Goal: Contribute content: Contribute content

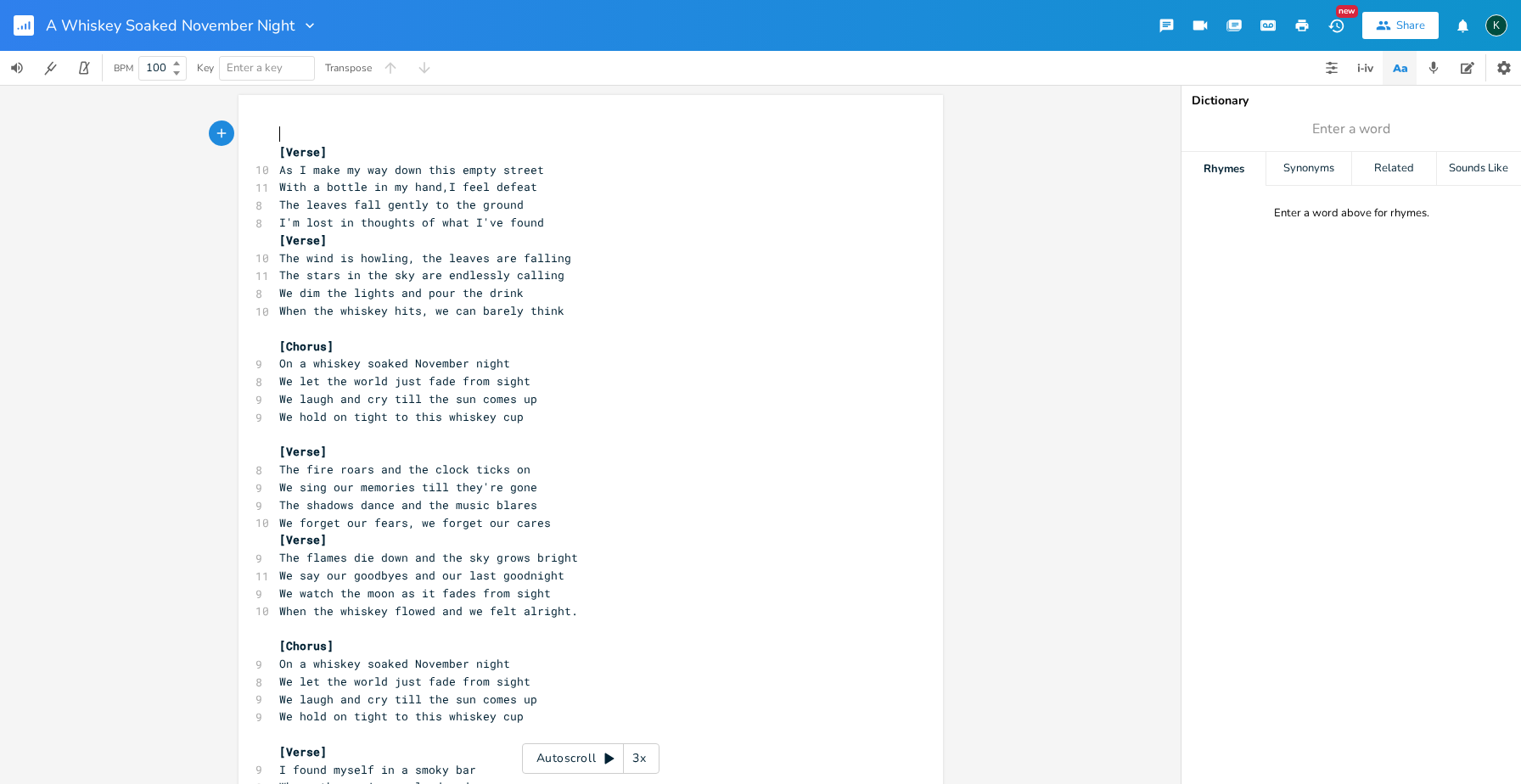
scroll to position [0, 1]
click at [540, 515] on span "We forget our fears, we forget our cares" at bounding box center [415, 522] width 272 height 15
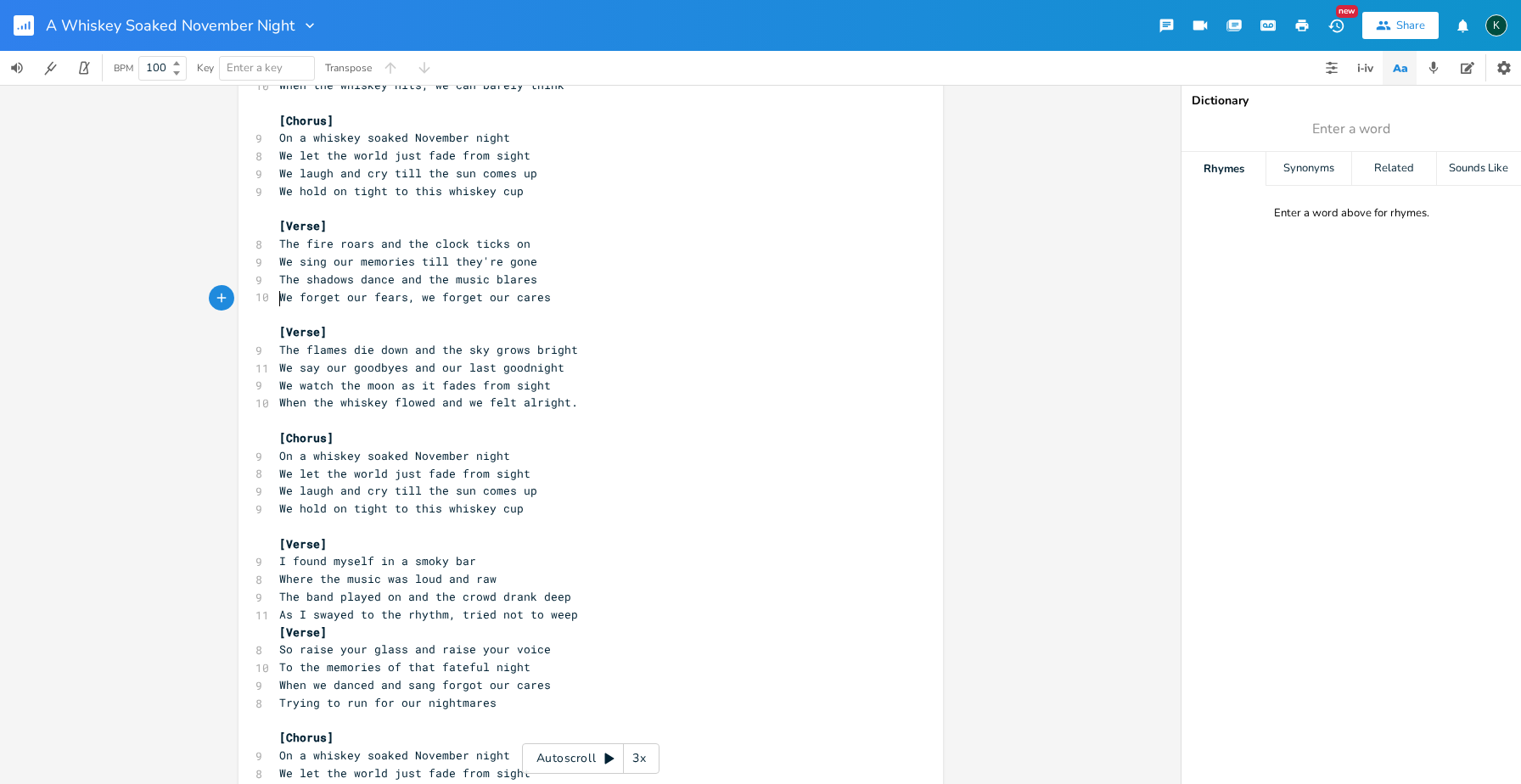
scroll to position [386, 0]
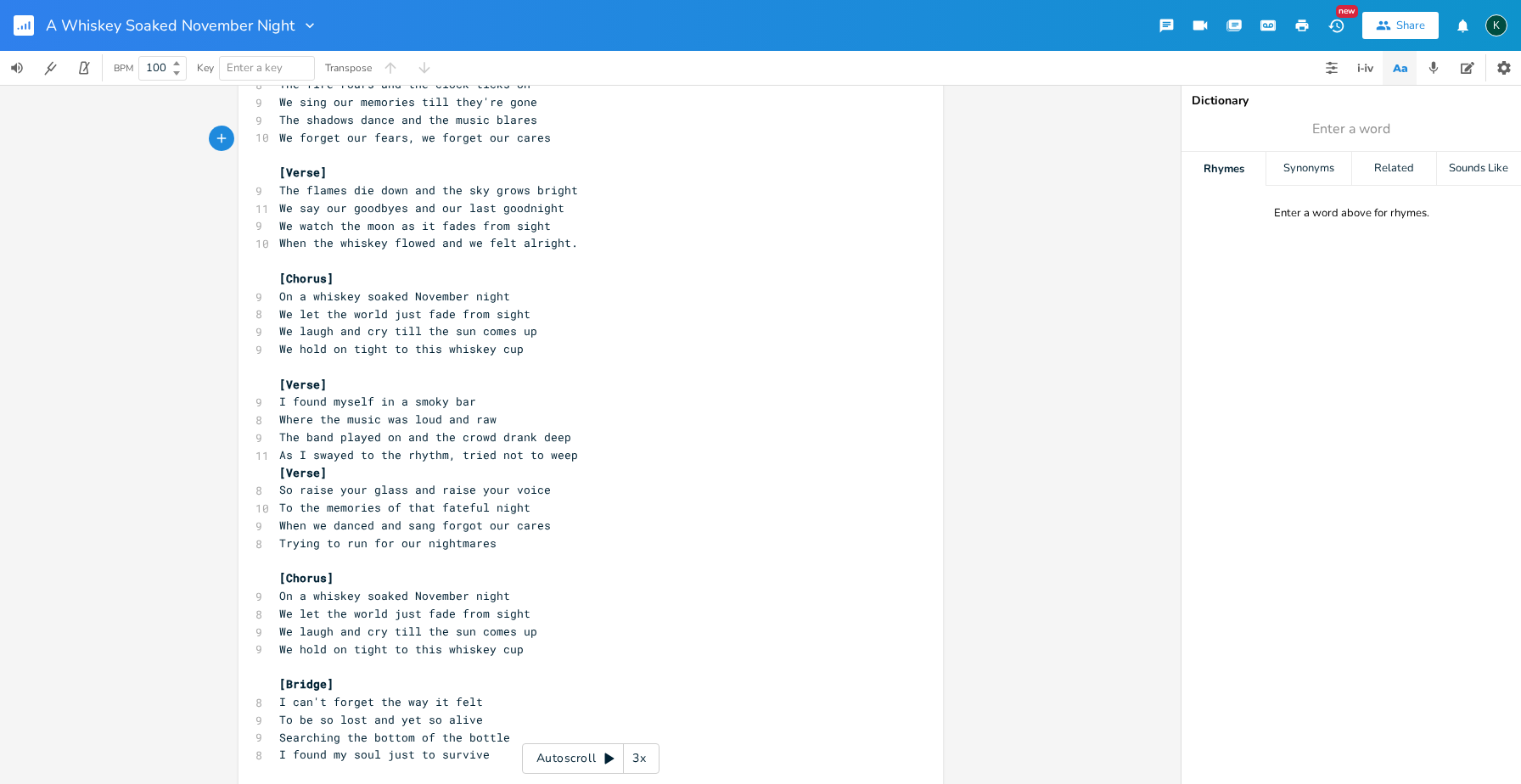
click at [597, 446] on pre "As I swayed to the rhythm, tried not to weep" at bounding box center [582, 455] width 613 height 18
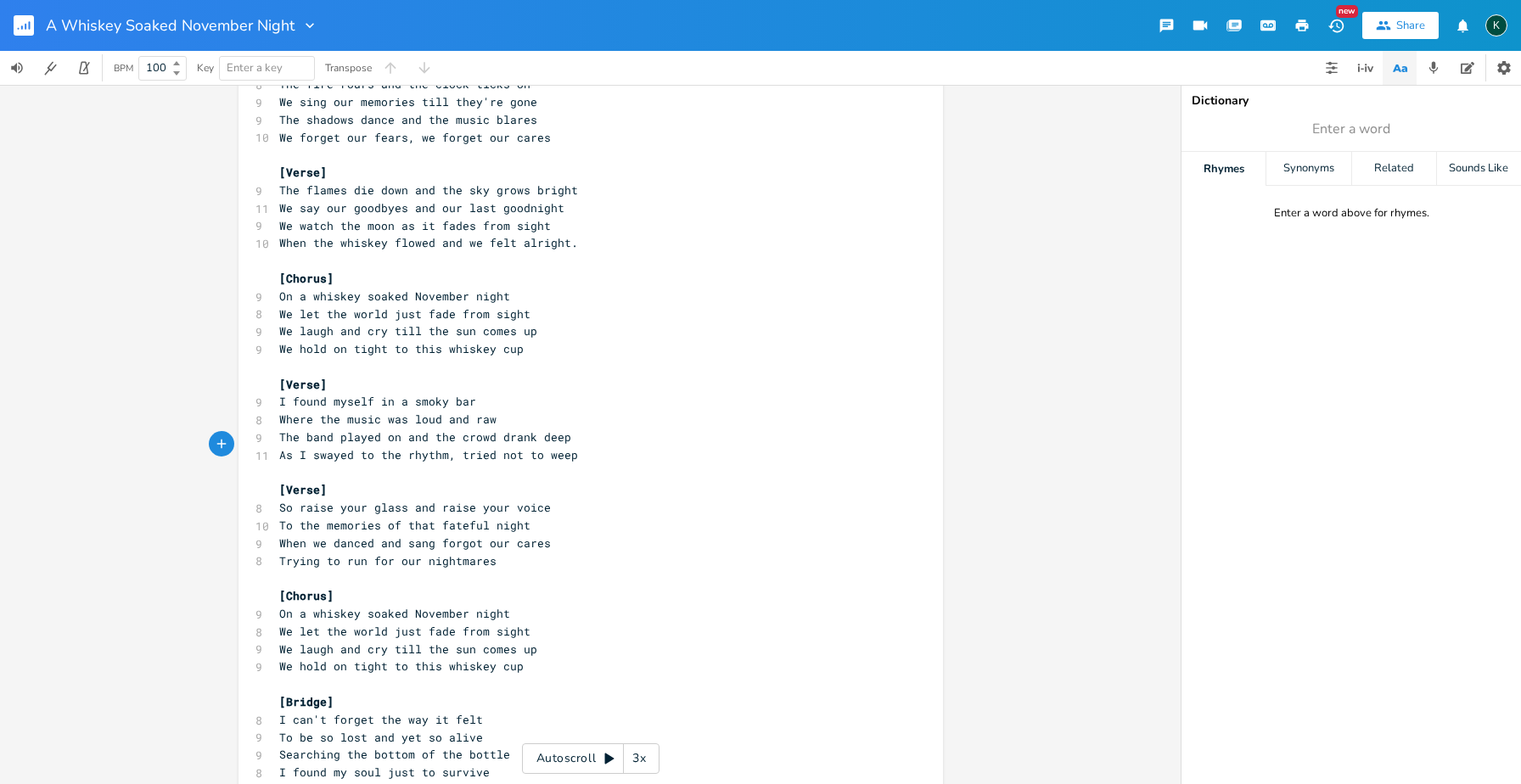
scroll to position [0, 0]
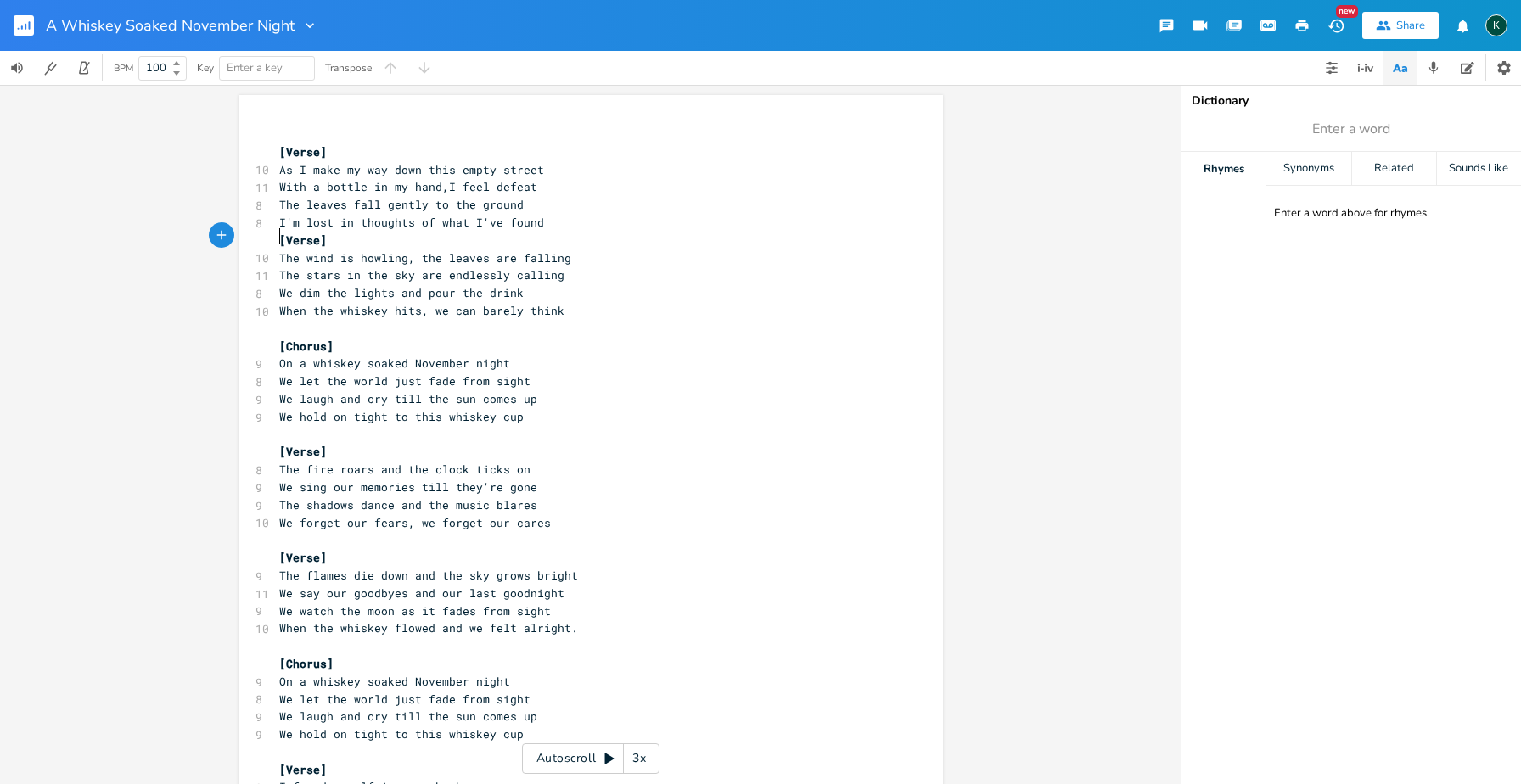
click at [279, 232] on span "[Verse]" at bounding box center [303, 239] width 48 height 15
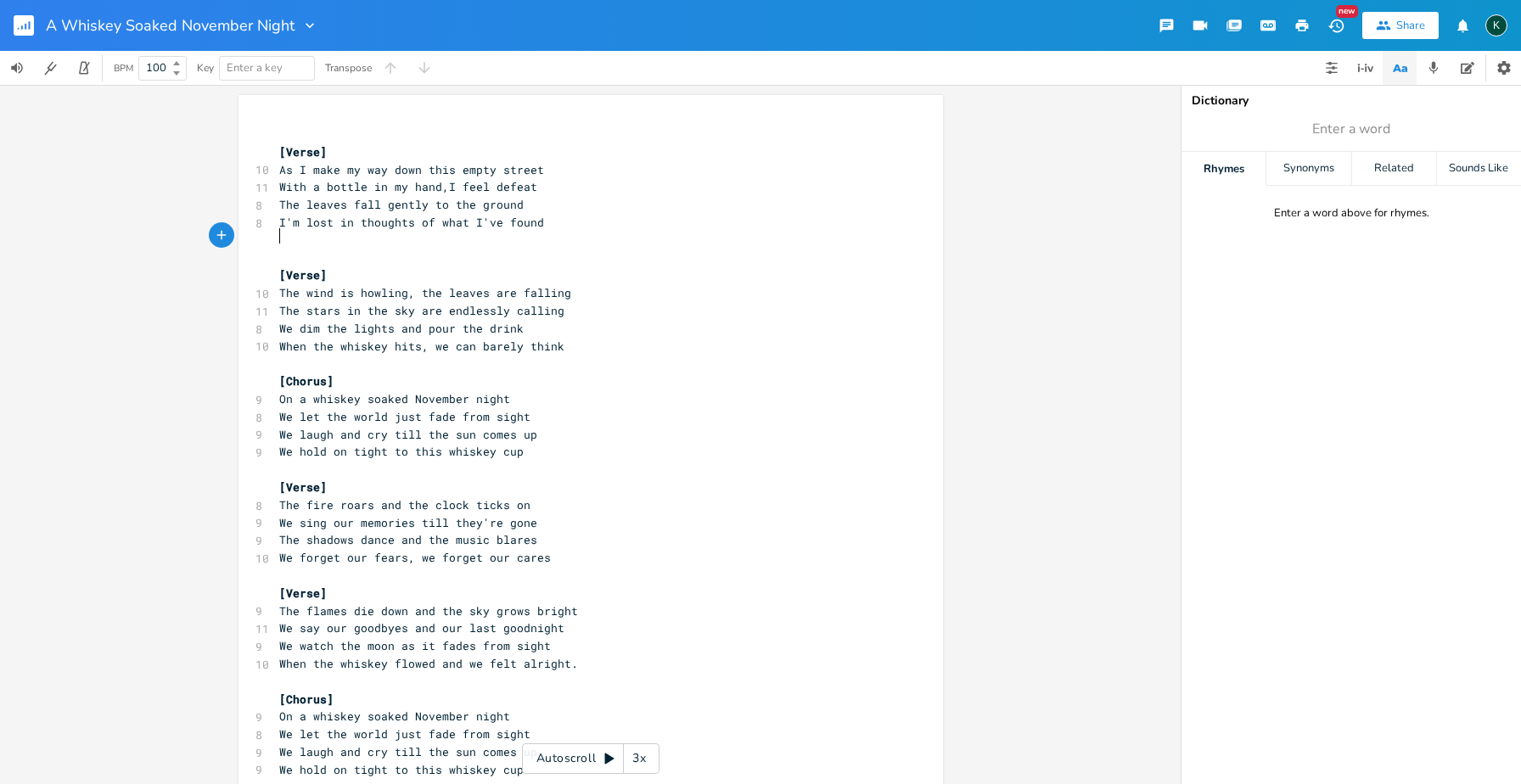
click at [278, 239] on pre "​" at bounding box center [582, 240] width 613 height 18
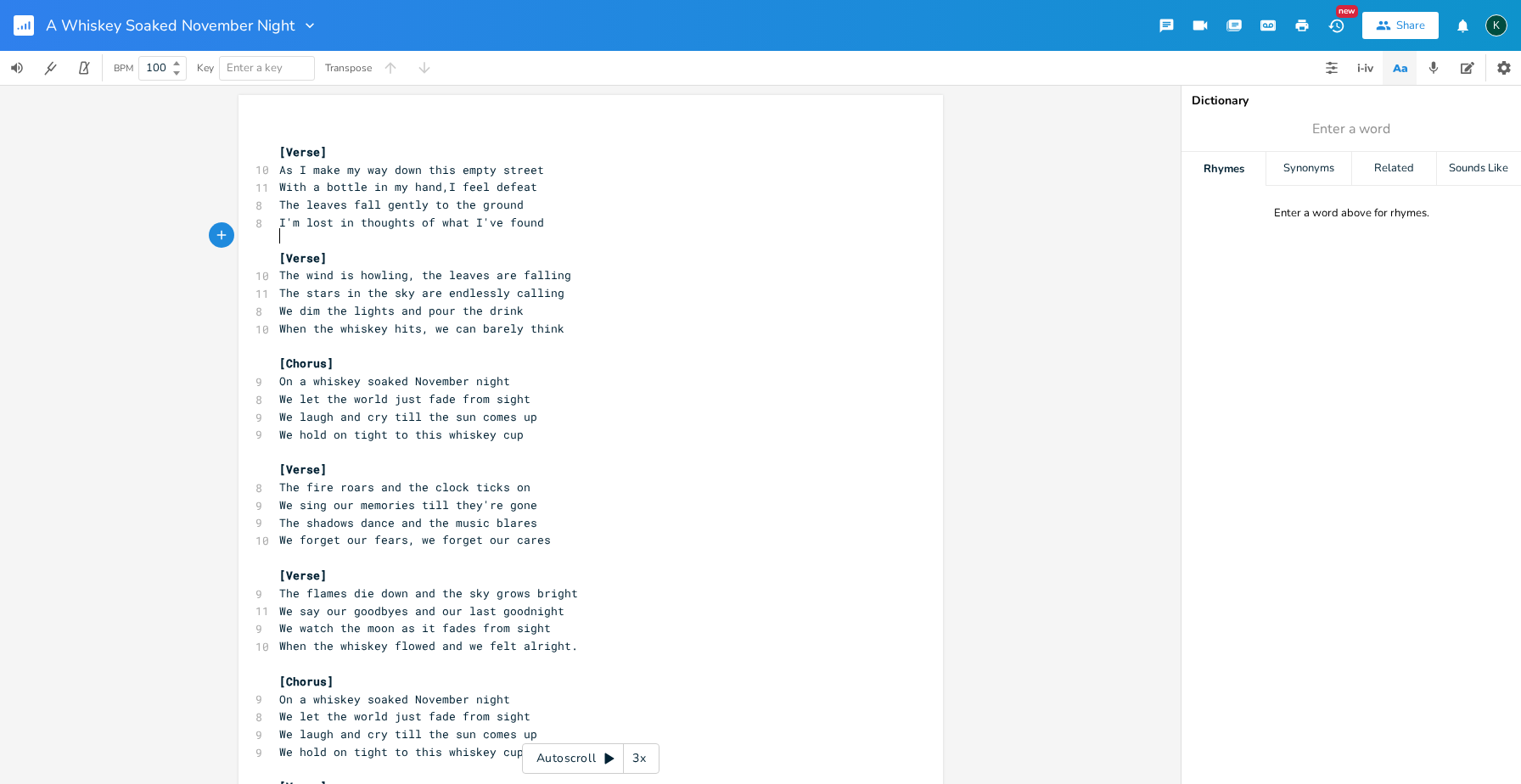
scroll to position [0, 1]
drag, startPoint x: 295, startPoint y: 303, endPoint x: 339, endPoint y: 303, distance: 44.0
click at [339, 303] on span "We dim the lights and pour the drink" at bounding box center [401, 310] width 245 height 15
type textarea "under dim street"
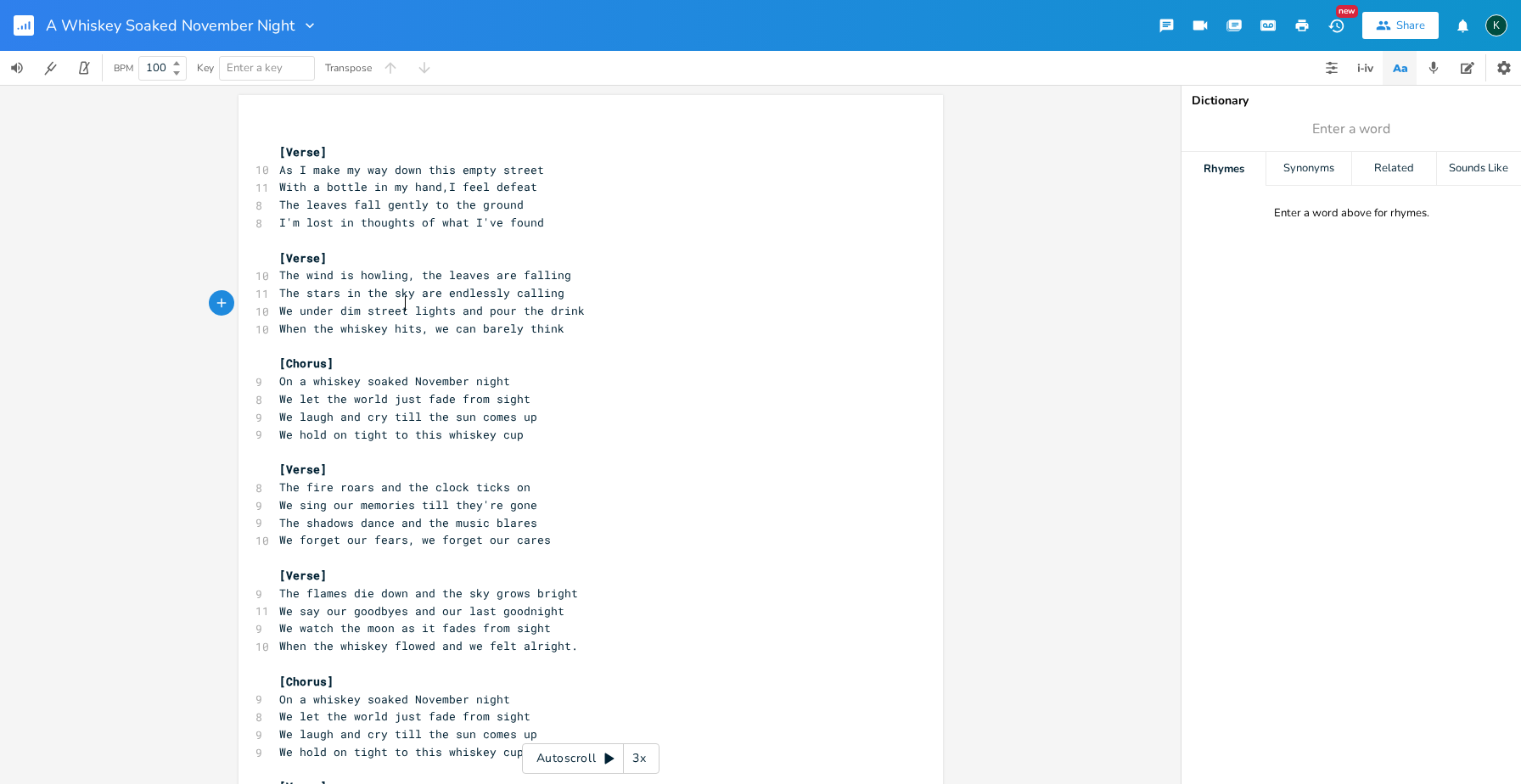
scroll to position [0, 69]
type textarea "and"
drag, startPoint x: 473, startPoint y: 306, endPoint x: 449, endPoint y: 310, distance: 24.3
click at [449, 310] on span "We under dim street lights and pour the drink" at bounding box center [432, 310] width 305 height 15
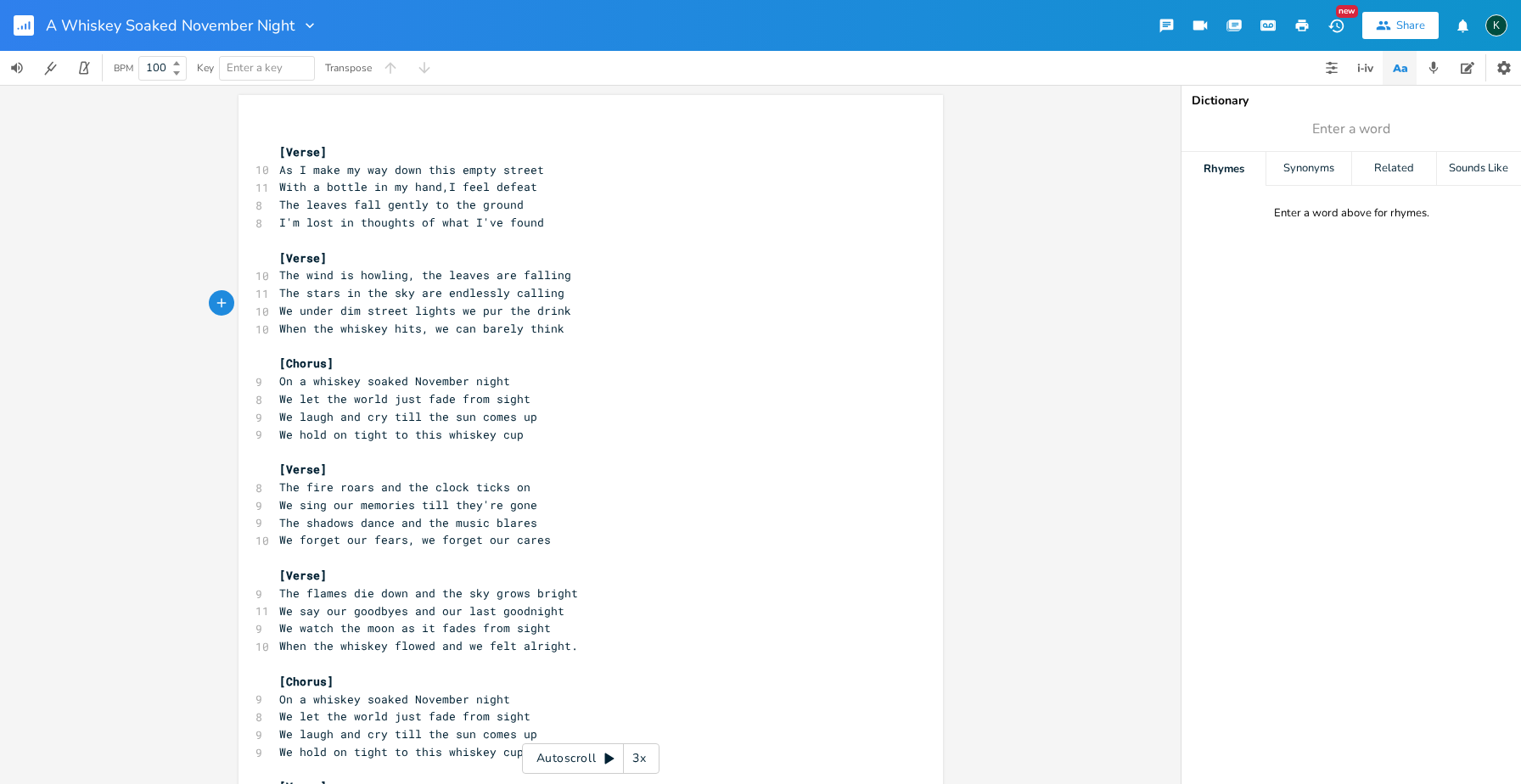
type textarea "we po"
click at [521, 307] on span "We under dim street lights we pour the drink" at bounding box center [428, 310] width 299 height 15
type textarea "at"
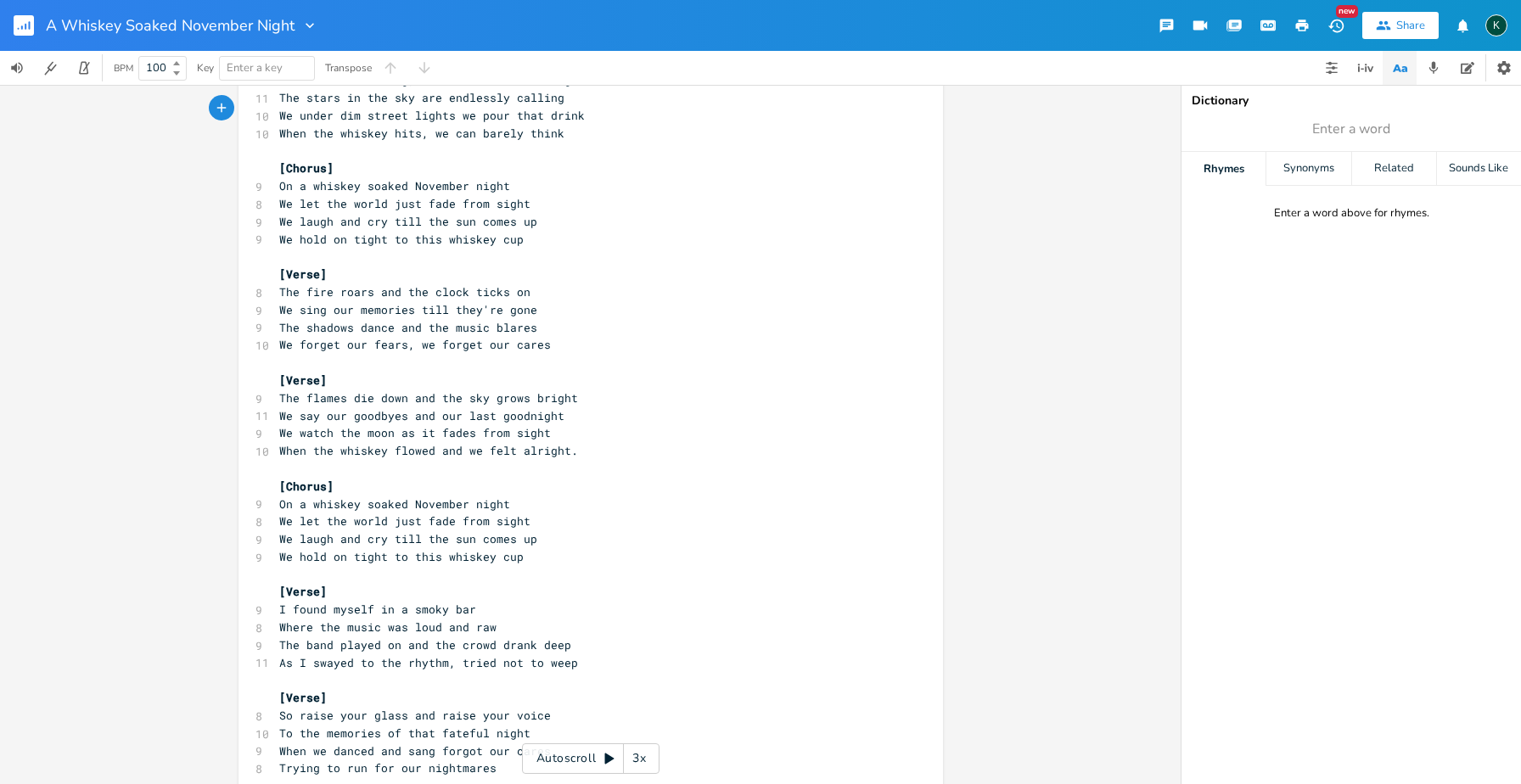
scroll to position [199, 0]
drag, startPoint x: 342, startPoint y: 598, endPoint x: 372, endPoint y: 600, distance: 30.1
click at [372, 616] on span "Where the music was loud and raw" at bounding box center [388, 623] width 217 height 15
type textarea "band"
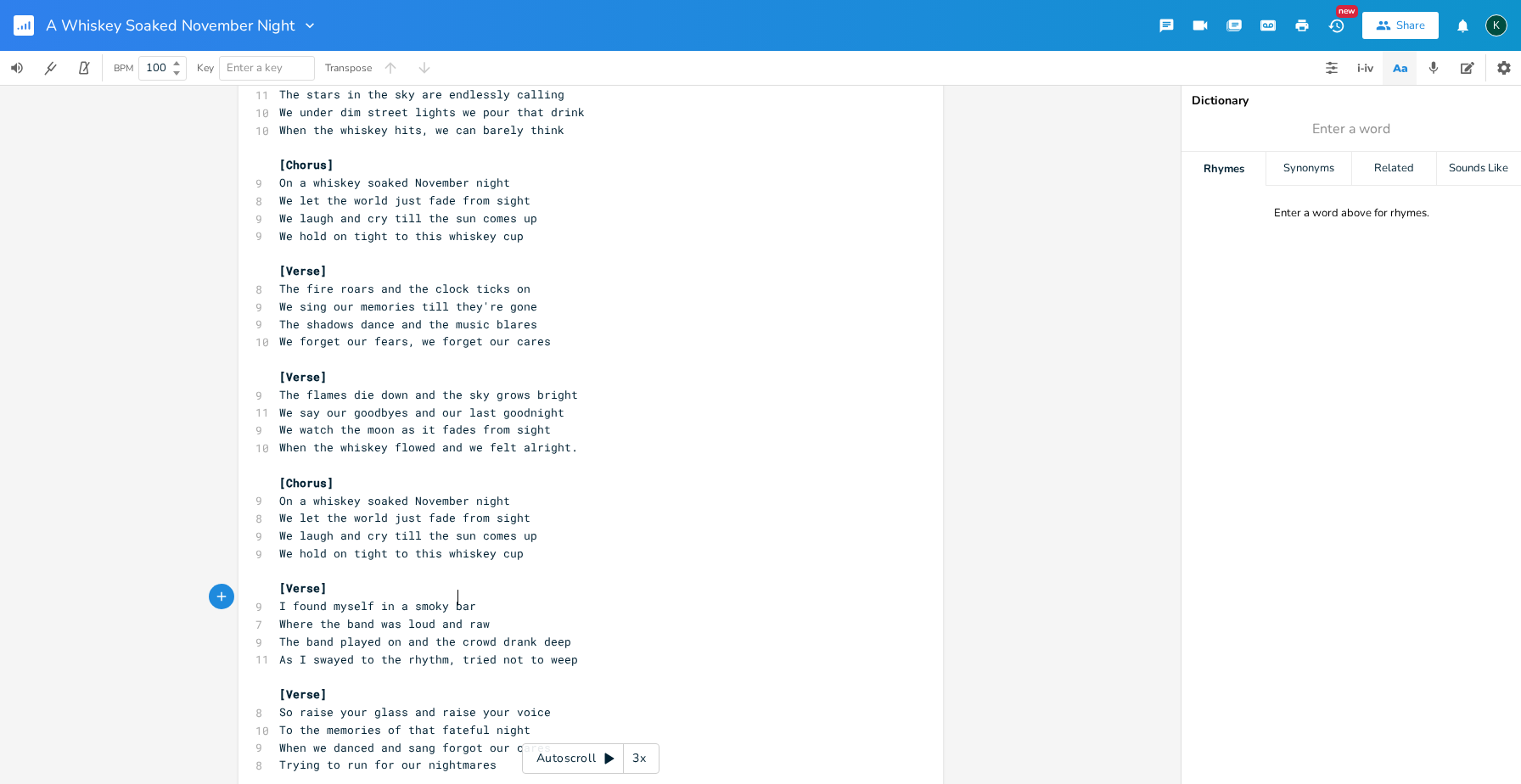
click at [455, 616] on span "Where the band was loud and raw" at bounding box center [384, 623] width 211 height 15
type textarea "the music"
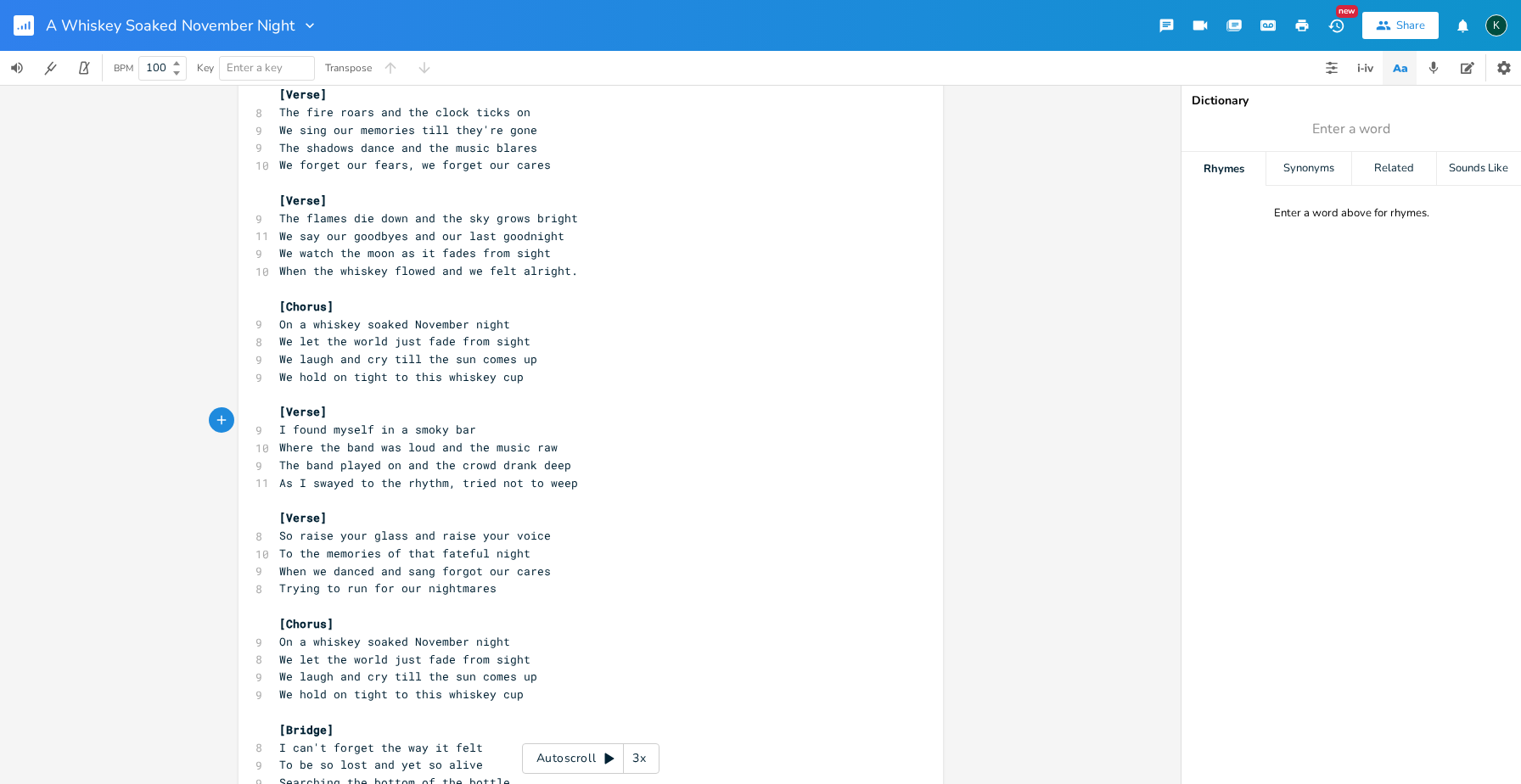
scroll to position [386, 0]
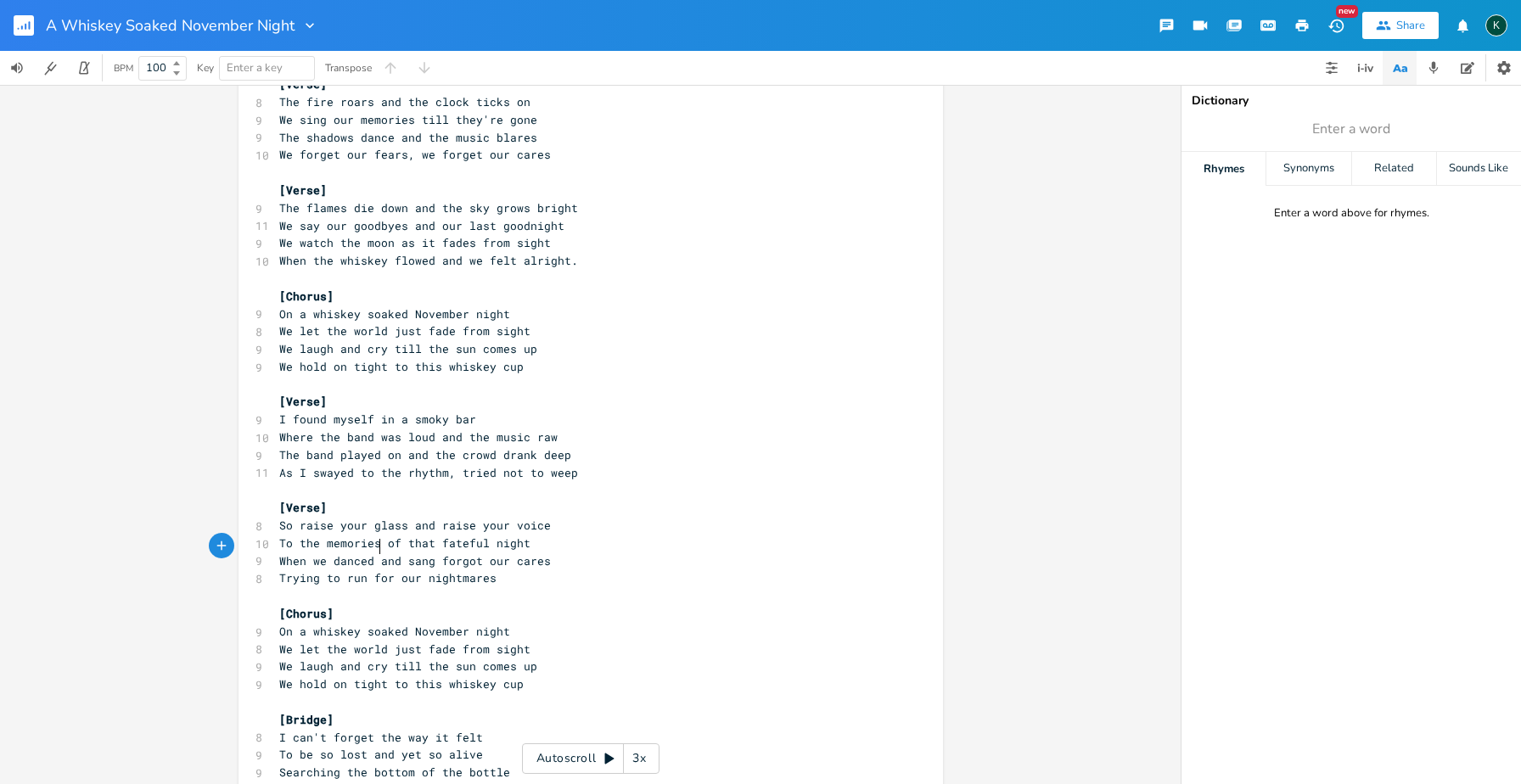
click at [373, 570] on span "Trying to run for our nightmares" at bounding box center [388, 577] width 217 height 15
drag, startPoint x: 373, startPoint y: 548, endPoint x: 386, endPoint y: 548, distance: 13.0
click at [386, 570] on span "Trying to run for our nightmares" at bounding box center [388, 577] width 217 height 15
type textarea "rom"
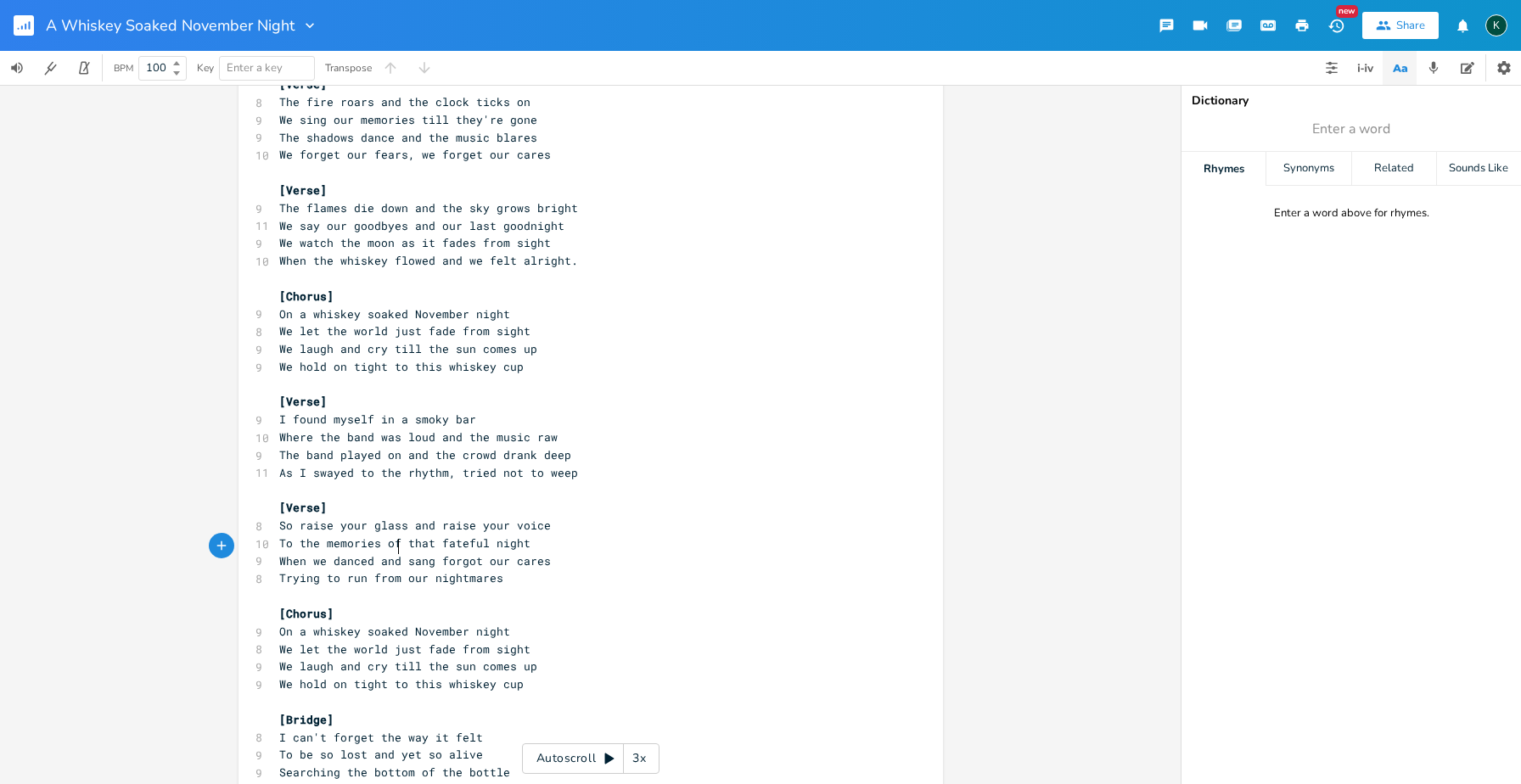
scroll to position [0, 16]
click at [506, 623] on pre "On a whiskey soaked November night" at bounding box center [582, 632] width 613 height 18
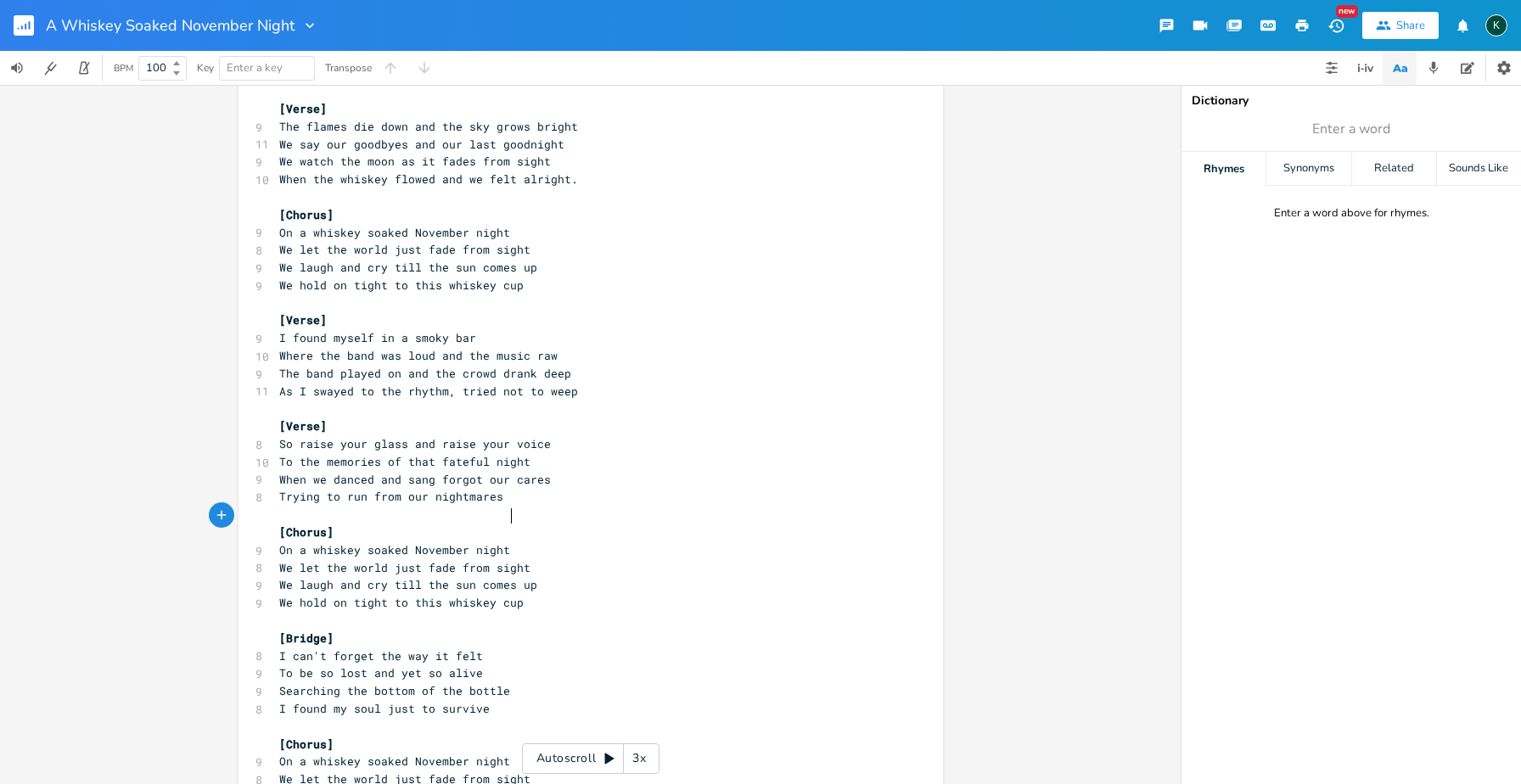
scroll to position [497, 0]
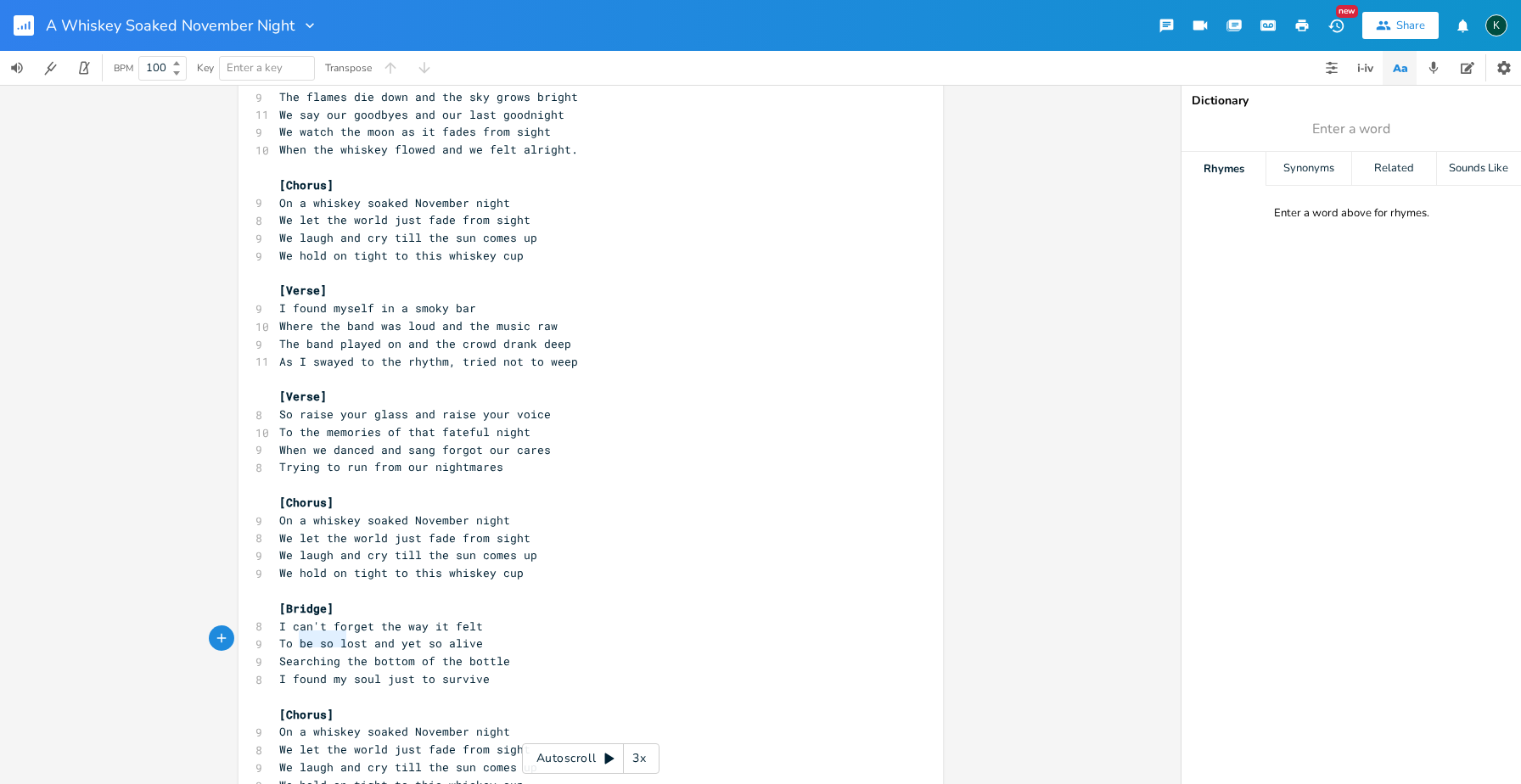
type textarea "found my"
drag, startPoint x: 339, startPoint y: 642, endPoint x: 289, endPoint y: 639, distance: 50.1
click at [289, 671] on span "I found my soul just to survive" at bounding box center [384, 678] width 211 height 15
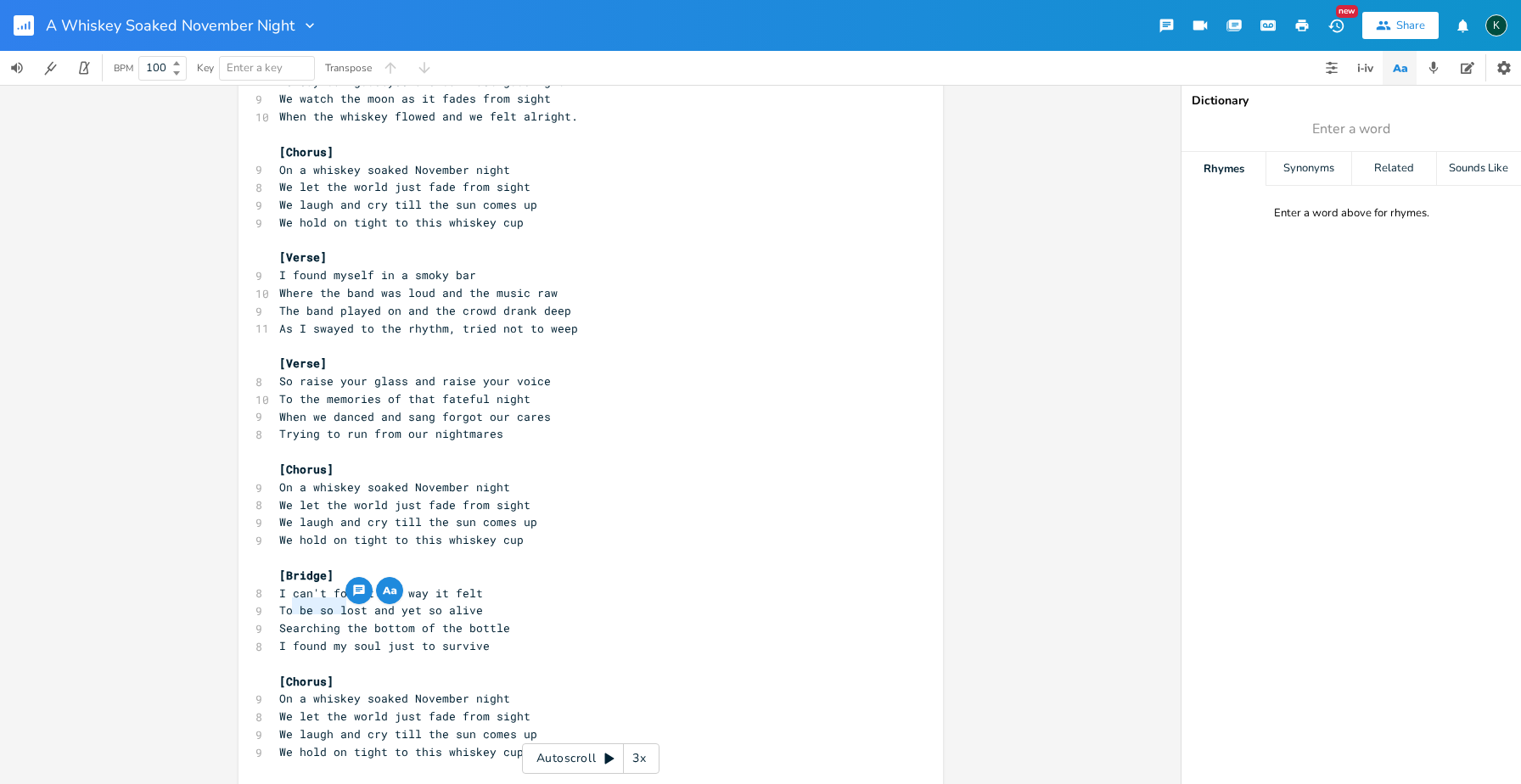
click at [533, 584] on pre "I can't forget the way it felt" at bounding box center [582, 593] width 613 height 18
type textarea "ound my soul jus"
drag, startPoint x: 290, startPoint y: 605, endPoint x: 401, endPoint y: 612, distance: 111.2
click at [401, 638] on span "I found my soul just to survive" at bounding box center [384, 645] width 211 height 15
click at [338, 638] on pre "I found my soul just to survive" at bounding box center [582, 647] width 613 height 18
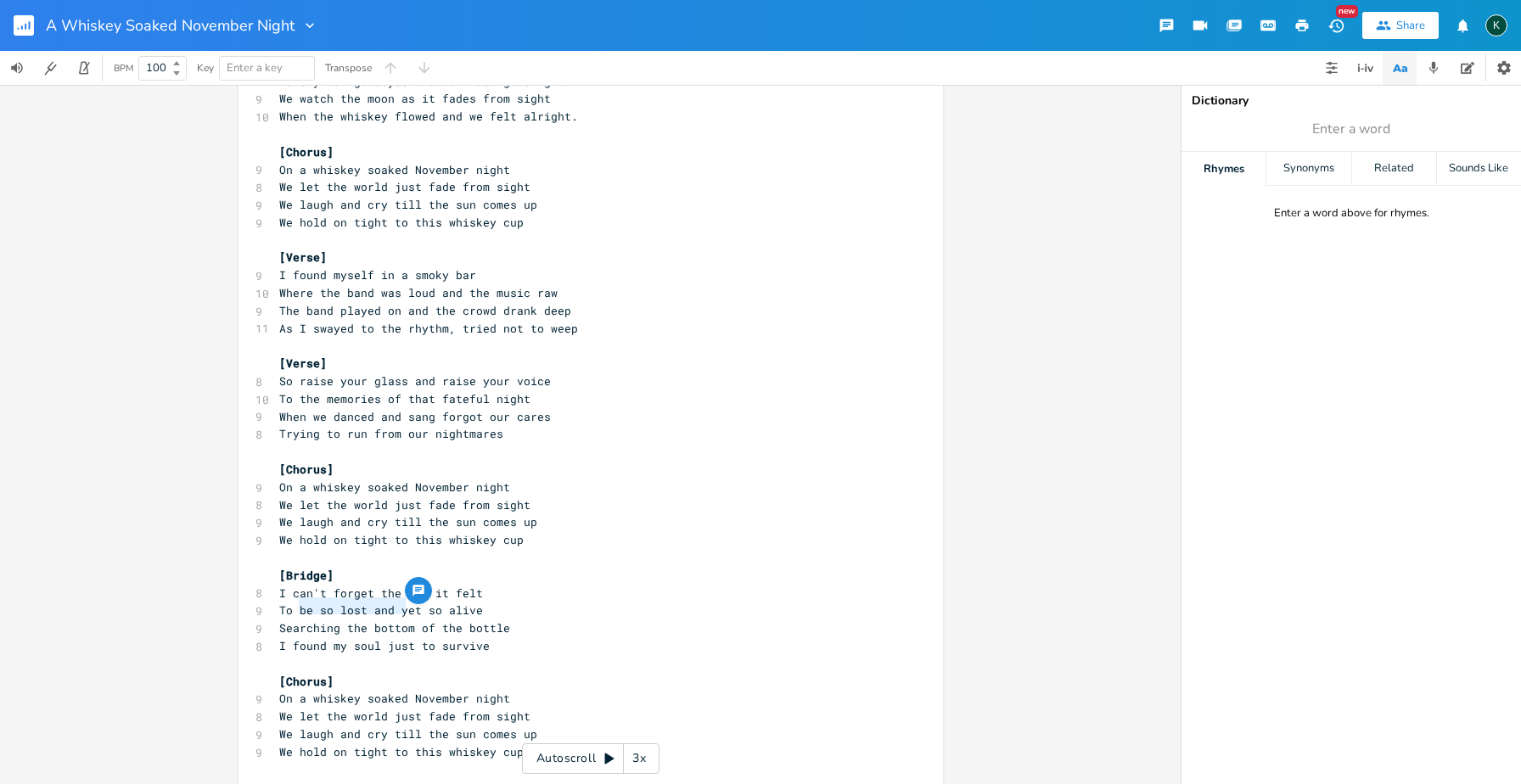
scroll to position [0, 70]
click at [374, 638] on span "I found my soul just to survive" at bounding box center [384, 645] width 211 height 15
type textarea "but lost my will"
type textarea "h"
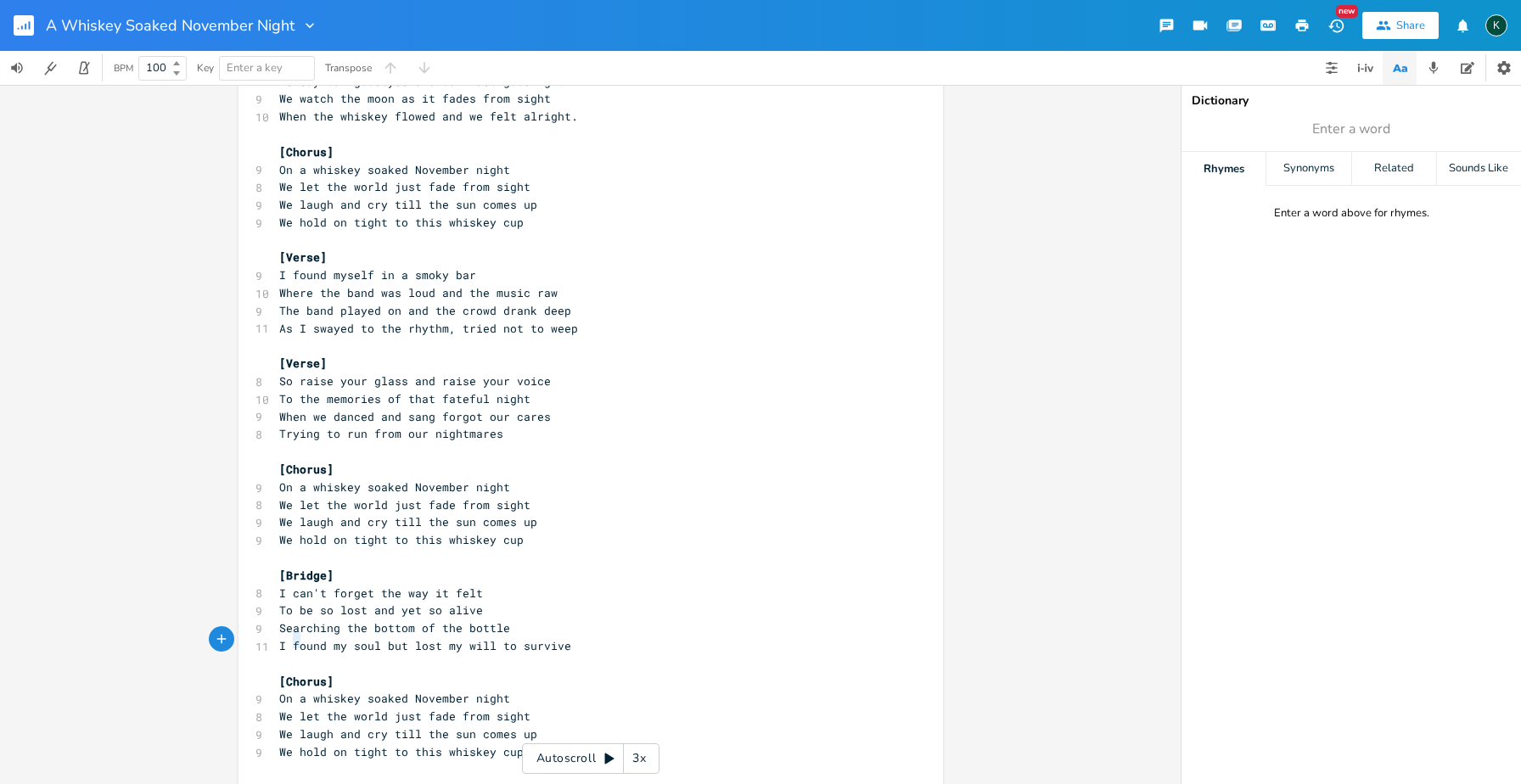
drag, startPoint x: 285, startPoint y: 642, endPoint x: 294, endPoint y: 643, distance: 9.1
click at [294, 674] on span "[Chorus]" at bounding box center [306, 681] width 54 height 15
drag, startPoint x: 283, startPoint y: 641, endPoint x: 323, endPoint y: 643, distance: 40.0
click at [323, 674] on span "[Chorus]" at bounding box center [306, 681] width 54 height 15
type textarea "f"
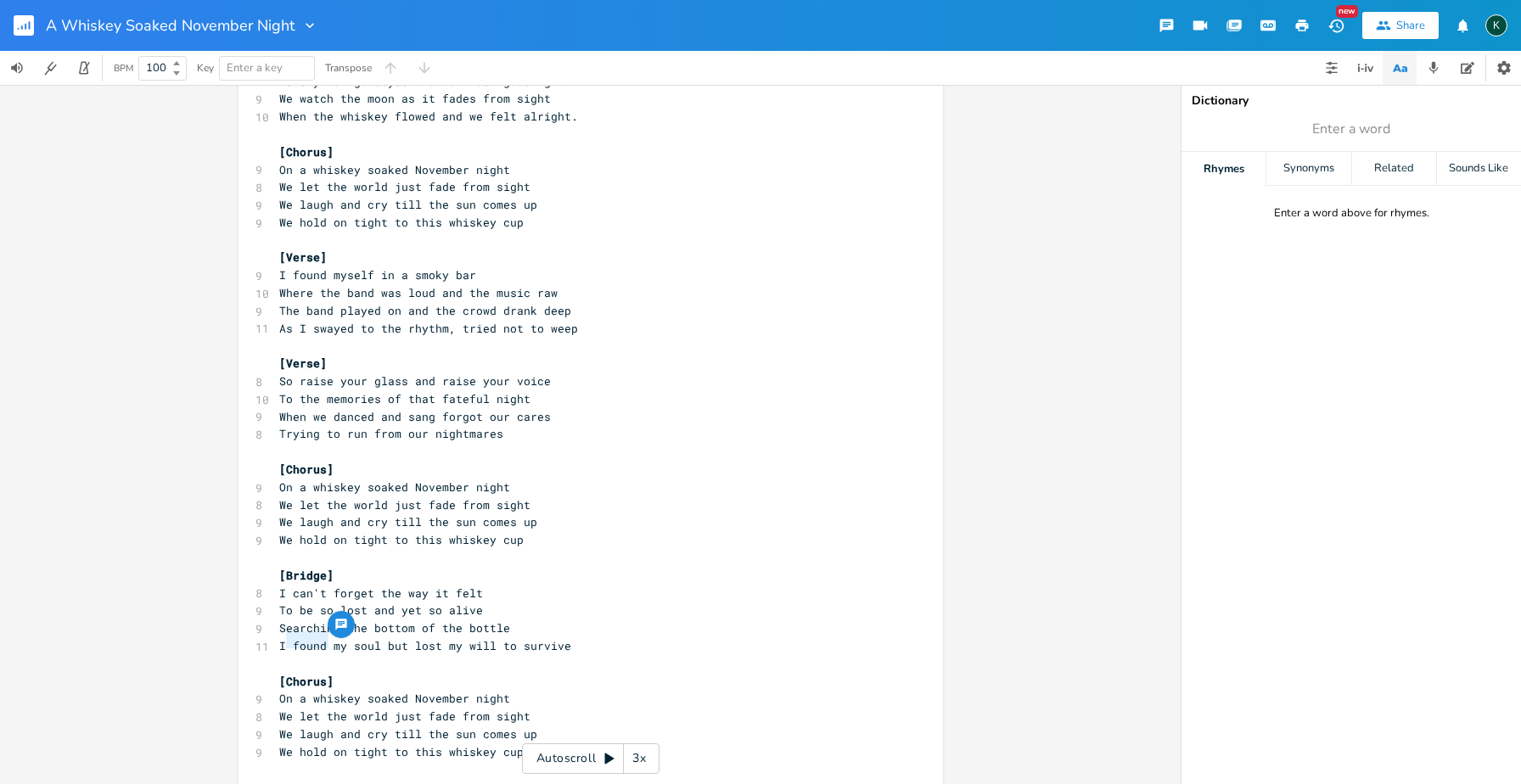
scroll to position [0, 3]
type textarea "ou"
type textarea "Outor"
type textarea "tro"
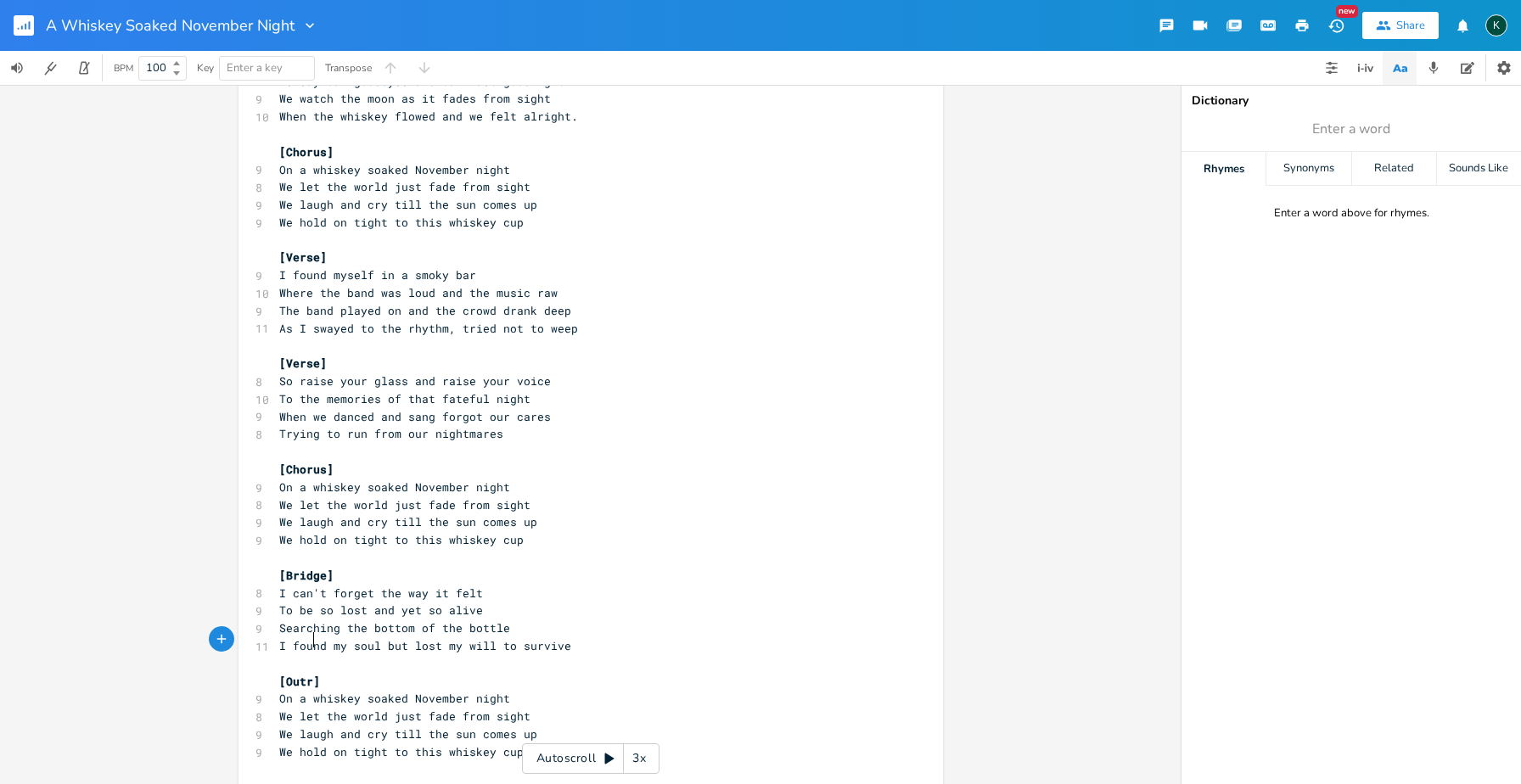
scroll to position [0, 12]
click at [289, 549] on pre "​" at bounding box center [582, 558] width 613 height 18
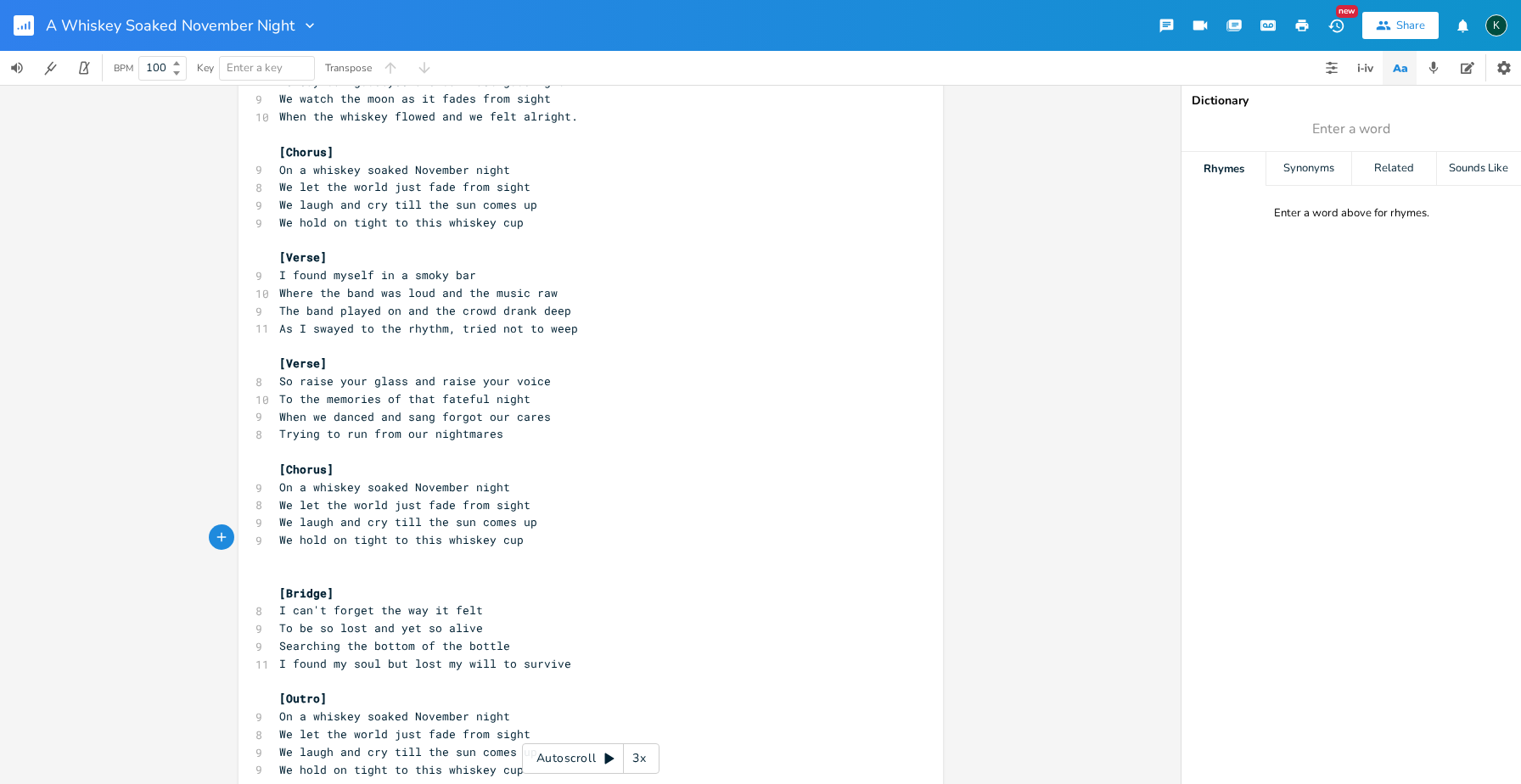
type textarea "{"
type textarea "[Slide Guitar Solo]"
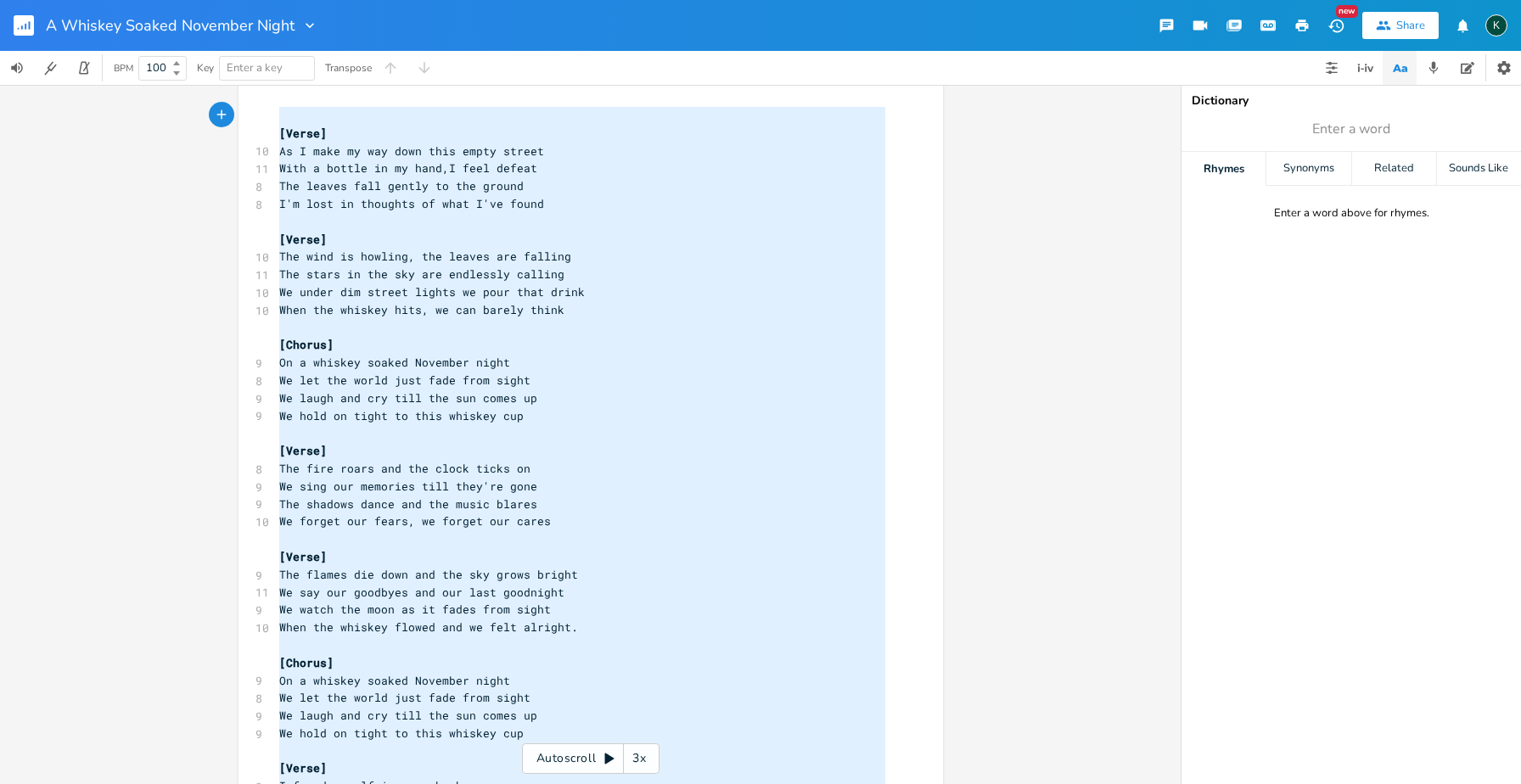
scroll to position [0, 0]
drag, startPoint x: 524, startPoint y: 717, endPoint x: 132, endPoint y: -133, distance: 936.0
click at [132, 0] on html "A Whiskey Soaked November Night New Share K BPM 100 Key Enter a key Transpose x…" at bounding box center [760, 392] width 1521 height 784
type textarea "​ [Lorem] Ip D sita co adi elit sedd eiusm tempor Inci u labore et do magn,A en…"
click at [742, 444] on pre "[Verse]" at bounding box center [582, 451] width 613 height 18
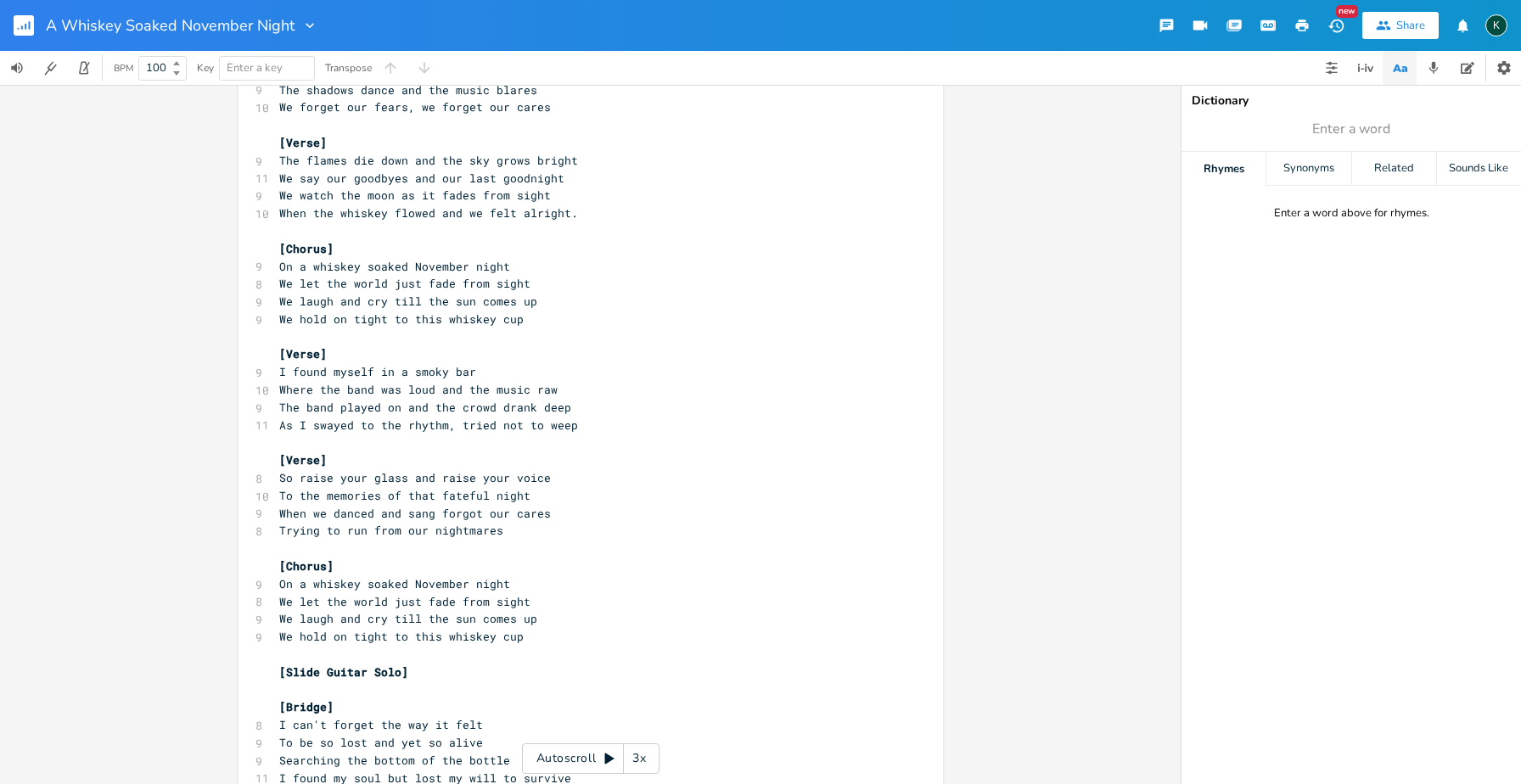
scroll to position [523, 0]
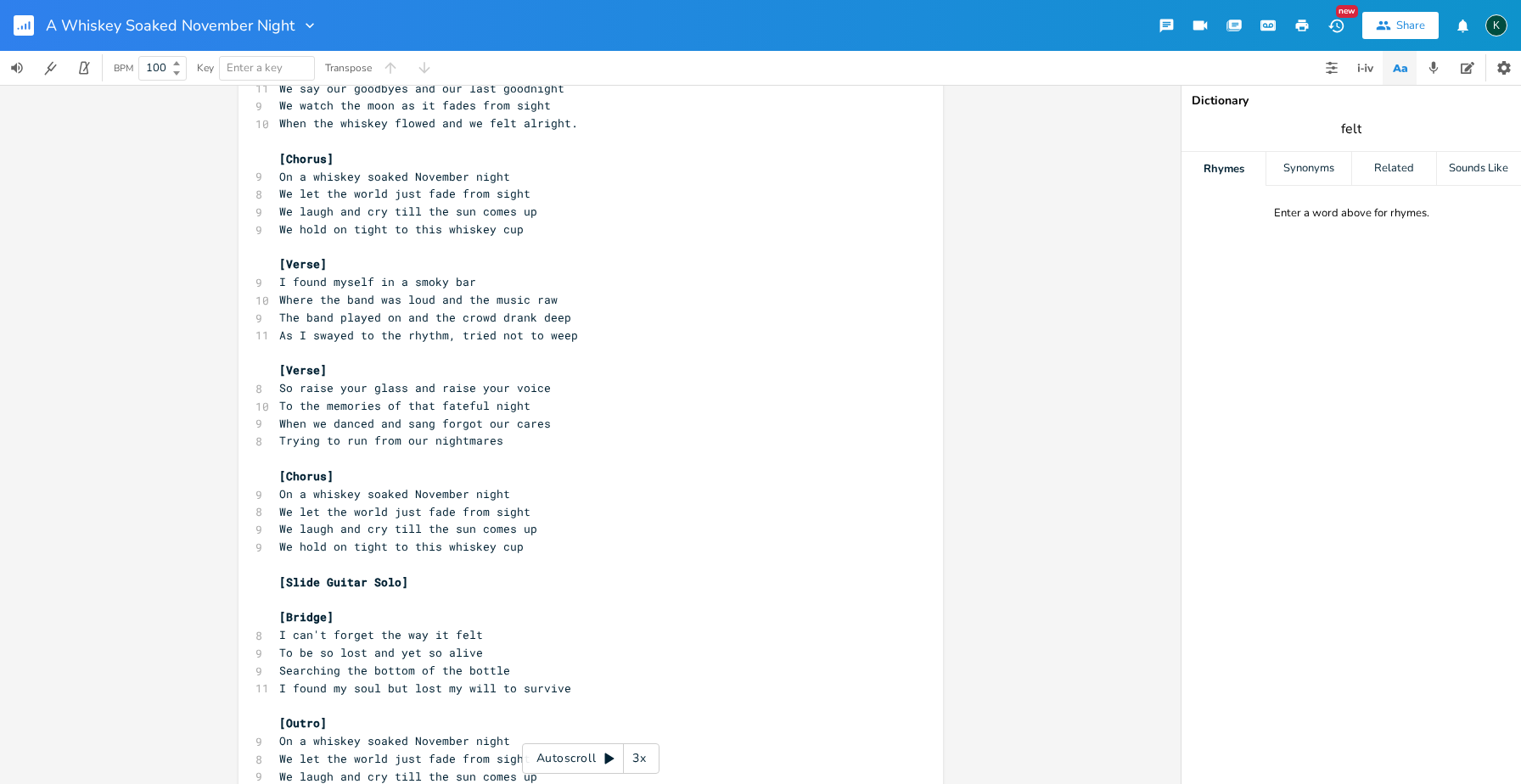
type input "felt"
click at [1366, 133] on span "felt" at bounding box center [1352, 129] width 340 height 31
click at [489, 626] on pre "I can't forget the way it felt" at bounding box center [582, 635] width 613 height 18
drag, startPoint x: 483, startPoint y: 602, endPoint x: 376, endPoint y: 601, distance: 107.0
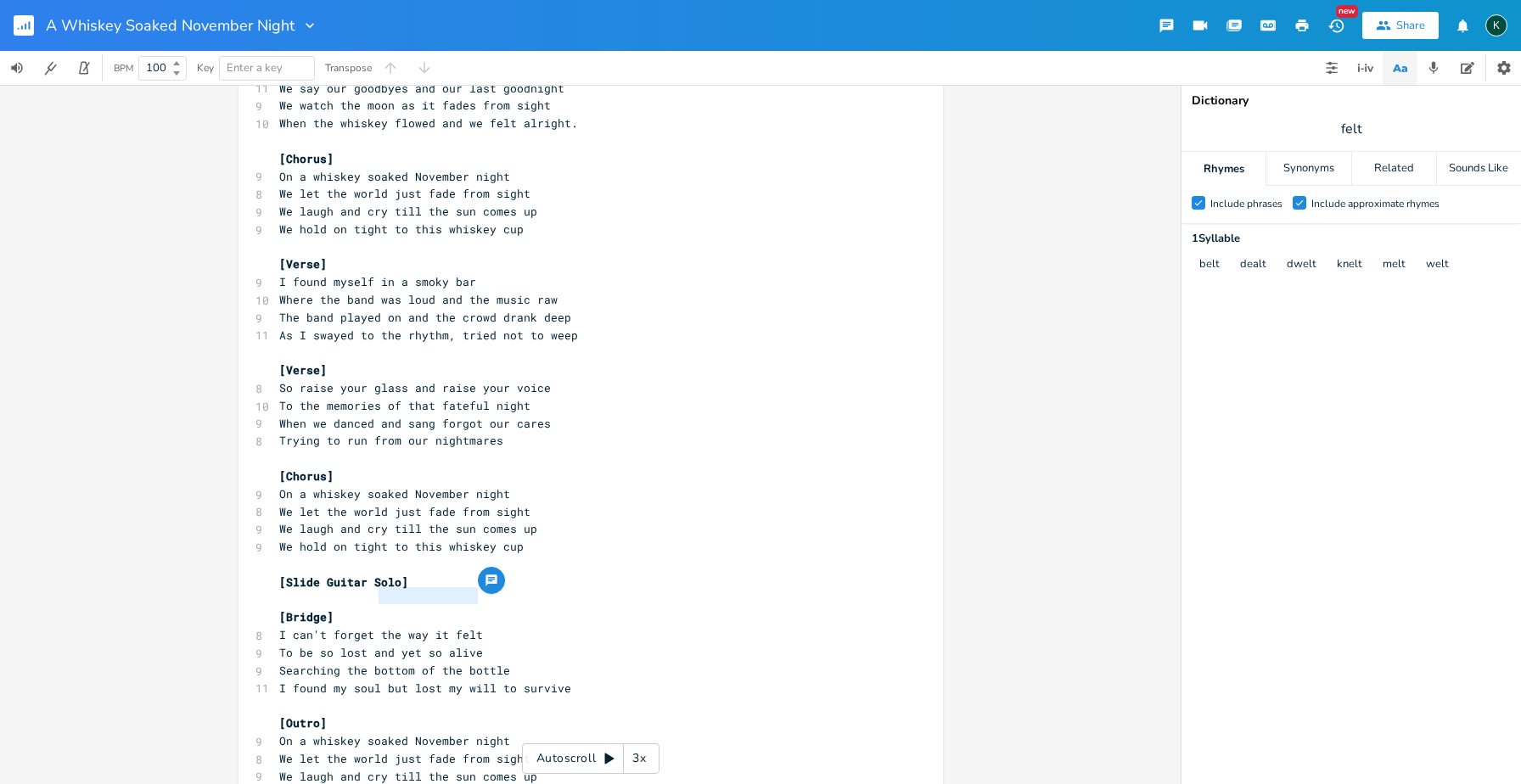
click at [376, 626] on pre "I can't forget the way it felt" at bounding box center [582, 635] width 613 height 18
type textarea "how I was lost"
drag, startPoint x: 472, startPoint y: 617, endPoint x: 273, endPoint y: 610, distance: 199.1
click at [279, 645] on span "To be so lost and yet so alive" at bounding box center [380, 652] width 203 height 15
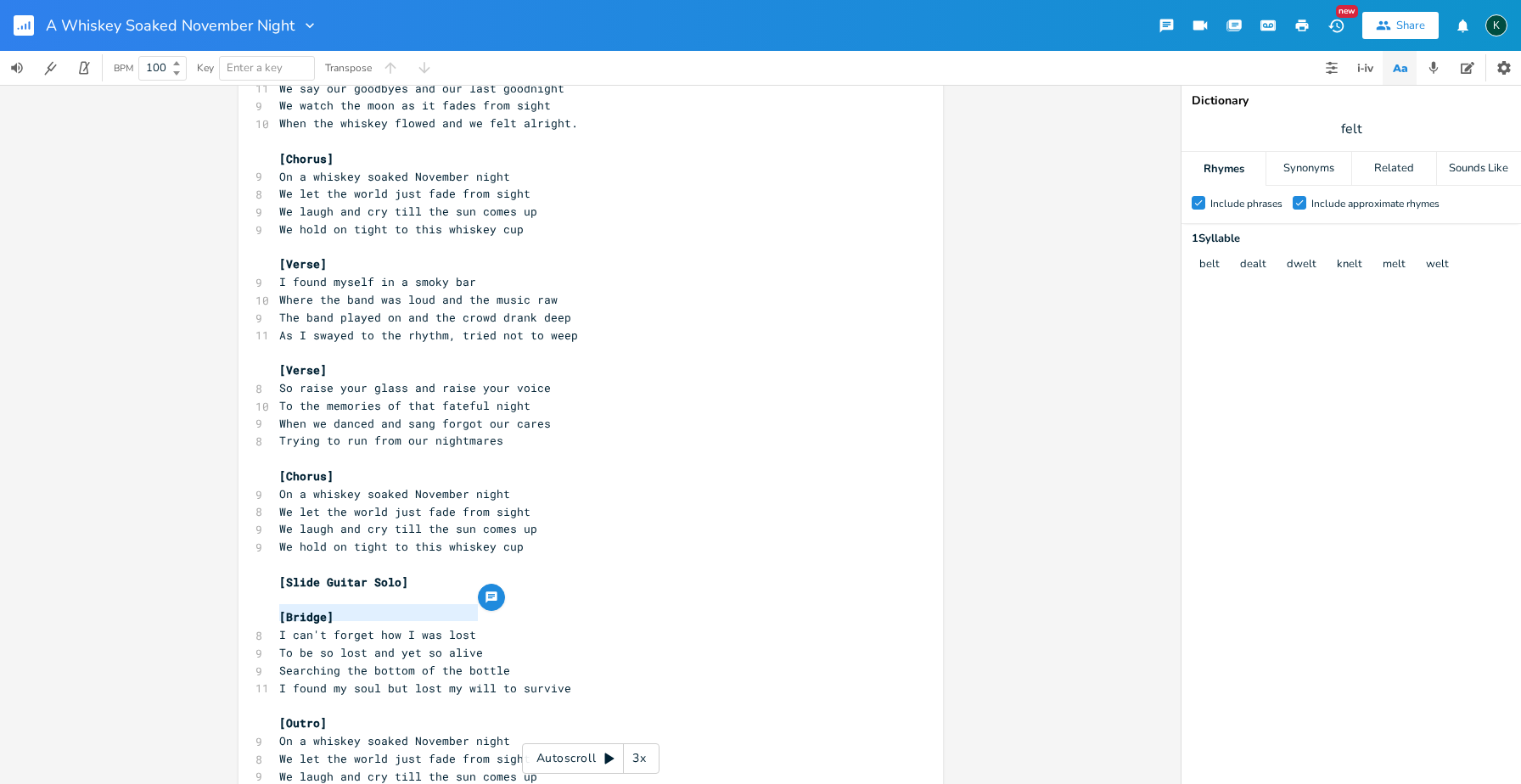
type textarea "b"
type textarea "Bying"
type textarea "uying friendshit"
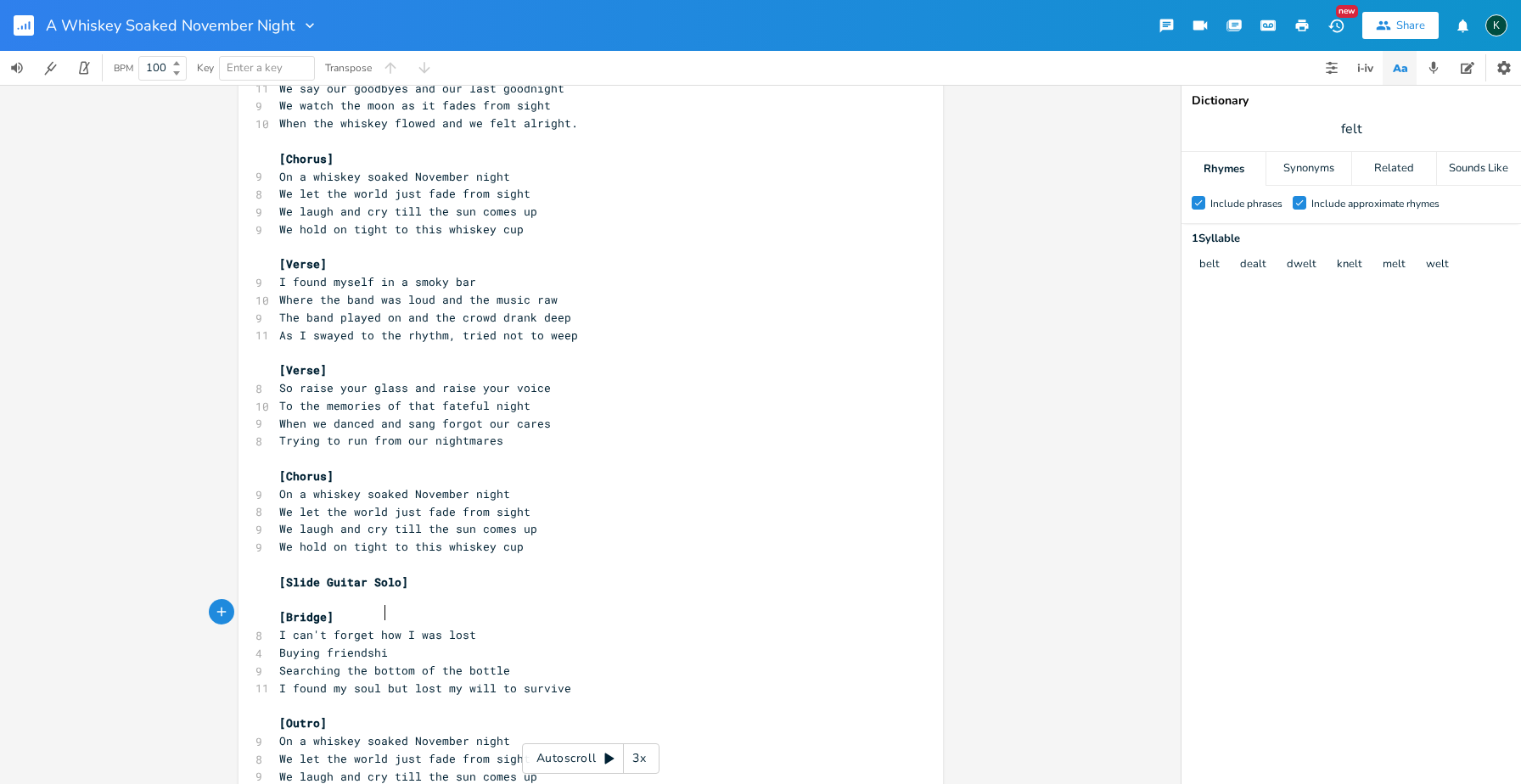
scroll to position [0, 65]
type textarea "p, despite it's cost"
click at [515, 662] on pre "Searching the bottom of the bottle" at bounding box center [582, 671] width 613 height 18
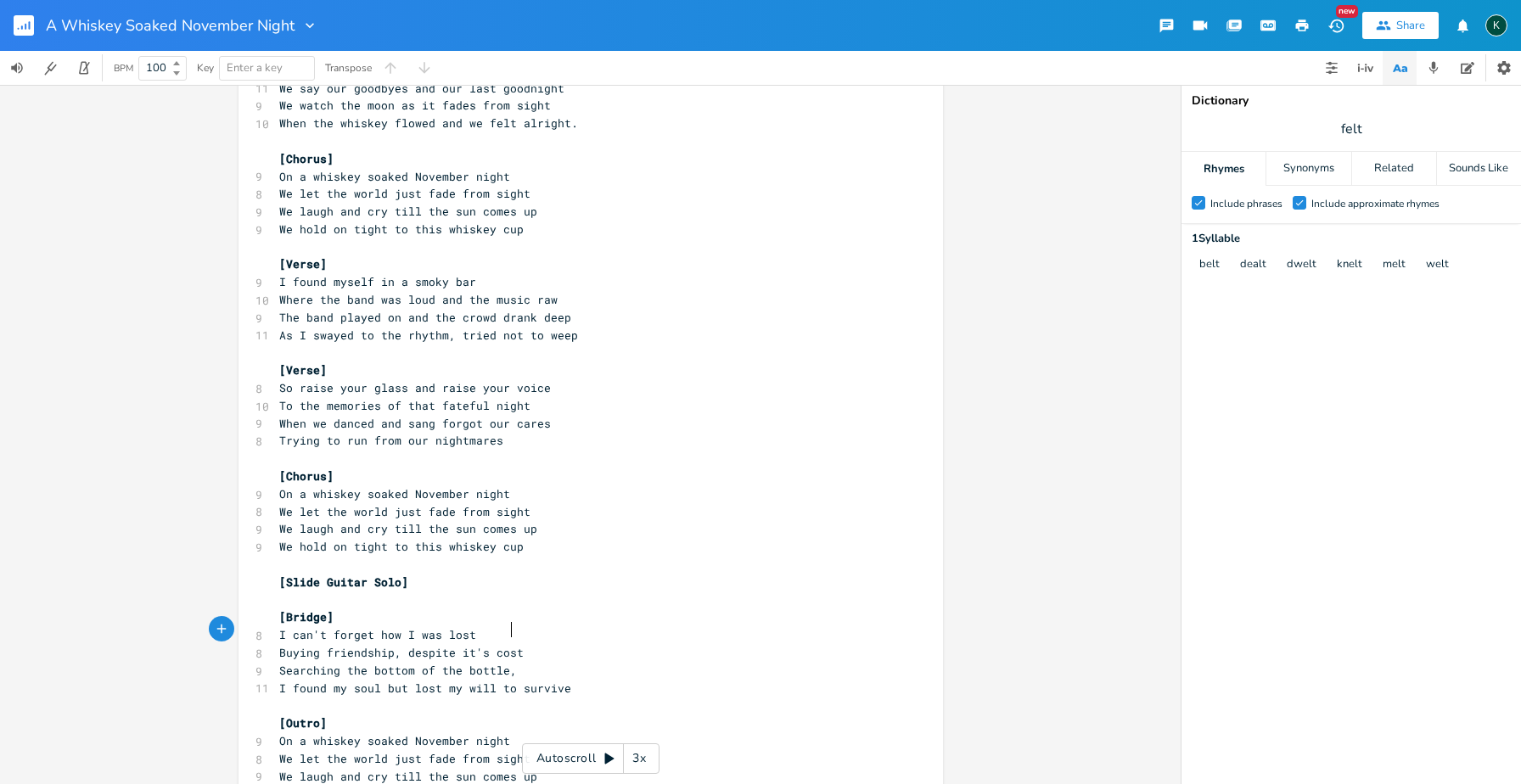
type textarea ","
type textarea "to feel alive"
click at [555, 555] on pre "​" at bounding box center [582, 565] width 613 height 18
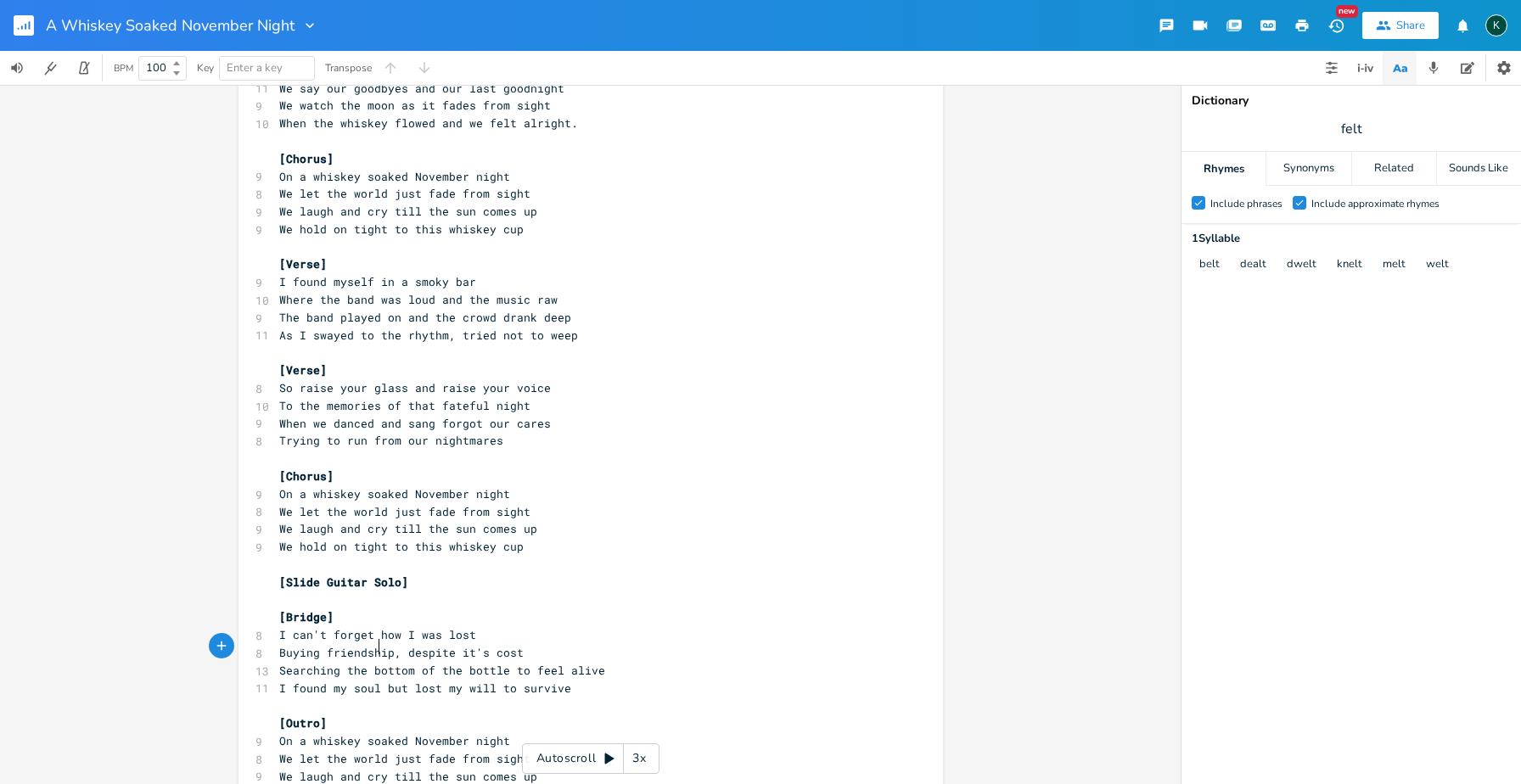
click at [375, 680] on span "I found my soul but lost my will to survive" at bounding box center [425, 687] width 292 height 15
type textarea ","
click at [440, 714] on pre "[Outro]" at bounding box center [582, 723] width 613 height 18
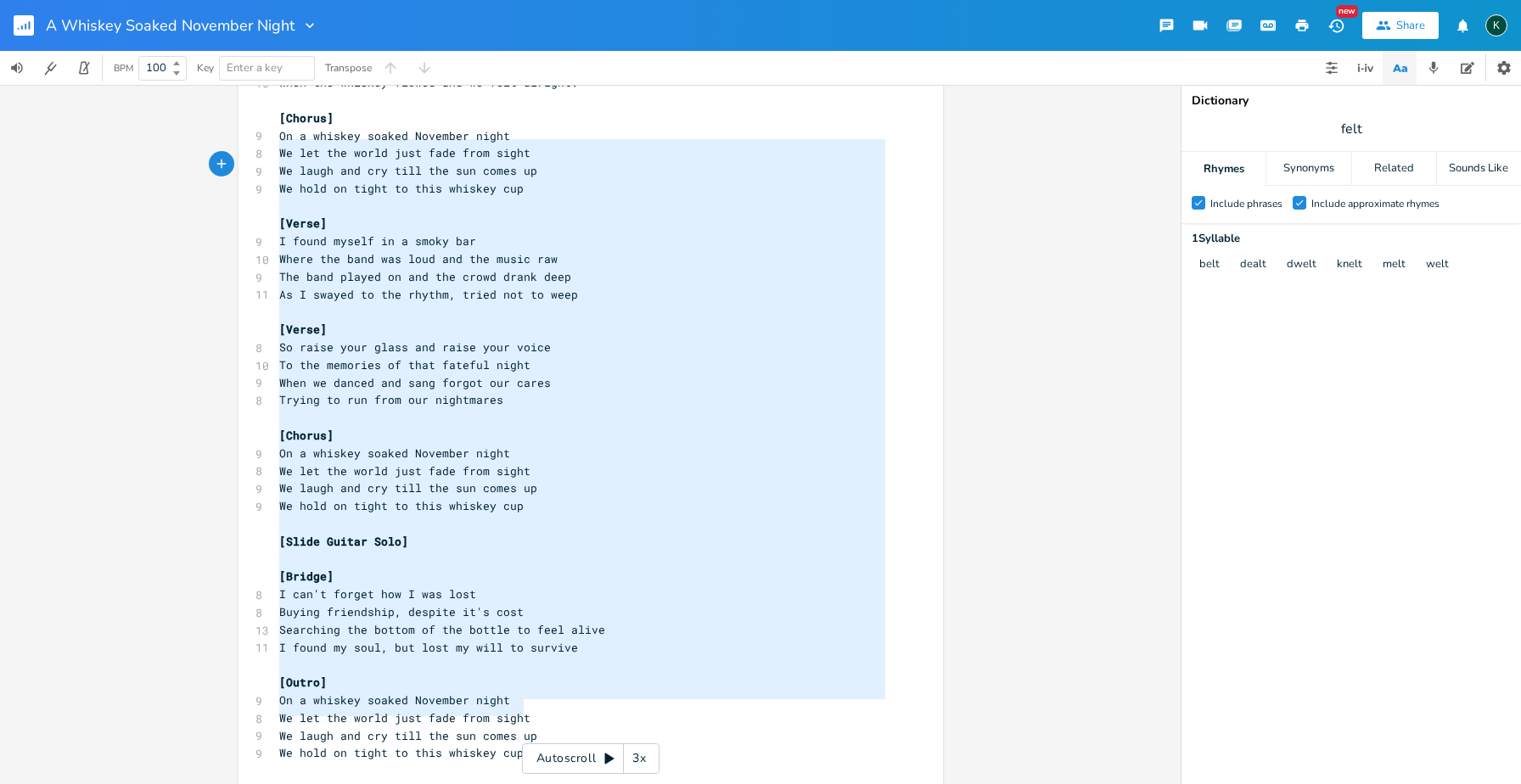
scroll to position [104, 0]
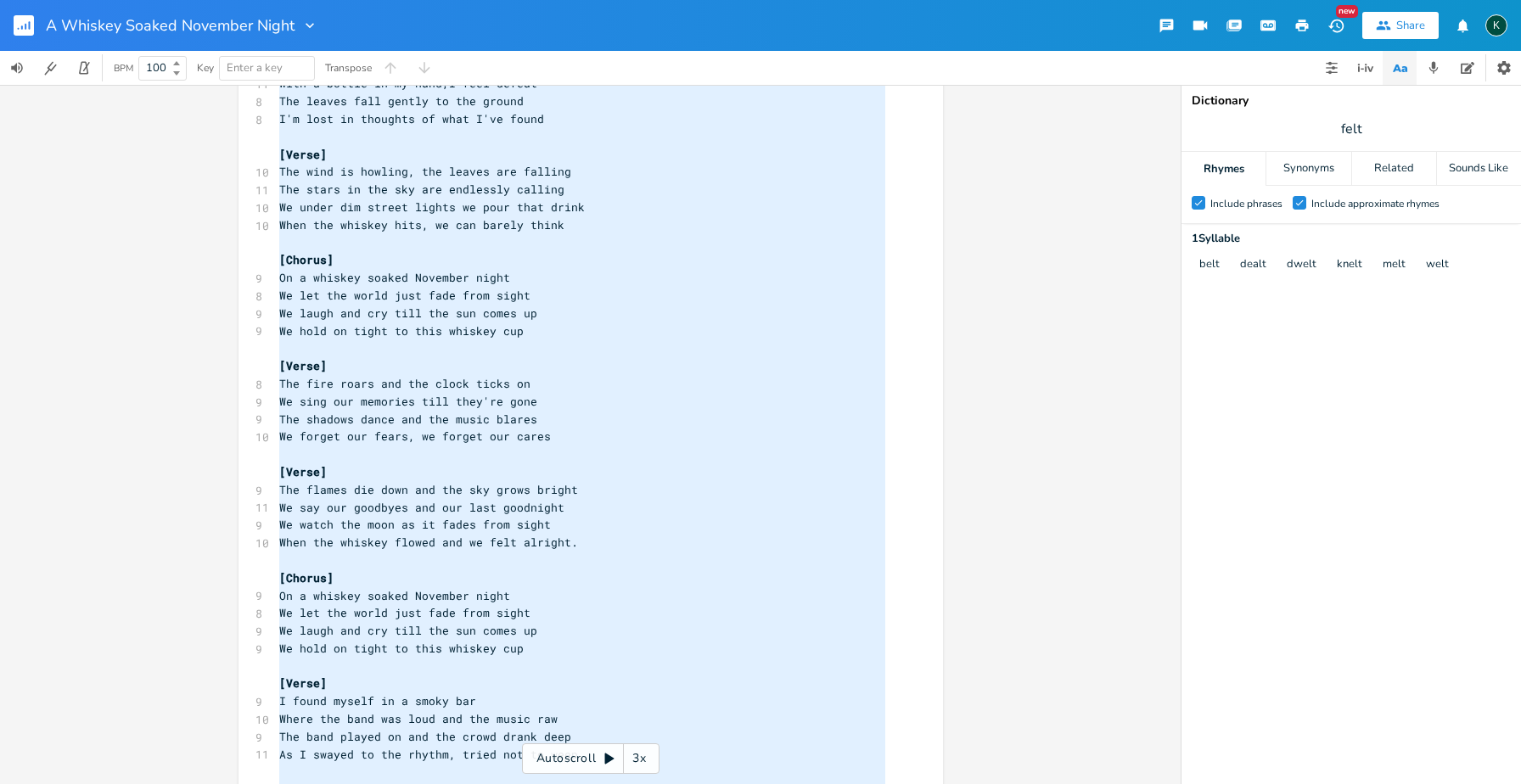
drag, startPoint x: 540, startPoint y: 712, endPoint x: 166, endPoint y: -99, distance: 893.1
click at [166, 0] on html "A Whiskey Soaked November Night New Share K BPM 100 Key Enter a key Transpose x…" at bounding box center [760, 392] width 1521 height 784
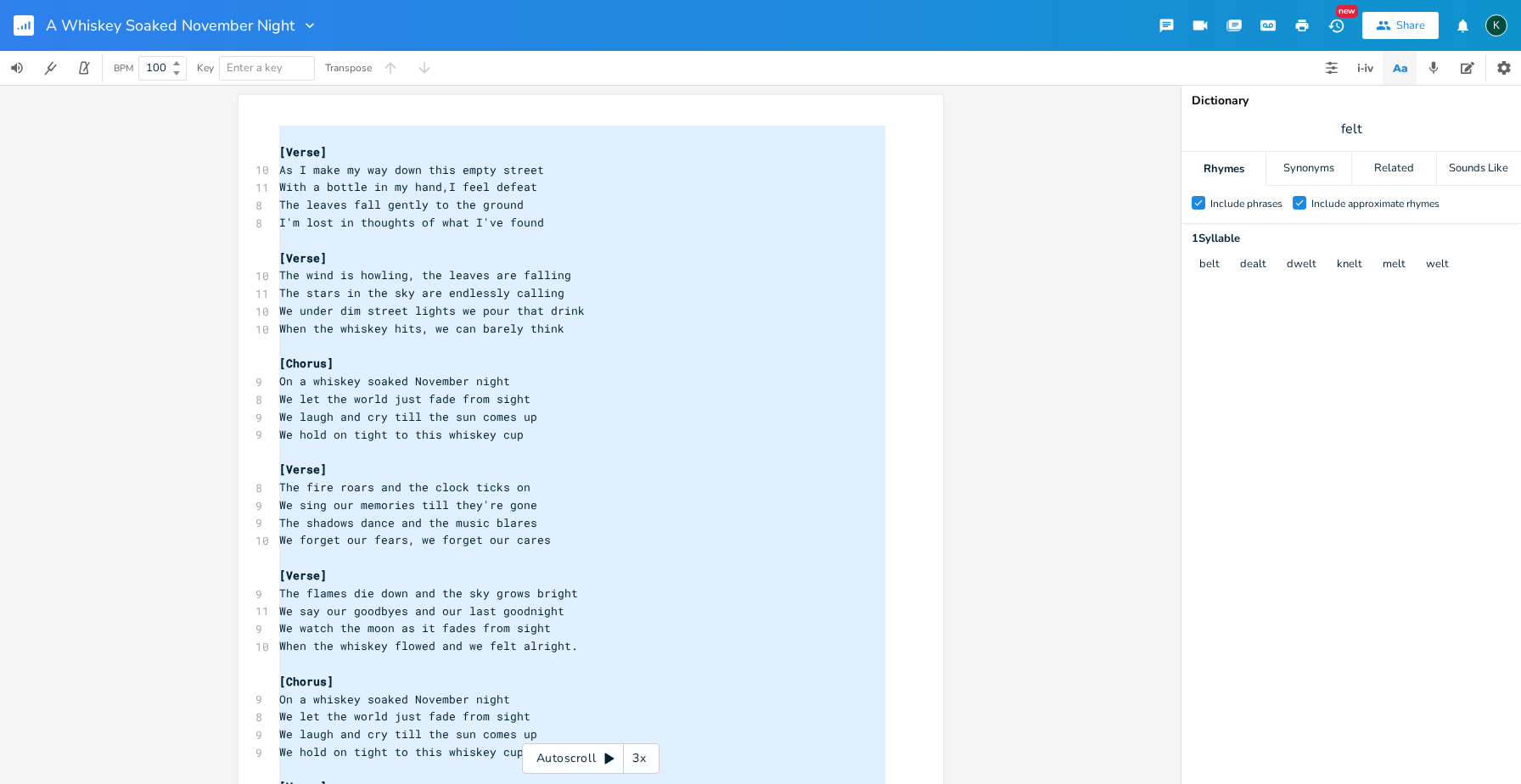
scroll to position [856, 0]
type textarea "[Verse] As I make my way down this empty street With a bottle in my hand,I feel…"
click at [460, 567] on pre "[Verse]" at bounding box center [582, 576] width 613 height 18
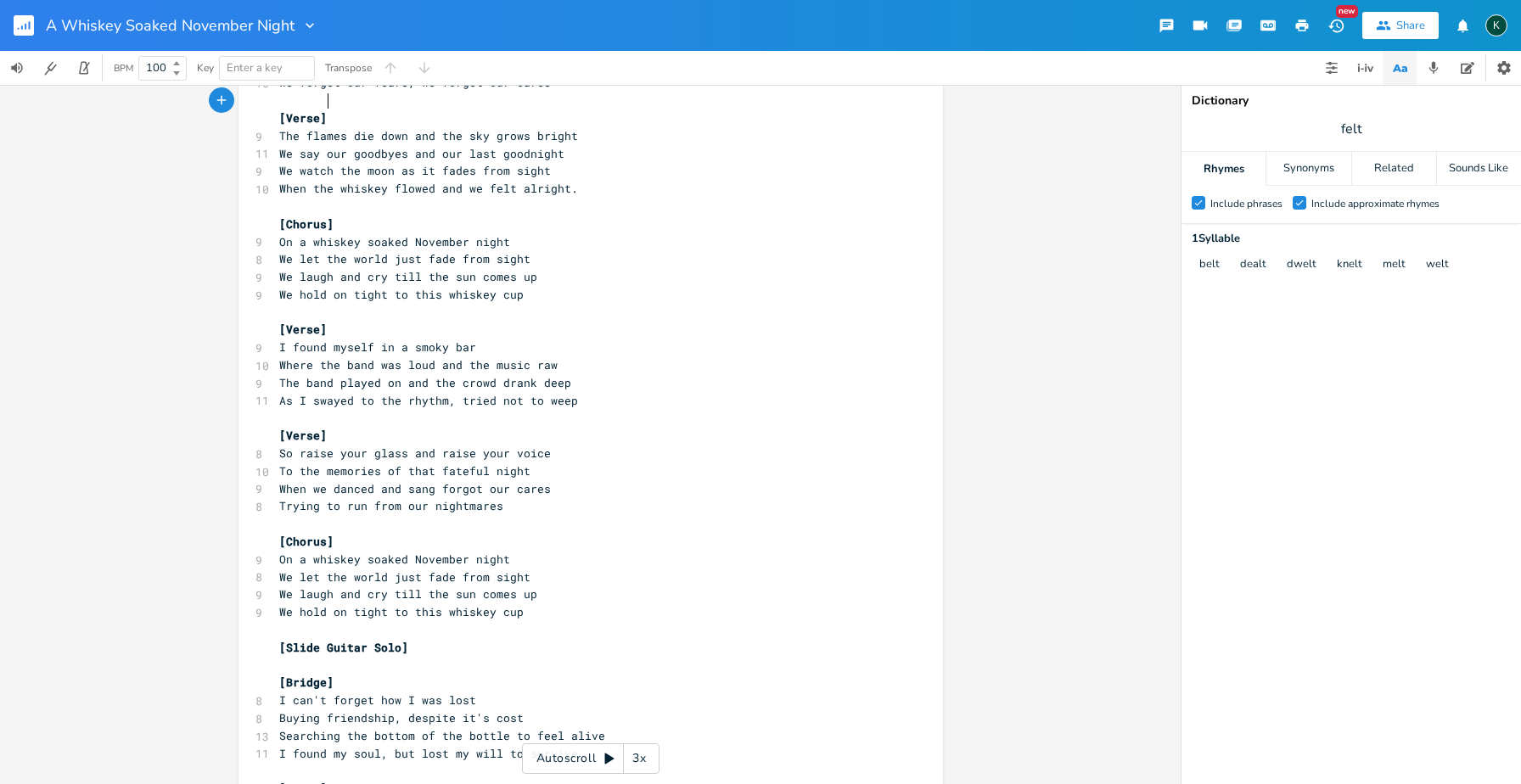
scroll to position [564, 0]
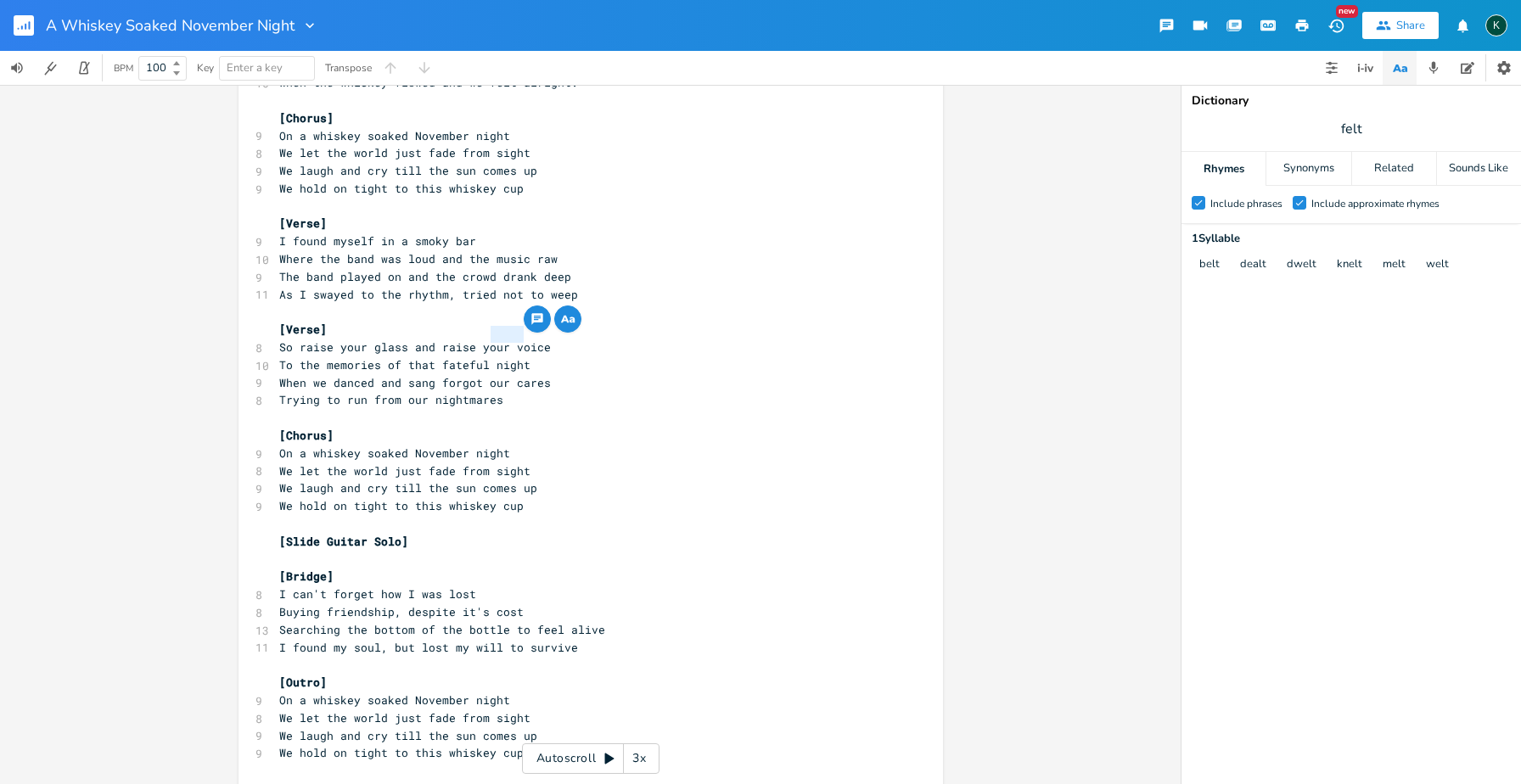
drag, startPoint x: 486, startPoint y: 334, endPoint x: 517, endPoint y: 334, distance: 31.0
click at [517, 358] on span "To the memories of that fateful night" at bounding box center [405, 365] width 251 height 15
type textarea "jk"
type textarea "choice"
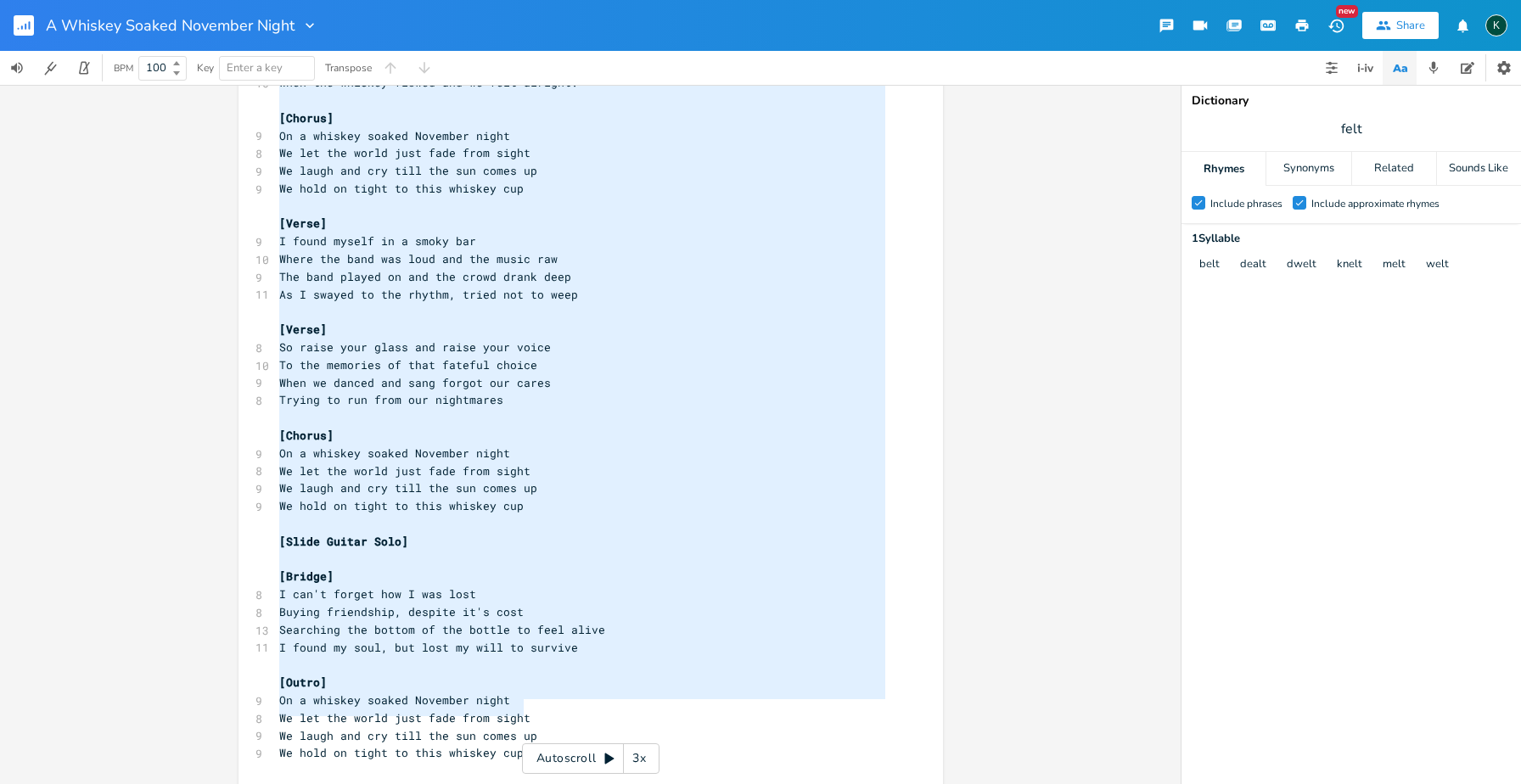
scroll to position [19, 0]
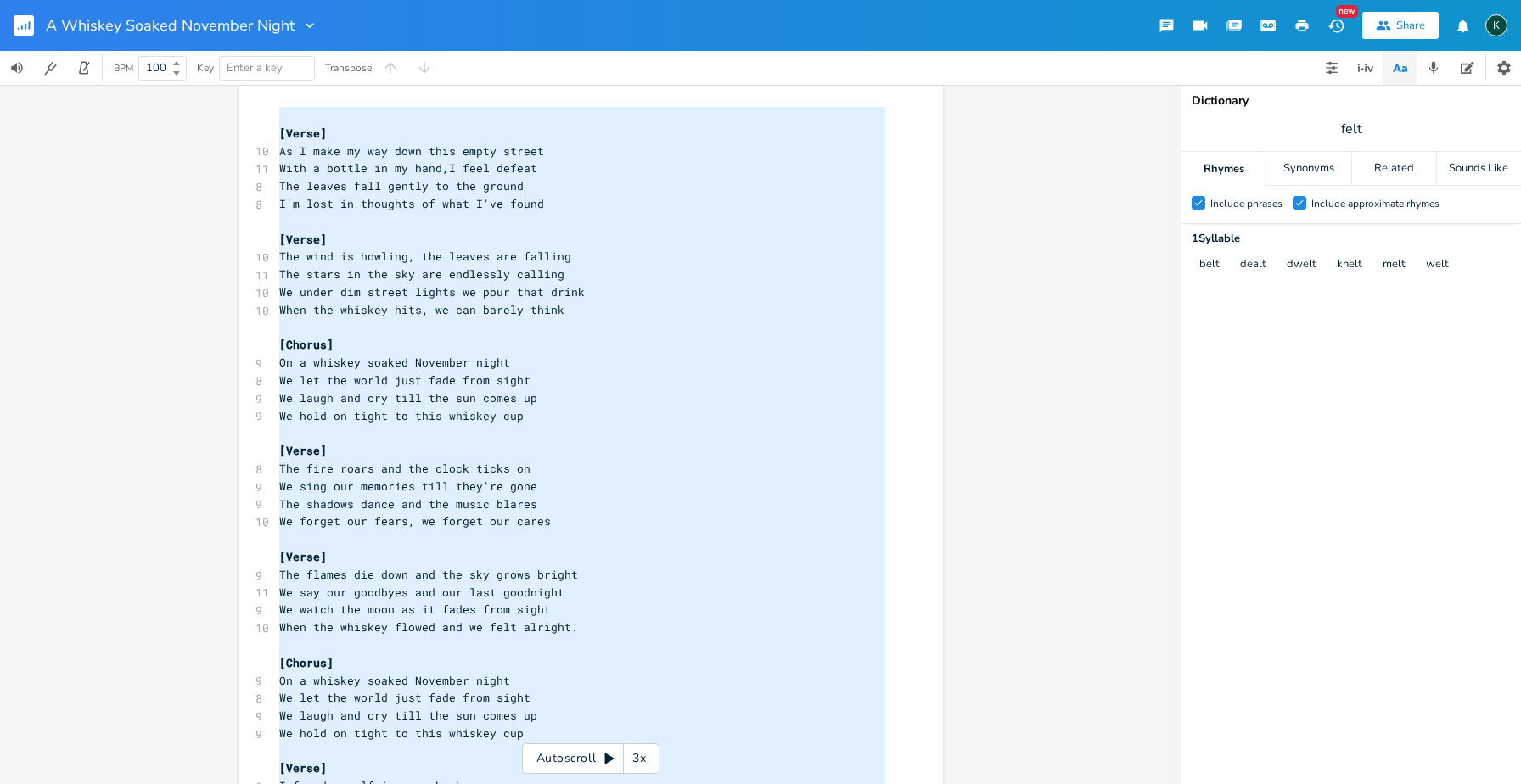
drag, startPoint x: 516, startPoint y: 713, endPoint x: 104, endPoint y: -133, distance: 941.0
click at [104, 0] on html "A Whiskey Soaked November Night New Share K BPM 100 Key Enter a key Transpose x…" at bounding box center [760, 392] width 1521 height 784
type textarea "[Verse] As I make my way down this empty street With a bottle in my hand,I feel…"
click at [303, 26] on icon "button" at bounding box center [310, 25] width 17 height 17
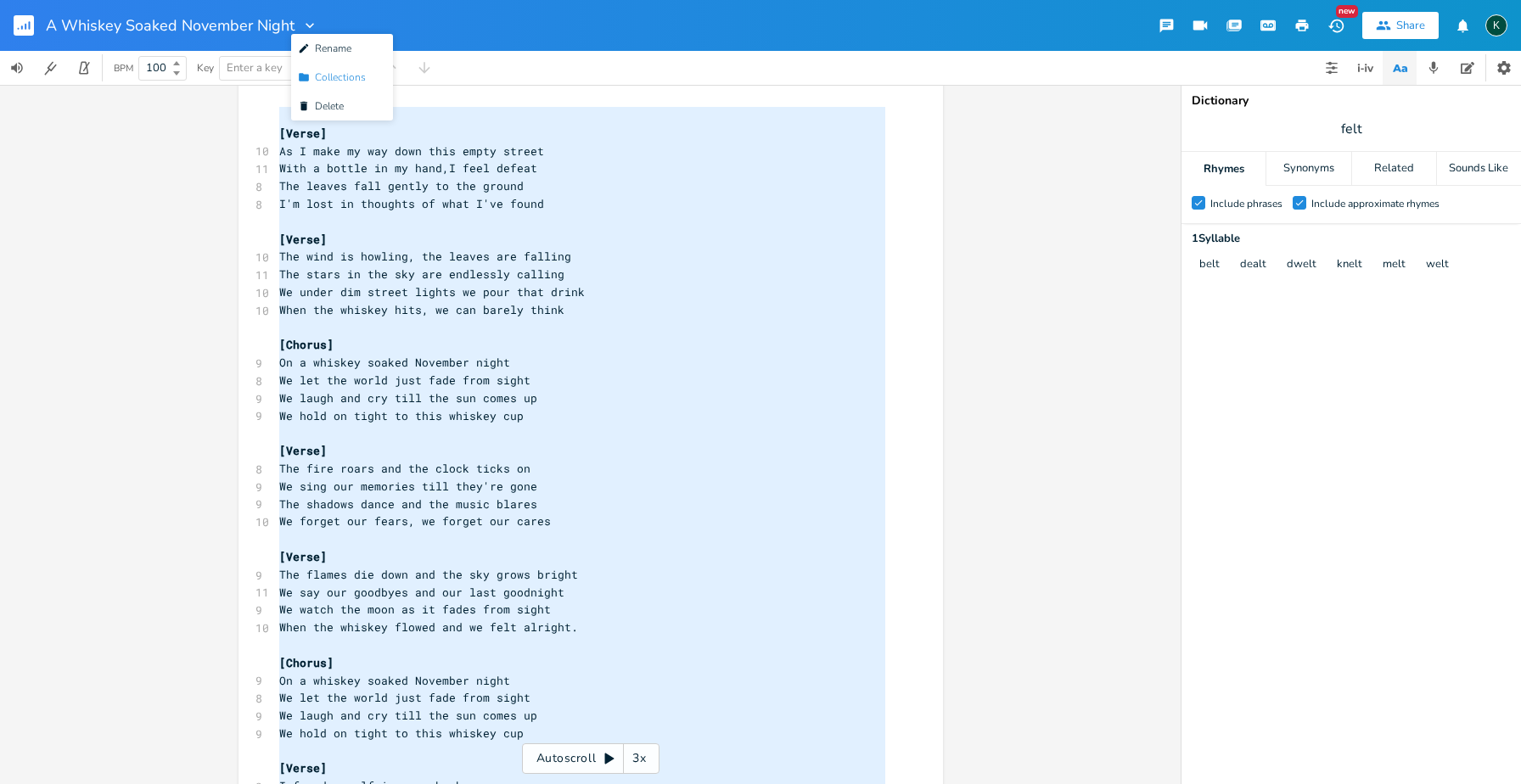
click at [322, 72] on span "Collection Collections" at bounding box center [332, 77] width 68 height 12
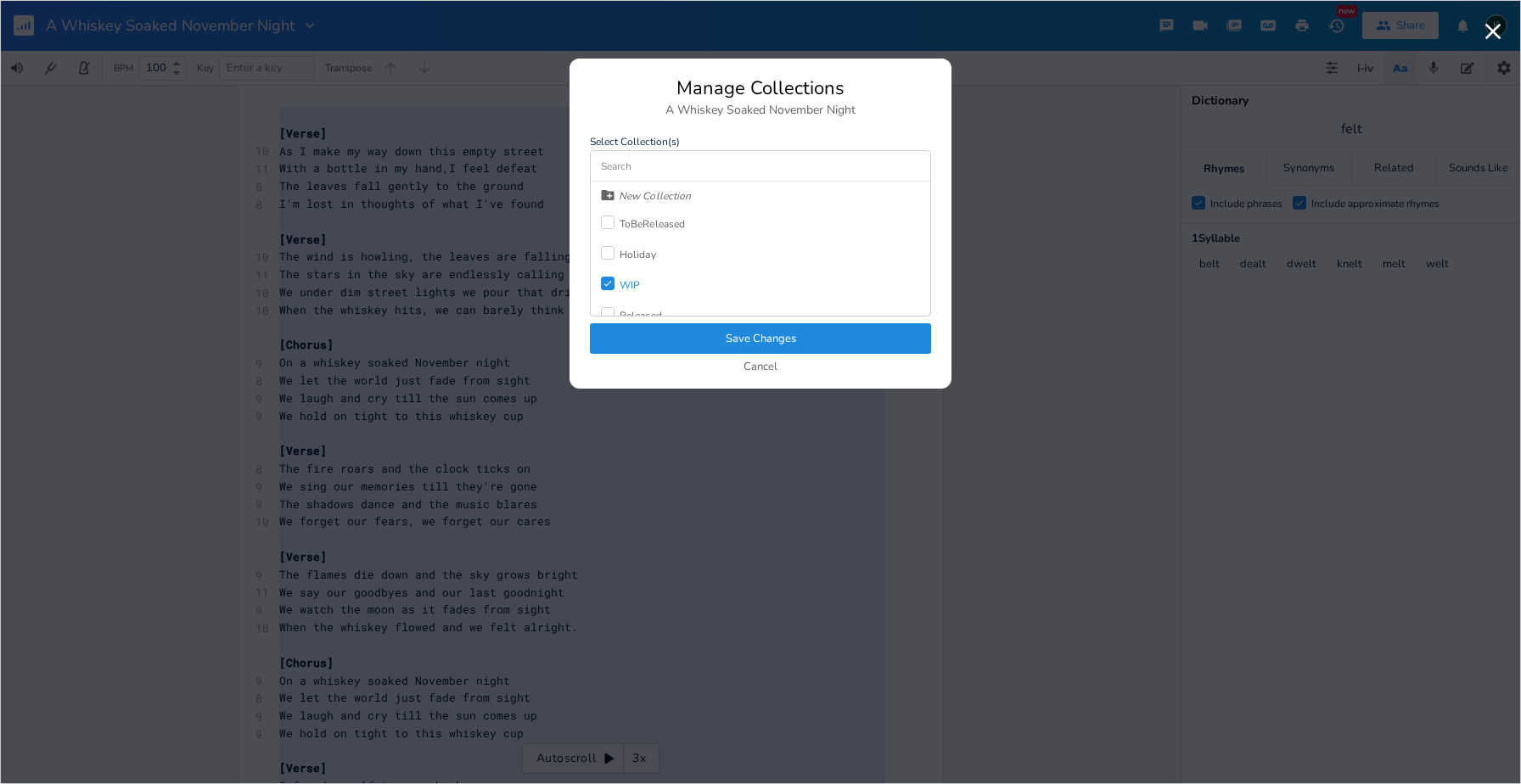
click at [636, 282] on div "WIP" at bounding box center [630, 285] width 21 height 10
click at [633, 231] on div "ToBeReleased" at bounding box center [643, 224] width 84 height 31
click at [690, 348] on button "Save Changes" at bounding box center [761, 339] width 342 height 31
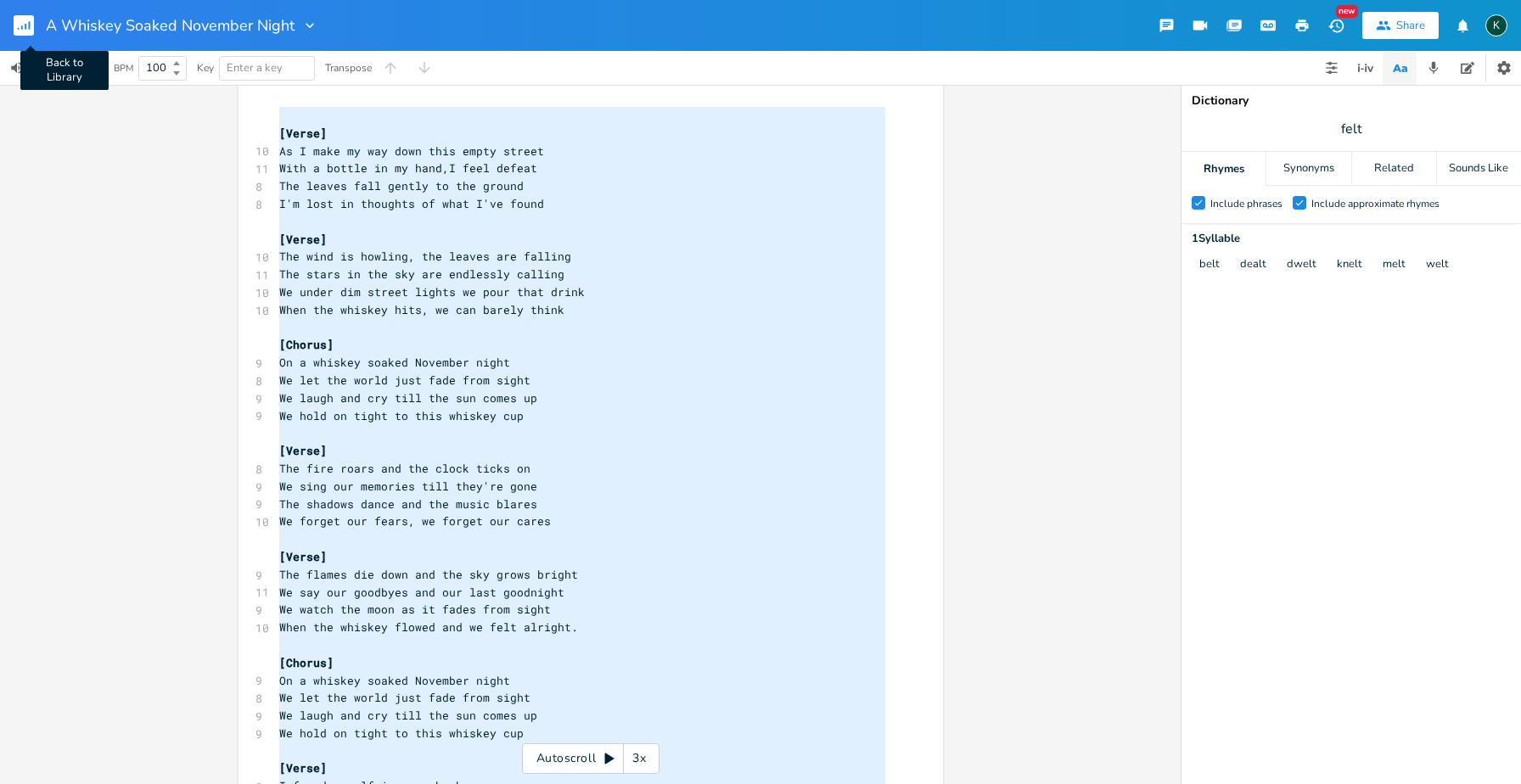
click at [27, 29] on rect "button" at bounding box center [23, 25] width 21 height 21
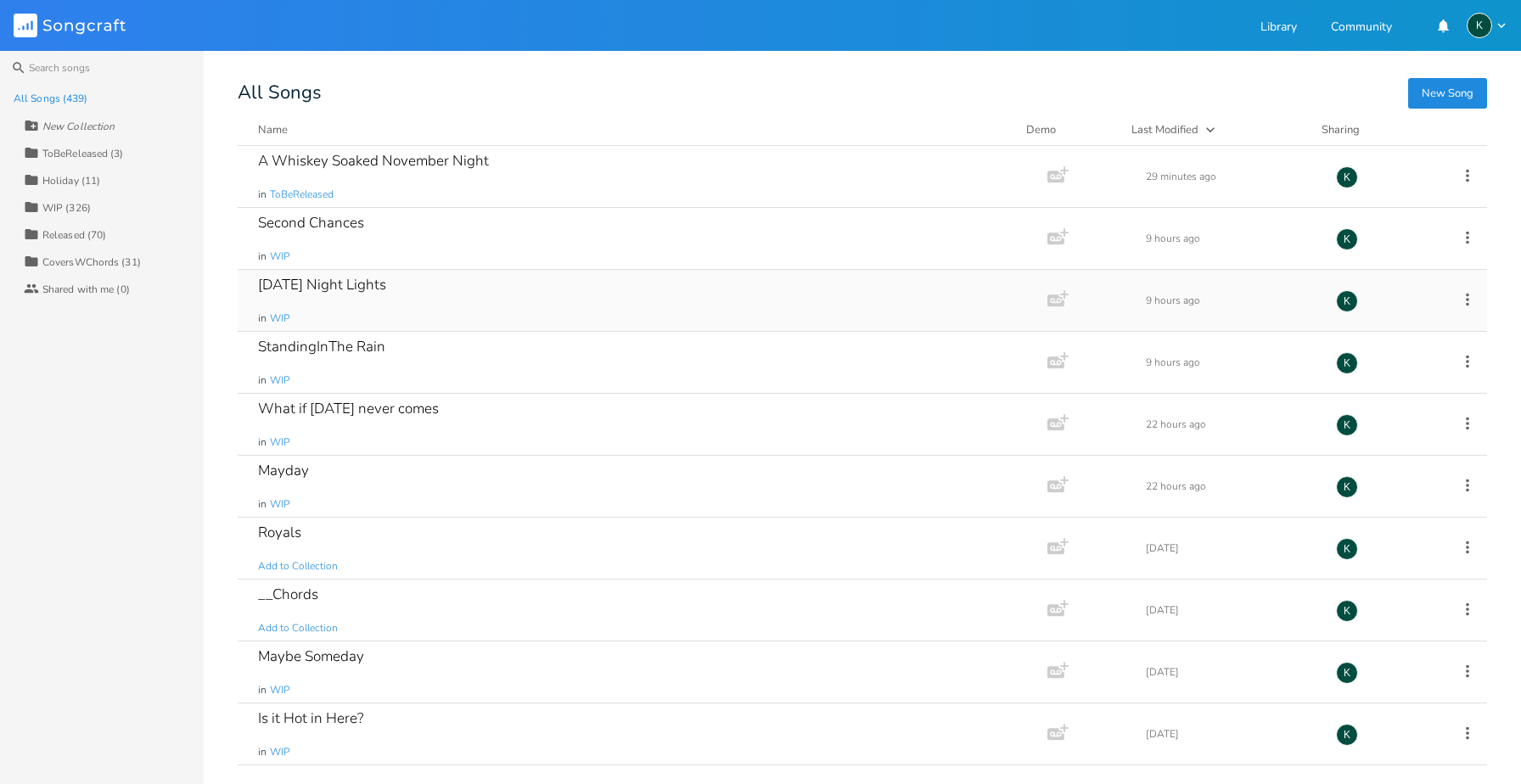
click at [291, 279] on div "[DATE] Night Lights" at bounding box center [323, 285] width 128 height 14
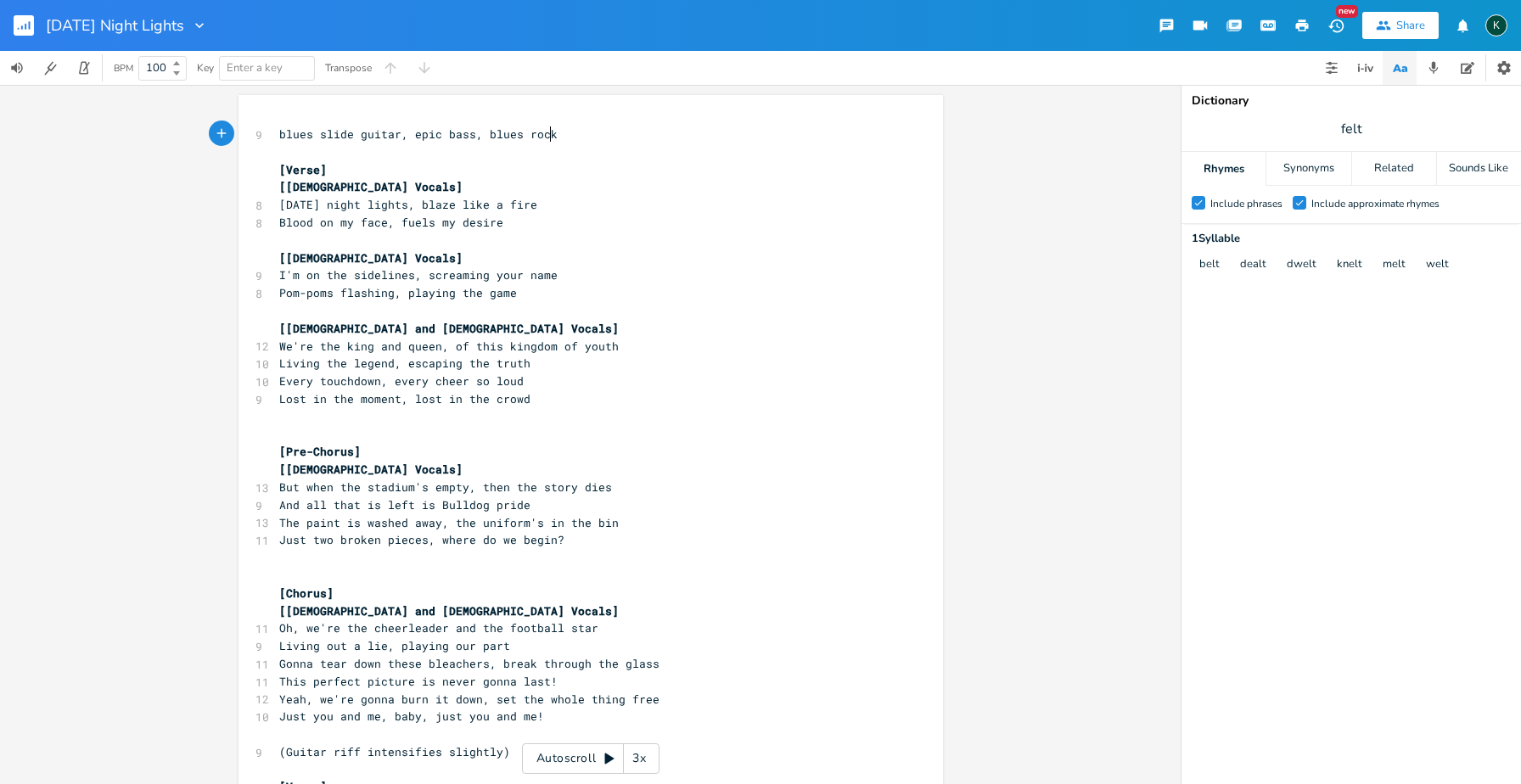
scroll to position [0, 1]
drag, startPoint x: 559, startPoint y: 133, endPoint x: 337, endPoint y: 197, distance: 231.0
type textarea "southern rock, driving, emotional"
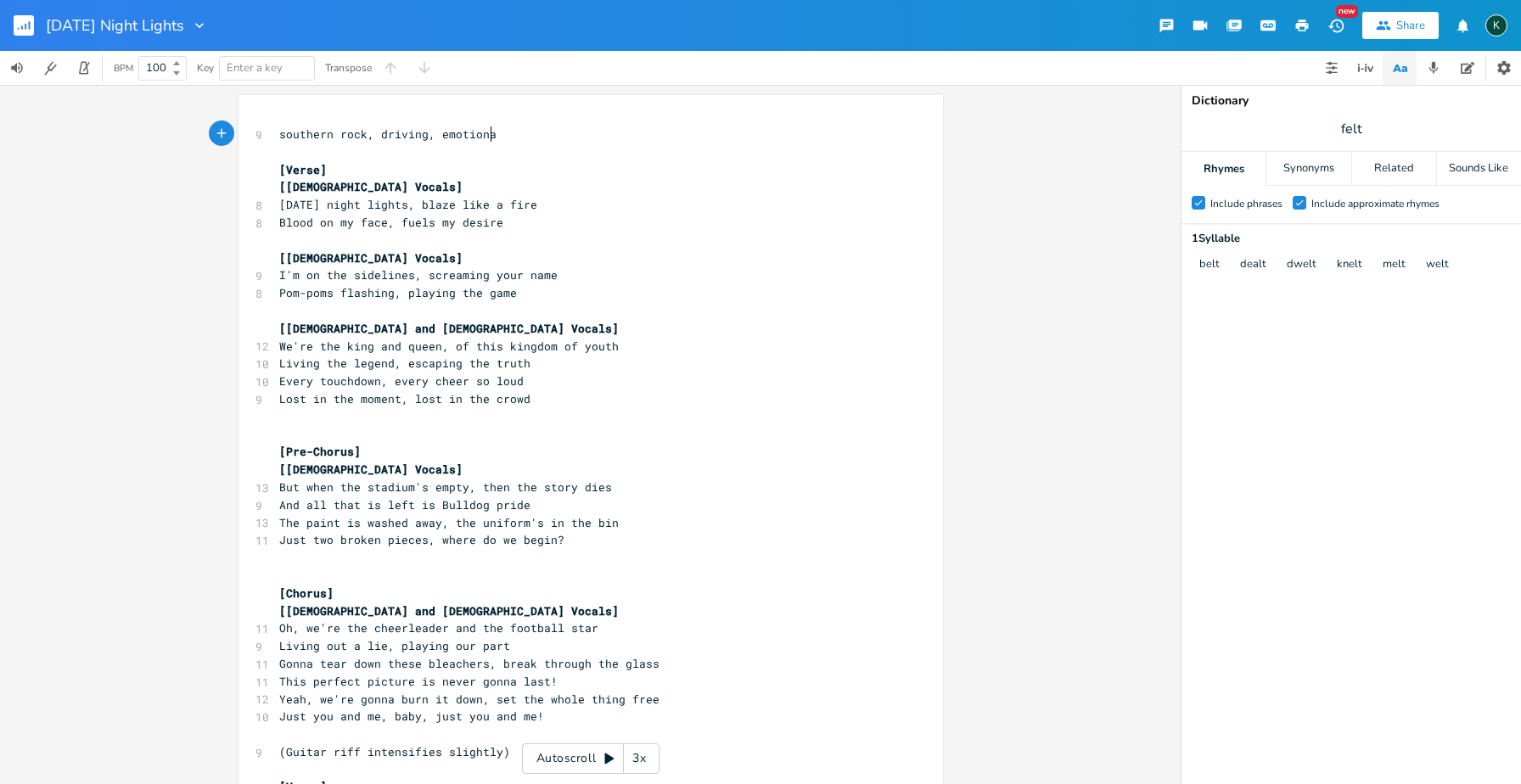
scroll to position [0, 136]
click at [29, 24] on icon "button" at bounding box center [30, 24] width 2 height 8
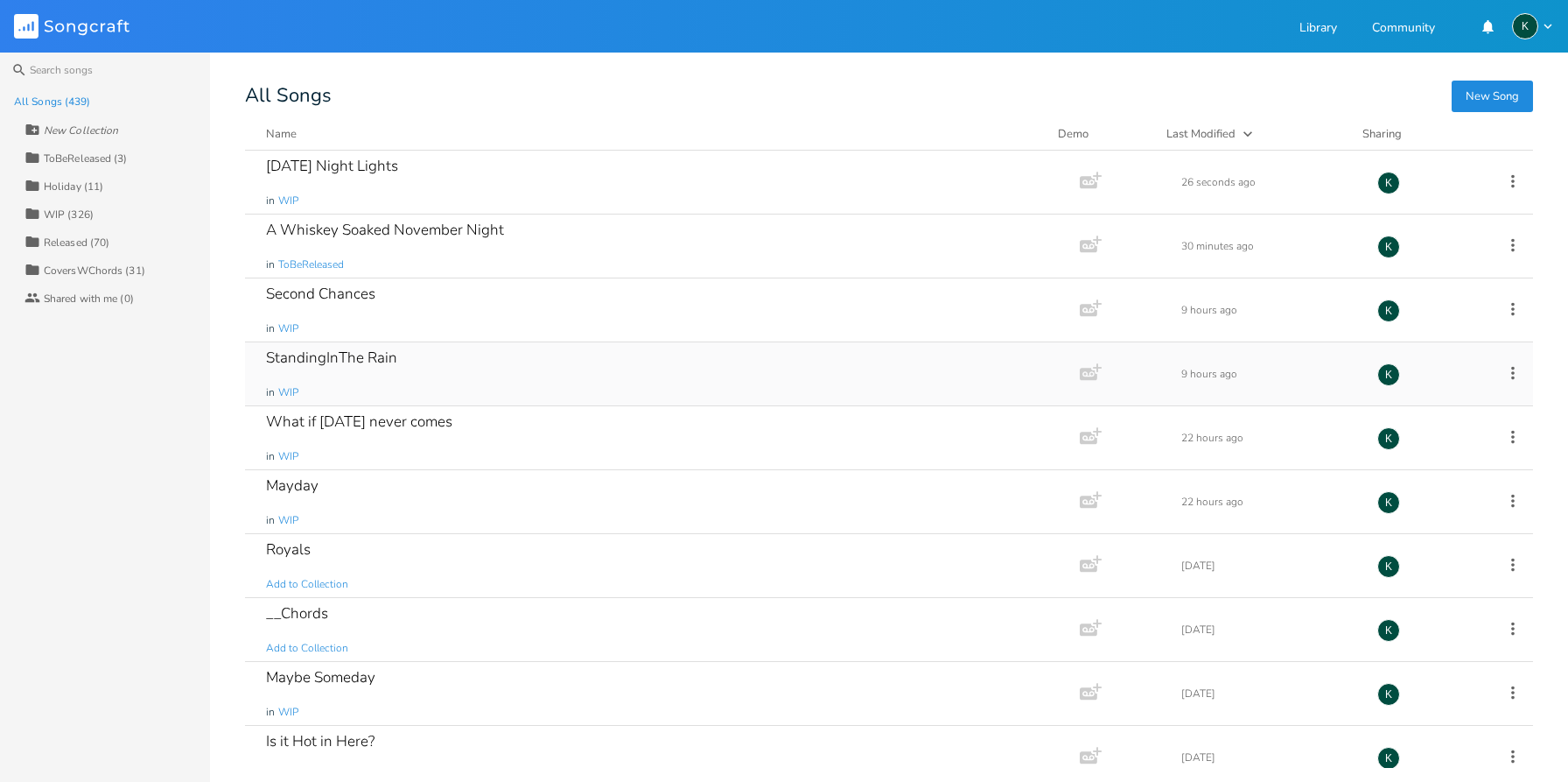
scroll to position [15559, 0]
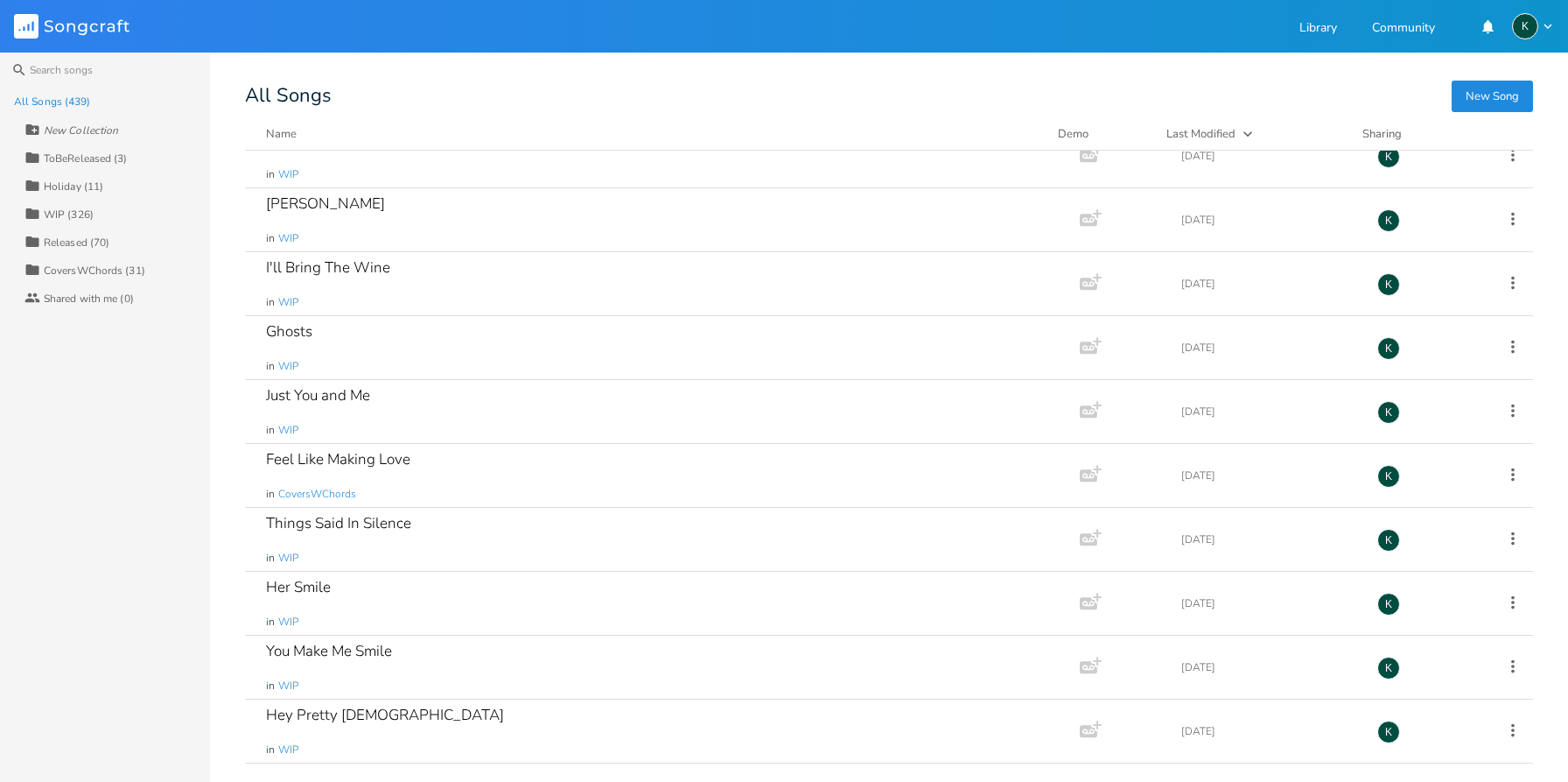
click at [1468, 90] on button "New Song" at bounding box center [1493, 96] width 81 height 32
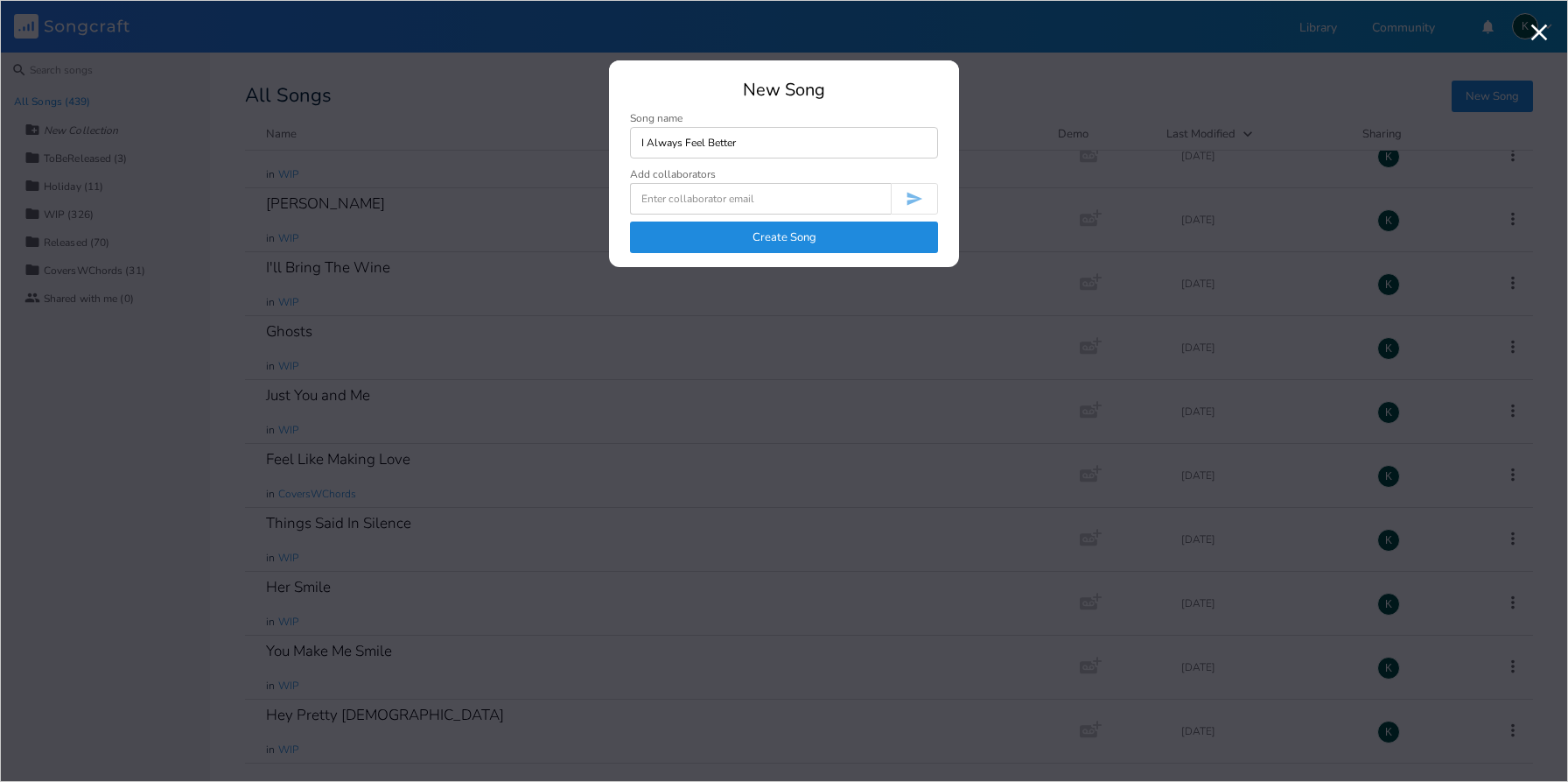
type input "I Always Feel Better"
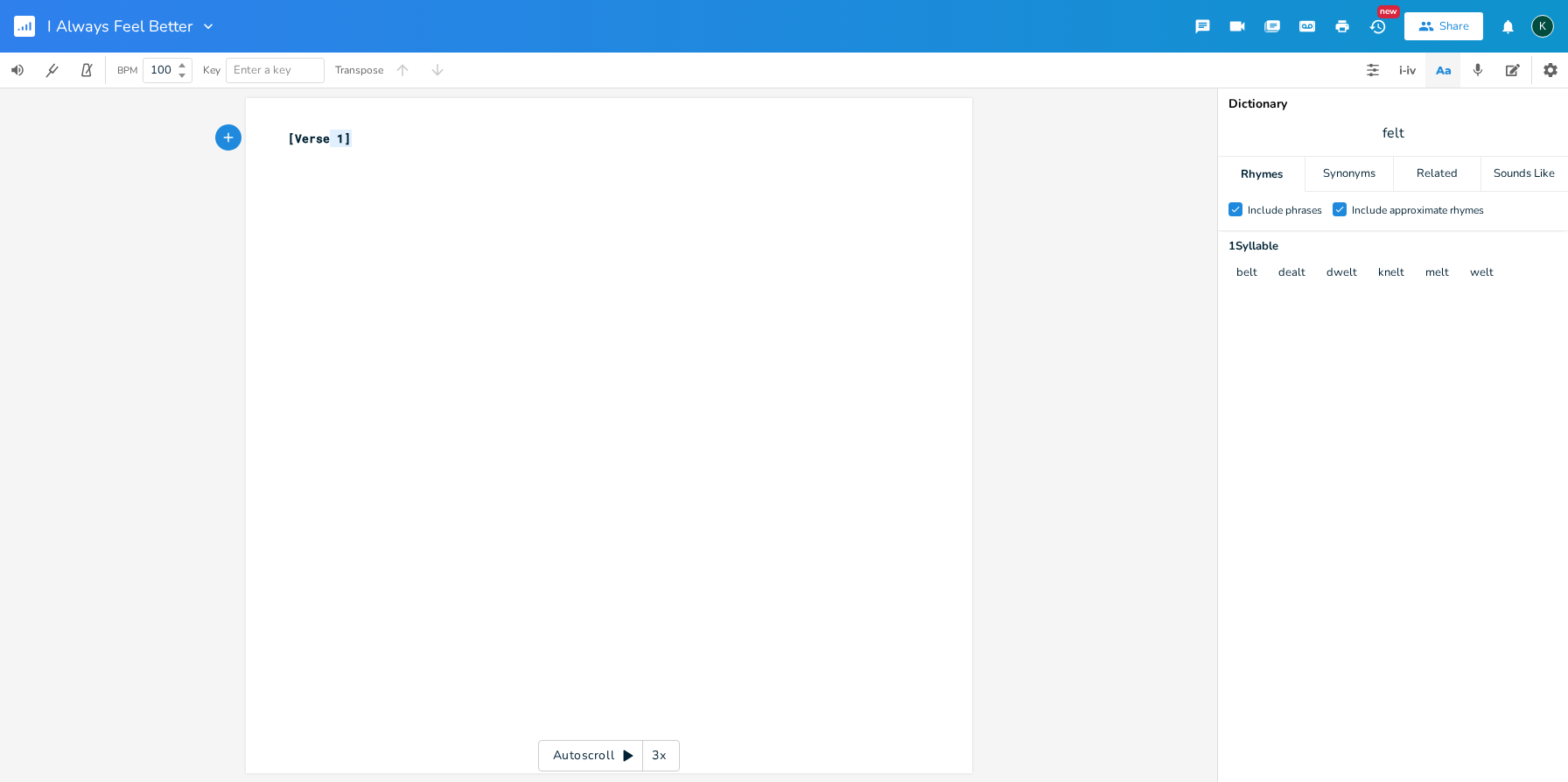
type textarea "[Verse 1]"
drag, startPoint x: 425, startPoint y: 137, endPoint x: 192, endPoint y: 115, distance: 234.0
click at [198, 119] on div "[Verse 1] x [Verse 1] ​ Autoscroll 3x" at bounding box center [608, 434] width 1218 height 694
drag, startPoint x: 121, startPoint y: 16, endPoint x: 340, endPoint y: 209, distance: 291.9
click at [340, 212] on div "x 20 blues, raw vocals, blues rock, gritty electric guitars, driving rhythm sec…" at bounding box center [621, 452] width 675 height 652
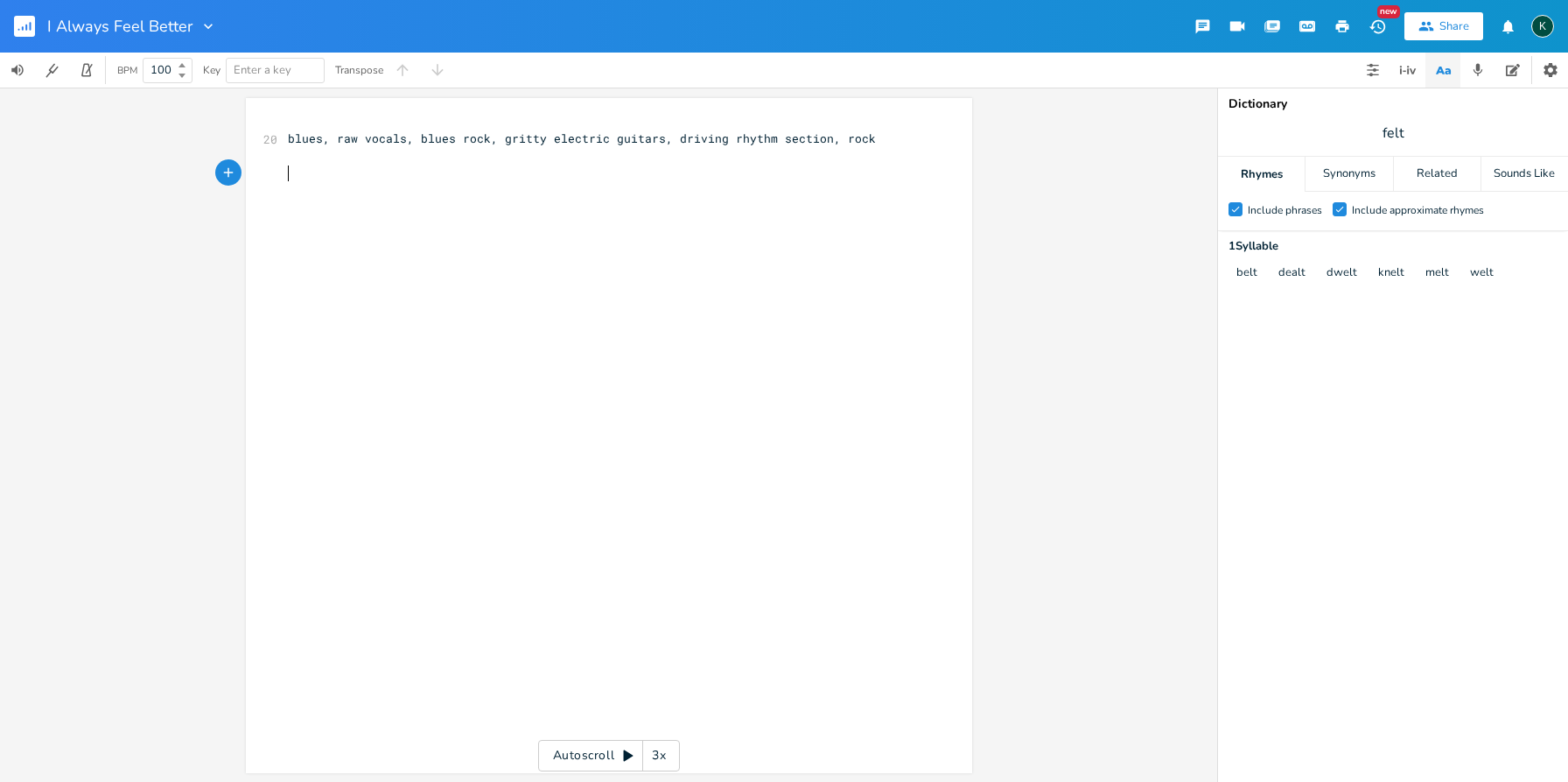
click at [314, 178] on pre "​" at bounding box center [600, 175] width 632 height 19
type textarea "​"
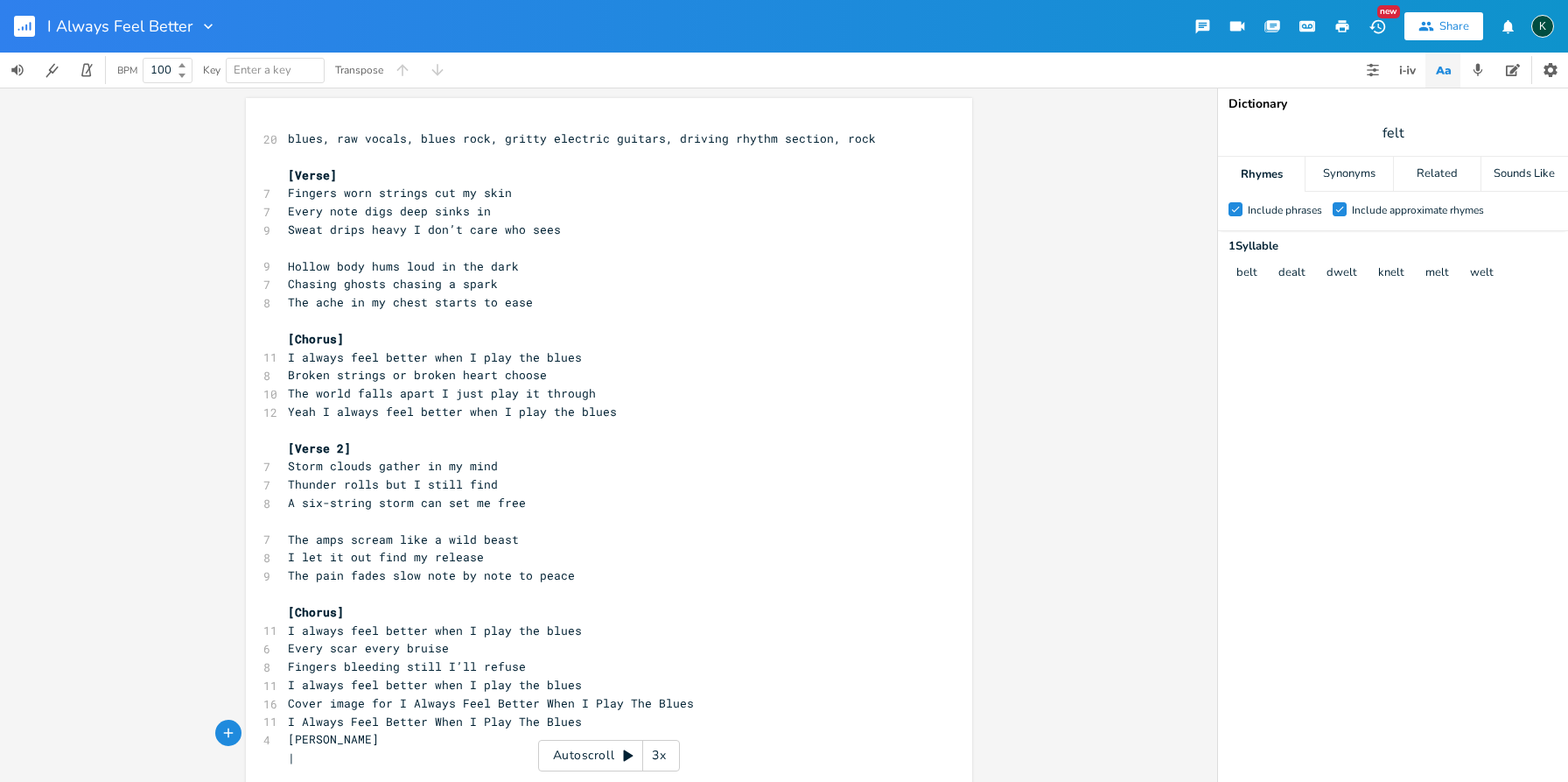
click at [205, 23] on icon "button" at bounding box center [208, 26] width 18 height 18
click at [216, 66] on li "Collection Collections" at bounding box center [241, 80] width 105 height 30
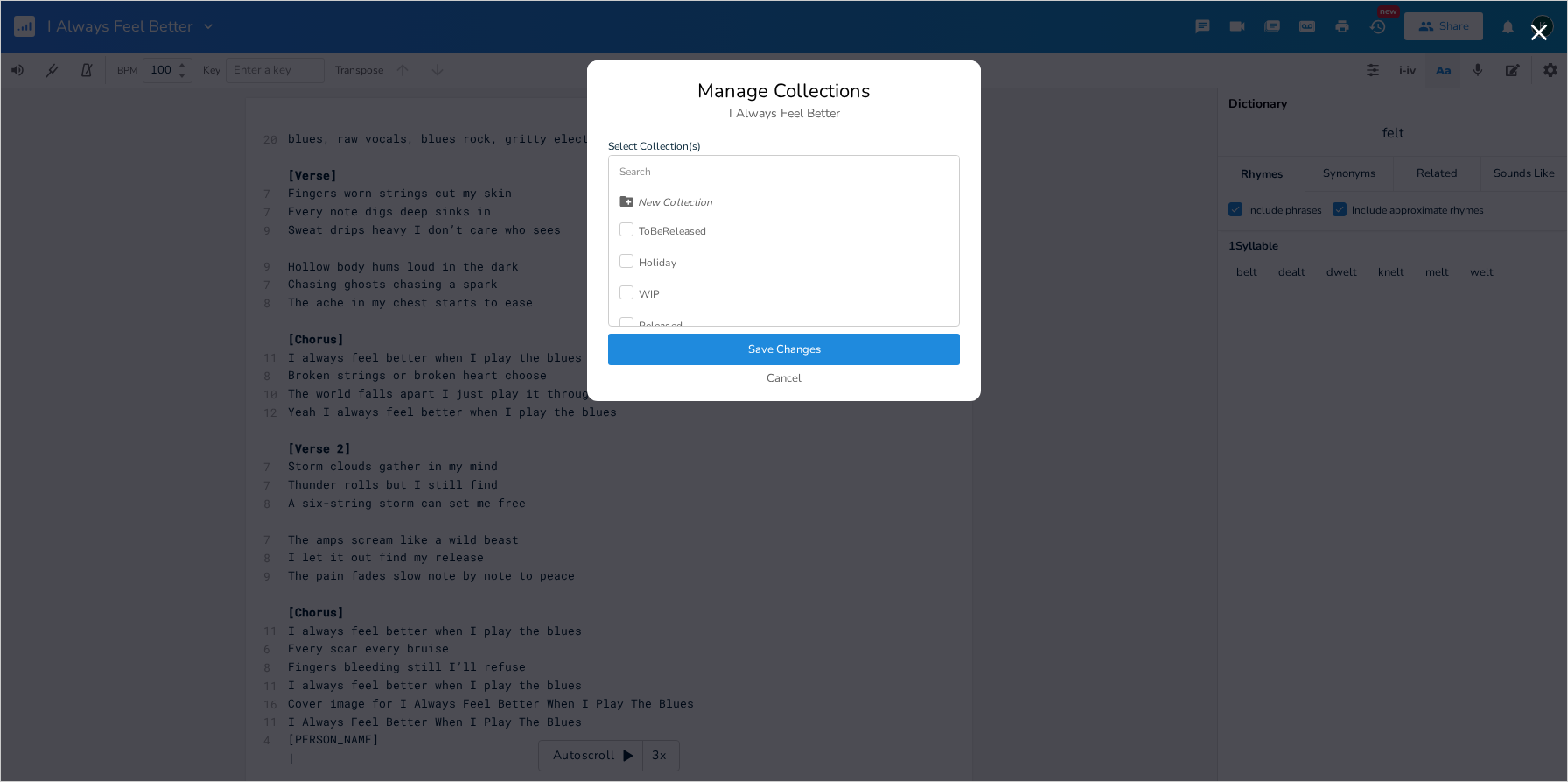
click at [648, 235] on div "ToBeReleased" at bounding box center [673, 230] width 67 height 10
click at [720, 344] on button "Save Changes" at bounding box center [784, 350] width 352 height 32
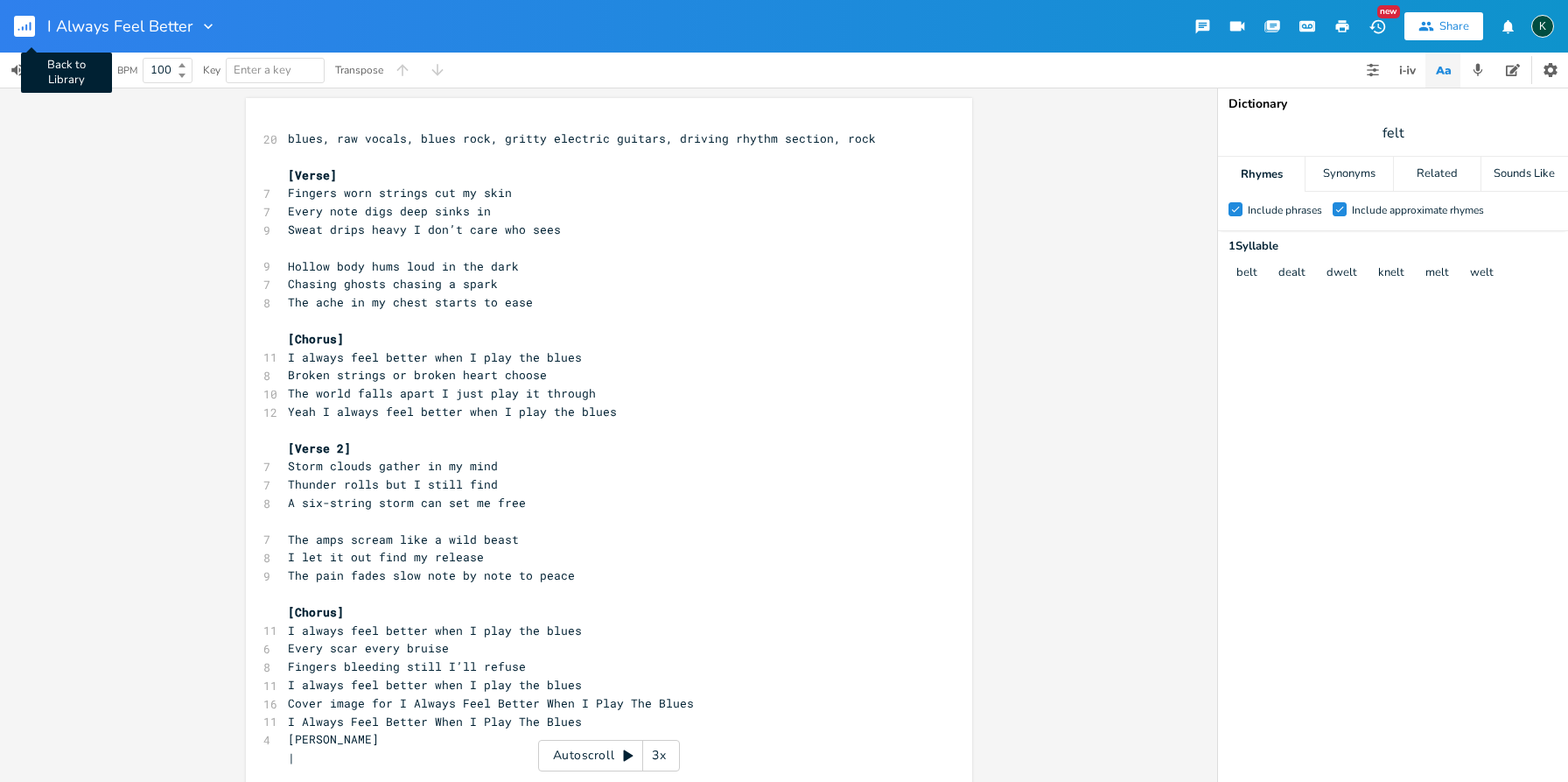
click at [34, 25] on rect "button" at bounding box center [24, 26] width 21 height 21
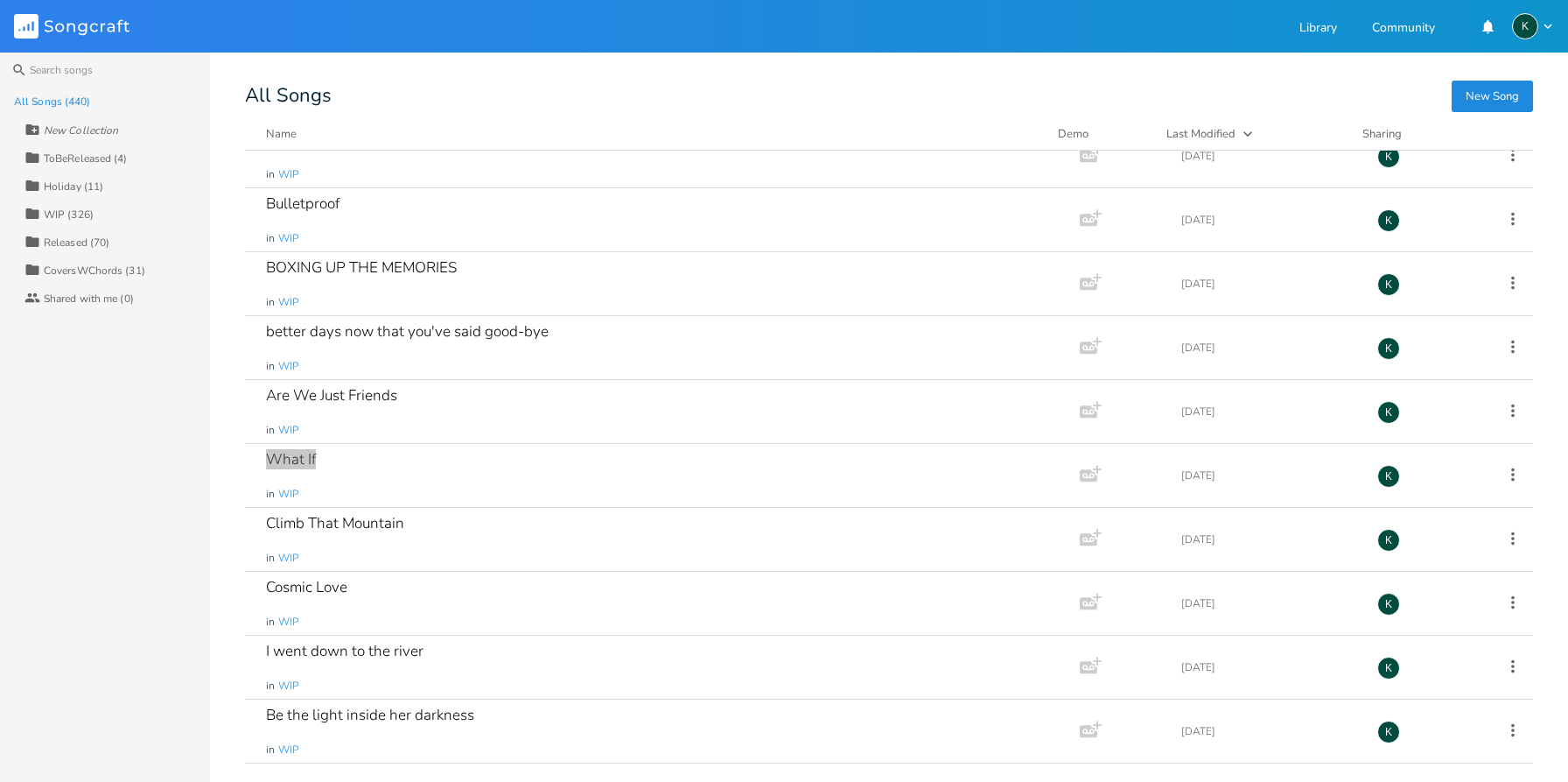
scroll to position [26, 0]
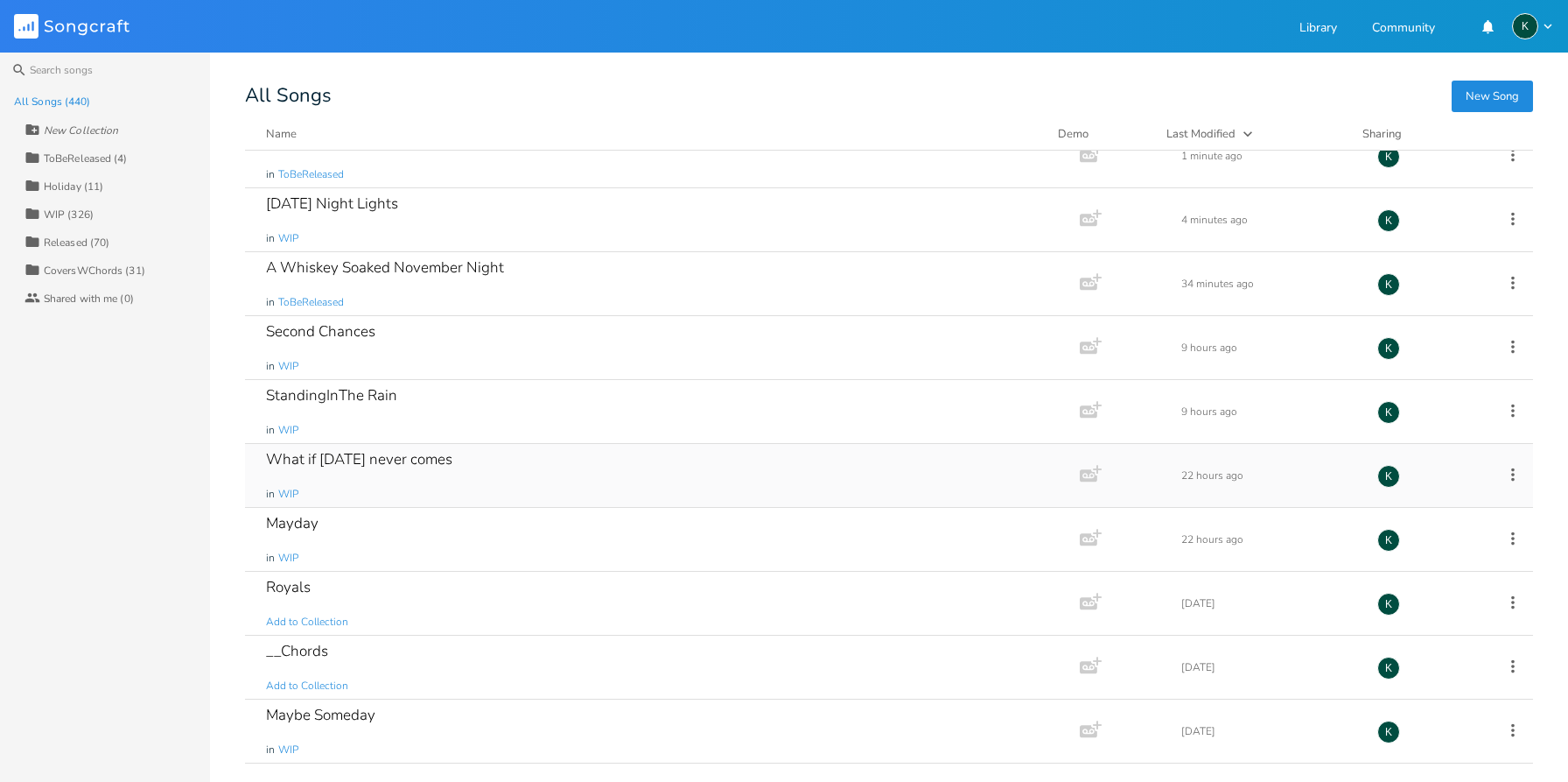
click at [427, 463] on div "What if [DATE] never comes" at bounding box center [360, 460] width 186 height 15
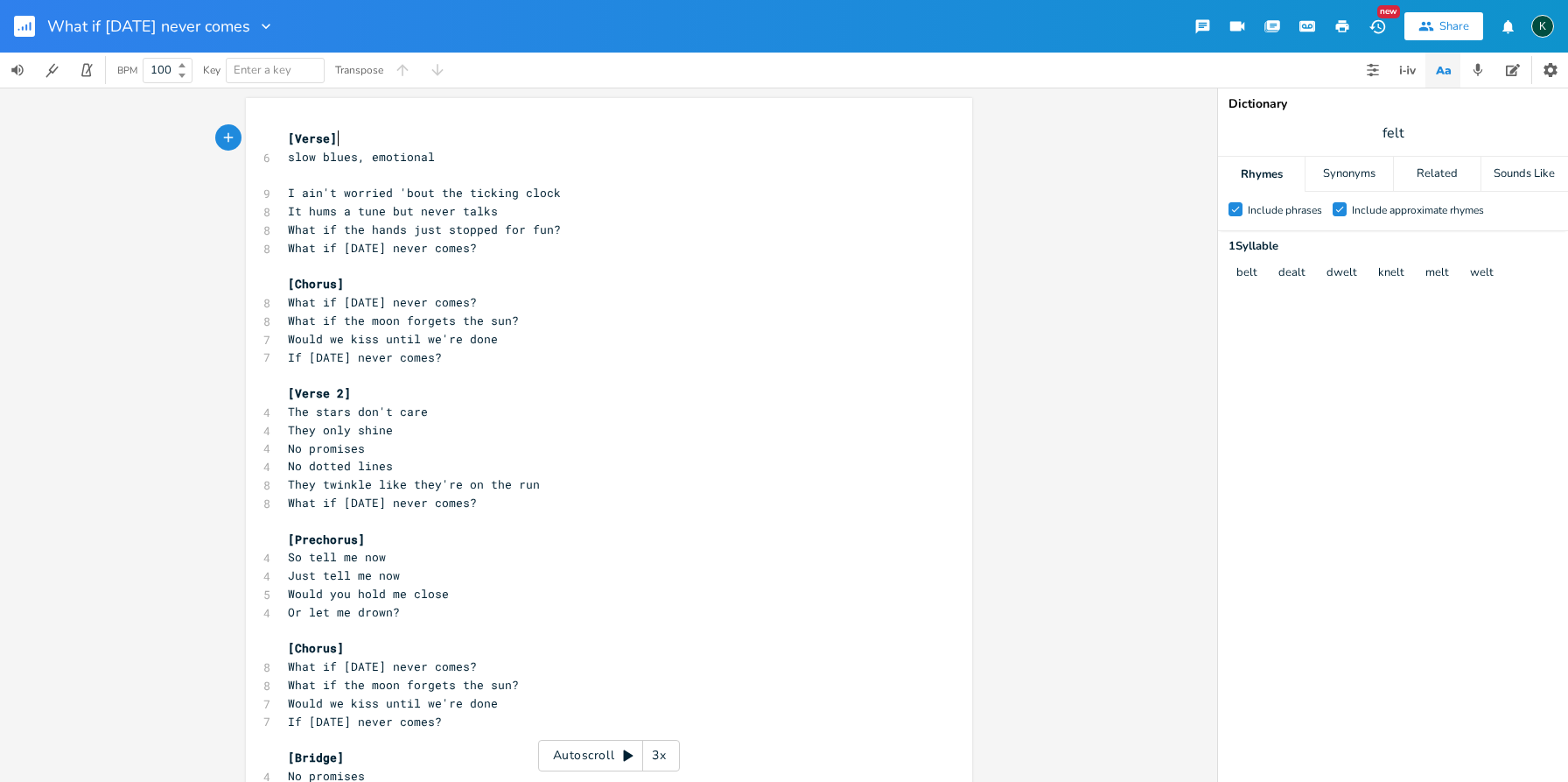
click at [337, 214] on span "It hums a tune but never talks" at bounding box center [392, 211] width 210 height 16
drag, startPoint x: 306, startPoint y: 209, endPoint x: 376, endPoint y: 209, distance: 70.0
click at [376, 209] on span "It hums a tune but never talks" at bounding box center [392, 211] width 210 height 16
type textarea "hte ti"
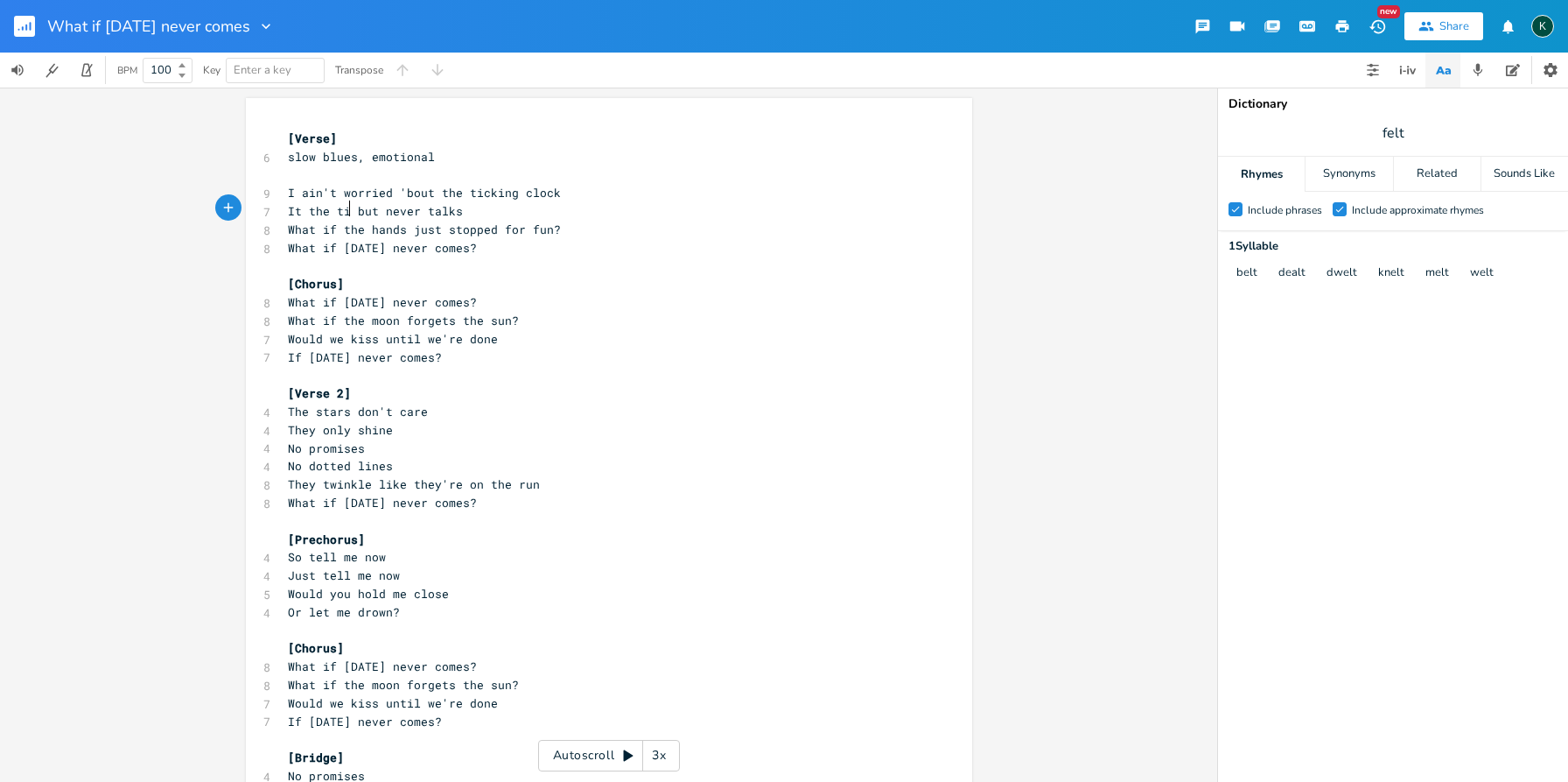
type textarea "the time"
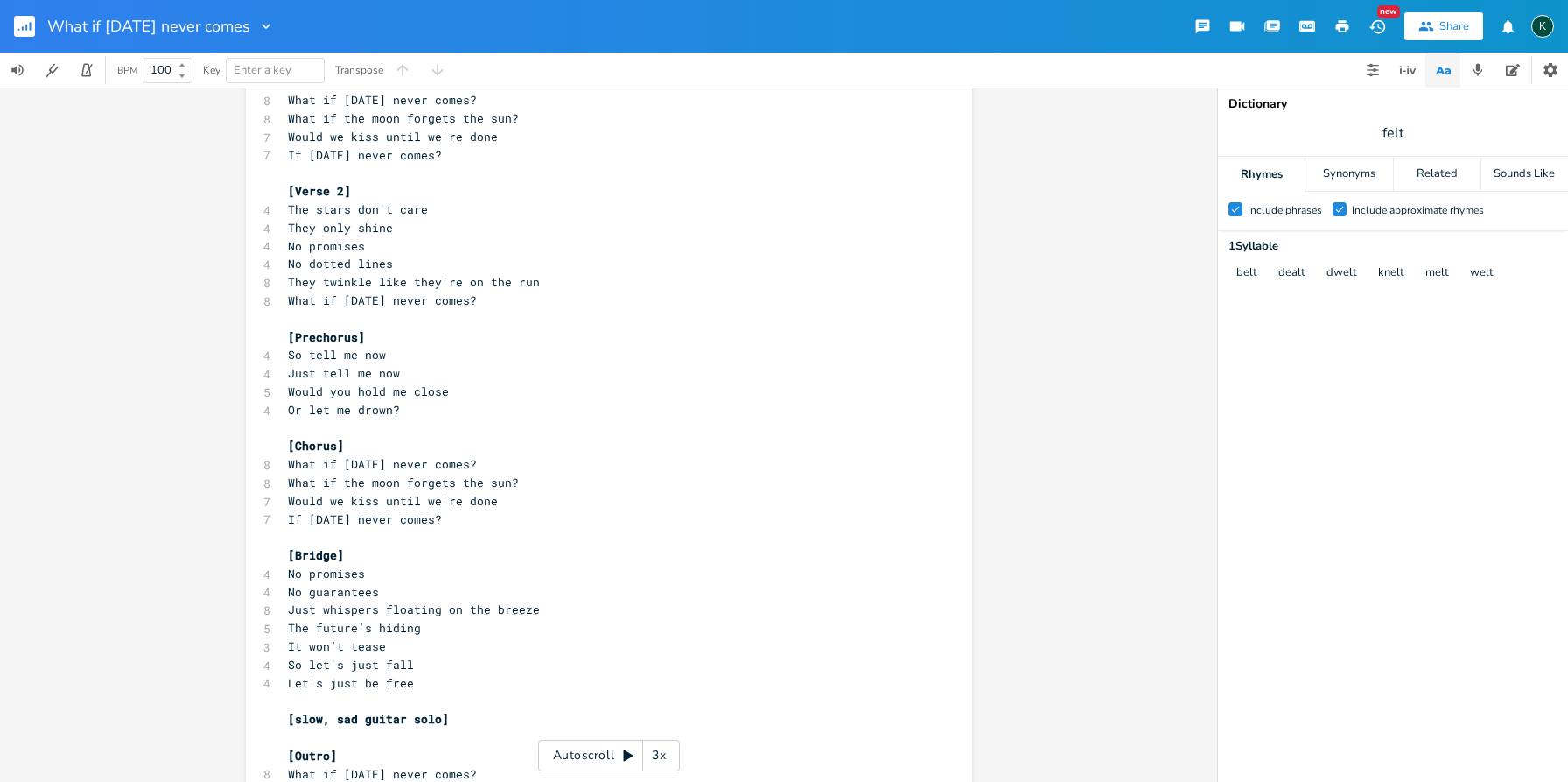
scroll to position [252, 0]
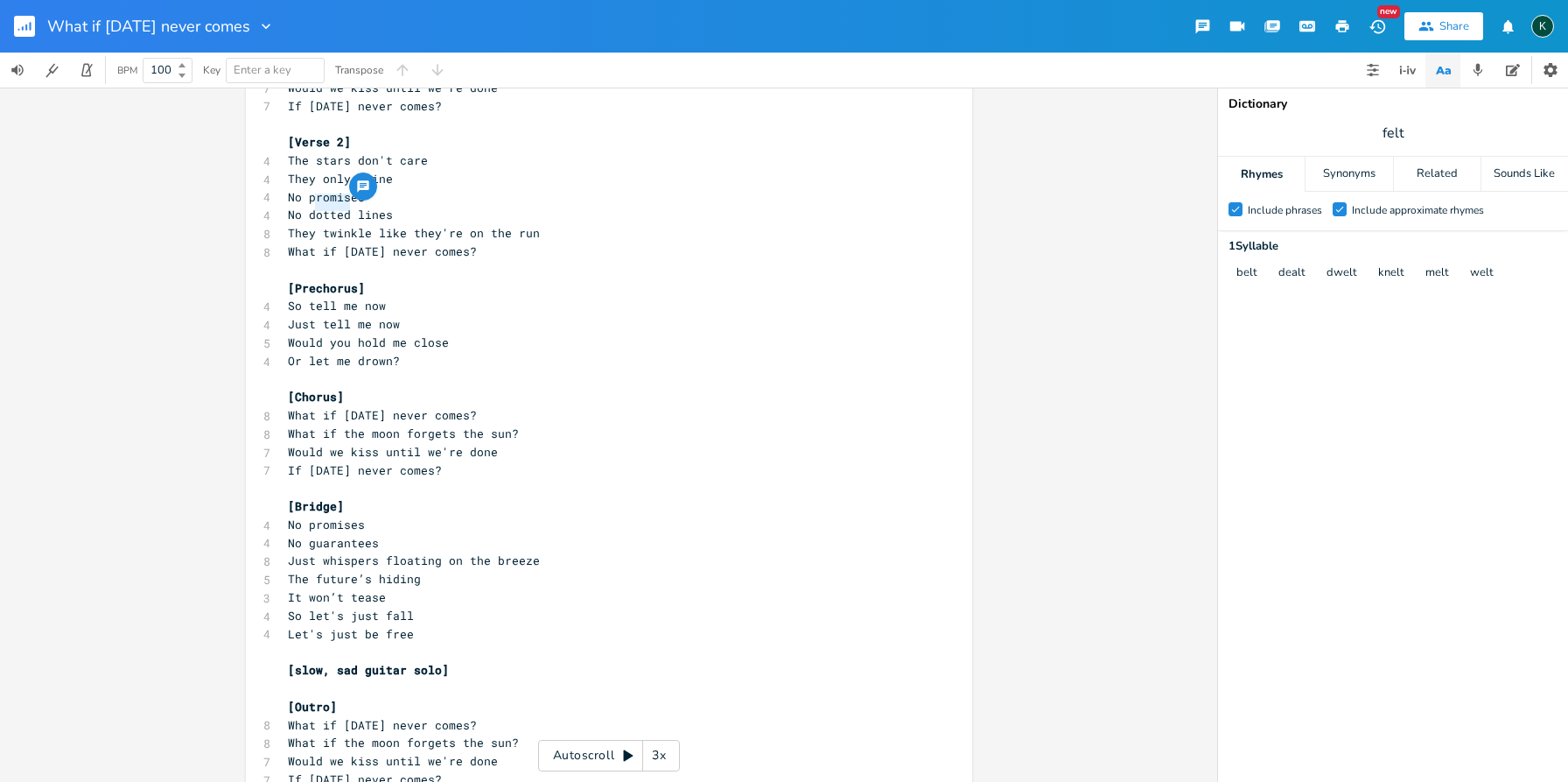
drag, startPoint x: 307, startPoint y: 206, endPoint x: 344, endPoint y: 205, distance: 37.0
click at [344, 207] on span "No dotted lines" at bounding box center [340, 214] width 105 height 16
type textarea "blure"
type textarea "blurred"
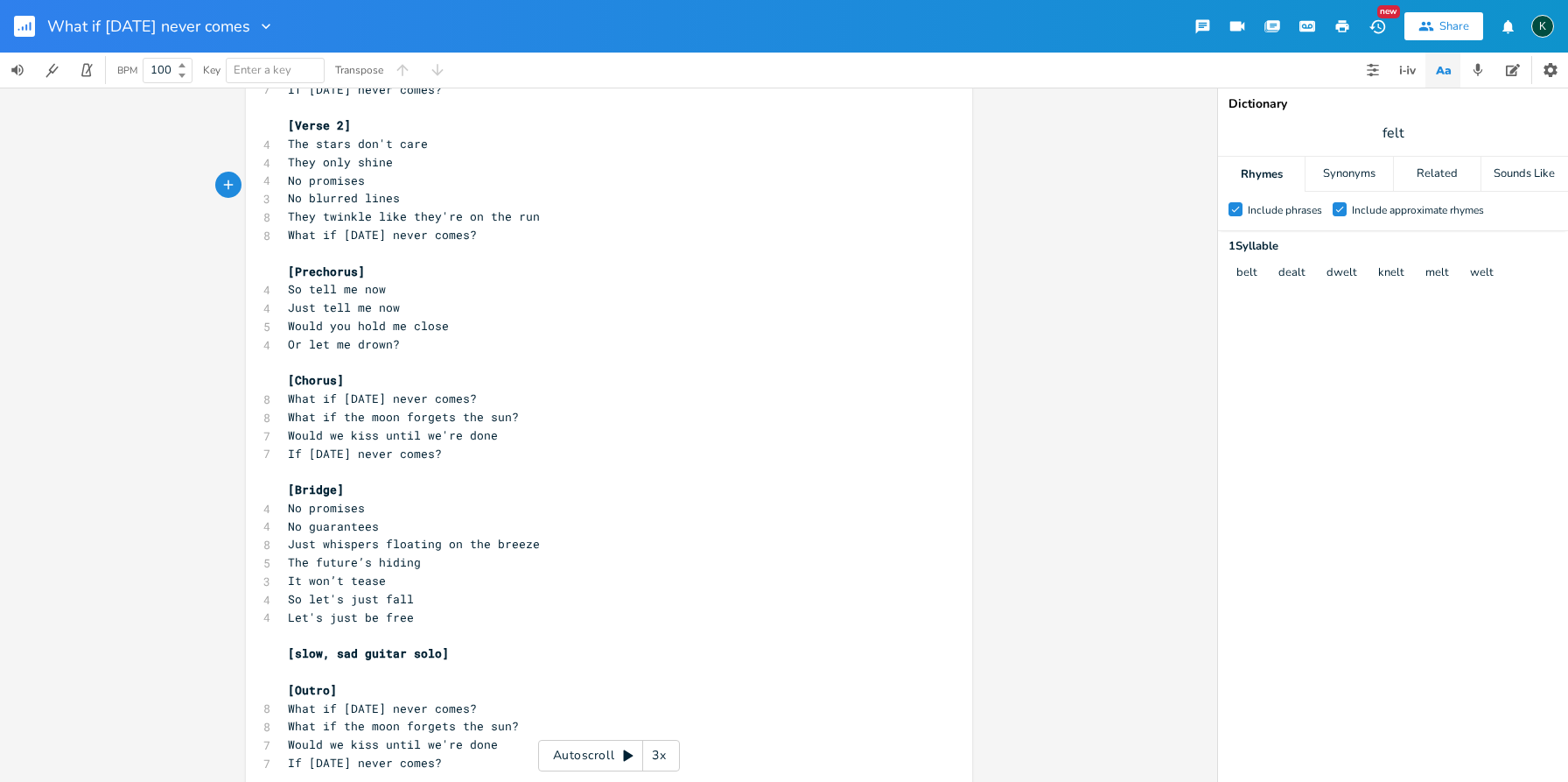
scroll to position [276, 0]
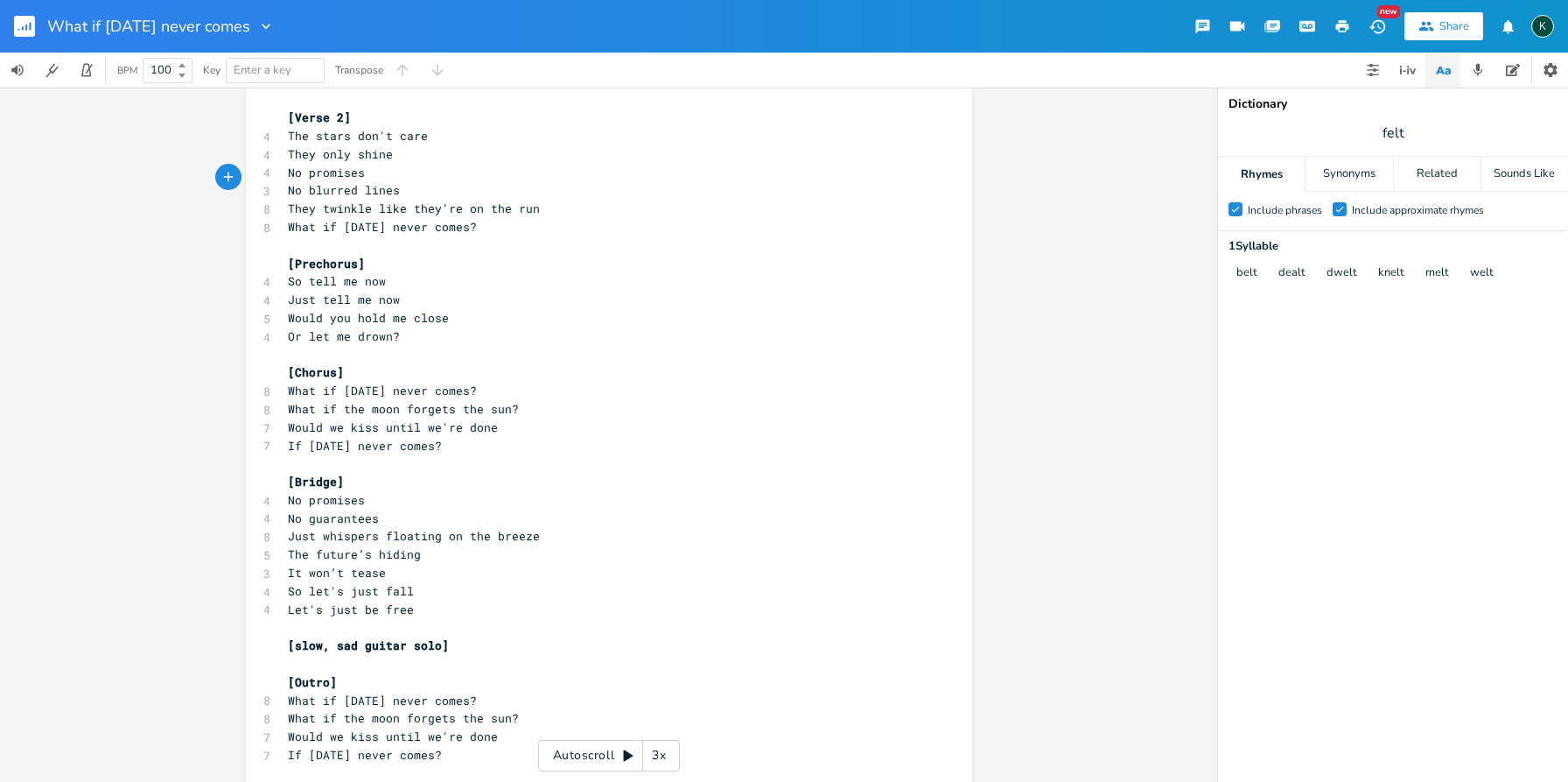
click at [620, 455] on pre "​" at bounding box center [600, 464] width 632 height 19
click at [275, 27] on icon "button" at bounding box center [266, 26] width 18 height 18
click at [290, 71] on li "Collection Collections" at bounding box center [319, 80] width 105 height 30
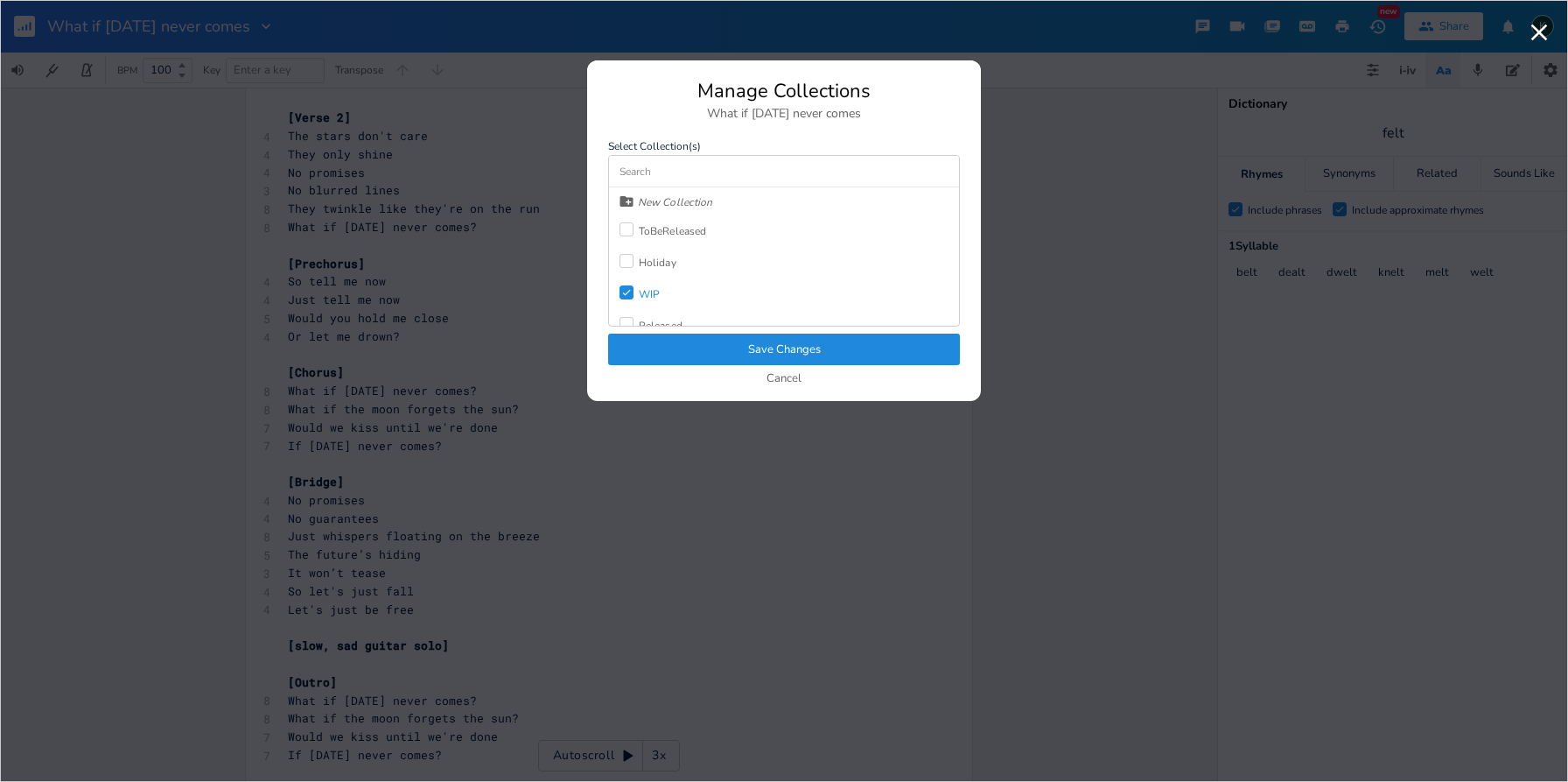
click at [628, 231] on div at bounding box center [626, 229] width 14 height 14
click at [623, 291] on icon "Check" at bounding box center [626, 292] width 10 height 10
click at [649, 350] on button "Save Changes" at bounding box center [784, 350] width 352 height 32
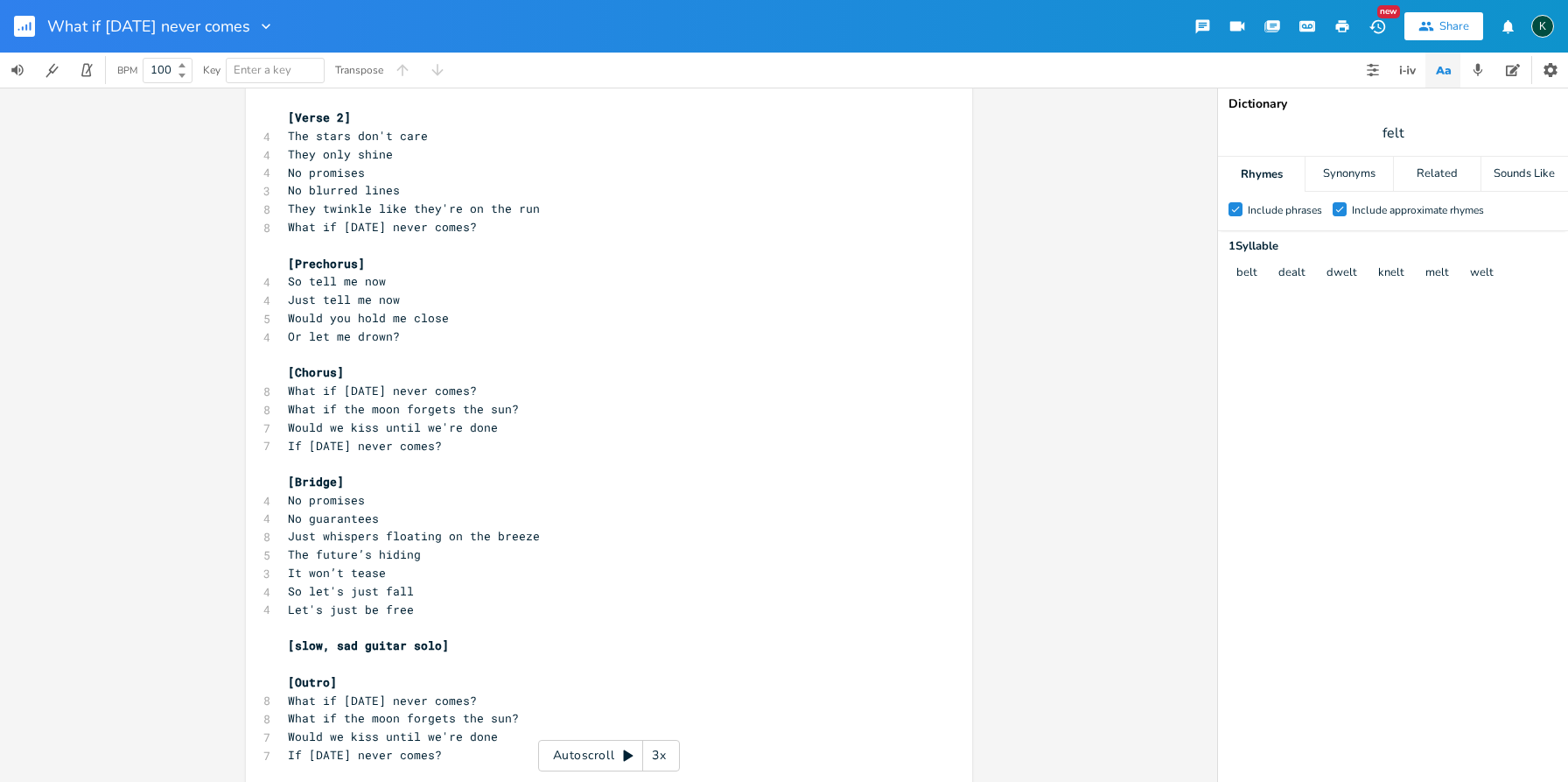
click at [28, 18] on rect "button" at bounding box center [24, 26] width 21 height 21
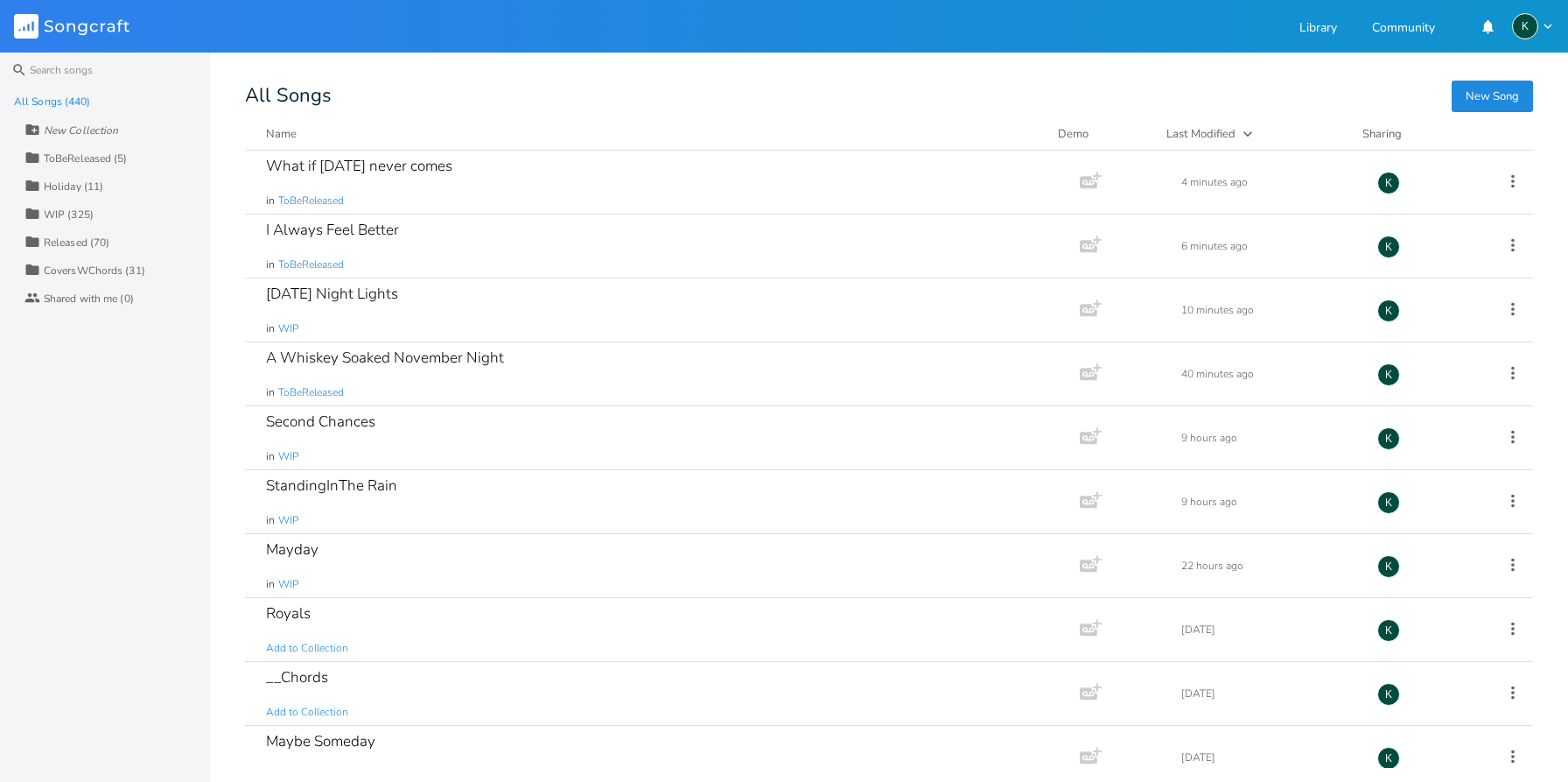
scroll to position [346, 0]
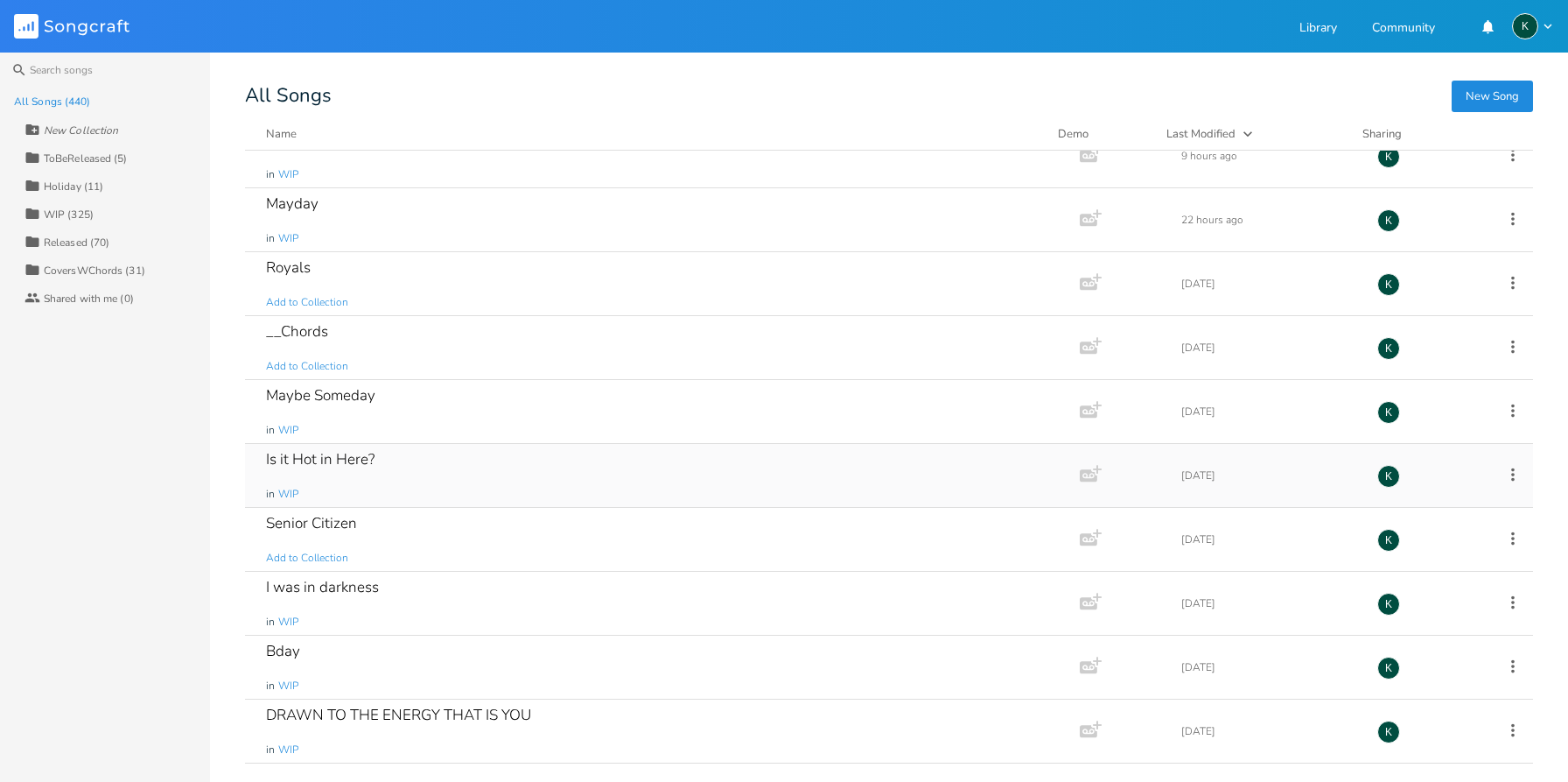
click at [323, 463] on div "Is it Hot in Here?" at bounding box center [320, 460] width 108 height 15
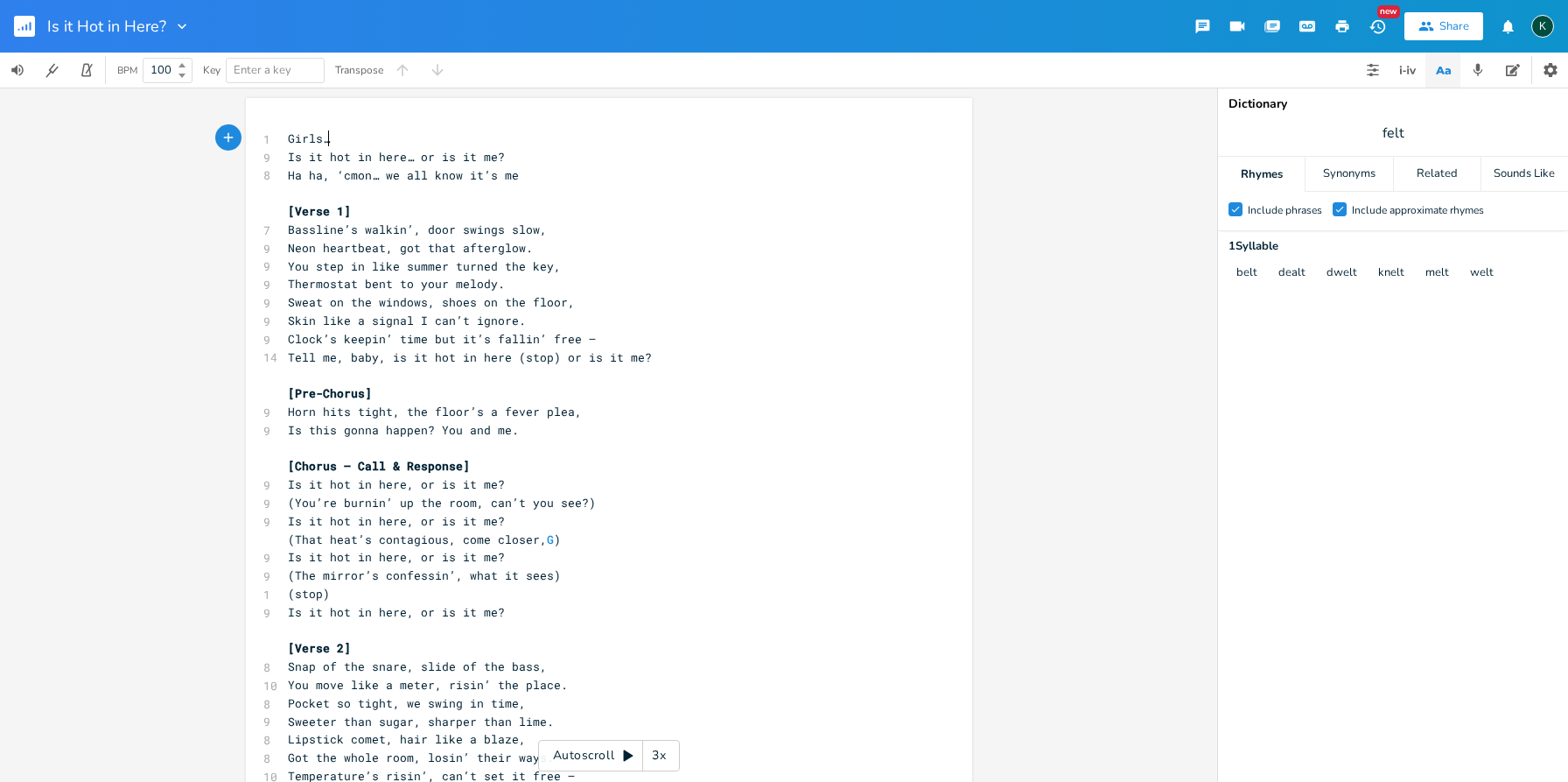
scroll to position [0, 1]
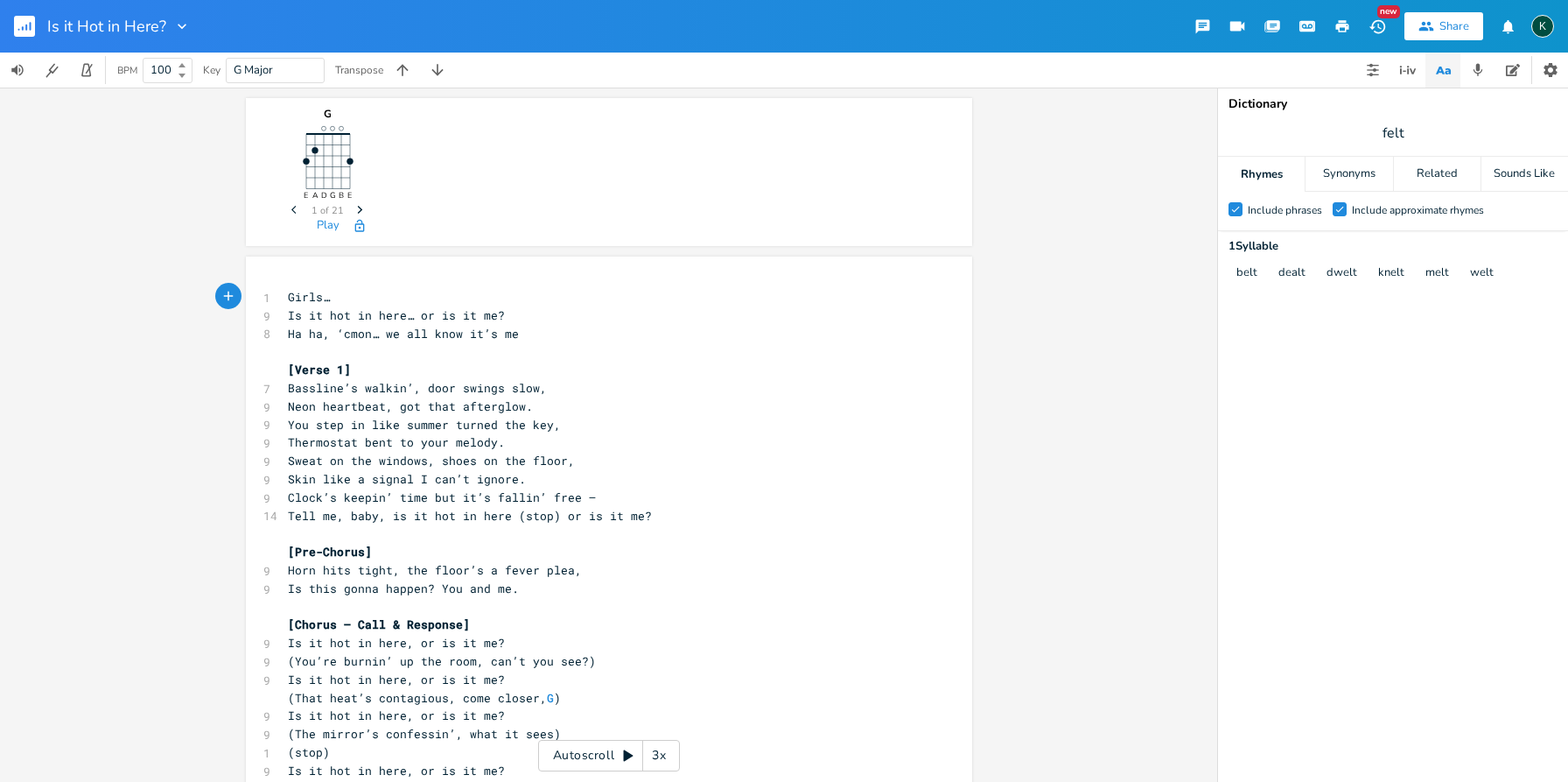
click at [288, 295] on span "Girls…" at bounding box center [308, 296] width 42 height 16
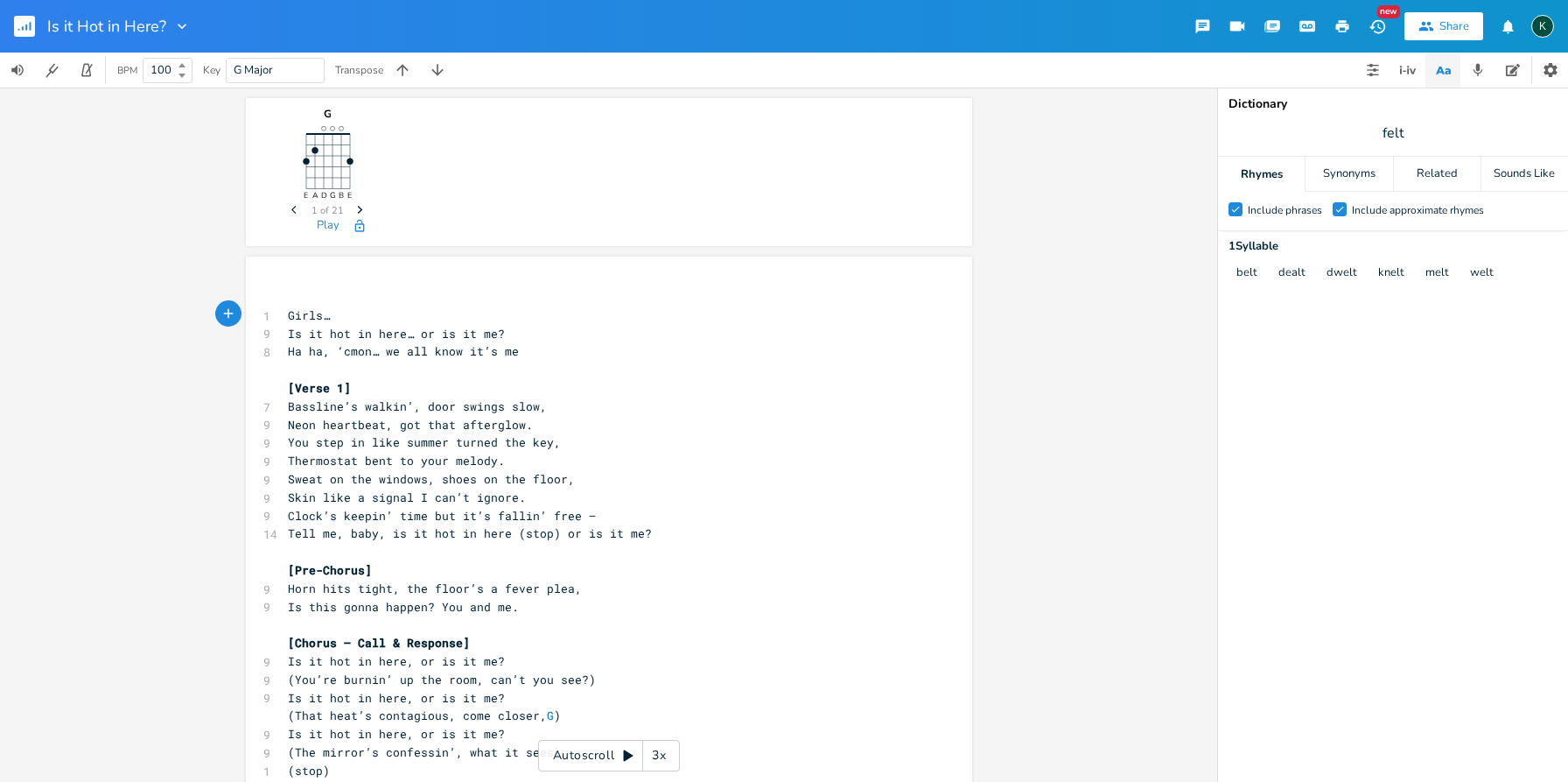
click at [289, 289] on pre "​" at bounding box center [600, 297] width 632 height 19
type textarea "[spoken]"
click at [291, 762] on span "(stop)" at bounding box center [308, 770] width 42 height 16
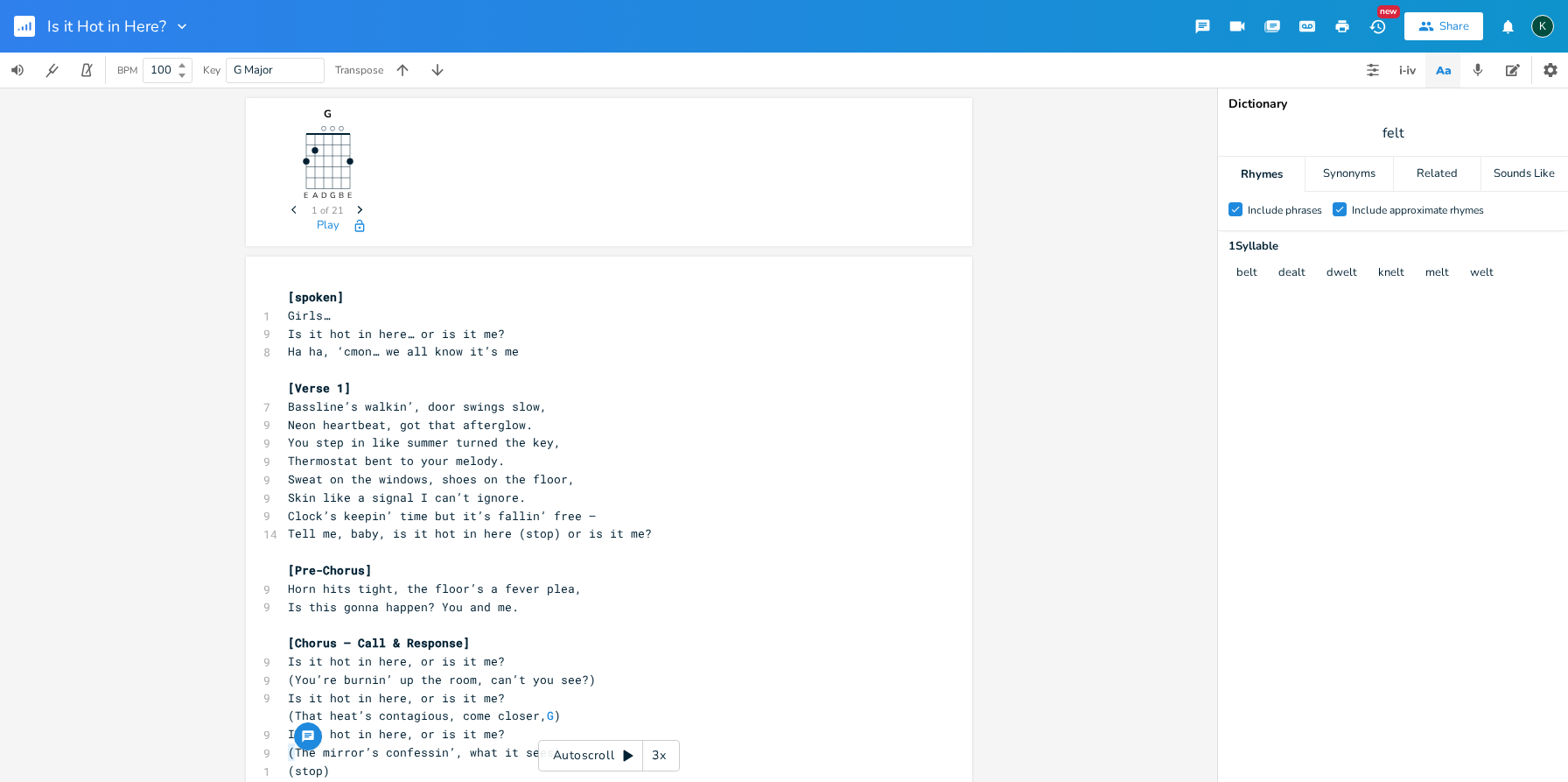
type textarea "["
drag, startPoint x: 313, startPoint y: 754, endPoint x: 325, endPoint y: 753, distance: 12.0
click at [325, 760] on pre "[stop)" at bounding box center [600, 769] width 632 height 19
type textarea "]"
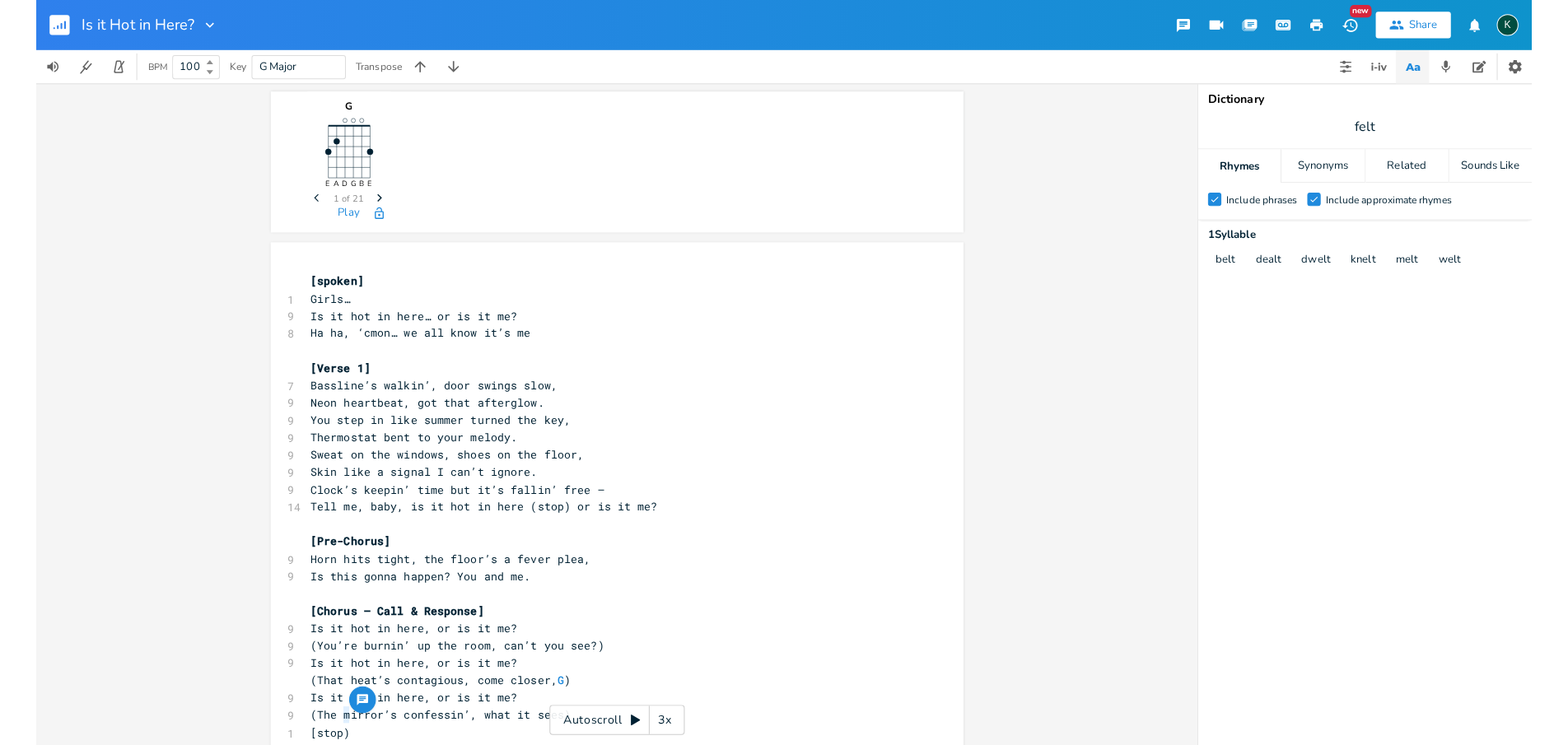
scroll to position [0, 4]
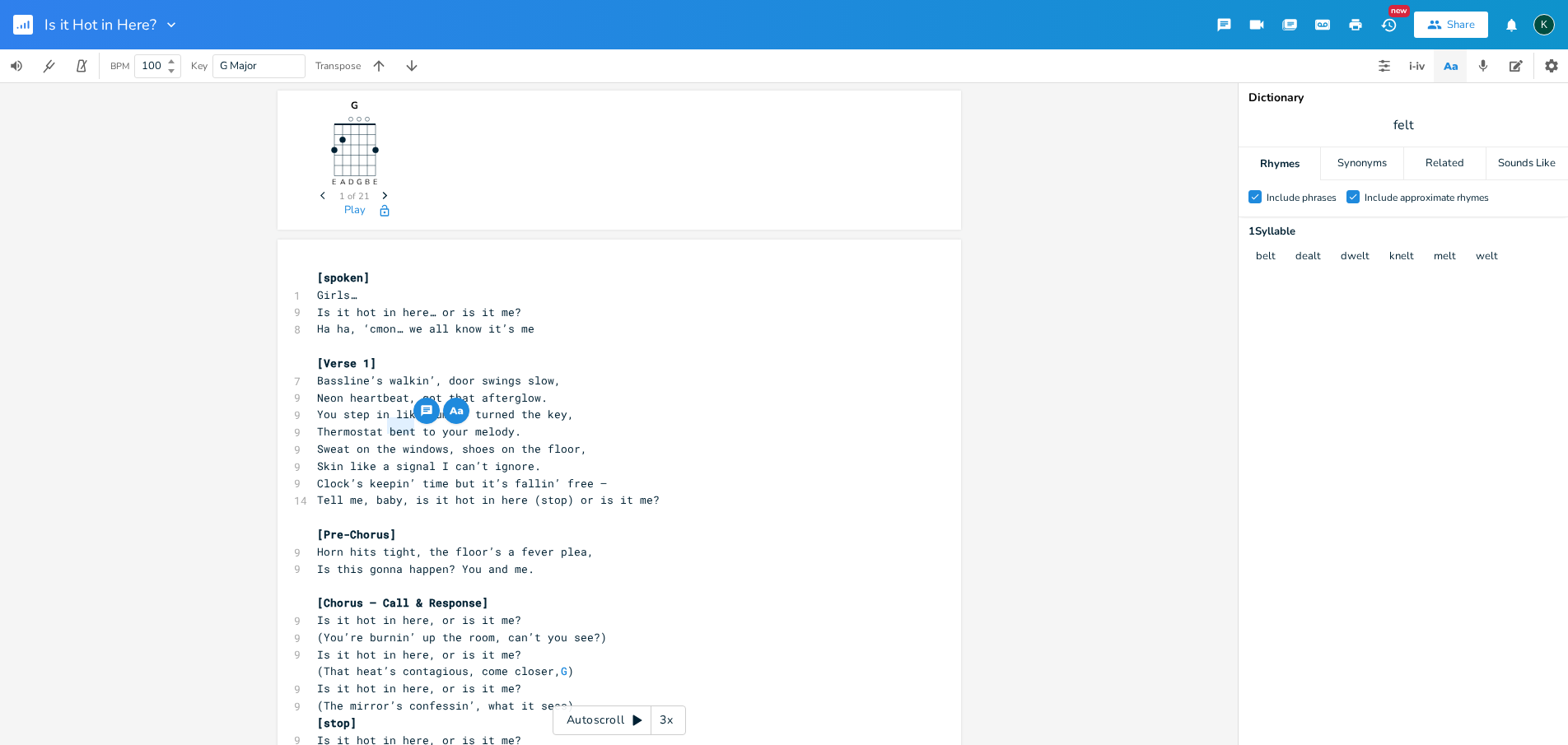
drag, startPoint x: 381, startPoint y: 425, endPoint x: 408, endPoint y: 395, distance: 40.4
click at [408, 429] on span "Thermostat bent to your melody." at bounding box center [419, 431] width 204 height 15
type textarea "rise"
drag, startPoint x: 337, startPoint y: 461, endPoint x: 298, endPoint y: 458, distance: 39.1
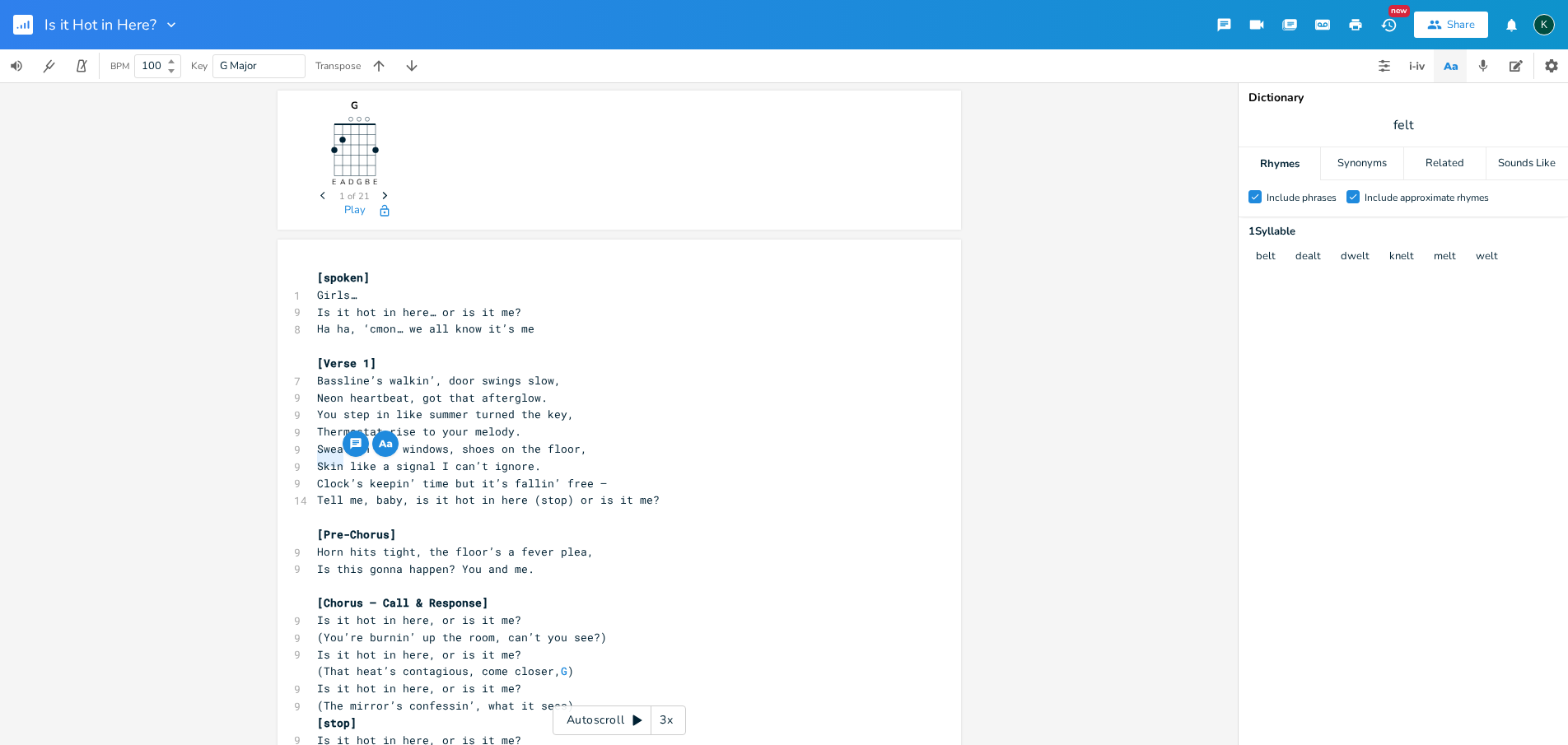
type textarea "Sweat"
click at [529, 494] on span "Tell me, baby, is it hot in here (stop) or is it me?" at bounding box center [488, 500] width 343 height 15
type textarea "["
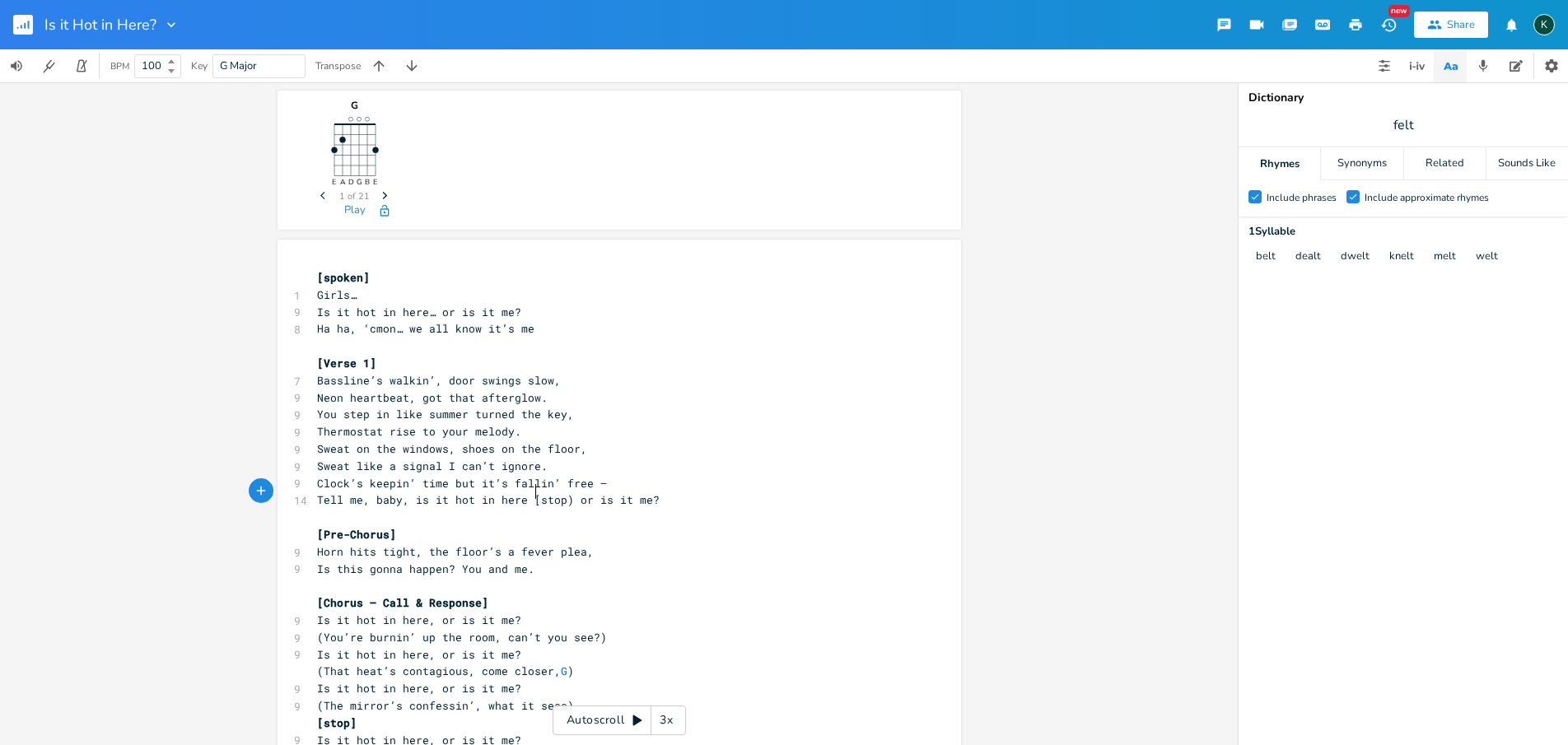
scroll to position [0, 2]
click at [560, 495] on span "Tell me, baby, is it hot in here [stop) or is it me?" at bounding box center [488, 500] width 343 height 15
type textarea "]"
type textarea "door swings slow"
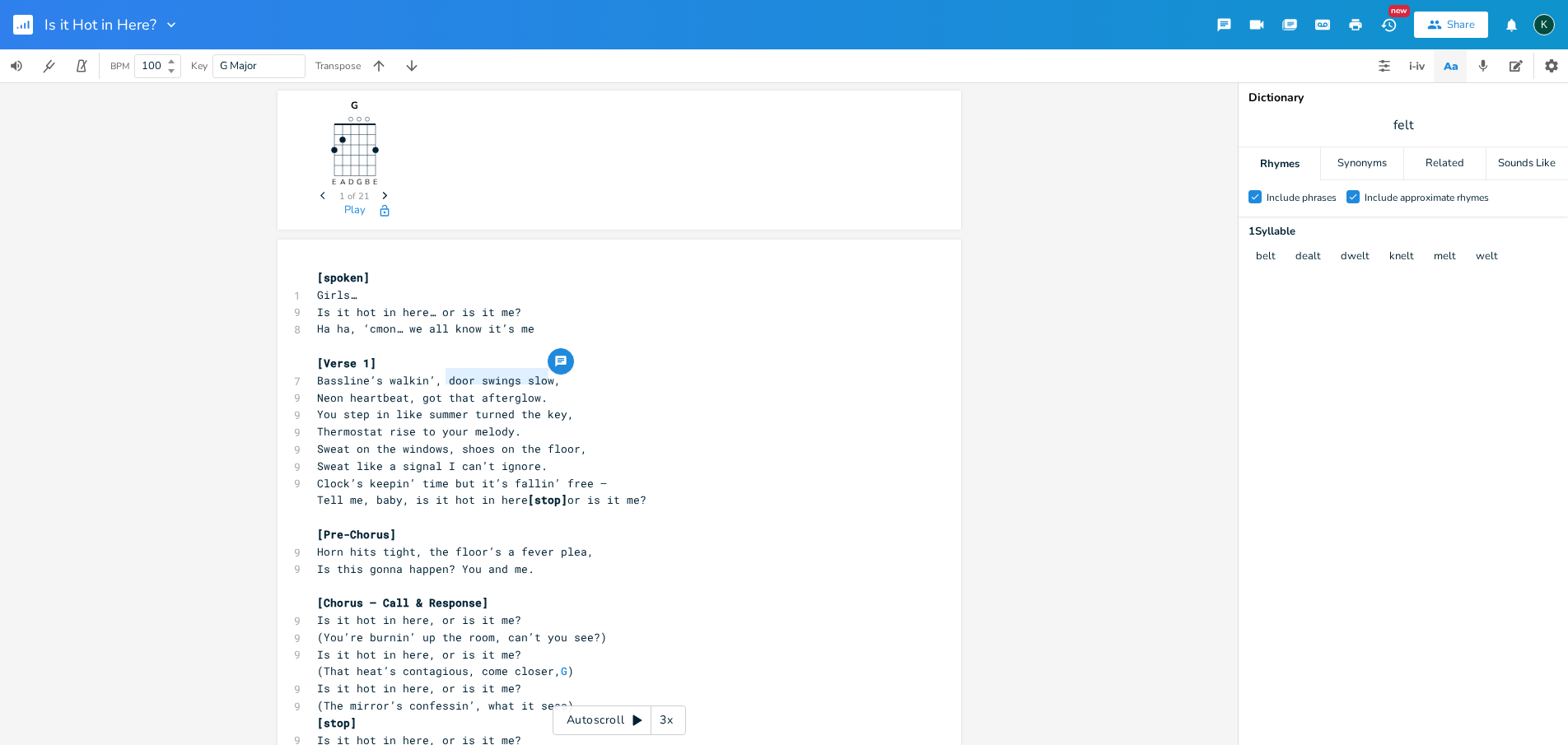
drag, startPoint x: 441, startPoint y: 376, endPoint x: 542, endPoint y: 379, distance: 101.0
click at [542, 379] on span "Bassline’s walkin’, door swings slow," at bounding box center [439, 380] width 244 height 15
click at [1380, 128] on span "felt" at bounding box center [1403, 125] width 330 height 30
click at [1382, 128] on span "felt" at bounding box center [1403, 125] width 330 height 30
type input "glow"
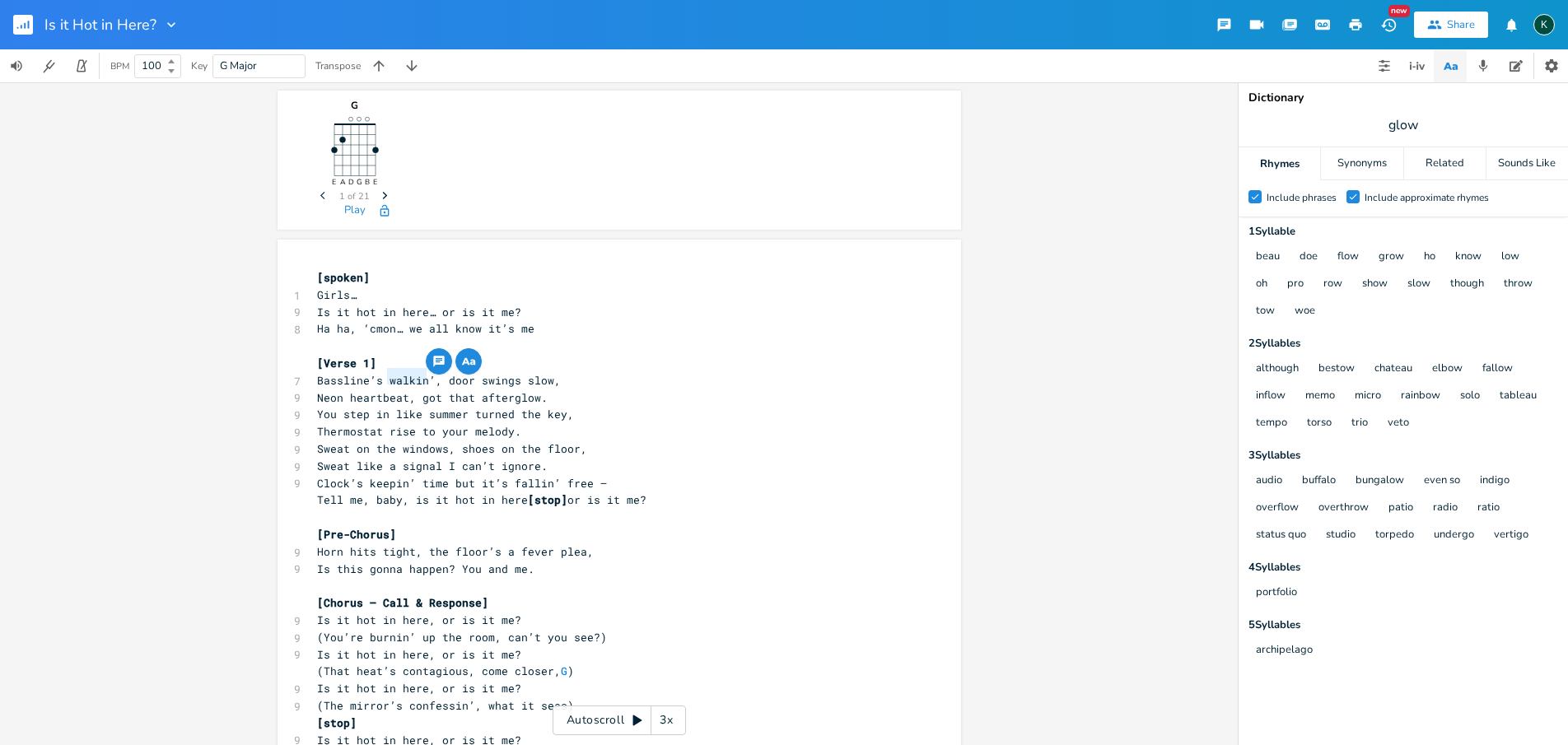
drag, startPoint x: 384, startPoint y: 379, endPoint x: 418, endPoint y: 379, distance: 34.0
click at [418, 379] on span "Bassline’s walkin’, door swings slow," at bounding box center [439, 380] width 244 height 15
type textarea "bumbin"
type textarea "pin"
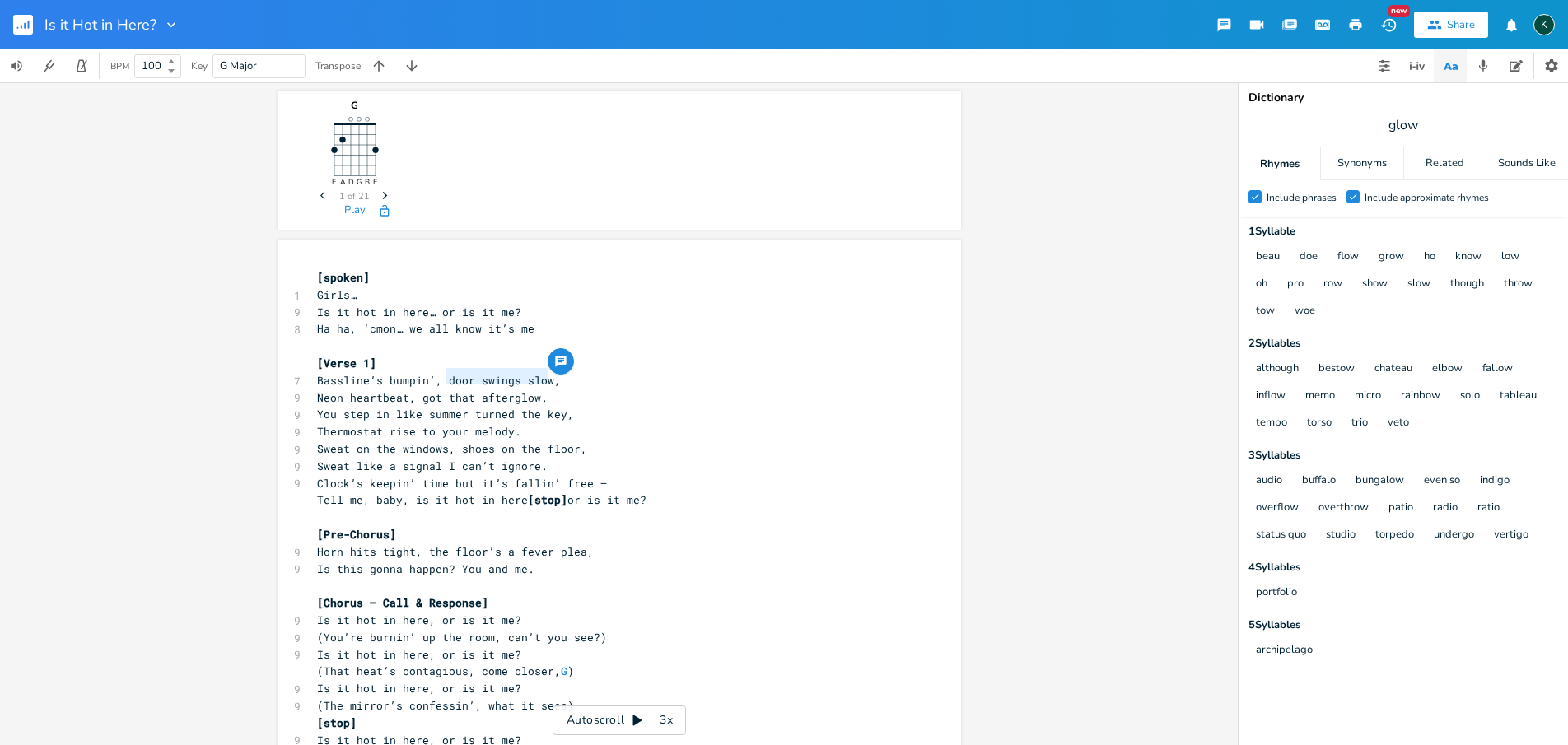
drag, startPoint x: 443, startPoint y: 379, endPoint x: 539, endPoint y: 382, distance: 96.0
click at [542, 382] on span "Bassline’s bumpin’, door swings slow," at bounding box center [439, 380] width 244 height 15
type textarea "here we go"
click at [619, 330] on pre "Ha ha, ‘cmon… we all know it’s me" at bounding box center [611, 329] width 594 height 18
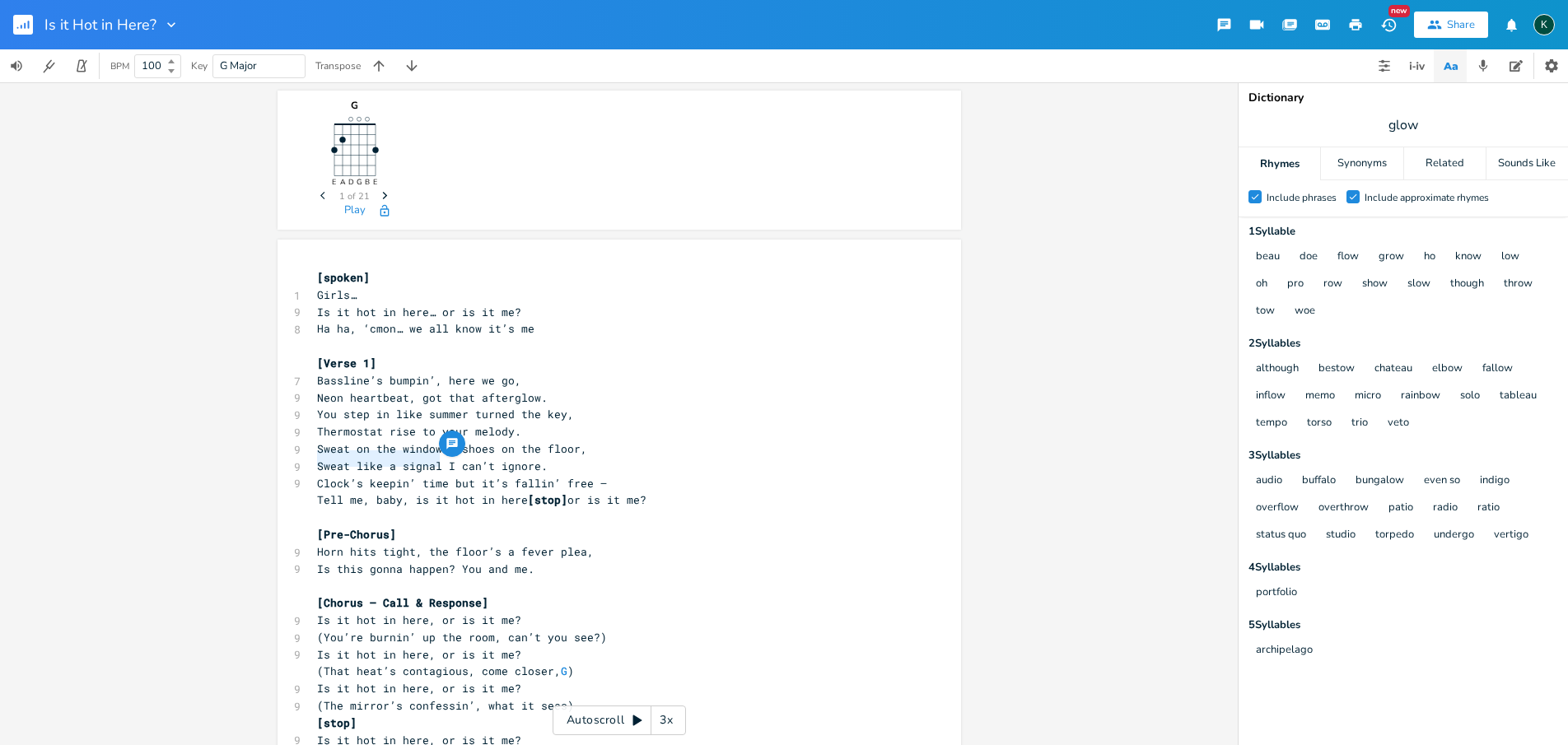
drag, startPoint x: 435, startPoint y: 460, endPoint x: 306, endPoint y: 457, distance: 129.0
type textarea "With a body like that,"
click at [441, 477] on span "Clock’s keepin’ time but it’s fallin’ free —" at bounding box center [462, 483] width 290 height 15
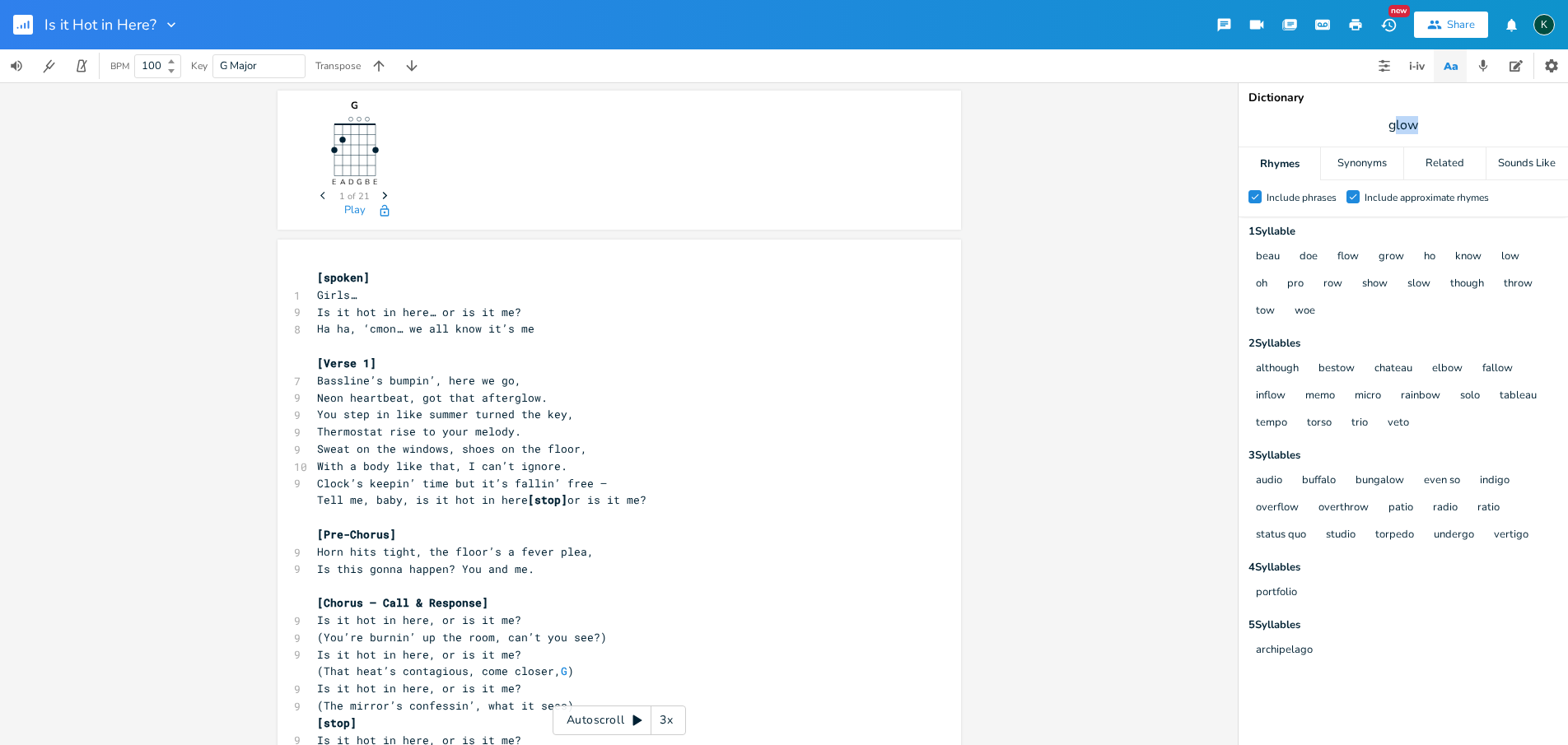
drag, startPoint x: 1394, startPoint y: 124, endPoint x: 1432, endPoint y: 125, distance: 38.0
type input "me"
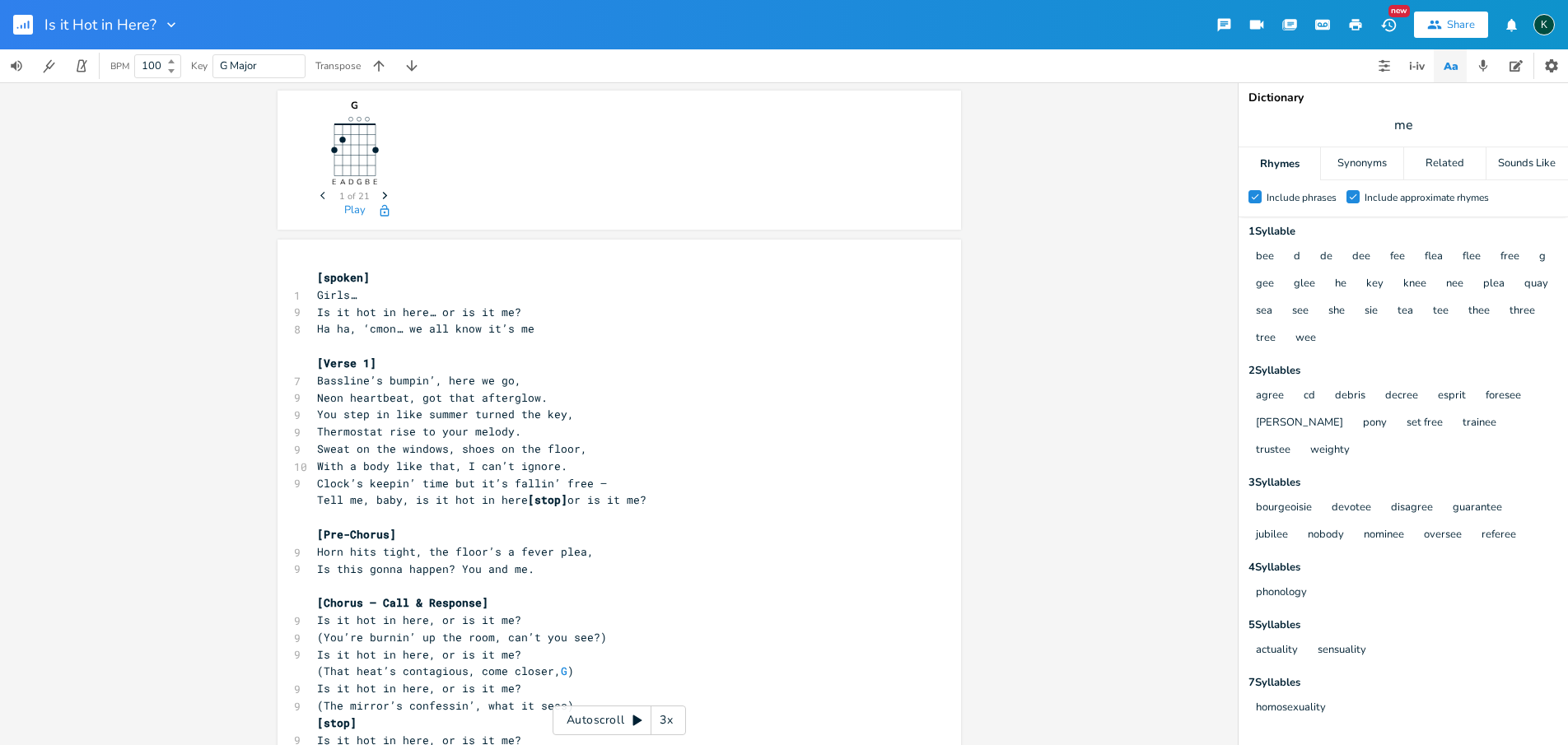
scroll to position [0, 0]
type textarea "but it’s fallin’ free —"
drag, startPoint x: 447, startPoint y: 478, endPoint x: 596, endPoint y: 472, distance: 149.1
click at [607, 472] on div "button" at bounding box center [613, 460] width 26 height 26
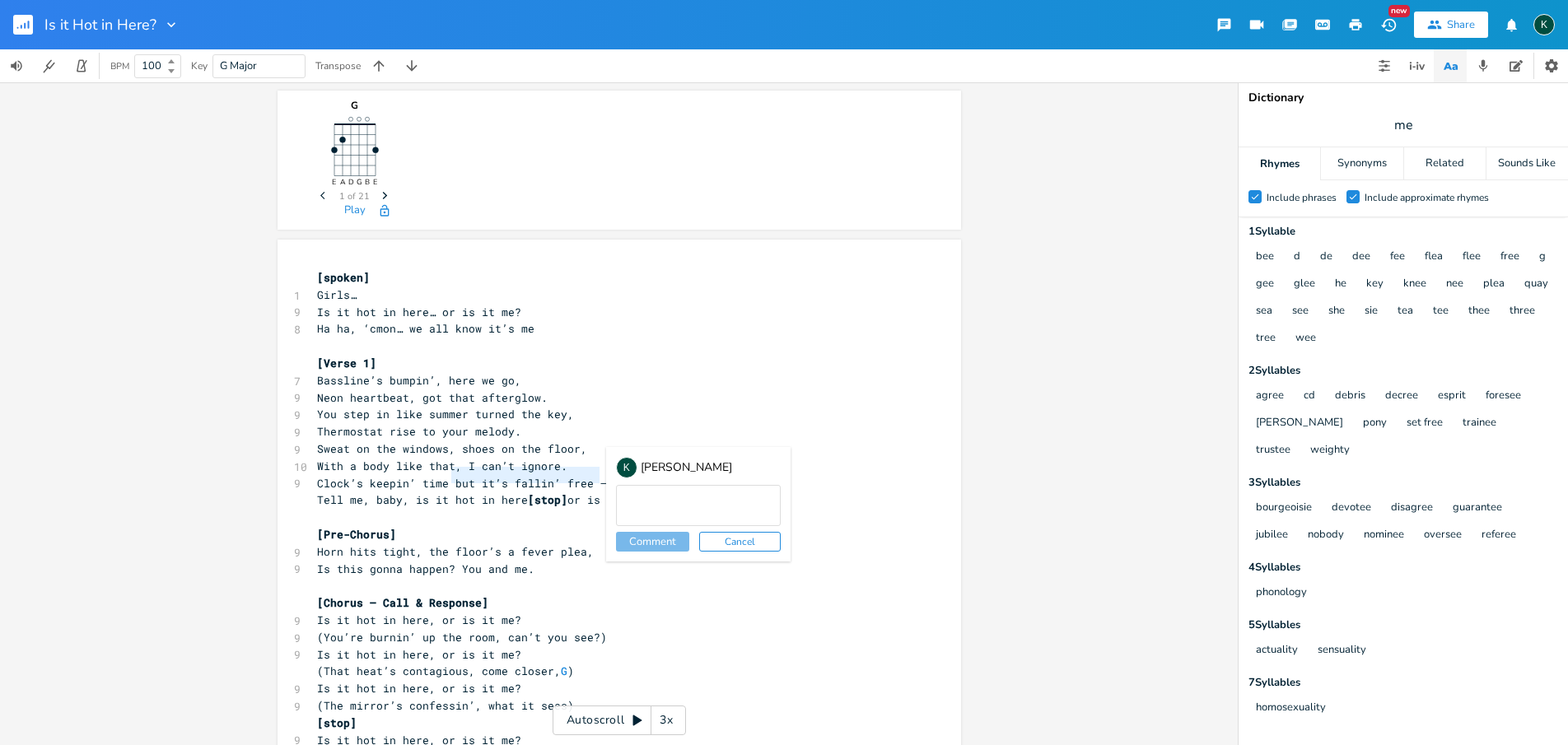
click at [716, 543] on button "Cancel" at bounding box center [740, 542] width 82 height 20
drag, startPoint x: 313, startPoint y: 477, endPoint x: 594, endPoint y: 473, distance: 281.0
click at [594, 475] on pre "Clock’s keepin’ time but it’s fallin’ free —" at bounding box center [611, 484] width 594 height 18
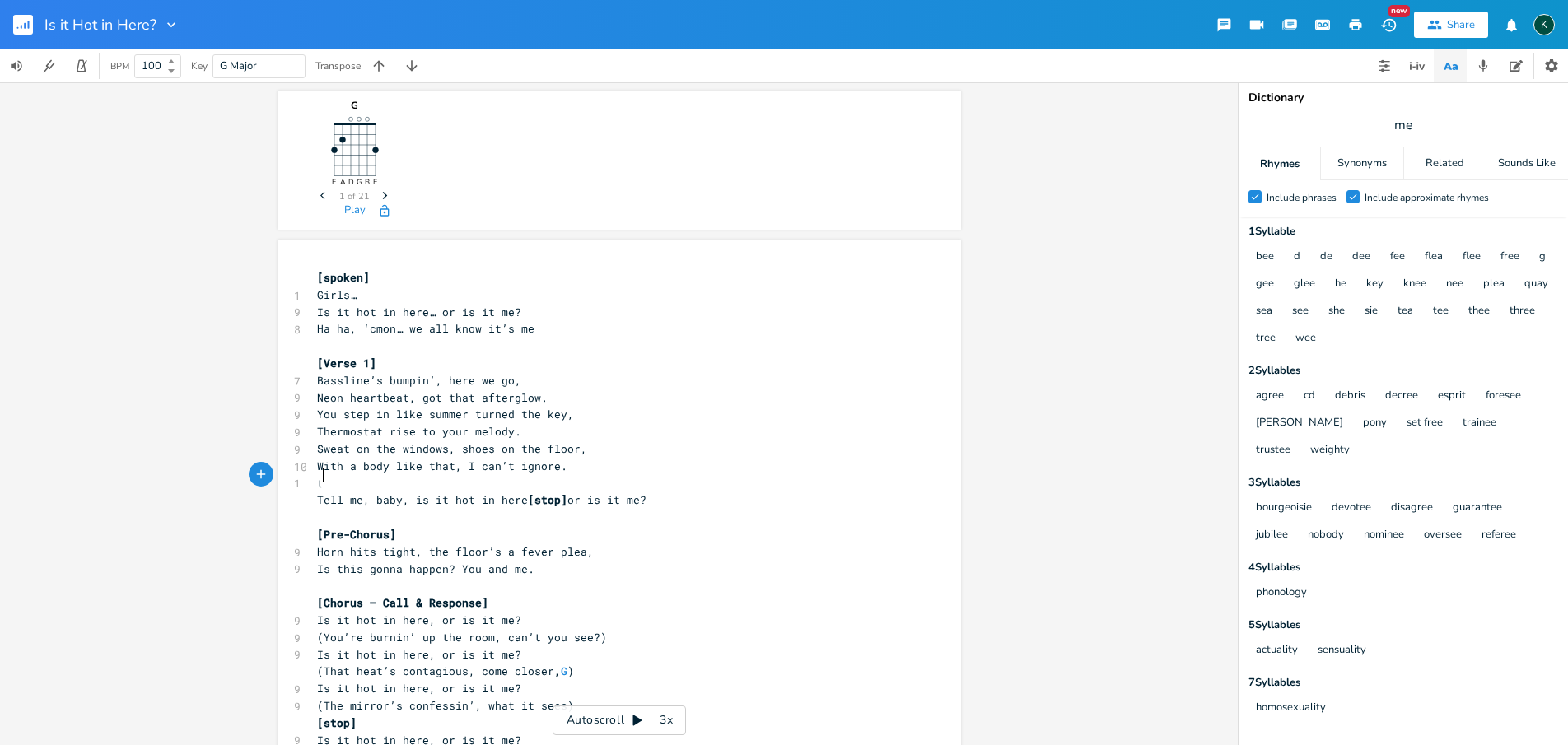
type textarea "tT"
type textarea "Things are looking b"
type textarea "good but tha"
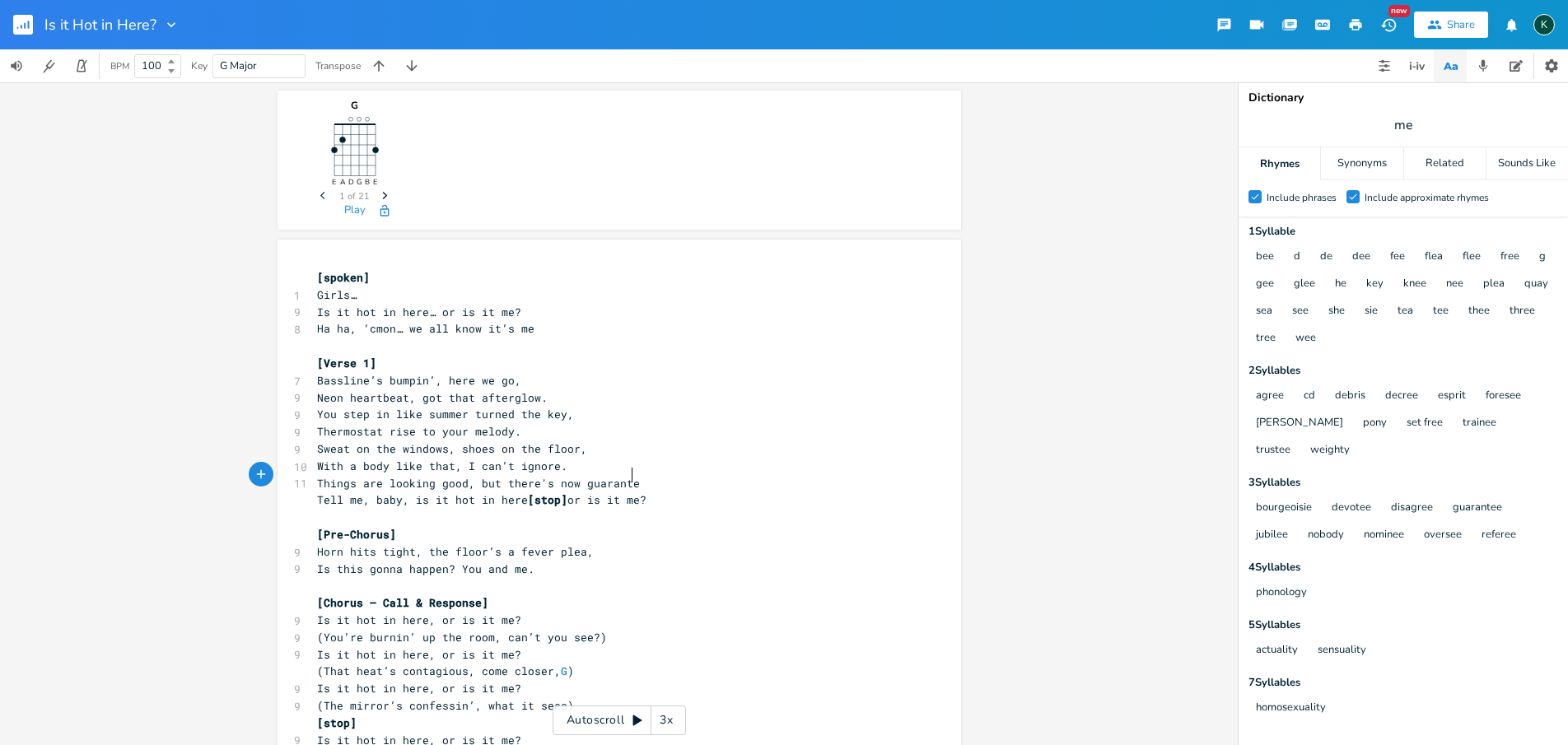
type textarea "d, but there's now guarantee"
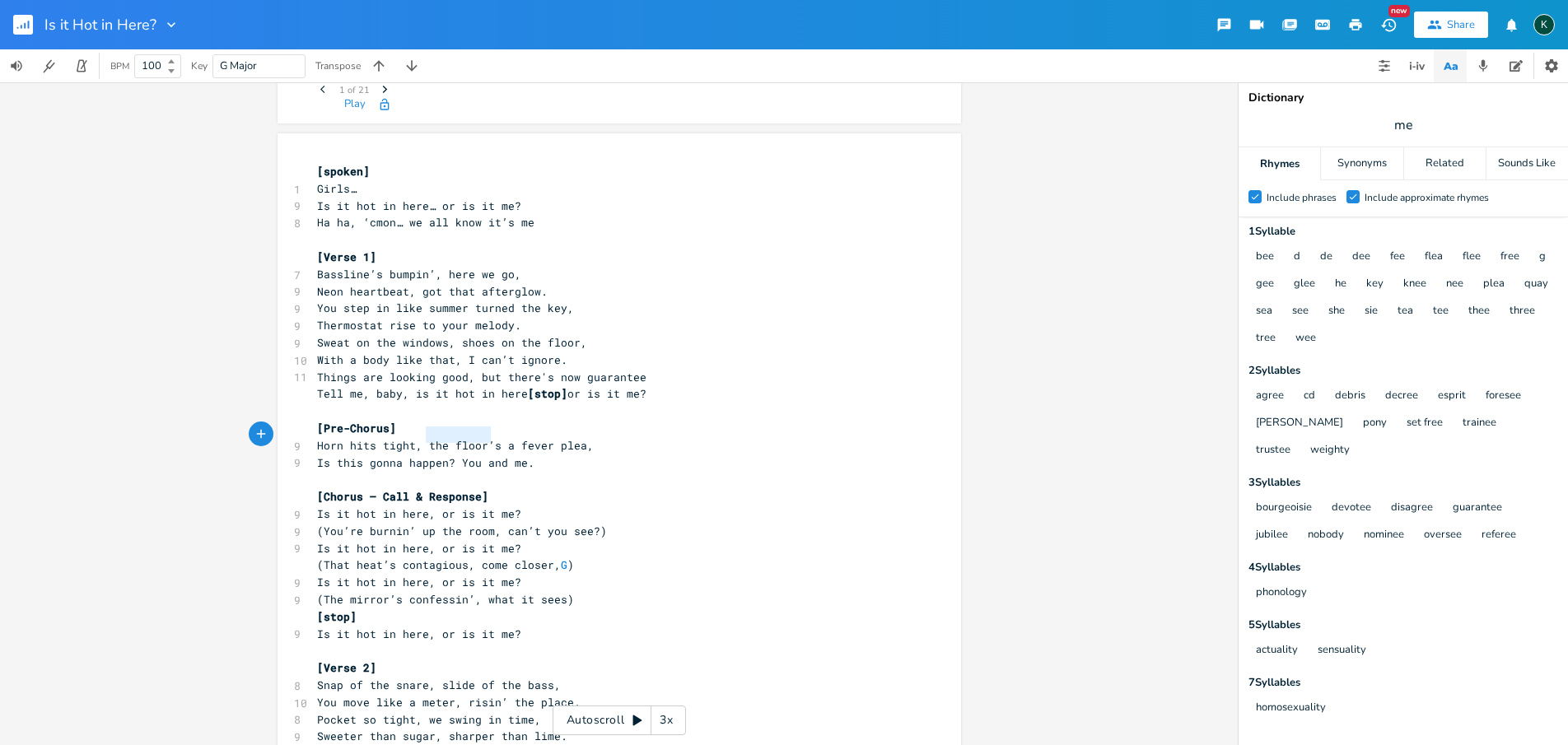
type textarea "the floor’s a"
drag, startPoint x: 423, startPoint y: 437, endPoint x: 506, endPoint y: 436, distance: 83.0
click at [506, 438] on span "Horn hits tight, the floor’s a fever plea," at bounding box center [456, 445] width 277 height 15
click at [429, 490] on span "[Chorus — Call & Response]" at bounding box center [402, 496] width 171 height 15
drag, startPoint x: 311, startPoint y: 436, endPoint x: 541, endPoint y: 436, distance: 230.0
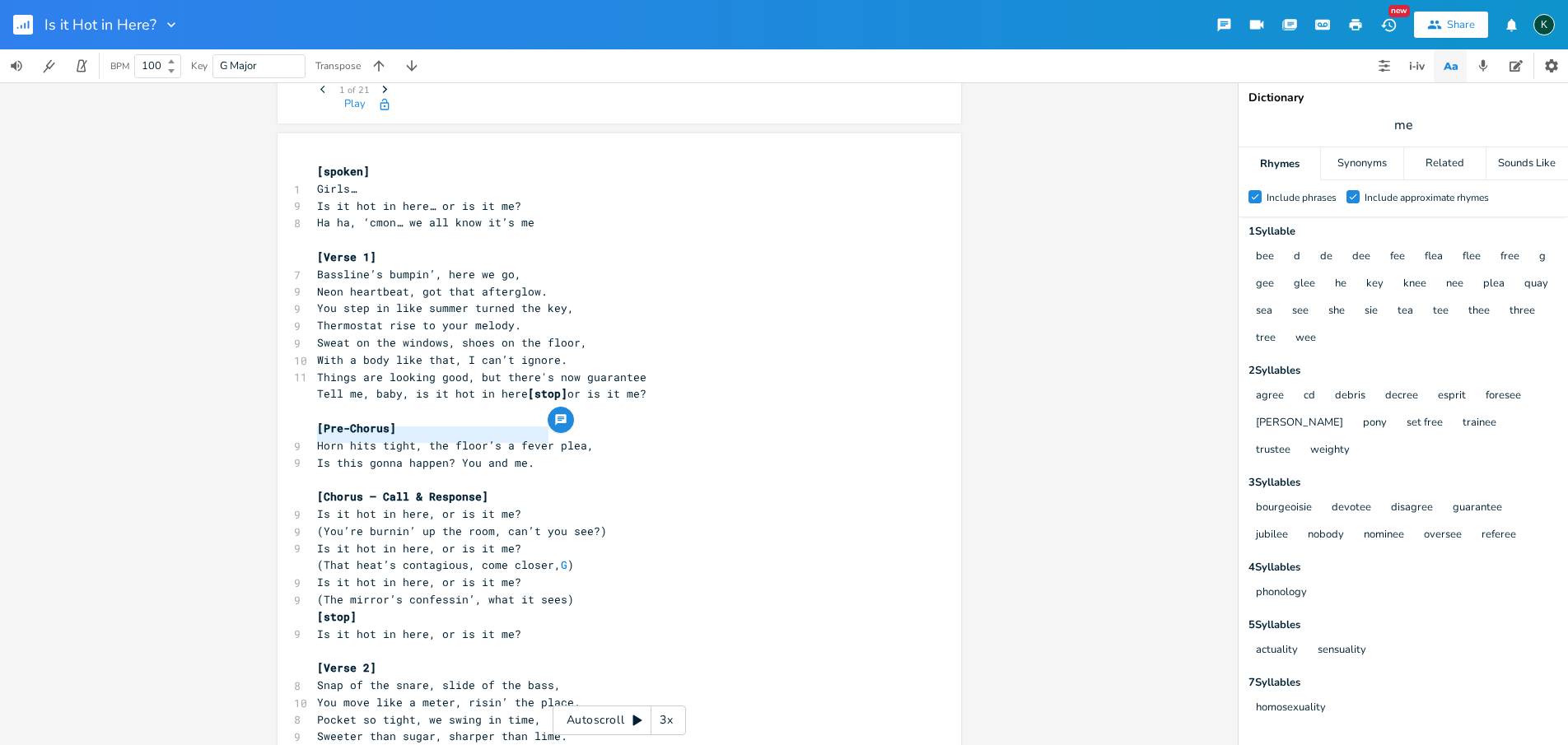
click at [541, 438] on span "Horn hits tight, the floor’s a fever plea," at bounding box center [456, 445] width 277 height 15
type textarea "Mood is right, I hear your"
click at [323, 471] on pre "​" at bounding box center [611, 479] width 594 height 18
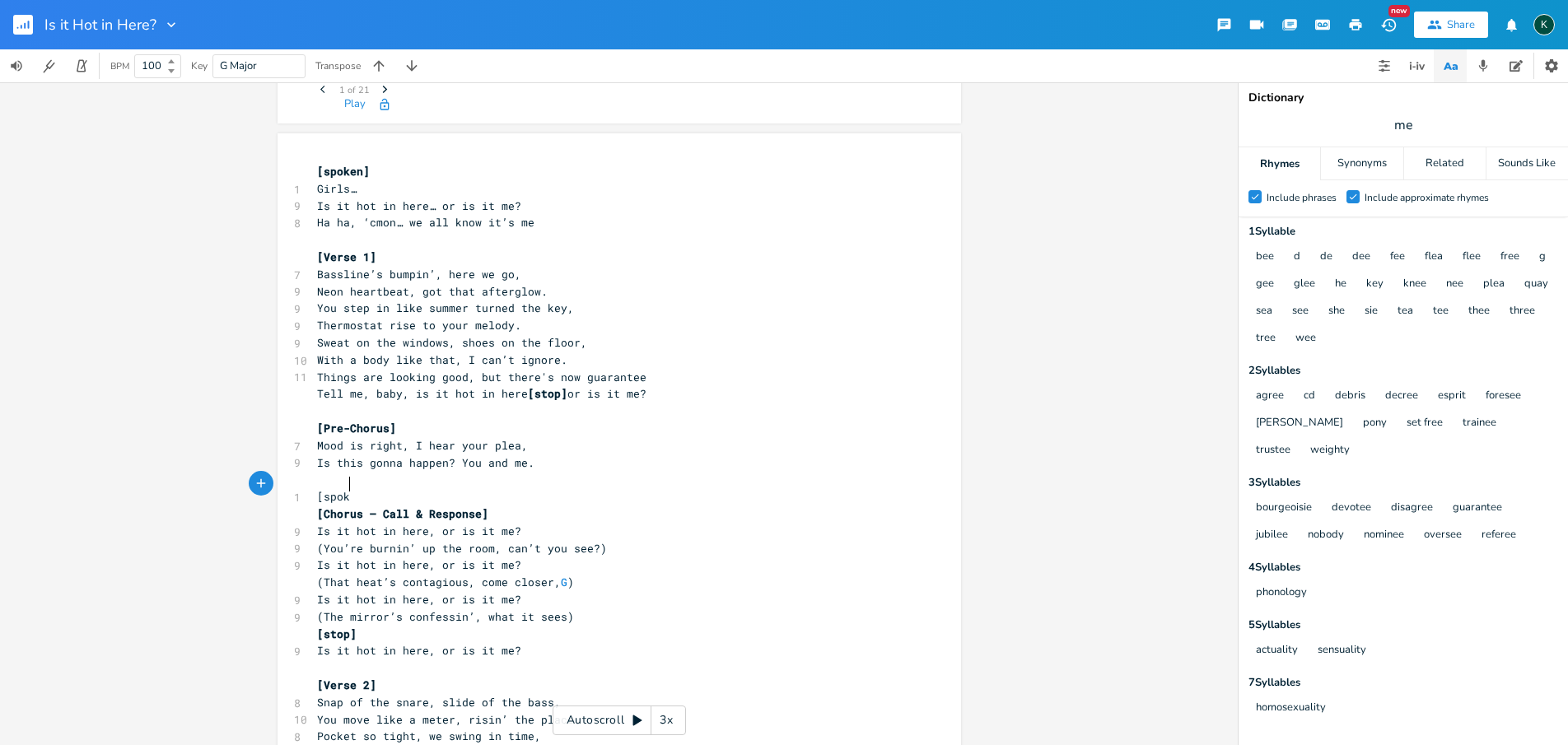
scroll to position [0, 32]
type textarea "[spoken]"
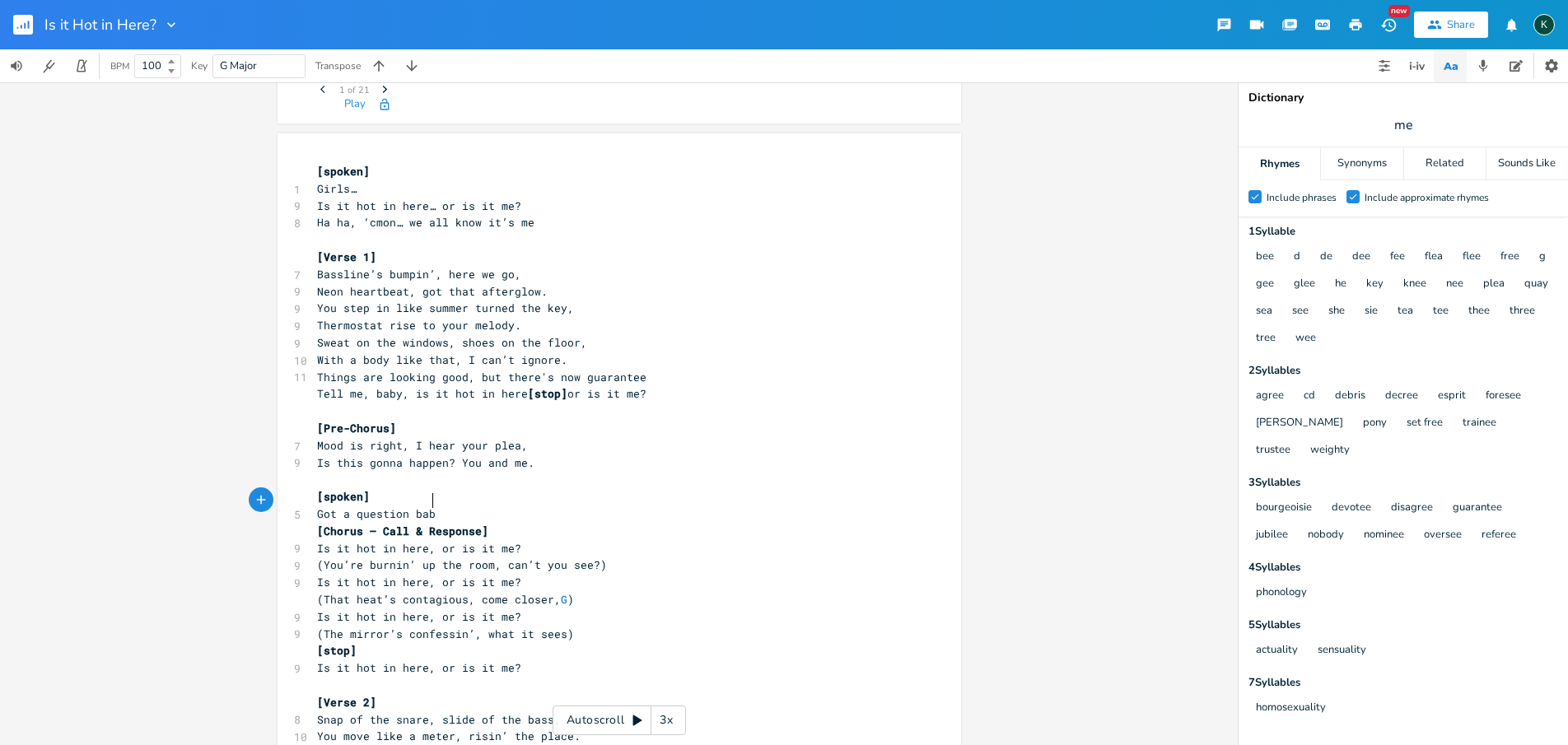
type textarea "Got a question baby"
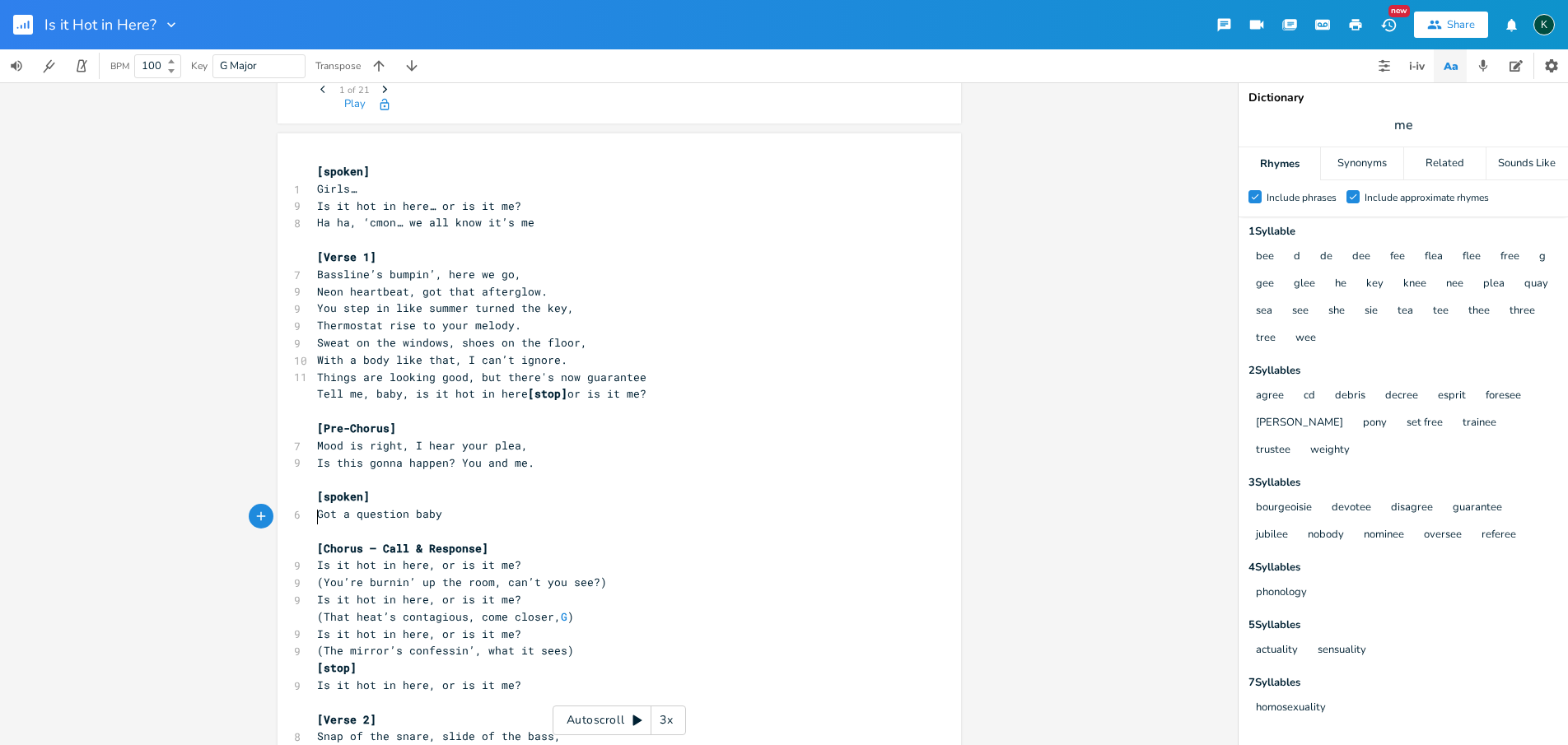
click at [320, 541] on span "[Chorus — Call & Response]" at bounding box center [402, 548] width 171 height 15
type textarea "Gr"
type textarea "[DEMOGRAPHIC_DATA] voixe"
type textarea "ce"
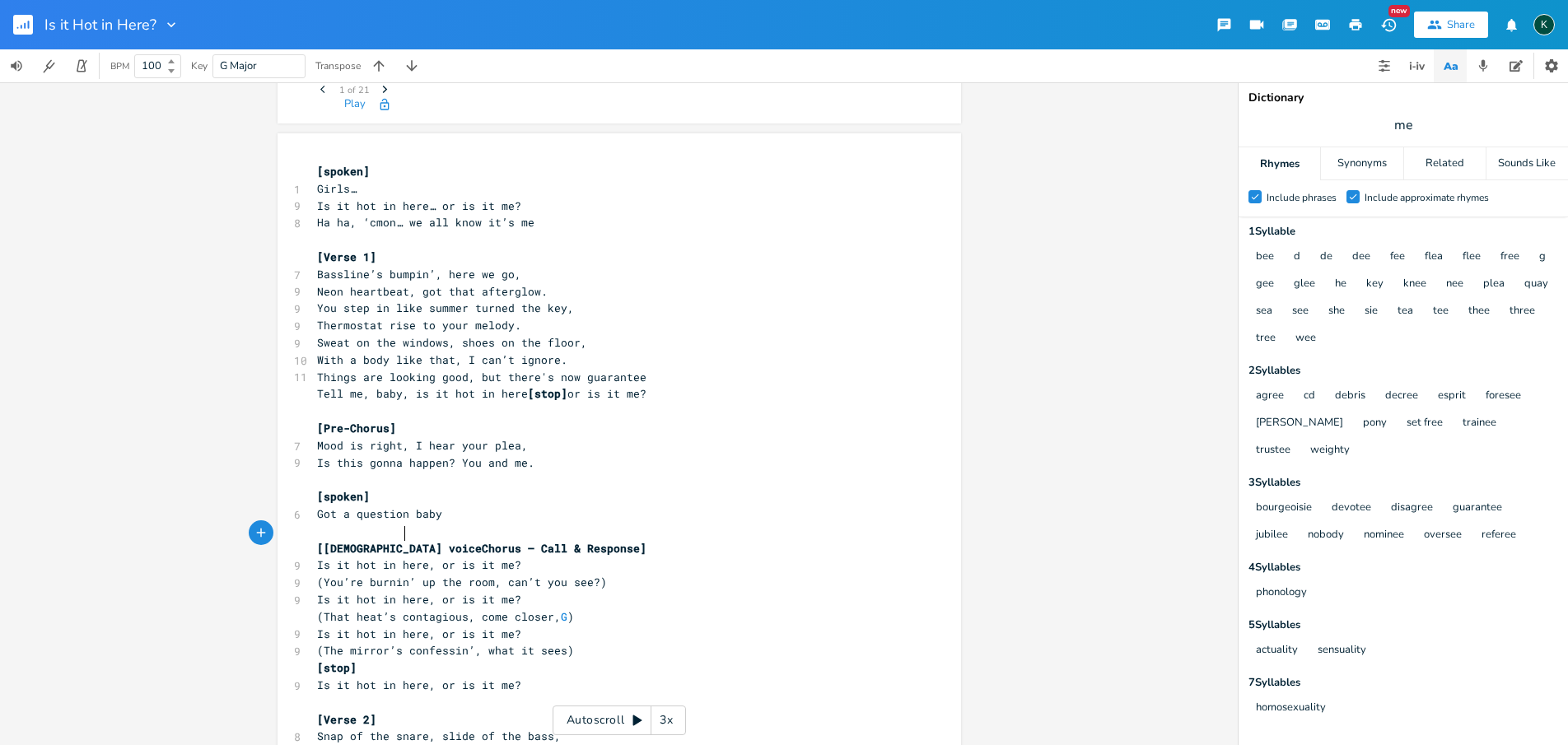
scroll to position [0, 11]
click at [469, 627] on span "Is it hot in here, or is it me?" at bounding box center [419, 634] width 204 height 15
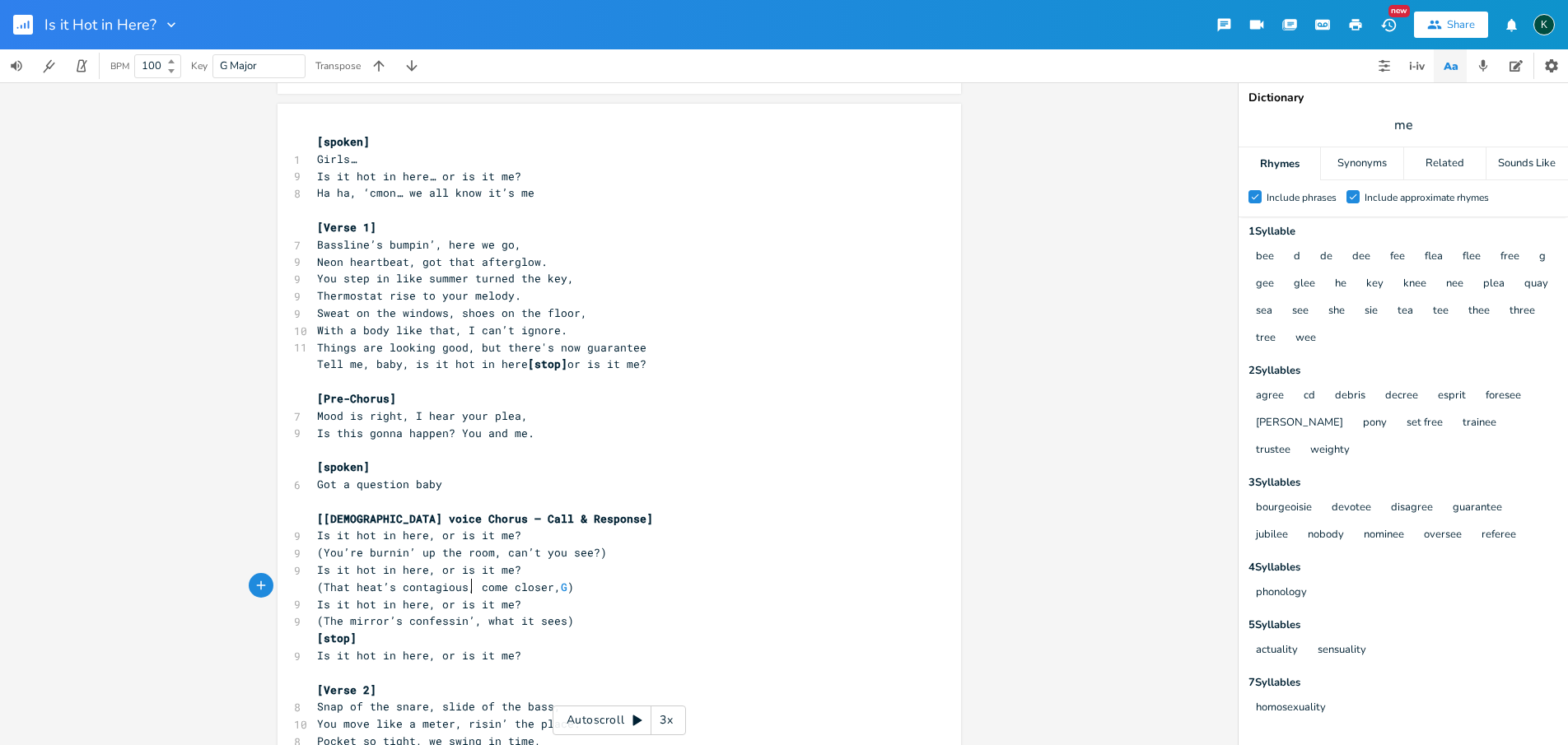
scroll to position [153, 0]
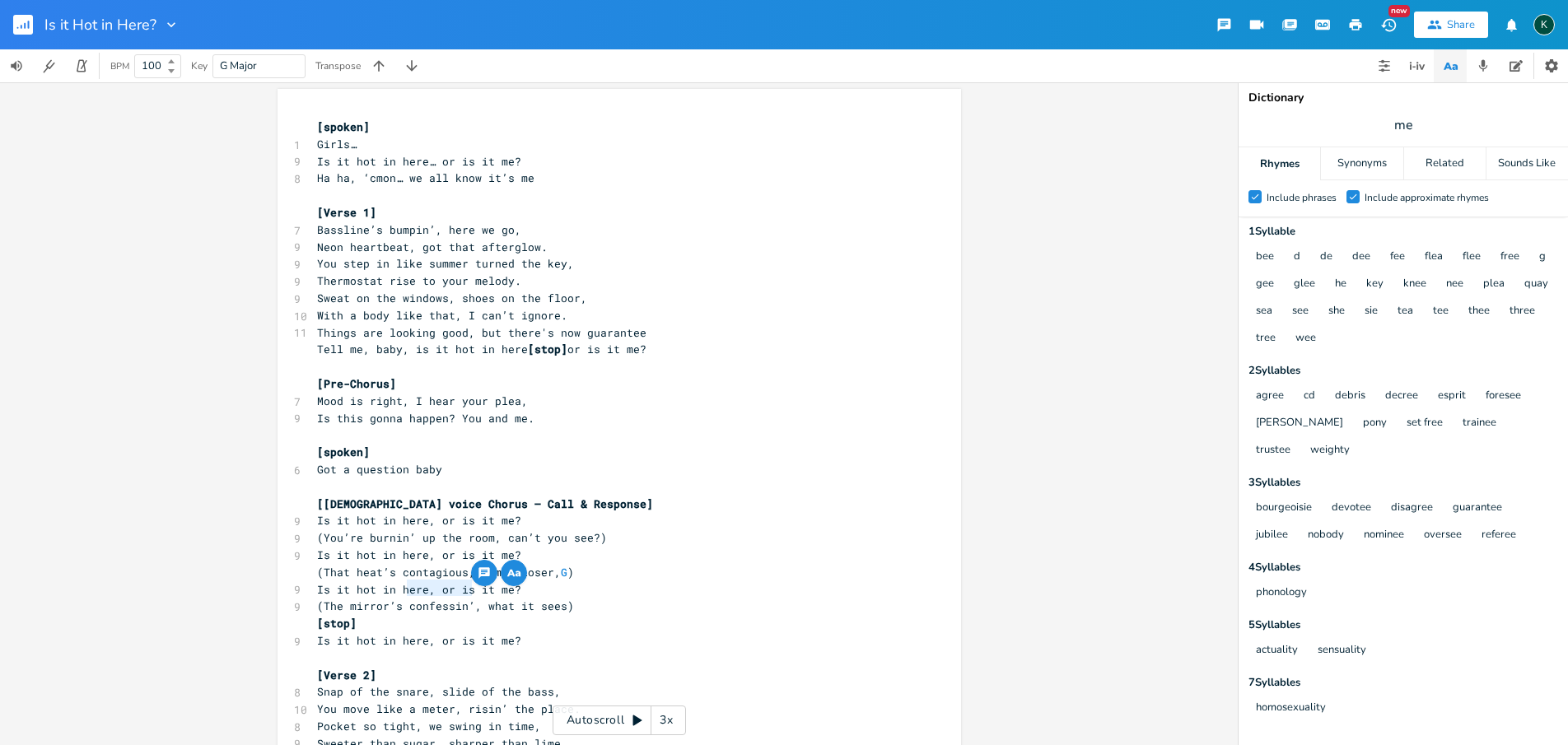
drag, startPoint x: 402, startPoint y: 591, endPoint x: 467, endPoint y: 590, distance: 65.0
click at [467, 599] on span "(The mirror’s confessin’, what it sees)" at bounding box center [445, 606] width 257 height 15
type textarea "juss"
type textarea "t rel"
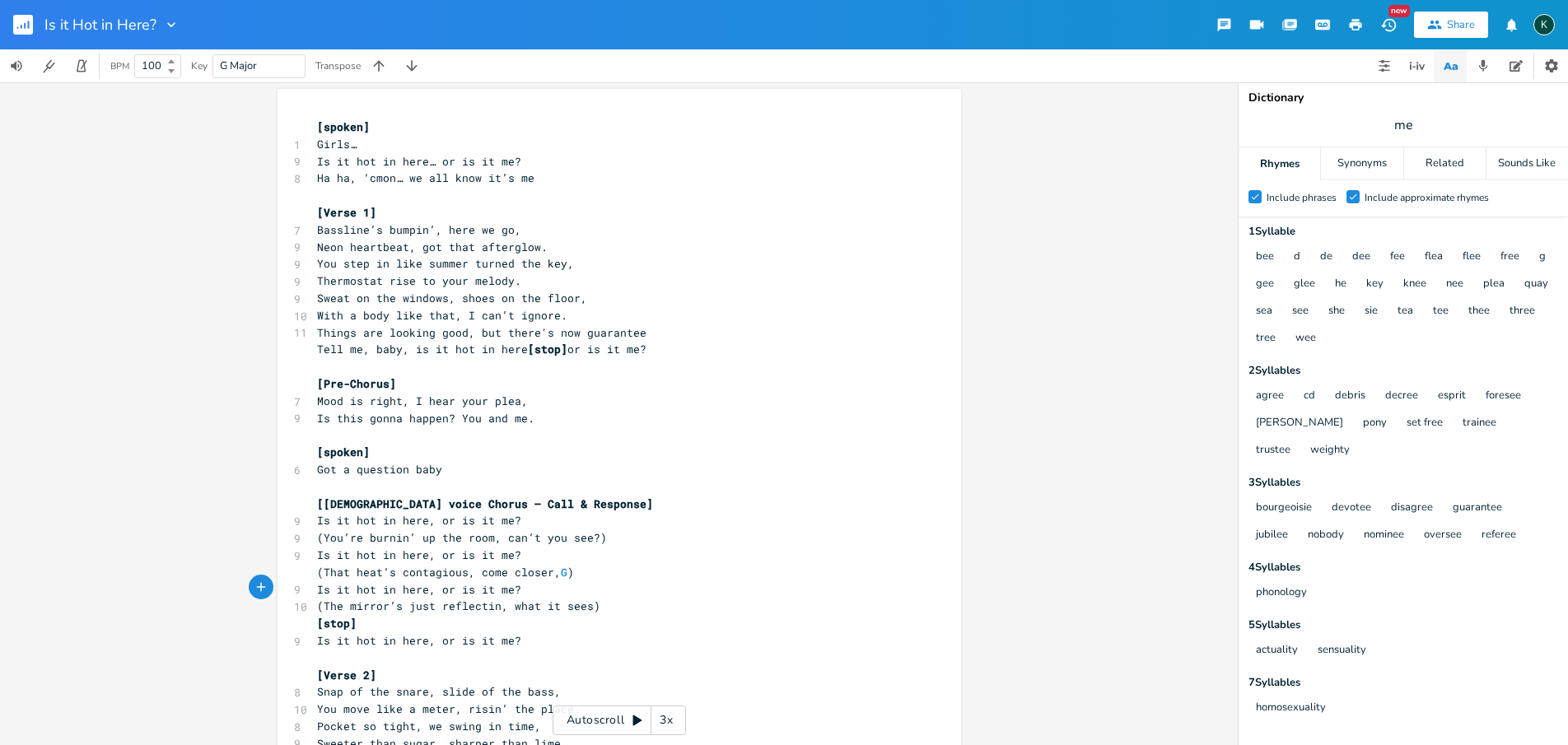
type textarea "flectin'"
type textarea "[stop]"
drag, startPoint x: 371, startPoint y: 609, endPoint x: 286, endPoint y: 607, distance: 85.0
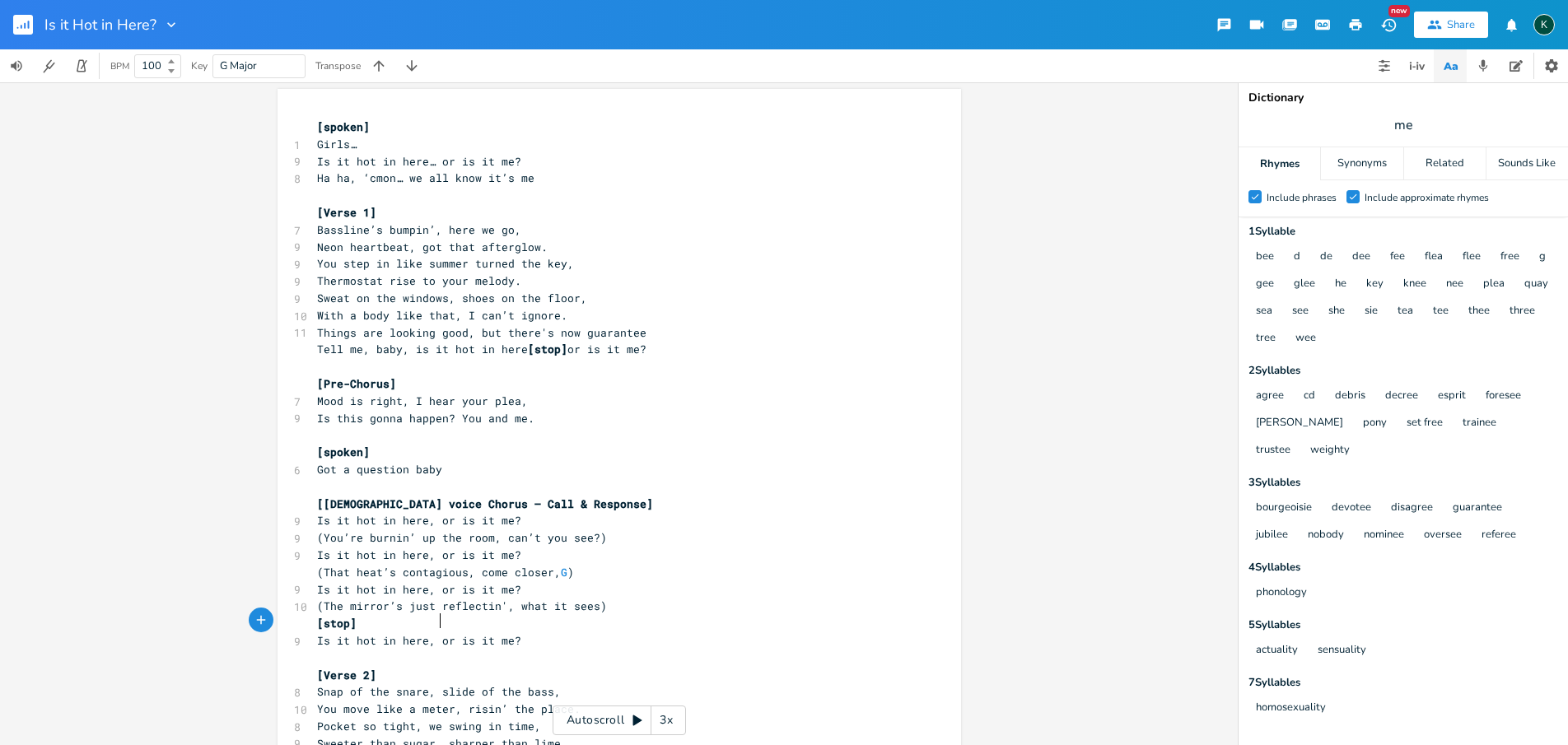
click at [431, 633] on span "Is it hot in here, or is it me?" at bounding box center [419, 640] width 204 height 15
paste textarea "p]"
type textarea "[stop]"
drag, startPoint x: 415, startPoint y: 611, endPoint x: 274, endPoint y: 609, distance: 141.0
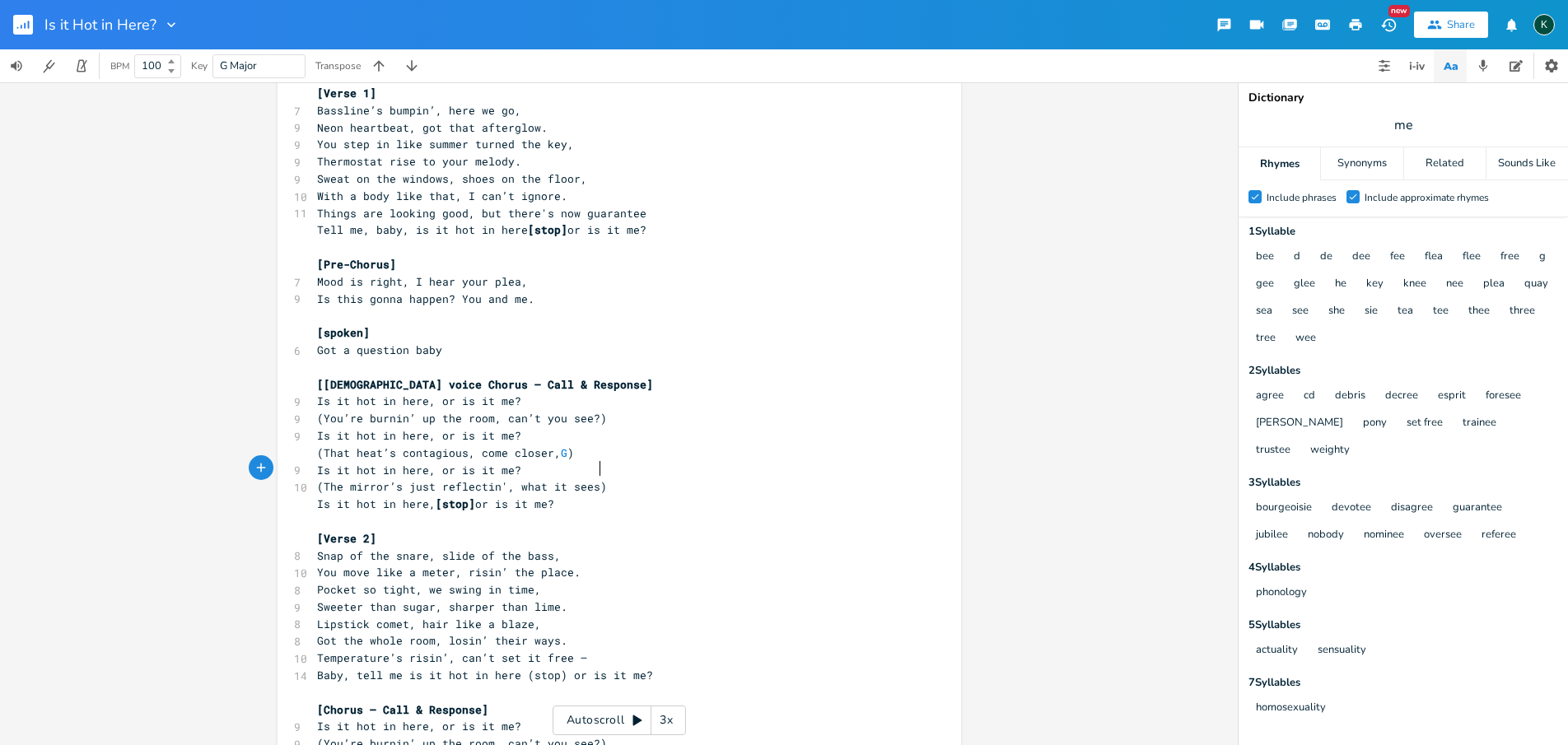
scroll to position [353, 0]
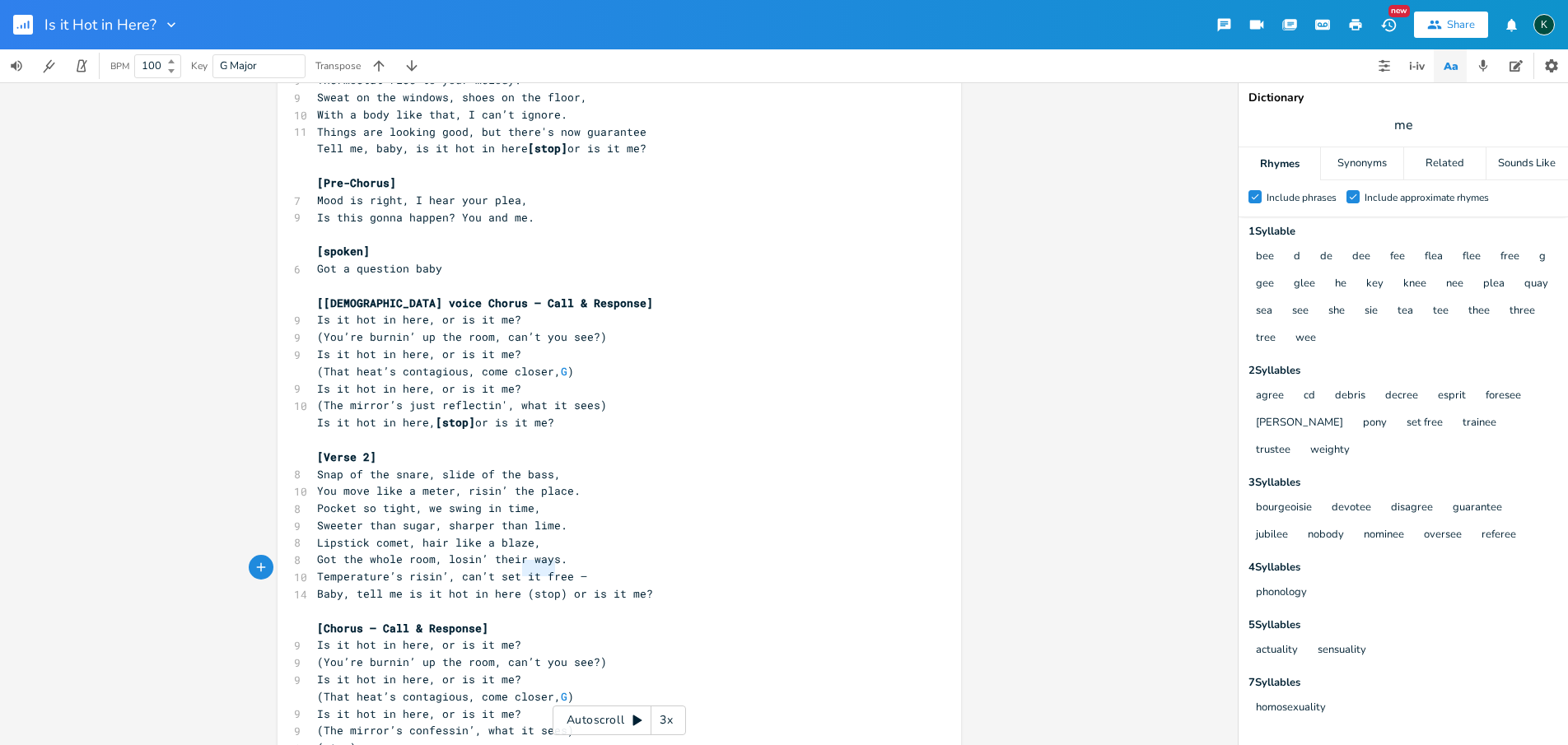
type textarea "(stop)"
drag, startPoint x: 519, startPoint y: 568, endPoint x: 557, endPoint y: 572, distance: 38.2
click at [557, 586] on span "Baby, tell me is it hot in here (stop) or is it me?" at bounding box center [485, 593] width 336 height 15
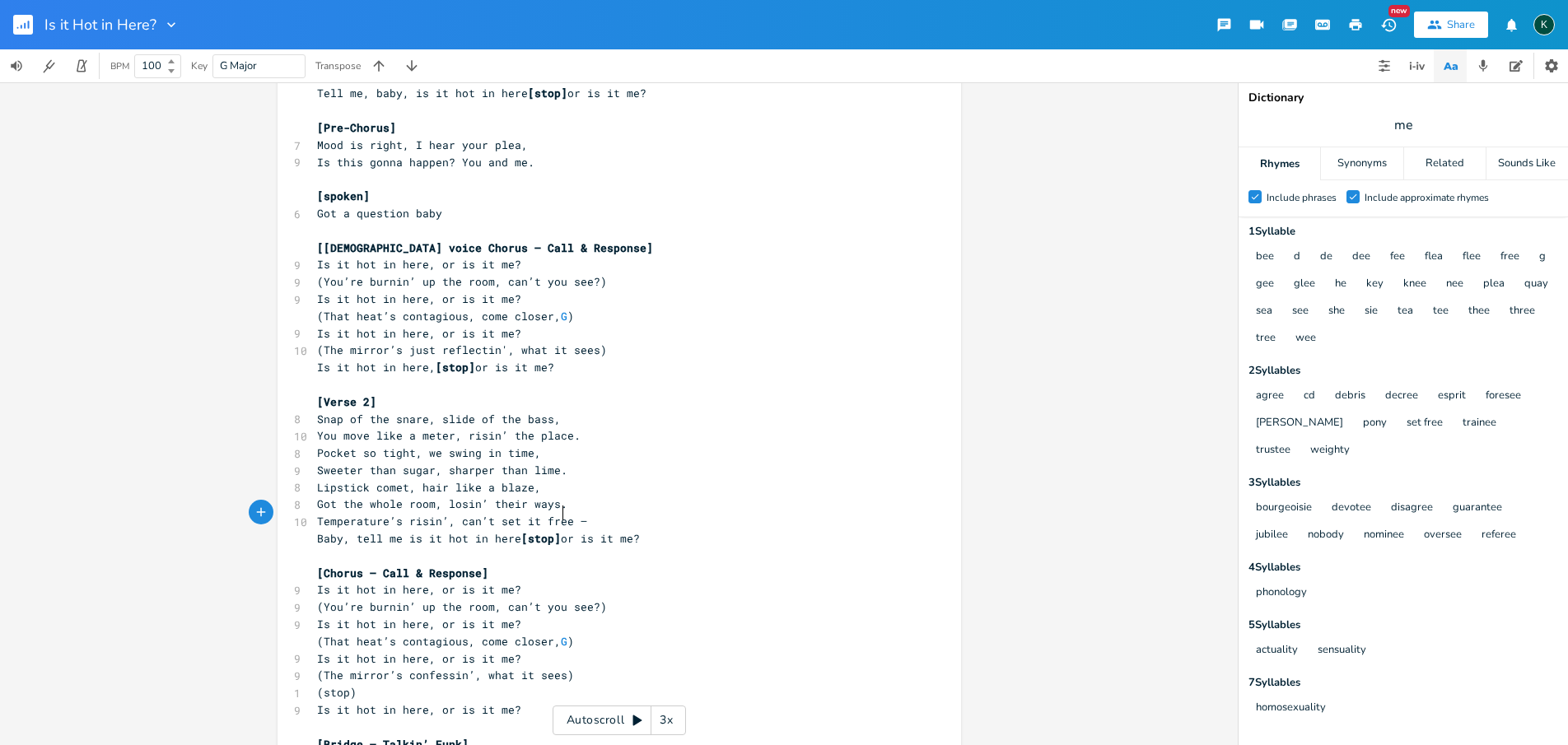
scroll to position [473, 0]
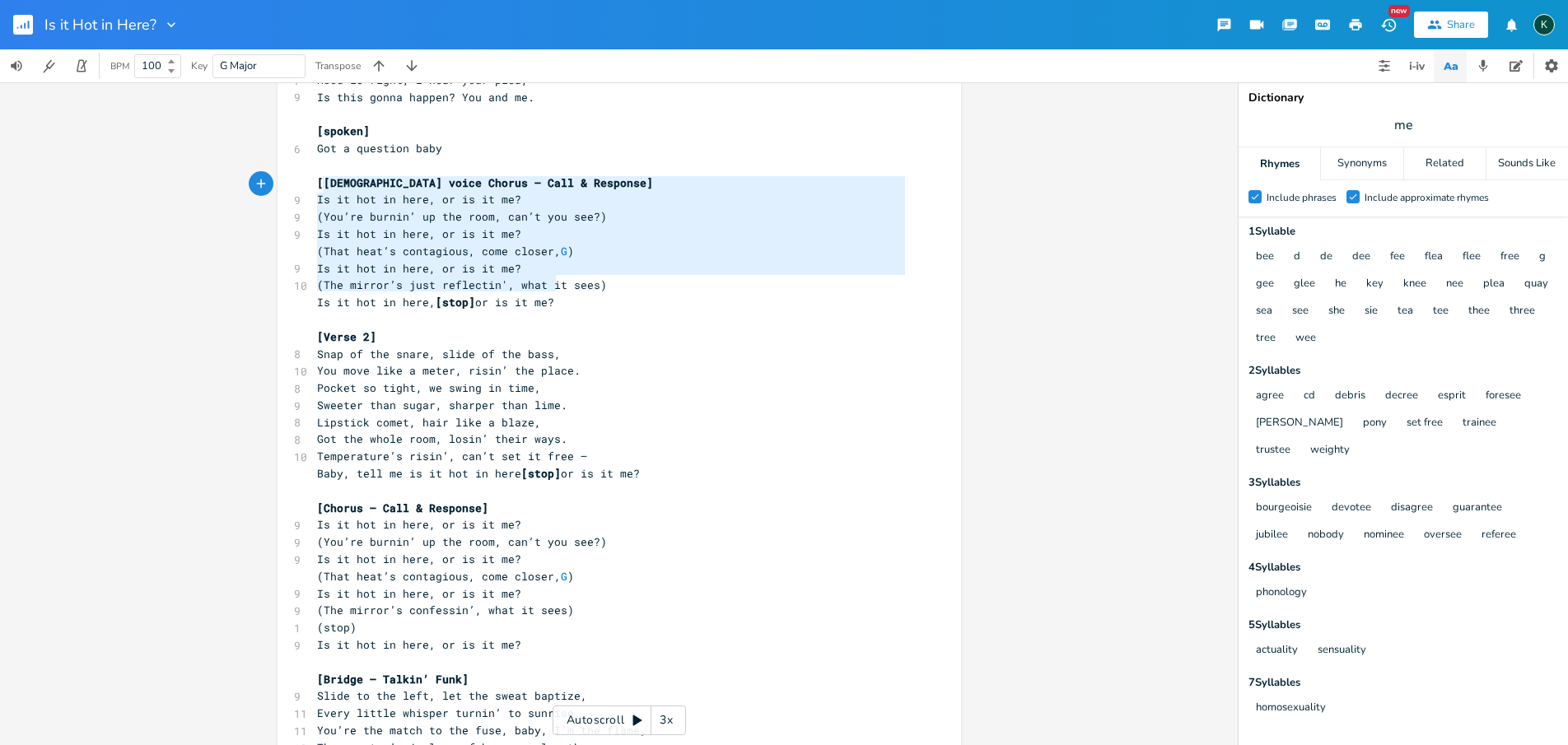
type textarea "[[DEMOGRAPHIC_DATA] voice Chorus — Call & Response] Is it hot in here, or is it…"
drag, startPoint x: 556, startPoint y: 285, endPoint x: 294, endPoint y: 165, distance: 288.2
click at [294, 165] on div "[[DEMOGRAPHIC_DATA] voice Chorus — Call & Response] Is it hot in here, or is it…" at bounding box center [620, 487] width 684 height 1440
click at [467, 654] on pre "​" at bounding box center [611, 663] width 594 height 18
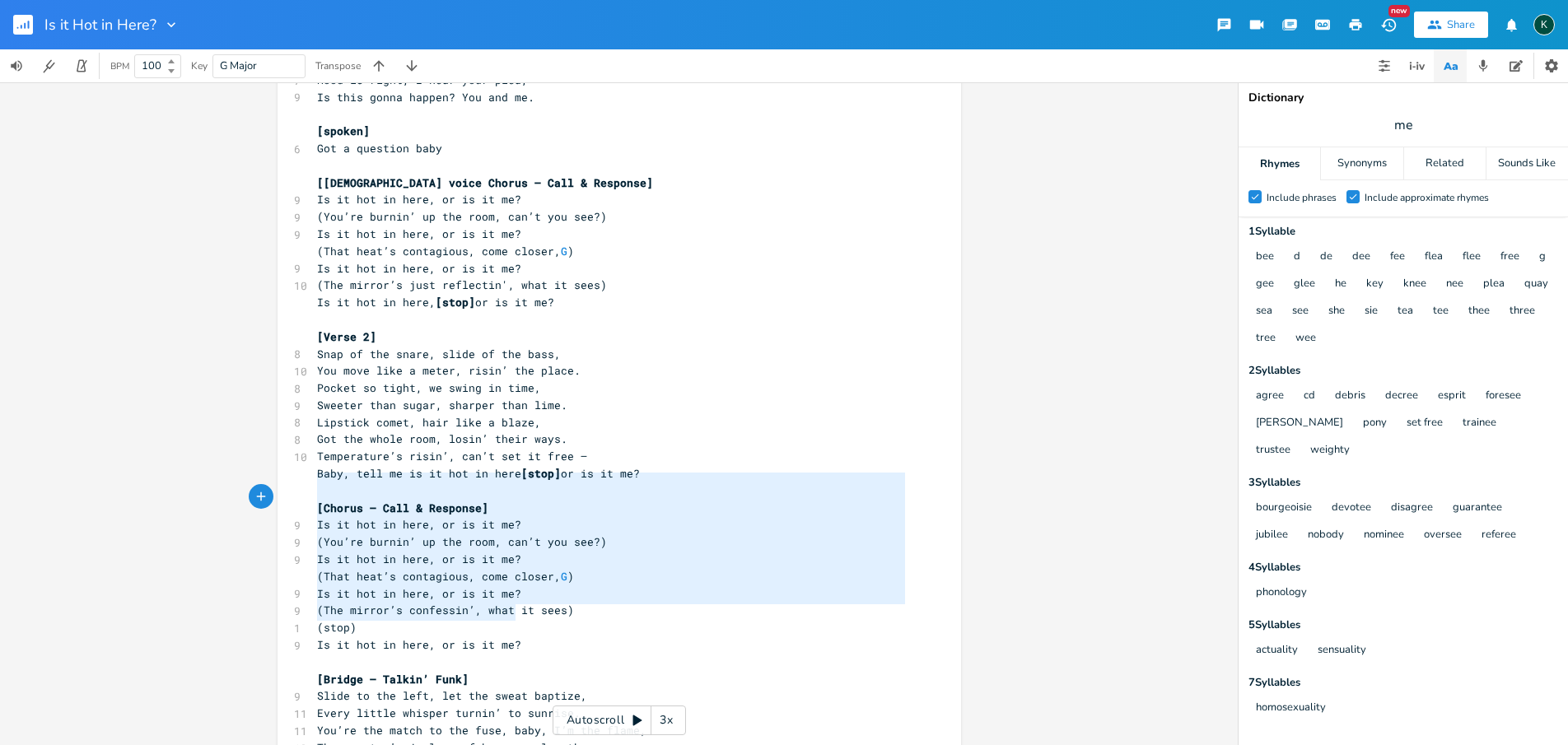
type textarea "[Chorus — Call & Response] Is it hot in here, or is it me? (You’re burnin’ up t…"
drag, startPoint x: 519, startPoint y: 610, endPoint x: 254, endPoint y: 505, distance: 285.0
click at [243, 480] on div "G E A D G B E Previous 1 of 21 Next Play [Chorus — Call & Response] Is it hot i…" at bounding box center [619, 414] width 1238 height 663
paste textarea
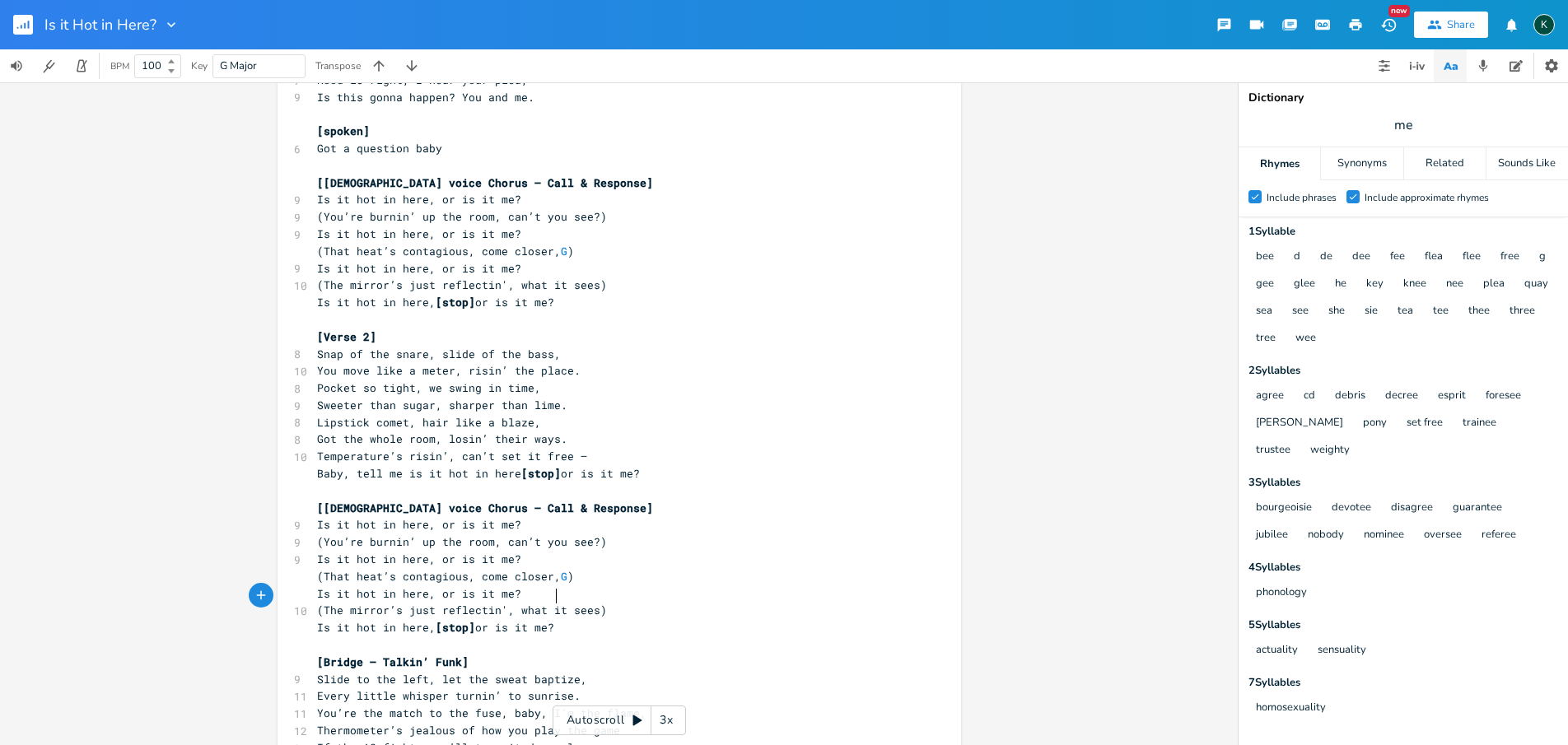
click at [406, 500] on span "[[DEMOGRAPHIC_DATA] voice Chorus — Call & Response]" at bounding box center [485, 507] width 336 height 15
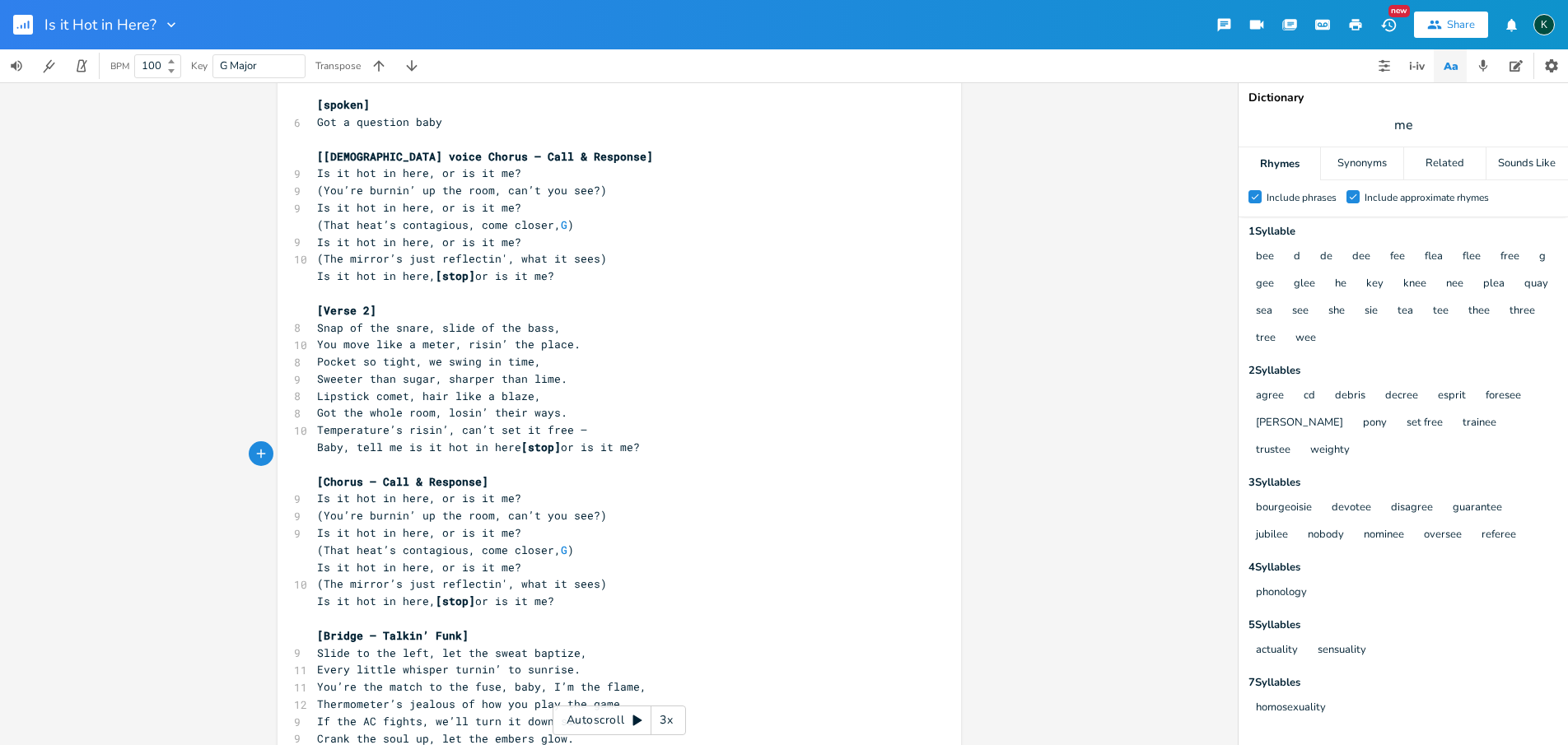
scroll to position [646, 0]
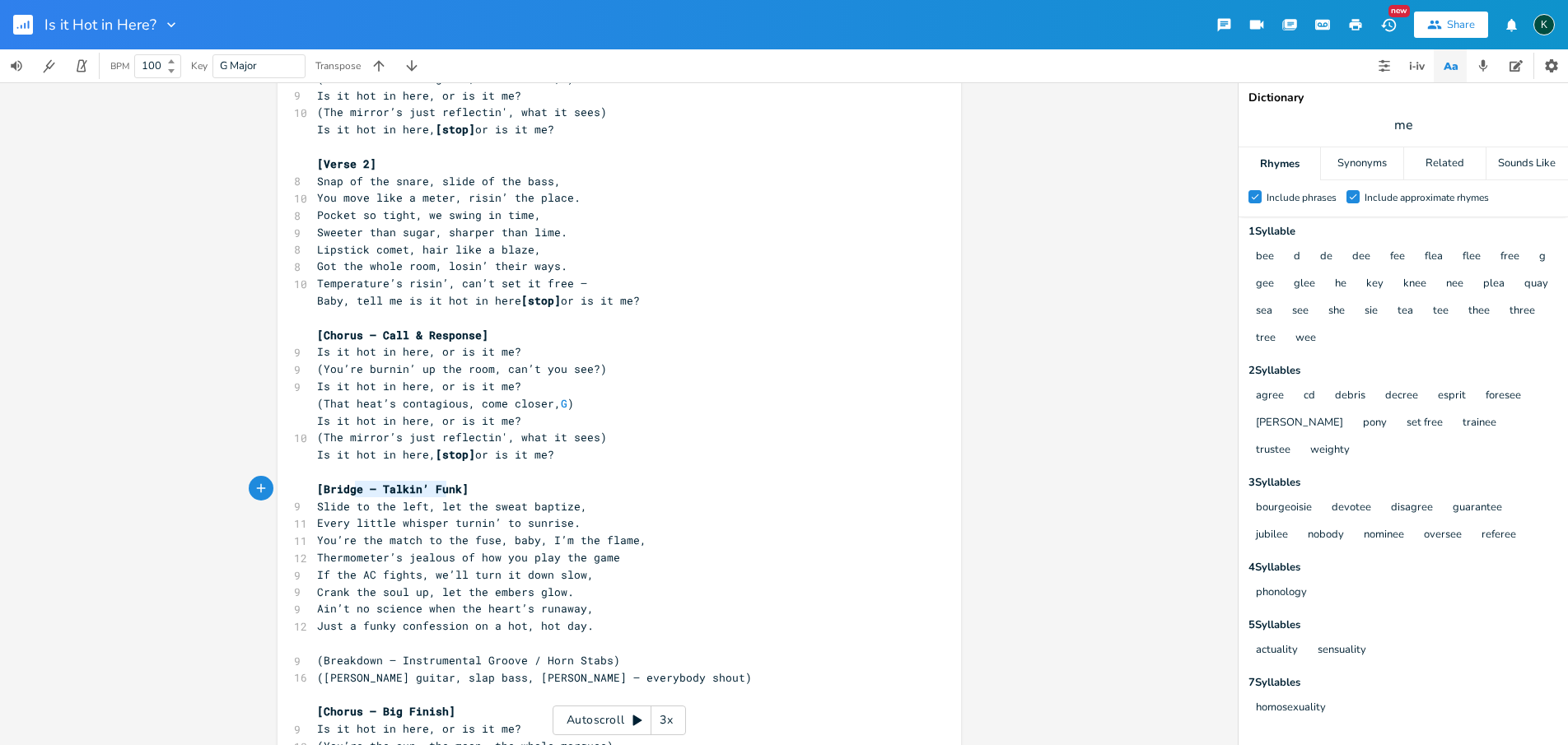
type textarea "ery little whisper"
drag, startPoint x: 441, startPoint y: 493, endPoint x: 327, endPoint y: 491, distance: 114.0
click at [327, 515] on span "Every little whisper turnin’ to sunrise." at bounding box center [449, 522] width 264 height 15
drag, startPoint x: 491, startPoint y: 492, endPoint x: 302, endPoint y: 491, distance: 189.0
click at [314, 514] on div "11 Every little whisper turnin’ to sunrise." at bounding box center [611, 523] width 594 height 18
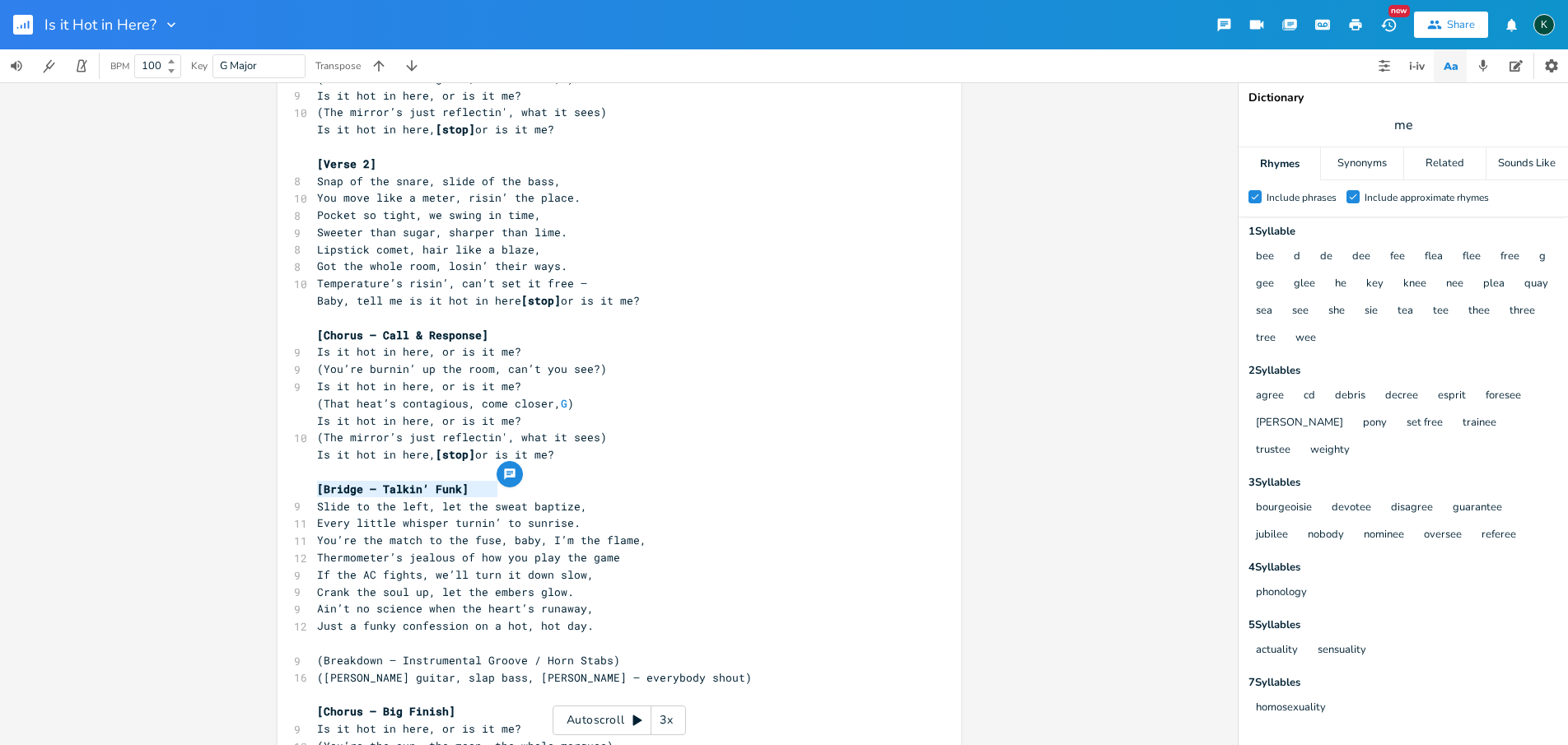
type textarea "wi"
type textarea "Will this night turn"
click at [533, 585] on span "Crank the soul up, let the embers glow." at bounding box center [445, 592] width 257 height 15
click at [454, 550] on span "Thermometer’s jealous of how you play the game" at bounding box center [469, 557] width 303 height 15
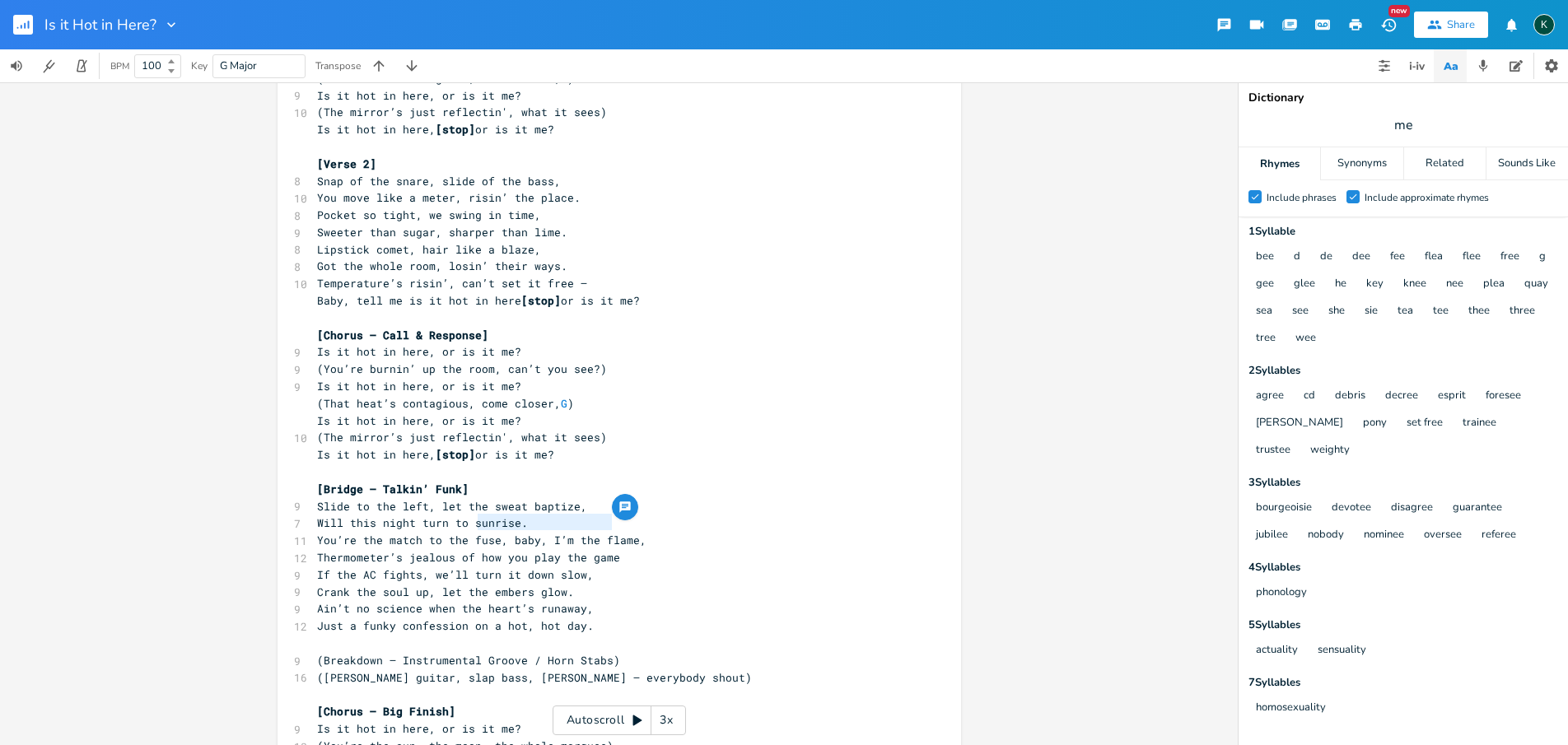
drag, startPoint x: 472, startPoint y: 522, endPoint x: 618, endPoint y: 528, distance: 146.1
click at [618, 550] on pre "Thermometer’s jealous of how you play the game" at bounding box center [611, 558] width 594 height 18
type textarea "the heat i"
type textarea "n our game"
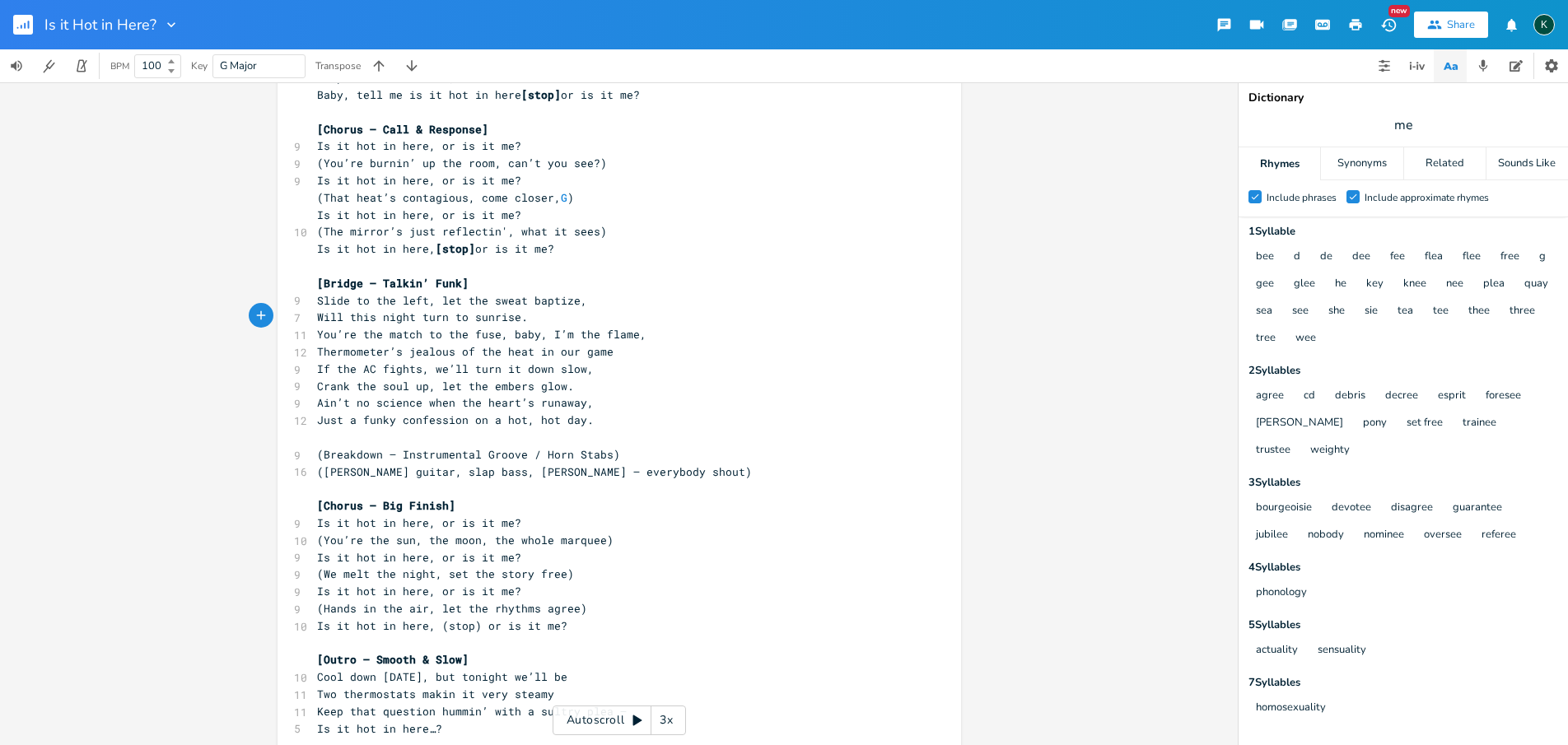
scroll to position [876, 0]
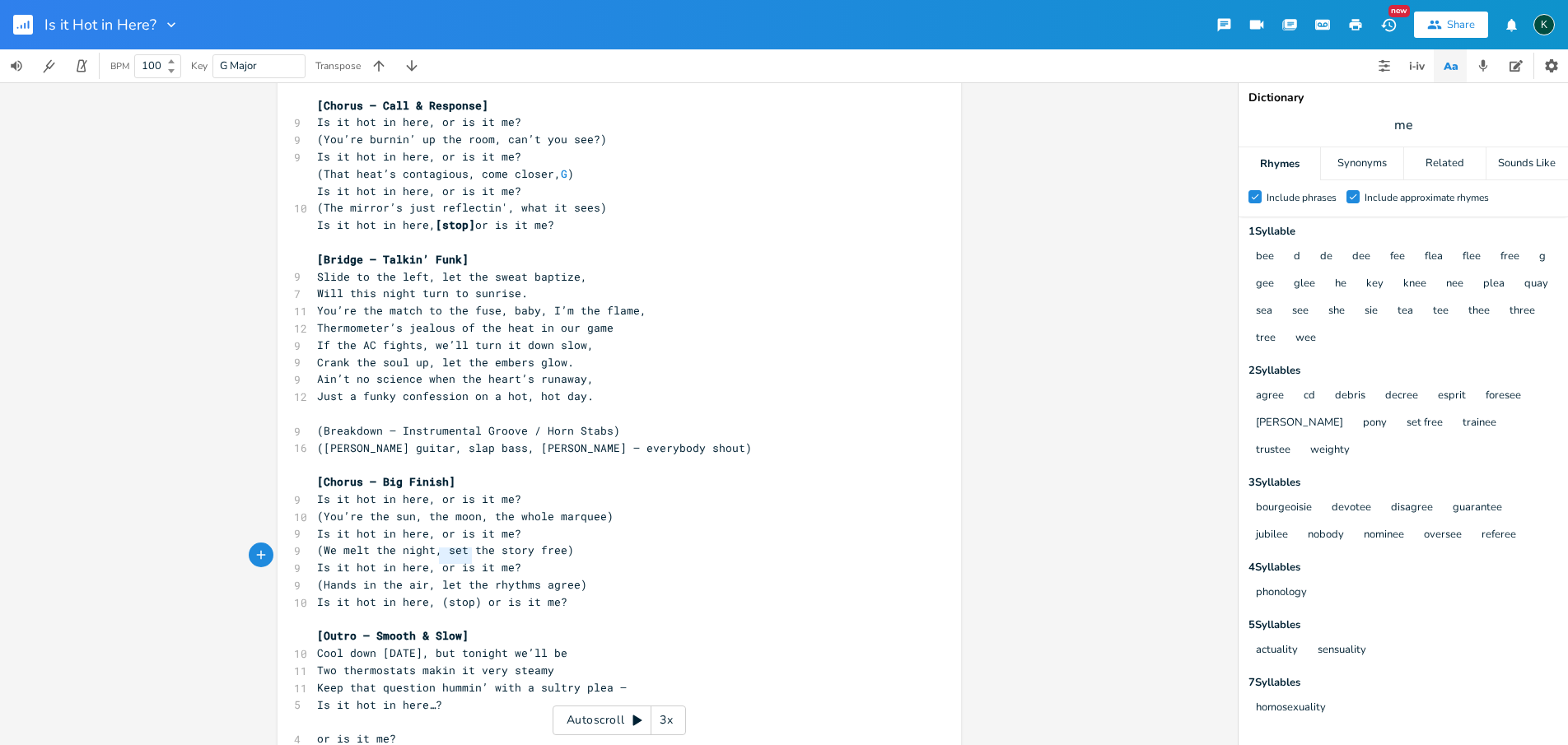
type textarea "(stop)"
drag, startPoint x: 435, startPoint y: 557, endPoint x: 473, endPoint y: 561, distance: 38.2
click at [473, 594] on span "Is it hot in here, (stop) or is it me?" at bounding box center [443, 601] width 251 height 15
click at [443, 611] on pre "​" at bounding box center [611, 620] width 594 height 18
click at [433, 594] on span "Is it hot in here, (stop) or is it me?" at bounding box center [443, 601] width 251 height 15
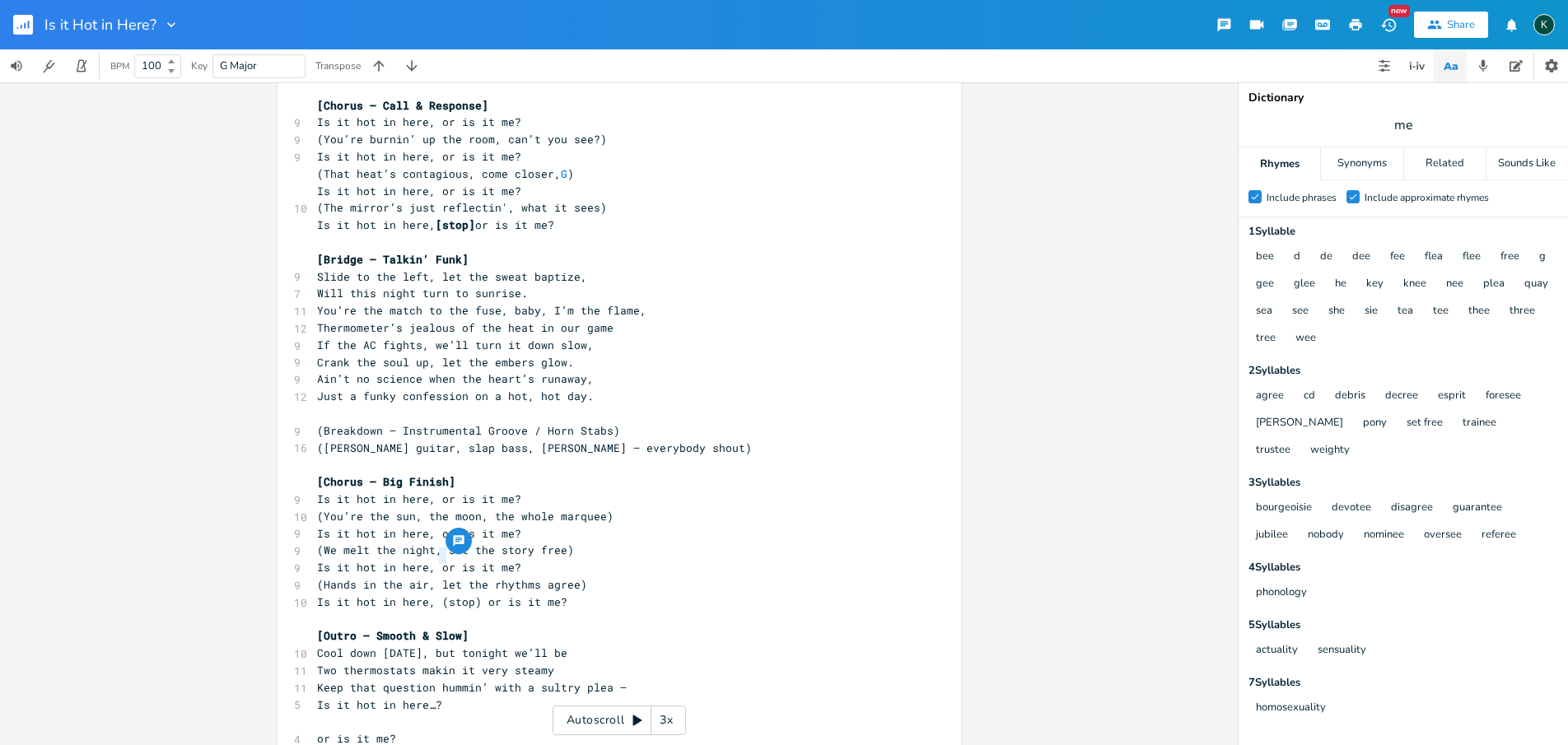
type textarea "["
click at [469, 594] on span "Is it hot in here, [stop) or is it me?" at bounding box center [443, 601] width 251 height 15
type textarea "]"
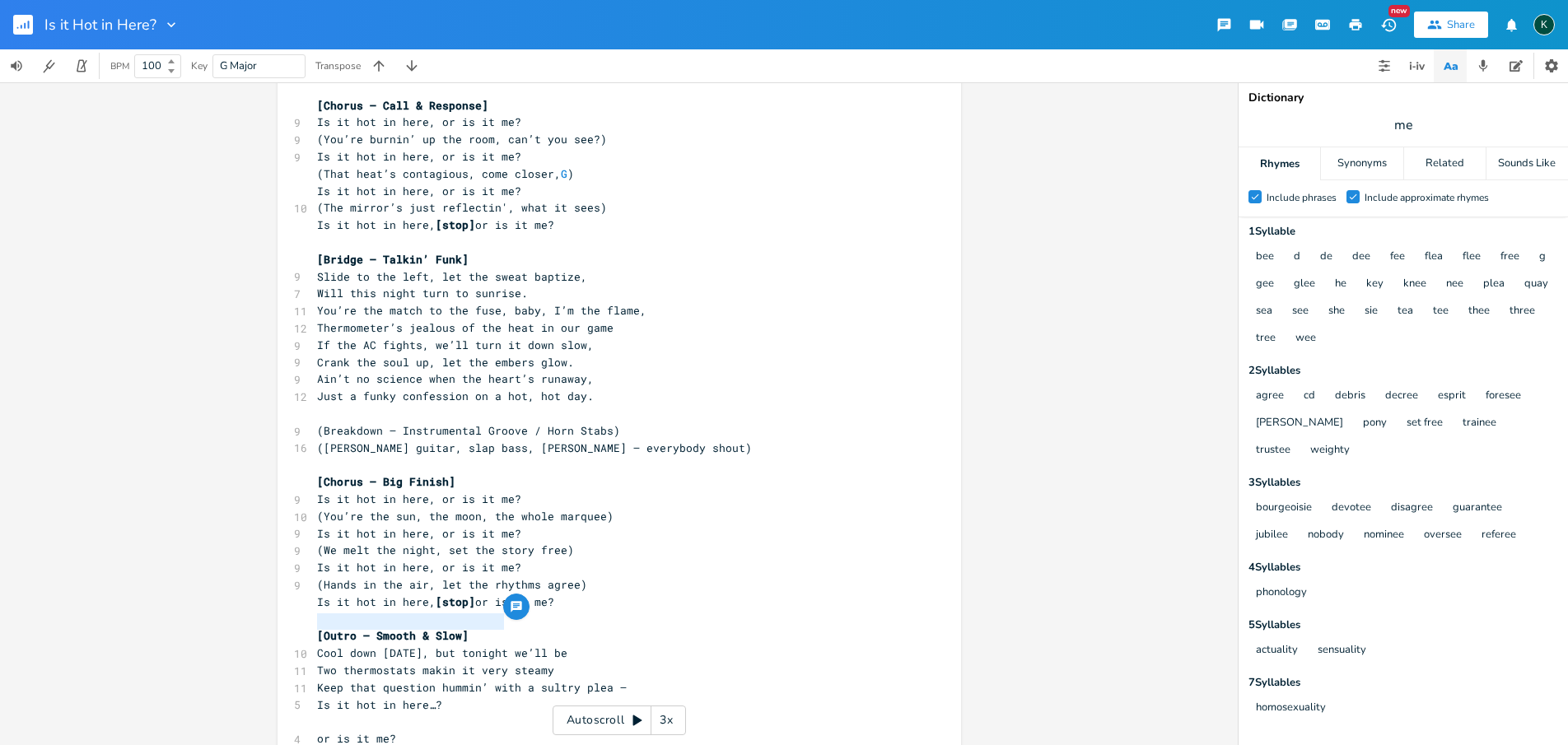
drag, startPoint x: 497, startPoint y: 624, endPoint x: 313, endPoint y: 623, distance: 184.0
click at [317, 663] on span "Two thermostats makin it very steamy" at bounding box center [436, 670] width 238 height 15
type textarea "Heat and sweat make it"
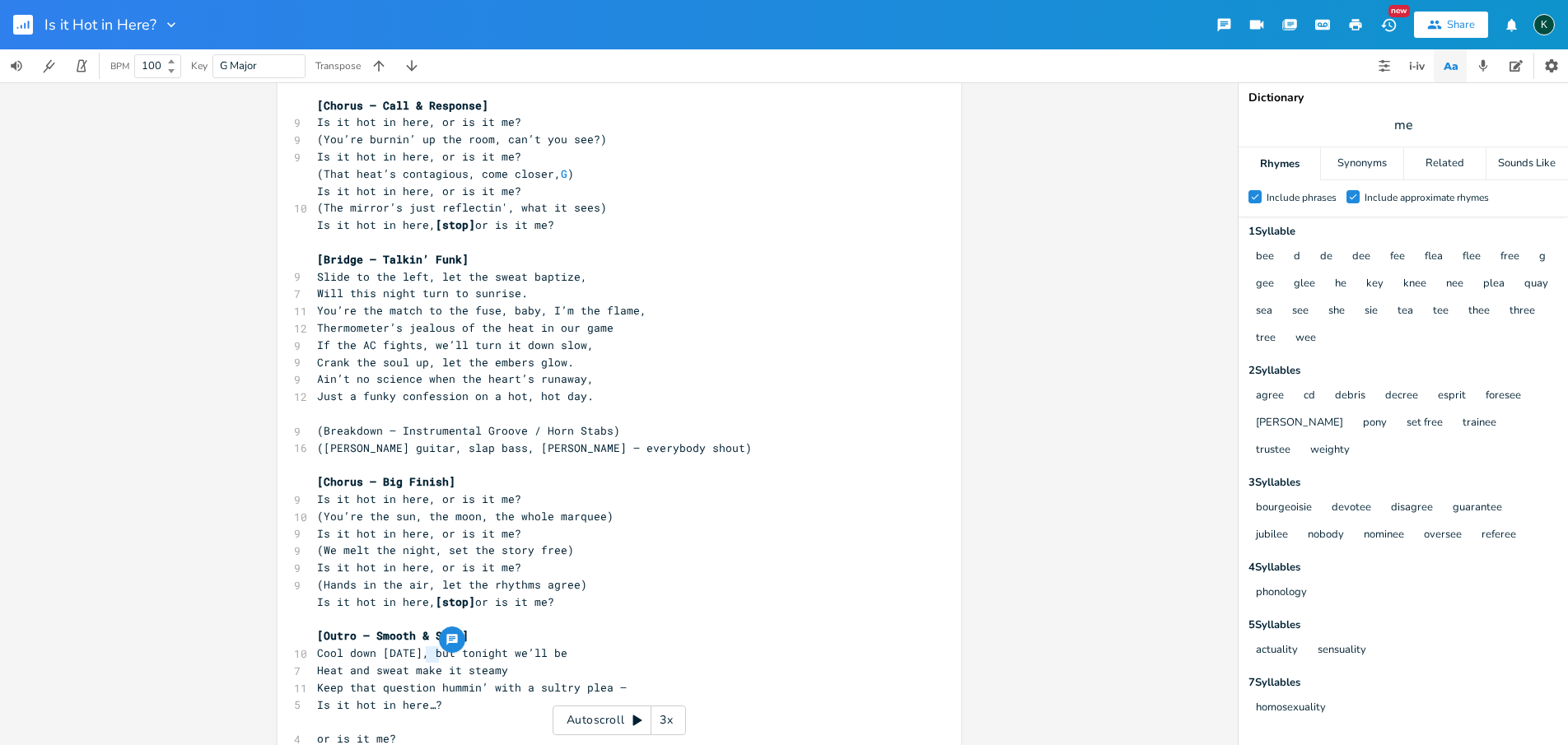
drag, startPoint x: 437, startPoint y: 659, endPoint x: 420, endPoint y: 659, distance: 17.0
click at [420, 697] on pre "Is it hot in here…?" at bounding box center [611, 706] width 594 height 18
type textarea "..."
click at [449, 713] on pre "​" at bounding box center [611, 722] width 594 height 18
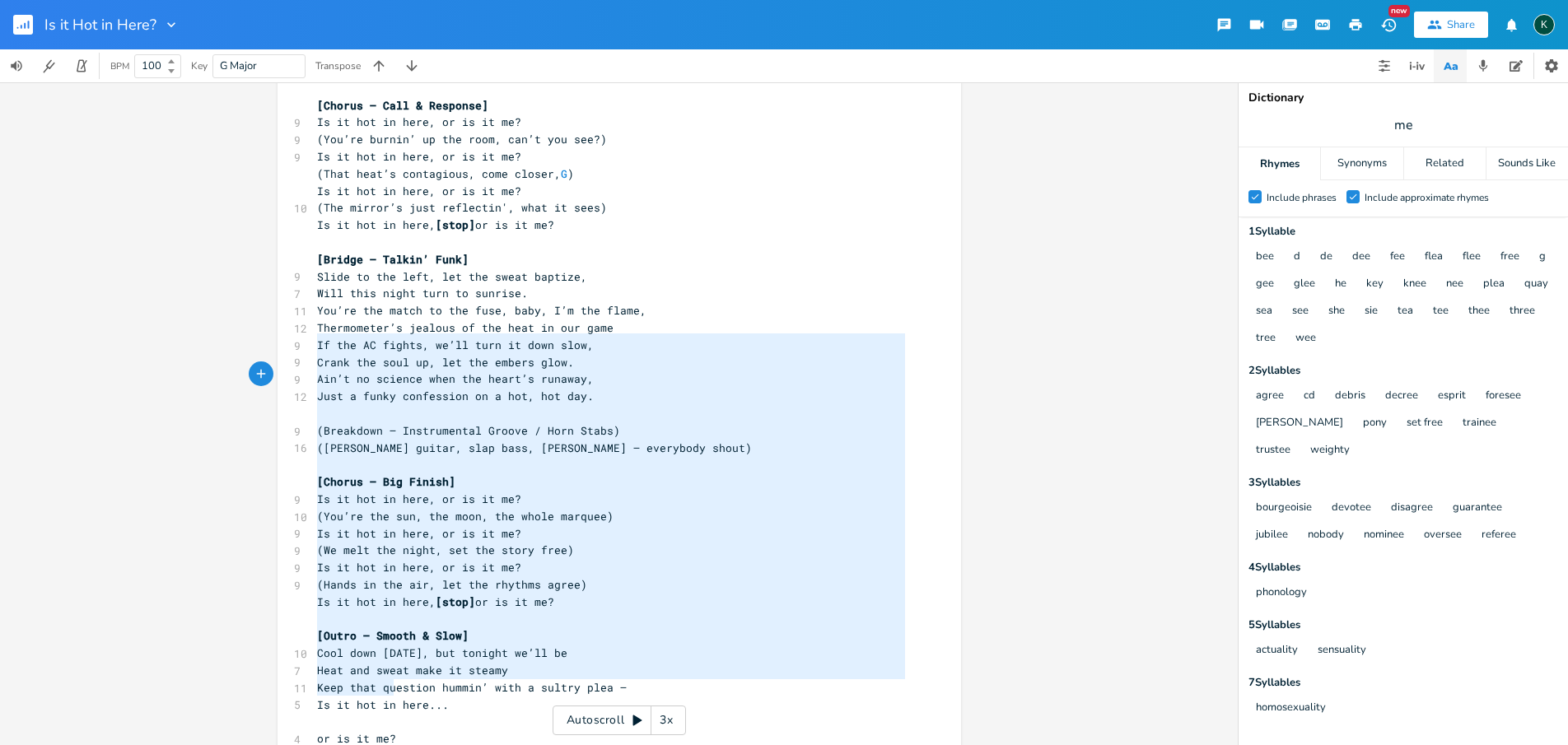
scroll to position [167, 0]
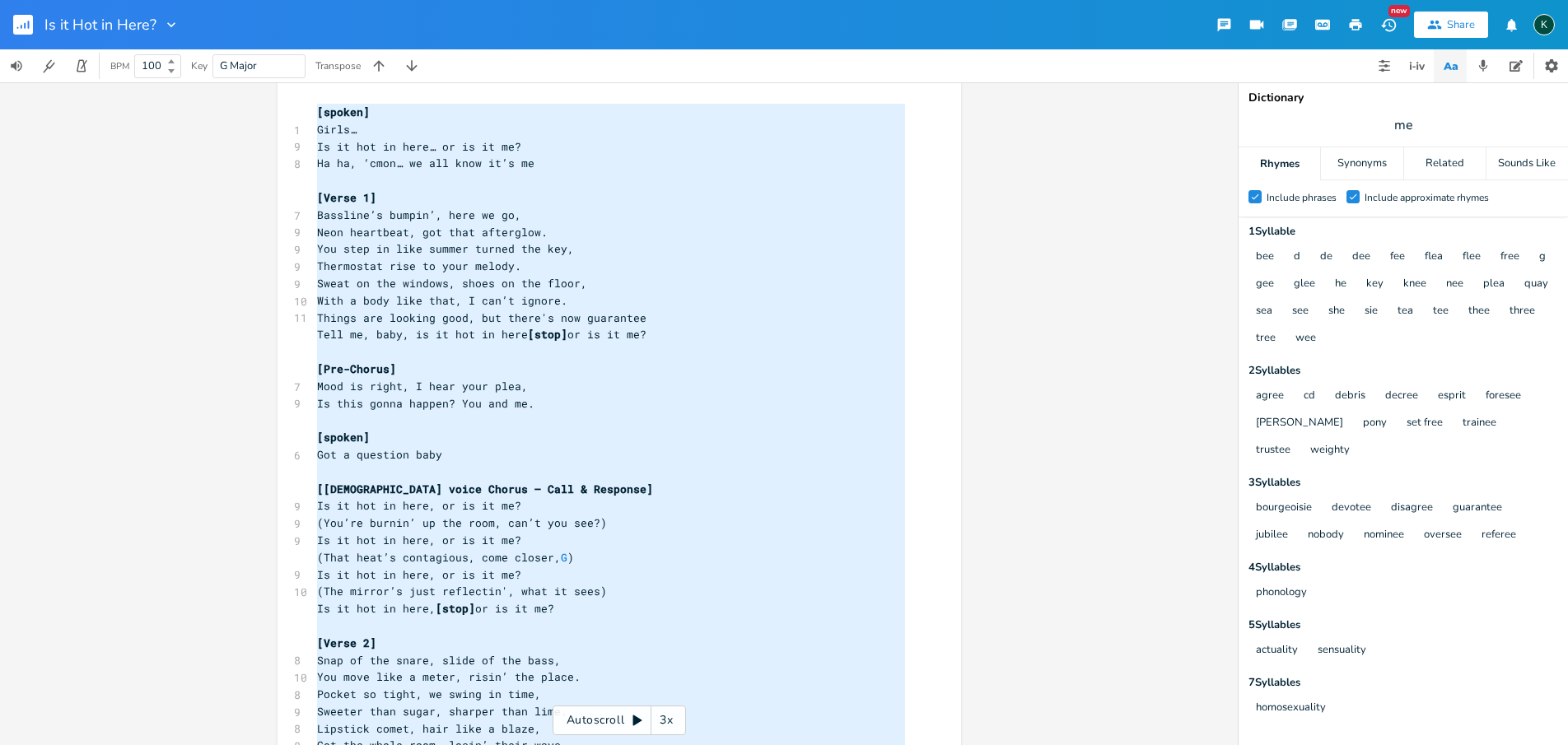
drag, startPoint x: 420, startPoint y: 693, endPoint x: 126, endPoint y: -138, distance: 881.5
click at [126, 0] on html "Is it Hot in Here? New Share K BPM 100 Key G Major Transpose G E A D G B E Prev…" at bounding box center [784, 372] width 1568 height 745
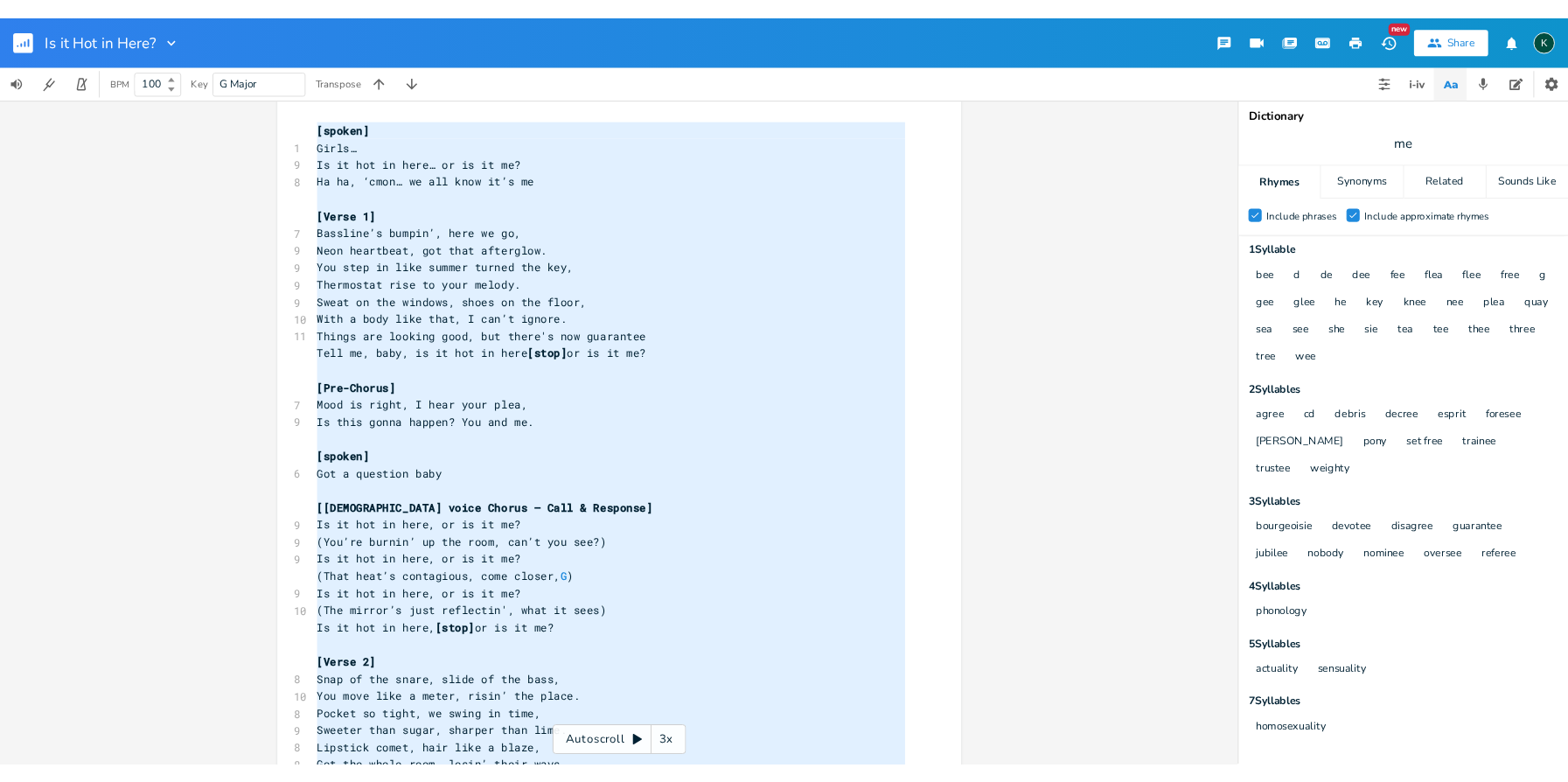
scroll to position [1027, 0]
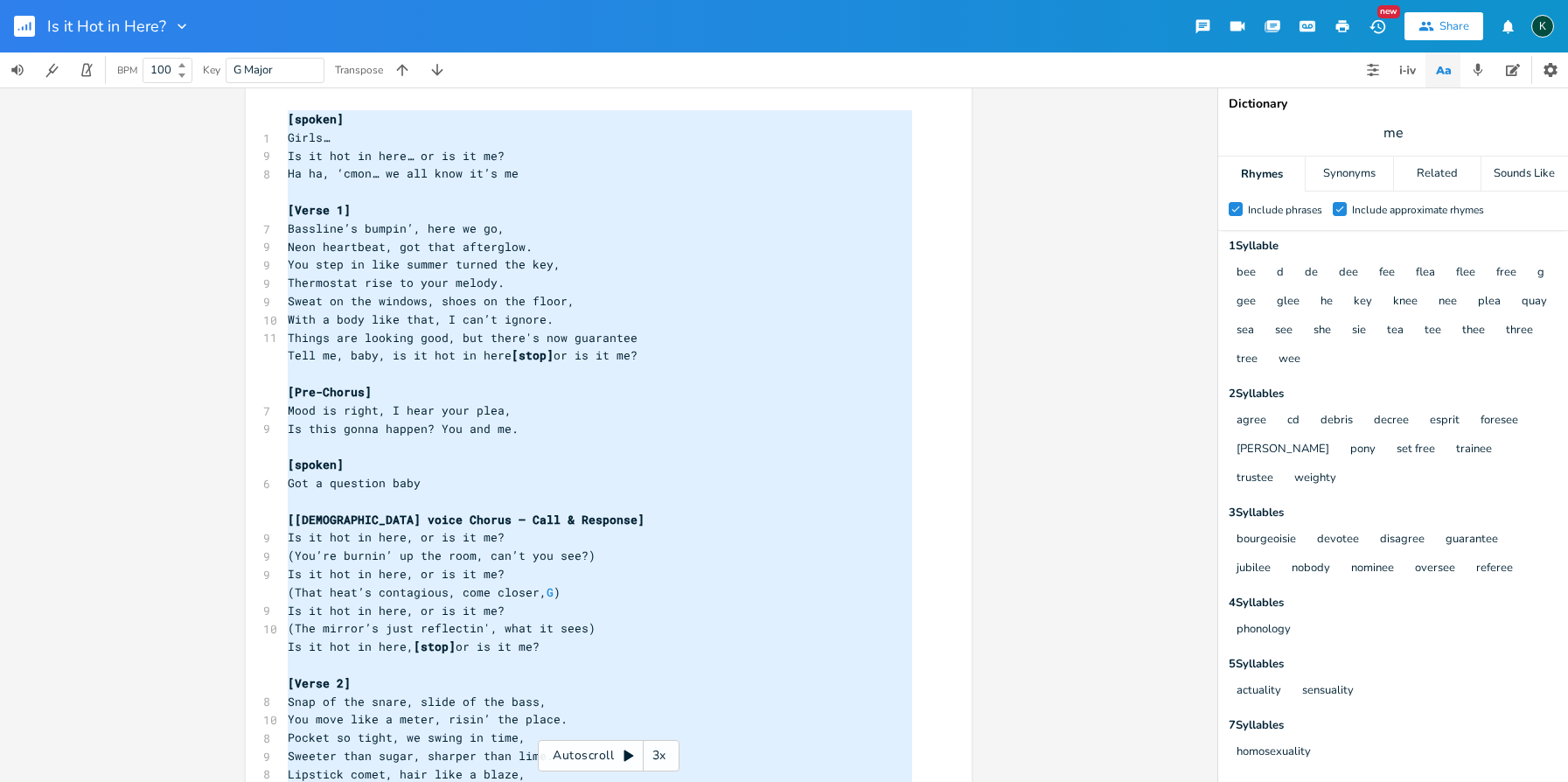
type textarea "[loremi] Dolor… Si am con ad elit… se do ei te? In ut, ‘labo… et dol magn al’e …"
click at [26, 31] on rect "button" at bounding box center [24, 26] width 21 height 21
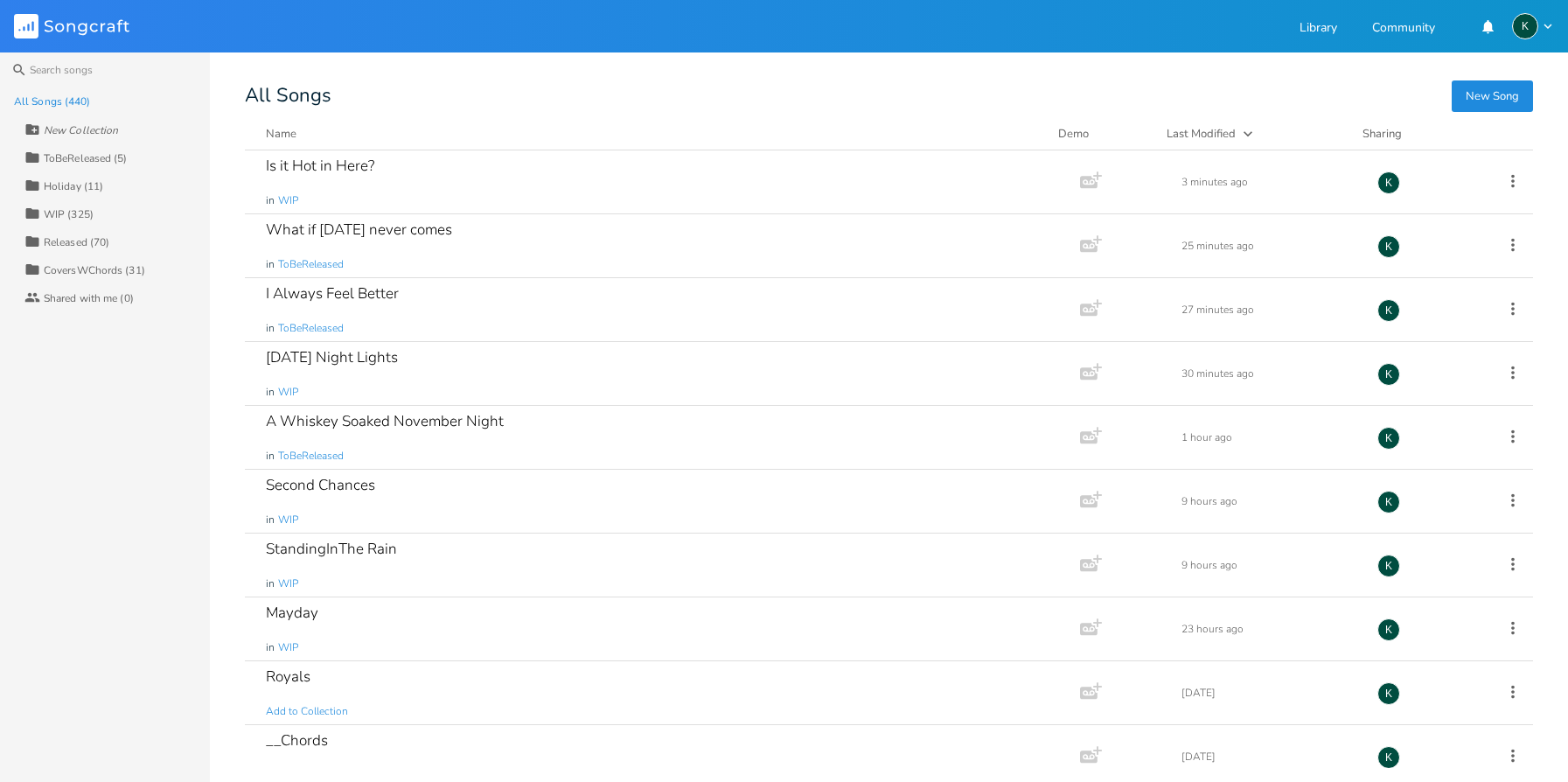
click at [1482, 103] on button "New Song" at bounding box center [1492, 96] width 81 height 32
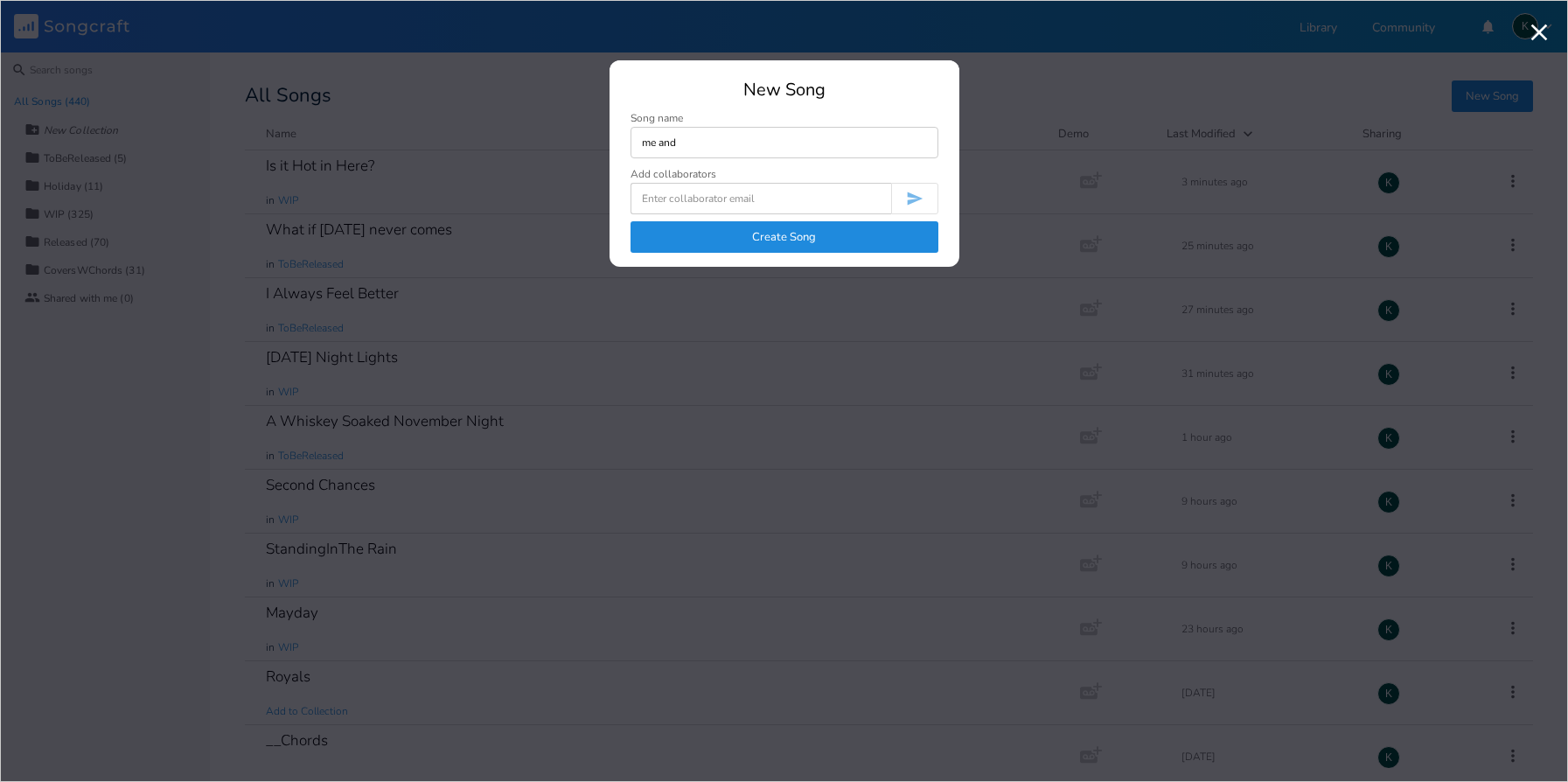
type input "me and"
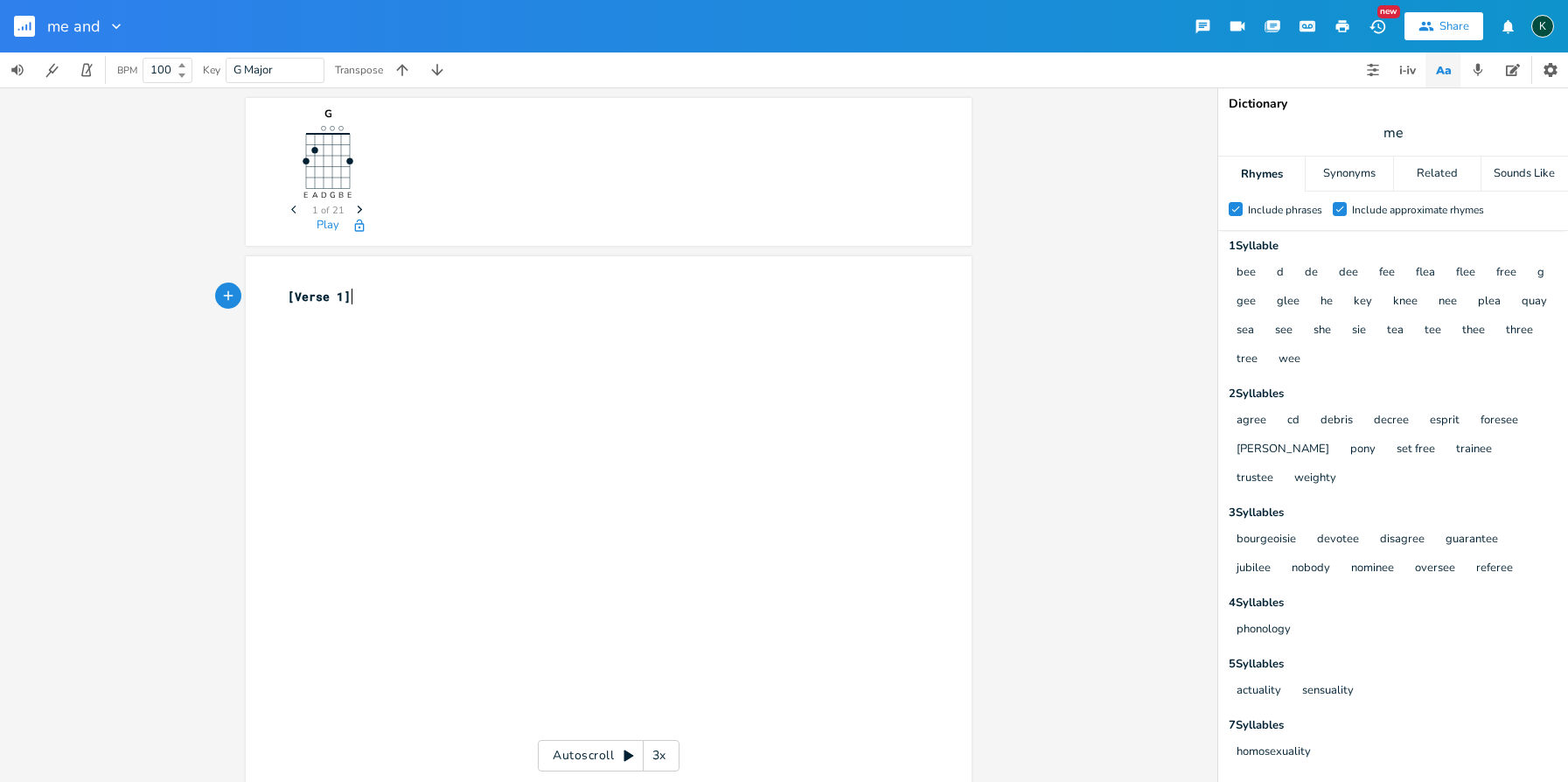
scroll to position [0, 1]
click at [34, 25] on rect "button" at bounding box center [24, 26] width 21 height 21
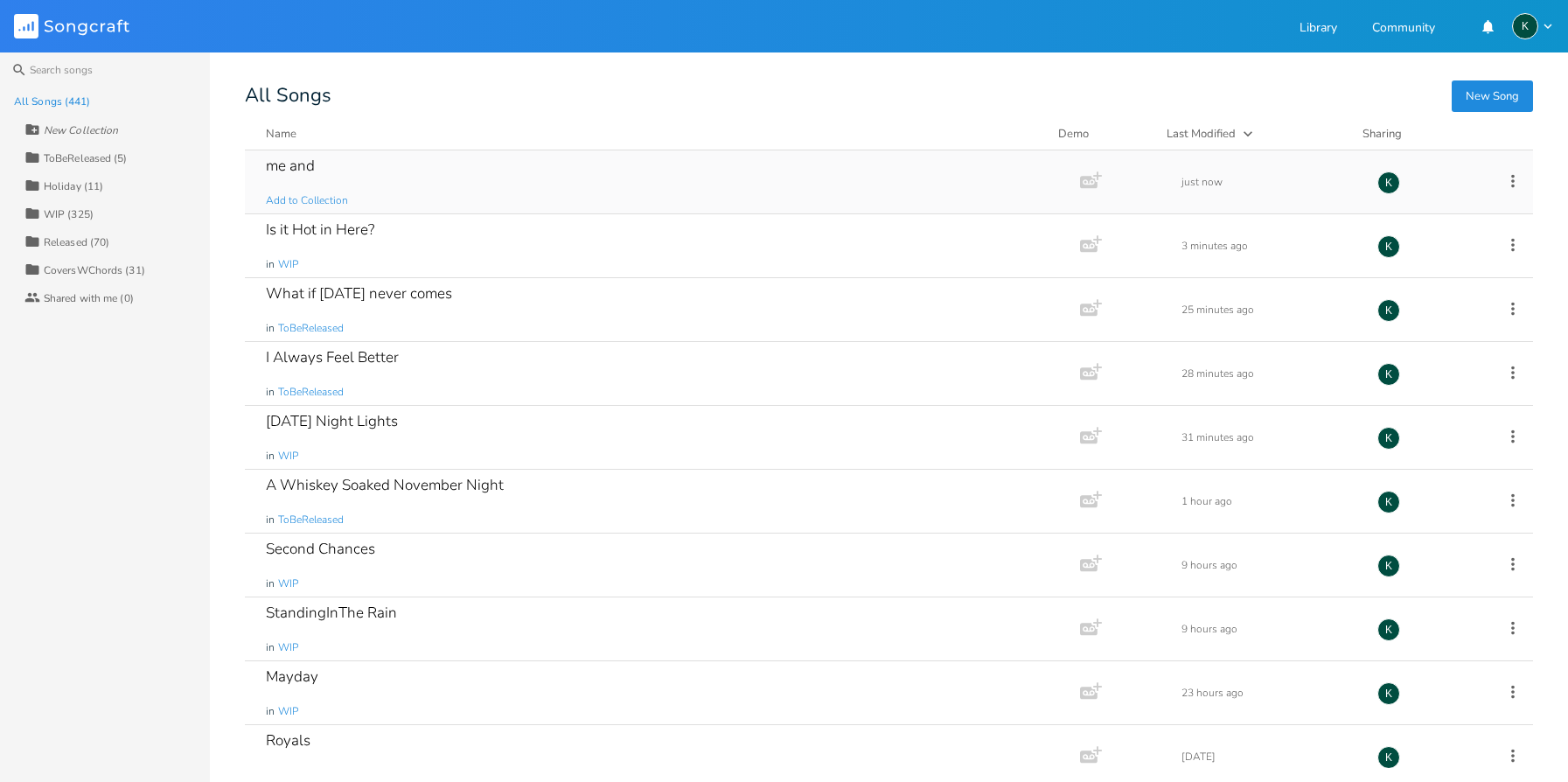
click at [1507, 187] on icon at bounding box center [1513, 181] width 20 height 20
click at [1428, 348] on li "[PERSON_NAME]" at bounding box center [1432, 357] width 140 height 30
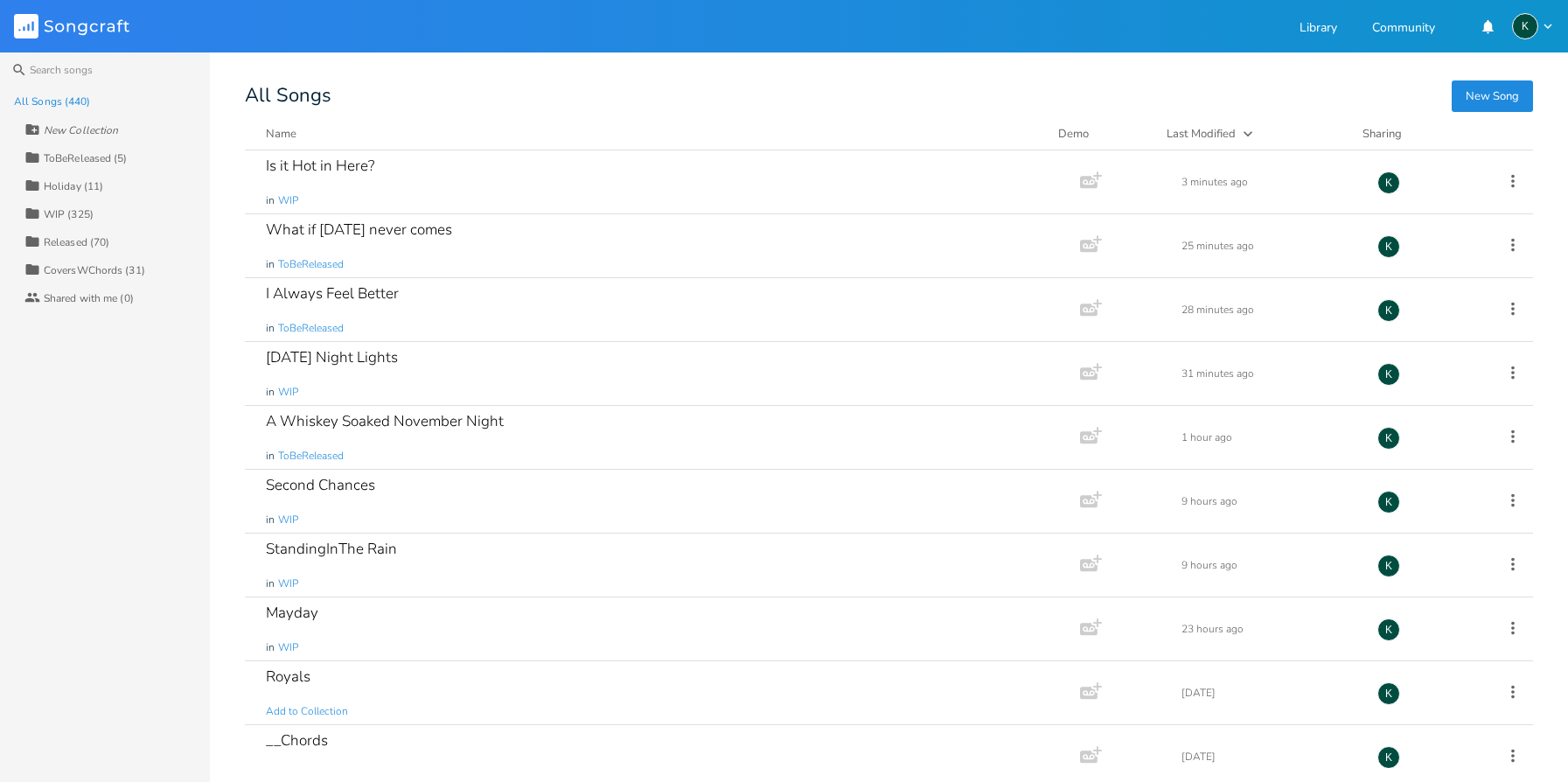
scroll to position [5644, 0]
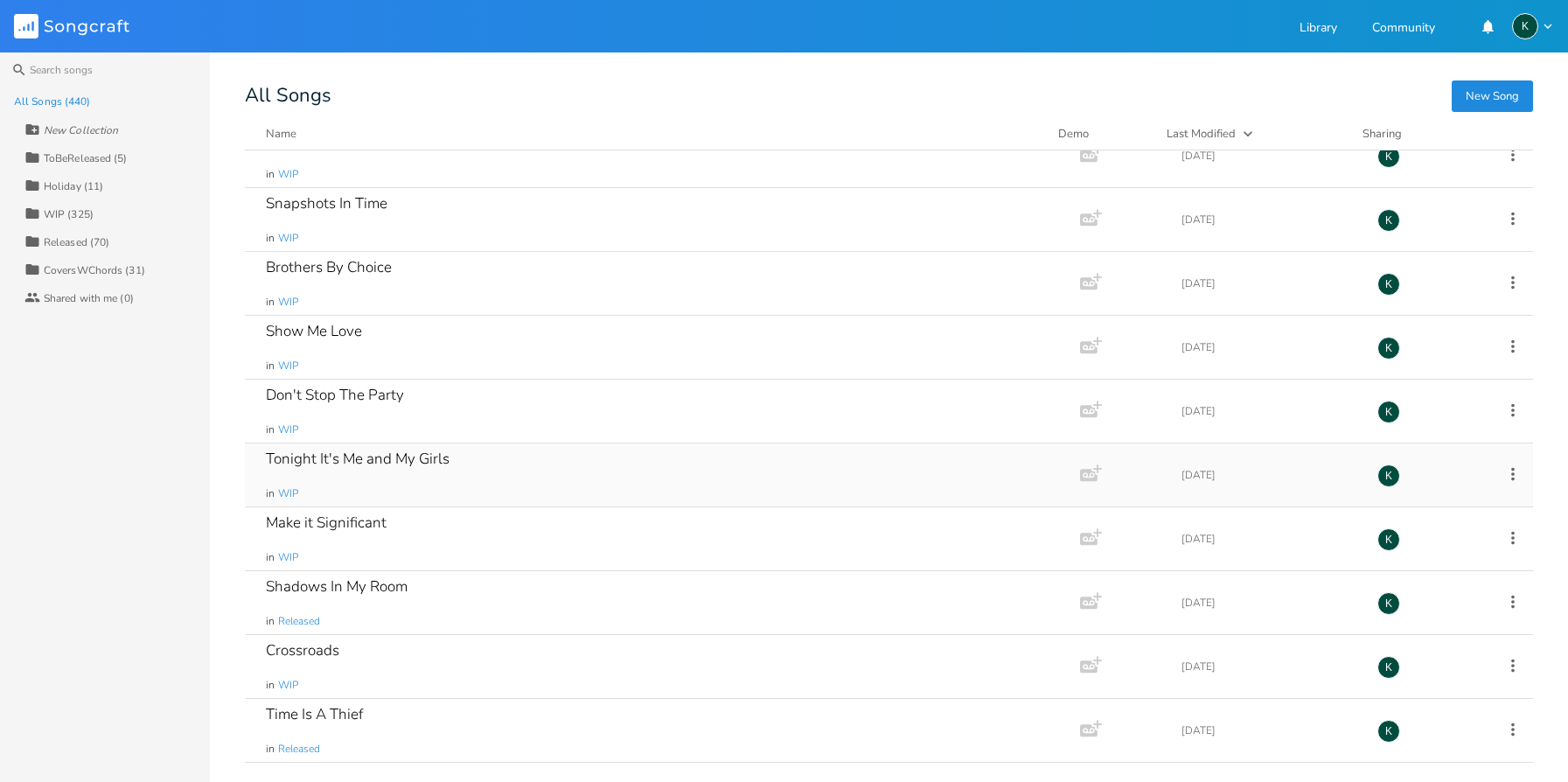
click at [418, 455] on div "Tonight It's Me and My Girls" at bounding box center [358, 459] width 183 height 15
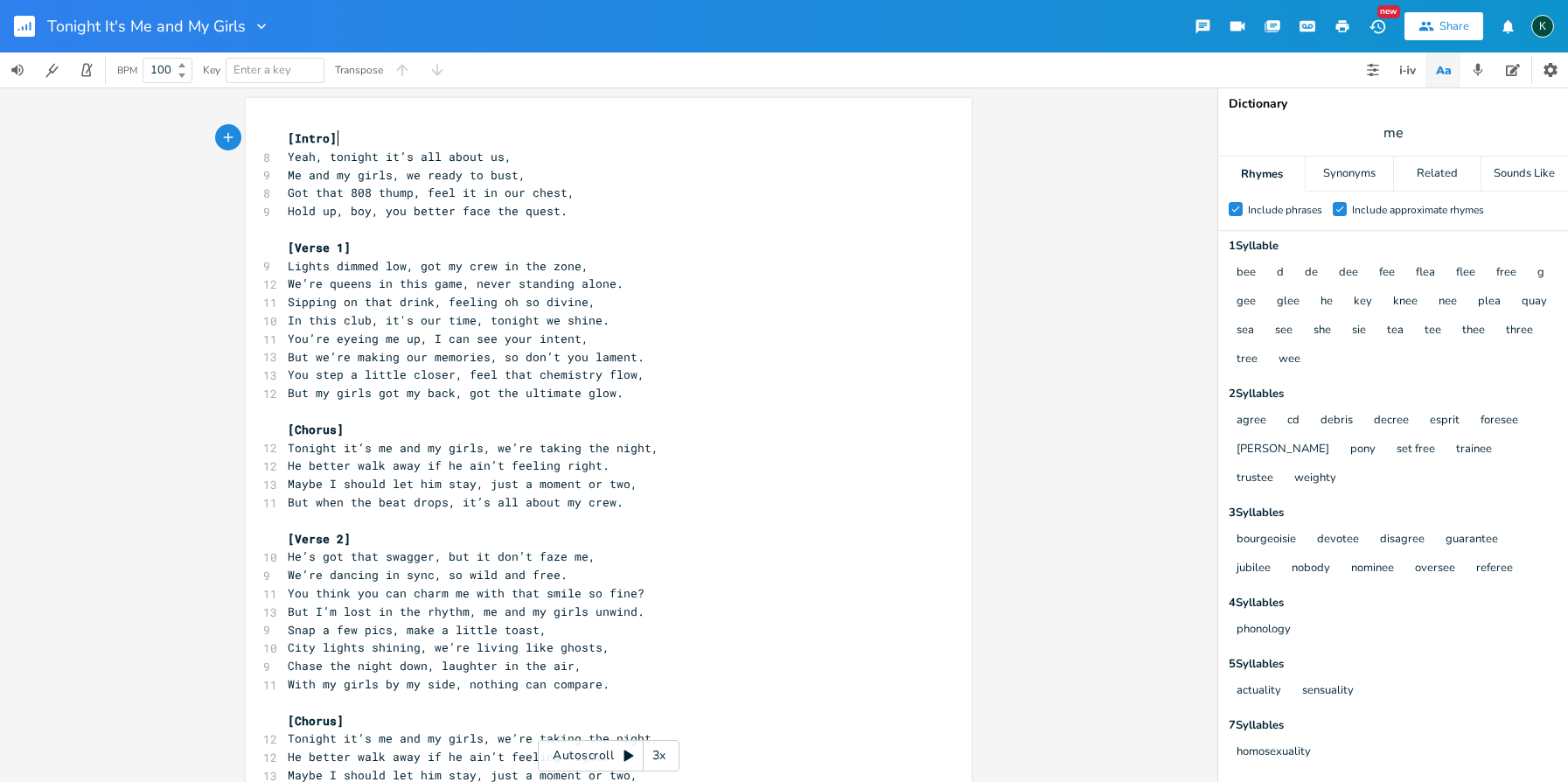
scroll to position [0, 1]
click at [370, 242] on pre "[Verse 1]" at bounding box center [600, 248] width 631 height 19
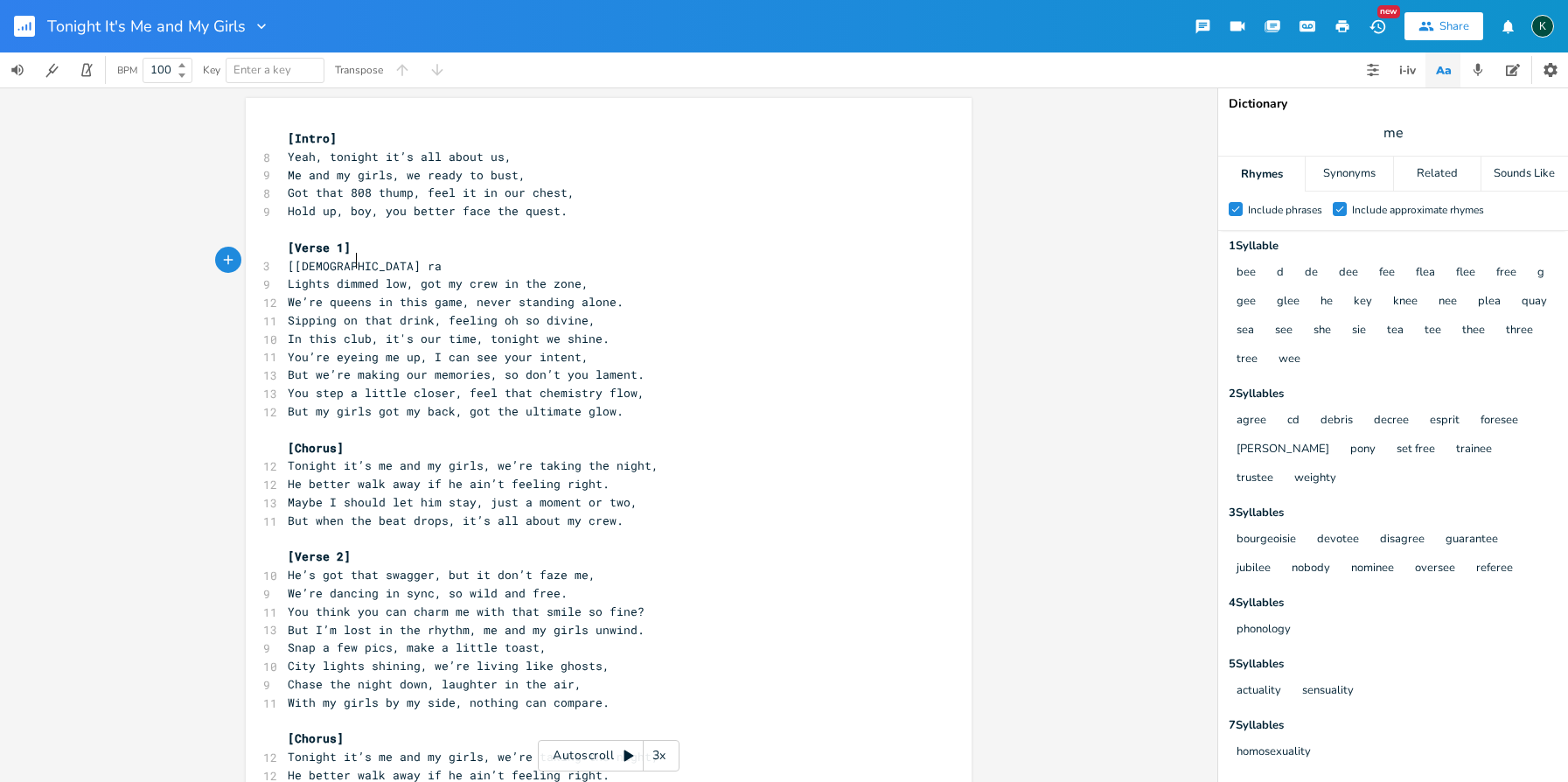
scroll to position [0, 48]
type textarea "[[DEMOGRAPHIC_DATA] rap]"
click at [292, 441] on span "[Chorus]" at bounding box center [316, 448] width 56 height 16
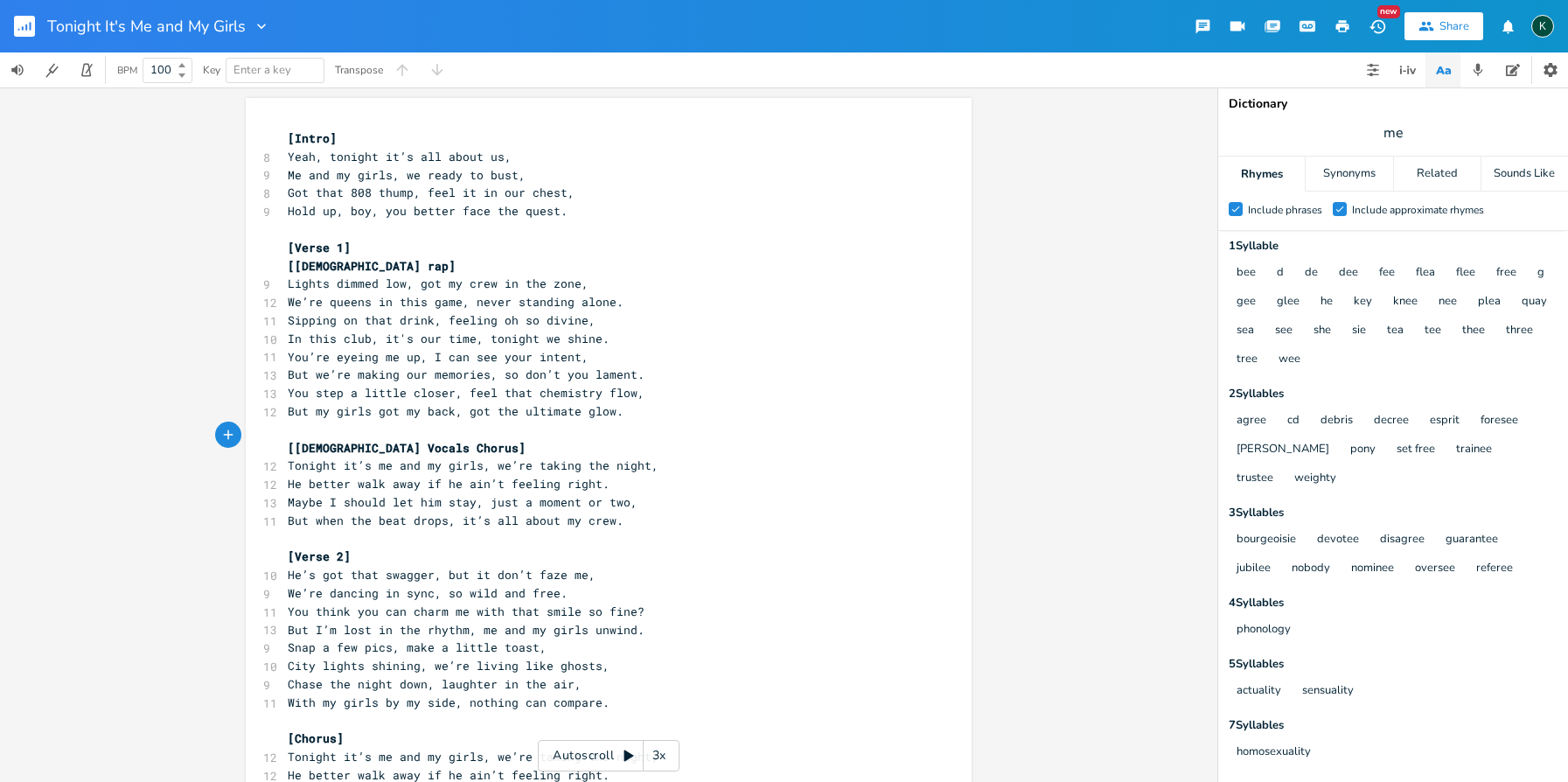
type textarea "[DEMOGRAPHIC_DATA] Vocals ["
type textarea "] ["
click at [405, 440] on span "[[DEMOGRAPHIC_DATA] Vocals ] [Chorus]" at bounding box center [417, 448] width 259 height 16
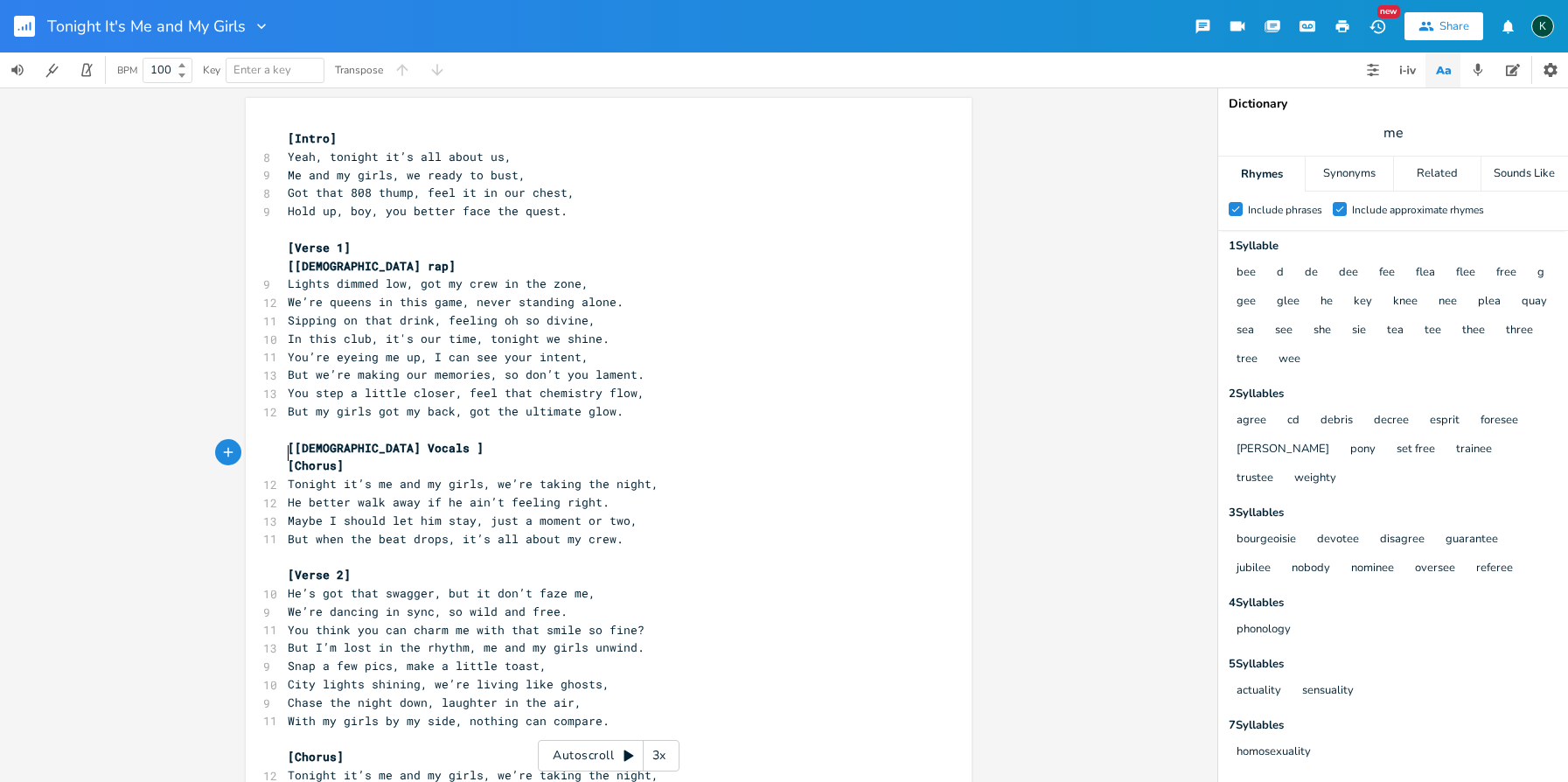
click at [288, 139] on span "[Intro]" at bounding box center [312, 138] width 49 height 16
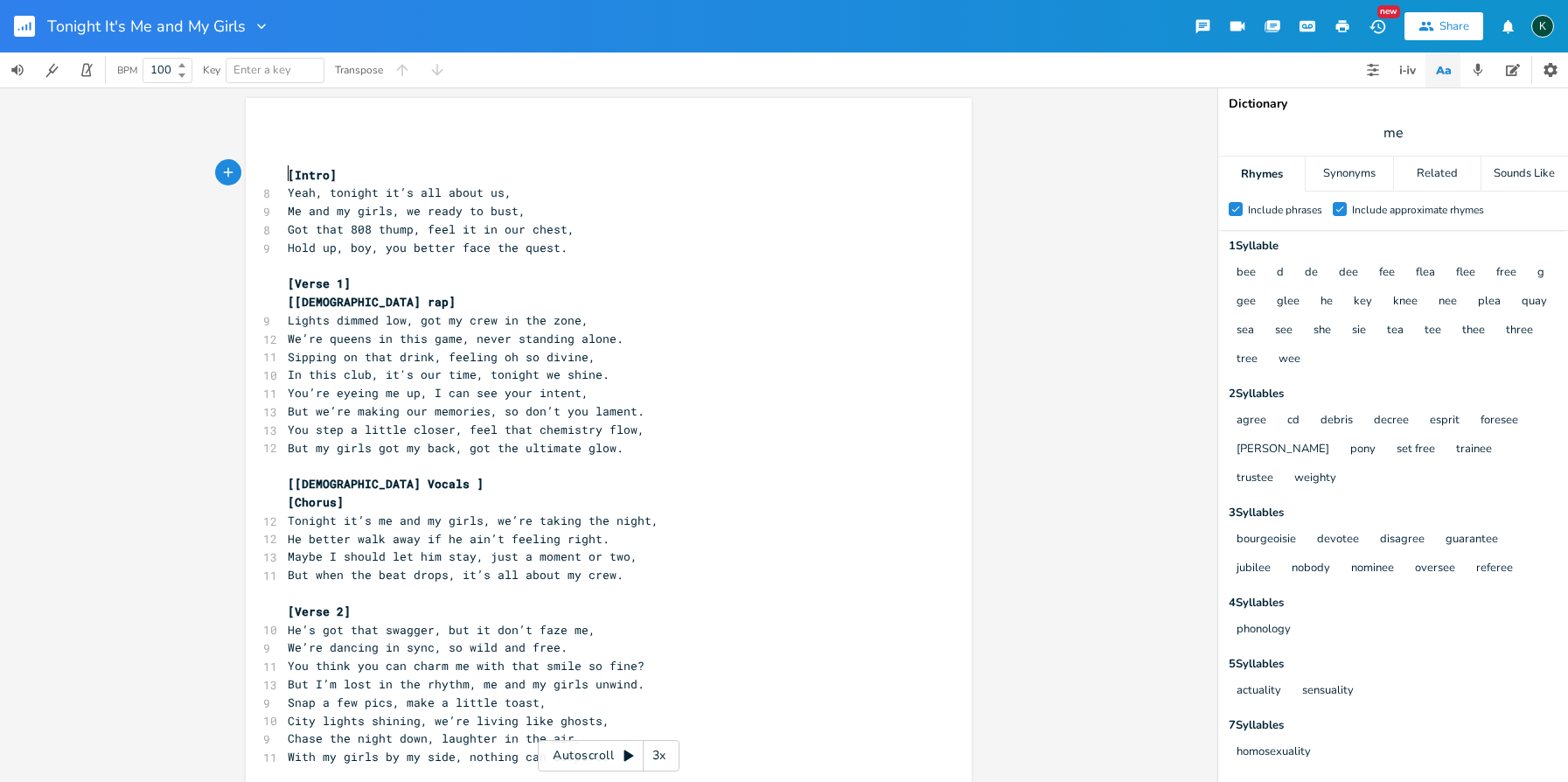
click at [286, 139] on pre "​" at bounding box center [600, 139] width 631 height 19
type textarea "​"
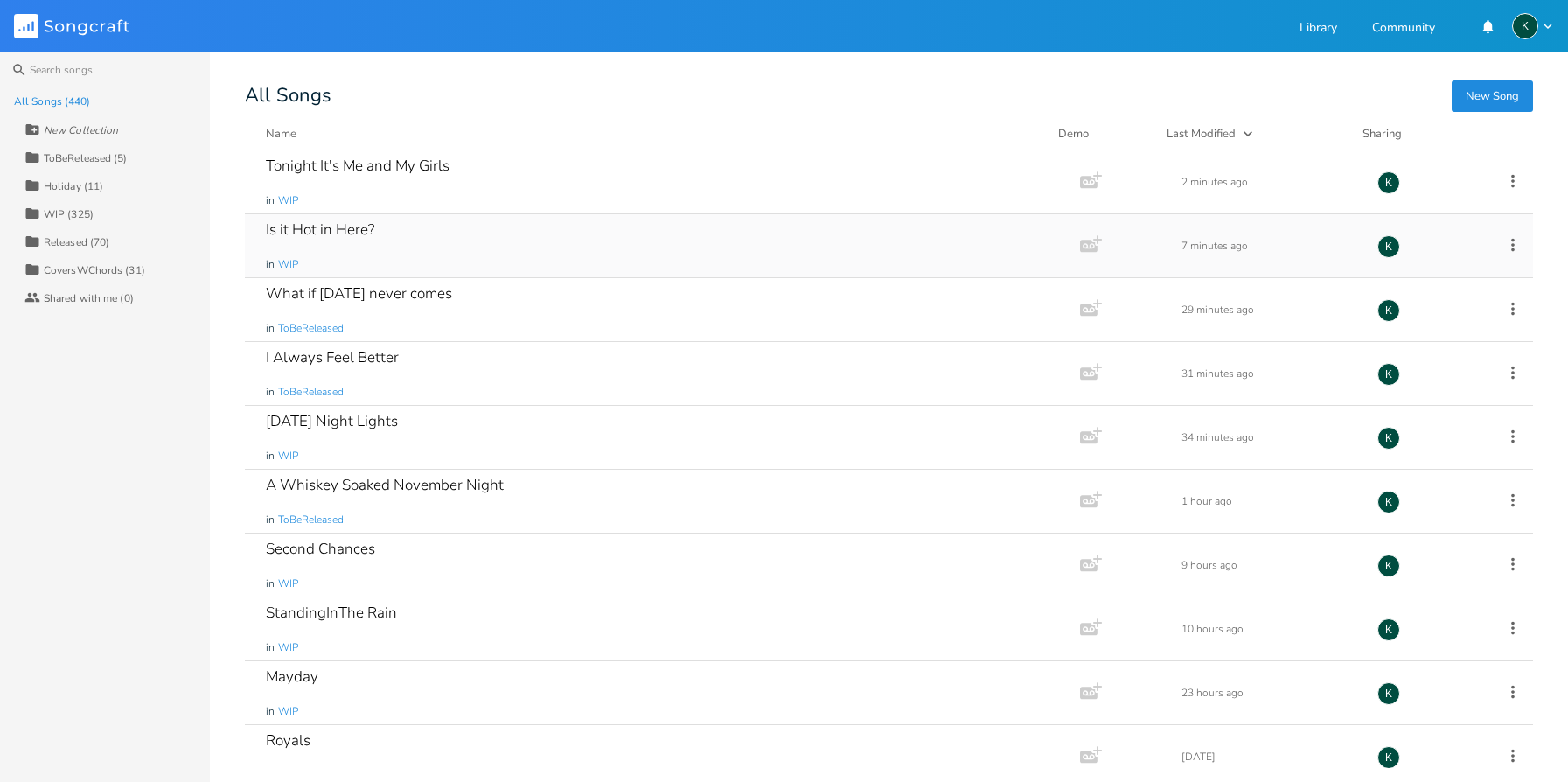
click at [289, 227] on div "Is it Hot in Here?" at bounding box center [320, 230] width 108 height 15
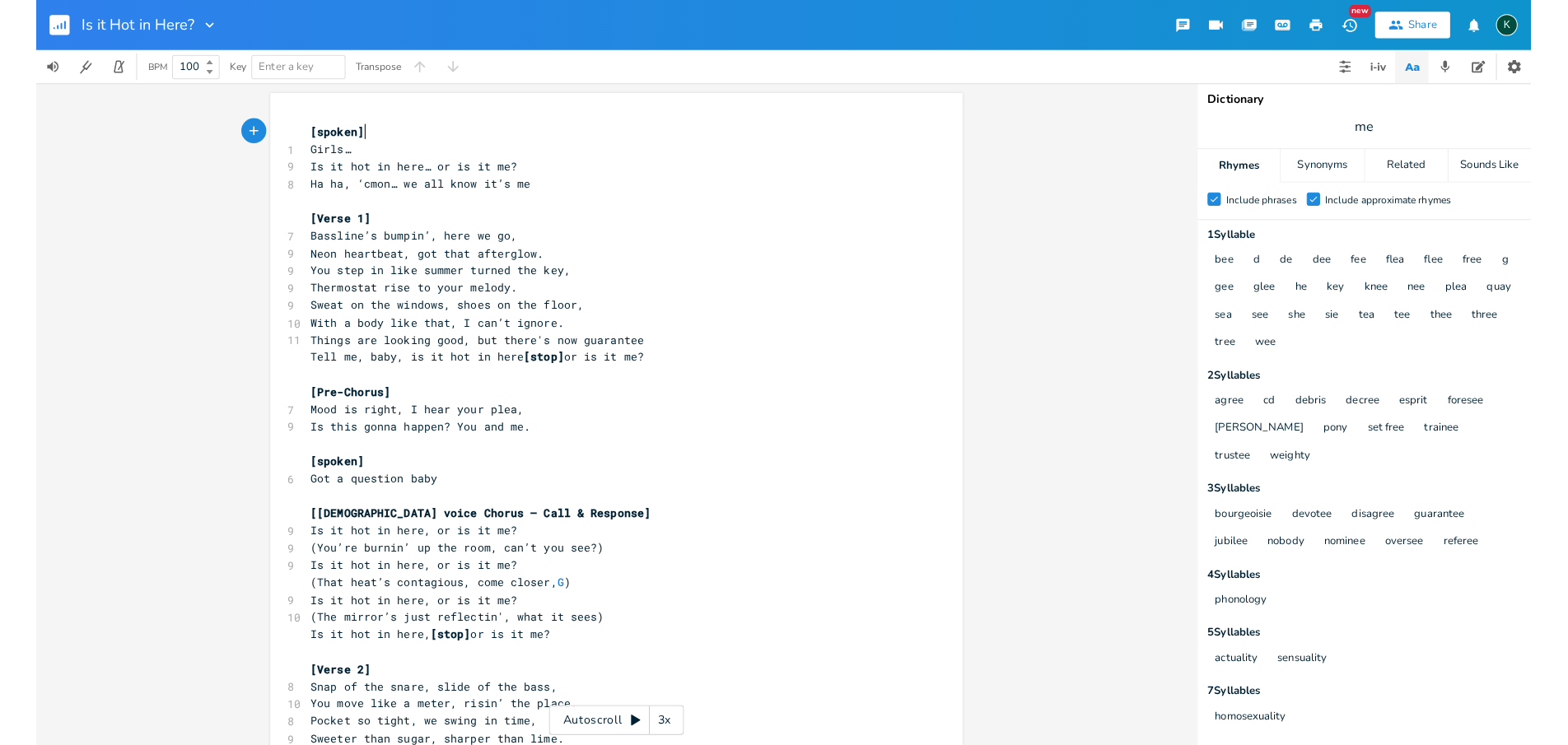
scroll to position [0, 1]
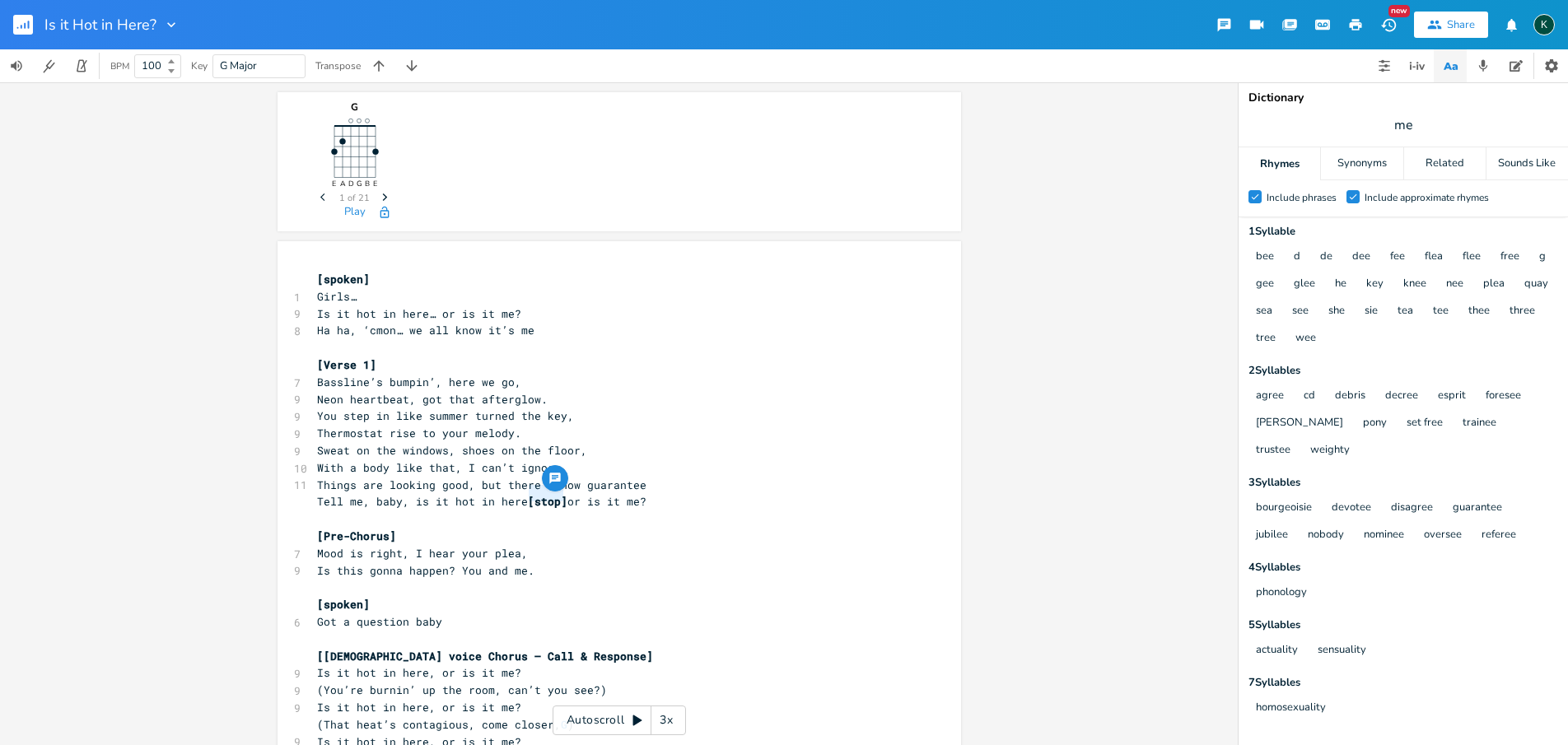
type textarea "[stop]"
drag, startPoint x: 525, startPoint y: 495, endPoint x: 564, endPoint y: 499, distance: 39.2
click at [564, 499] on span "Tell me, baby, is it hot in here [stop] or is it me?" at bounding box center [482, 501] width 330 height 15
click at [528, 497] on span "[stop]" at bounding box center [547, 501] width 39 height 15
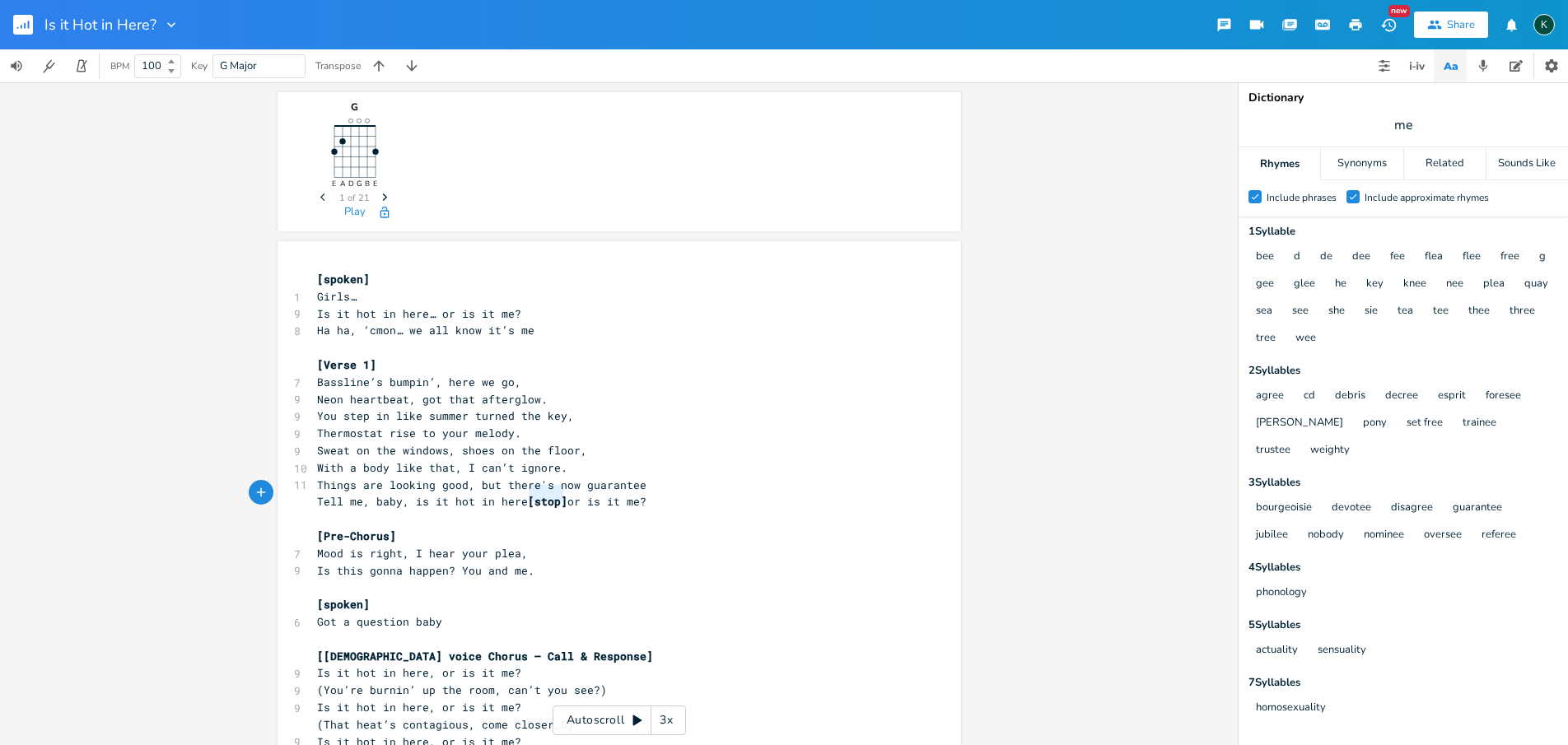
type textarea "[stop]"
drag, startPoint x: 523, startPoint y: 496, endPoint x: 564, endPoint y: 498, distance: 41.0
click at [564, 498] on span "Tell me, baby, is it hot in here [stop] or is it me?" at bounding box center [482, 501] width 330 height 15
type textarea "..."
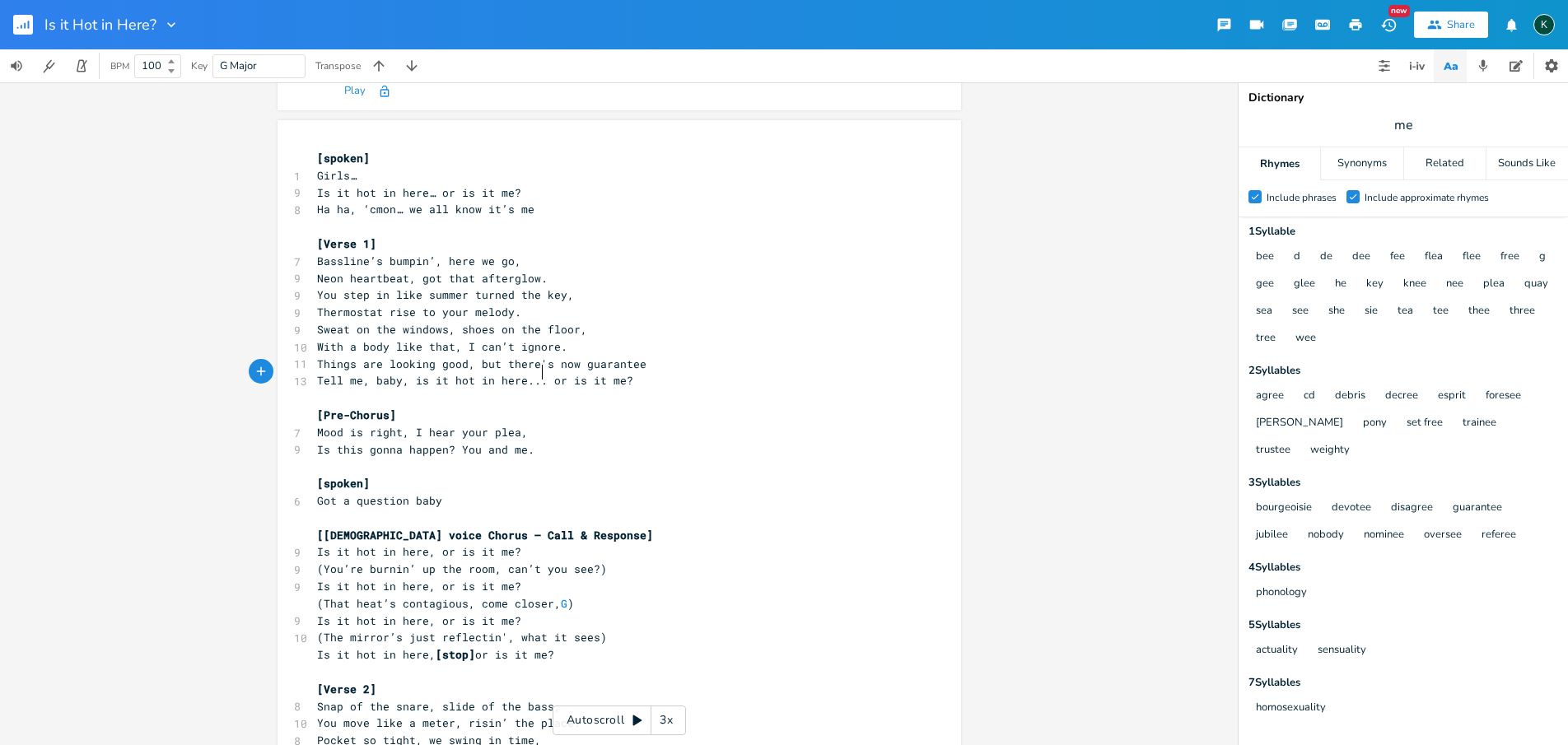
scroll to position [247, 0]
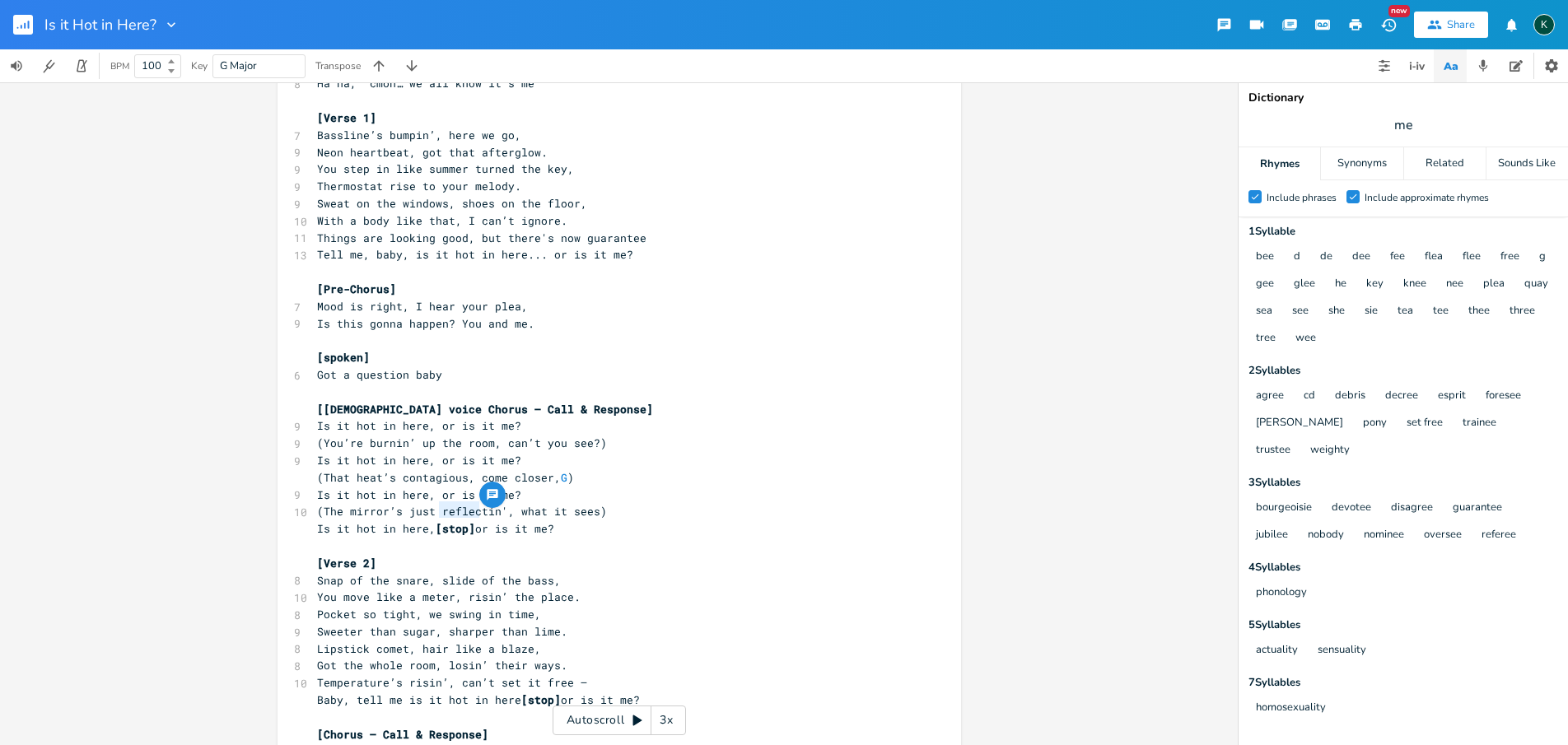
type textarea "[stop"
drag, startPoint x: 433, startPoint y: 508, endPoint x: 470, endPoint y: 511, distance: 37.1
click at [470, 522] on span "[stop]" at bounding box center [455, 529] width 39 height 15
click at [420, 504] on span "(The mirror’s just reflectin', what it sees)" at bounding box center [462, 511] width 290 height 15
drag, startPoint x: 422, startPoint y: 512, endPoint x: 472, endPoint y: 512, distance: 50.0
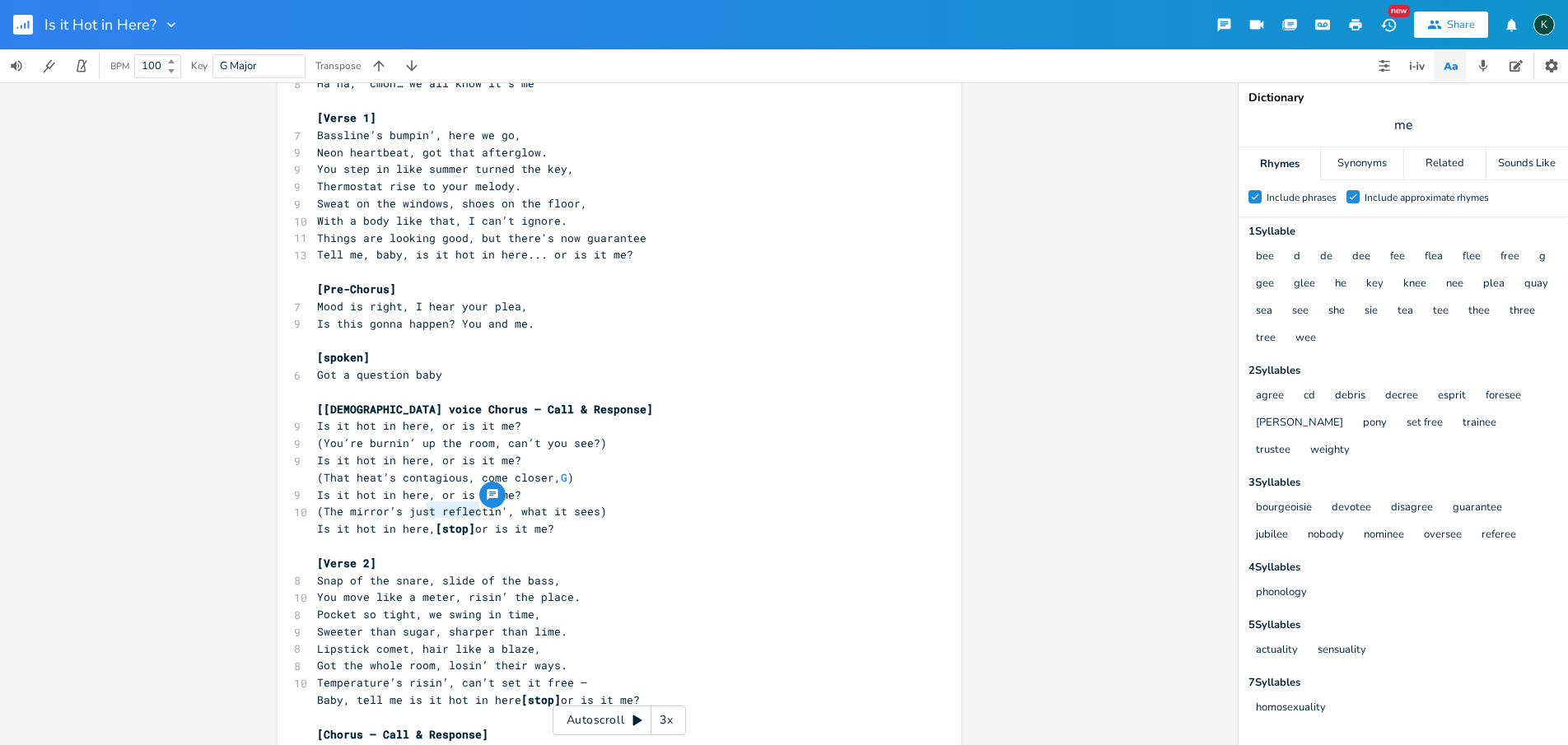
click at [472, 522] on span "Is it hot in here, [stop] or is it me?" at bounding box center [436, 529] width 238 height 15
type textarea "..."
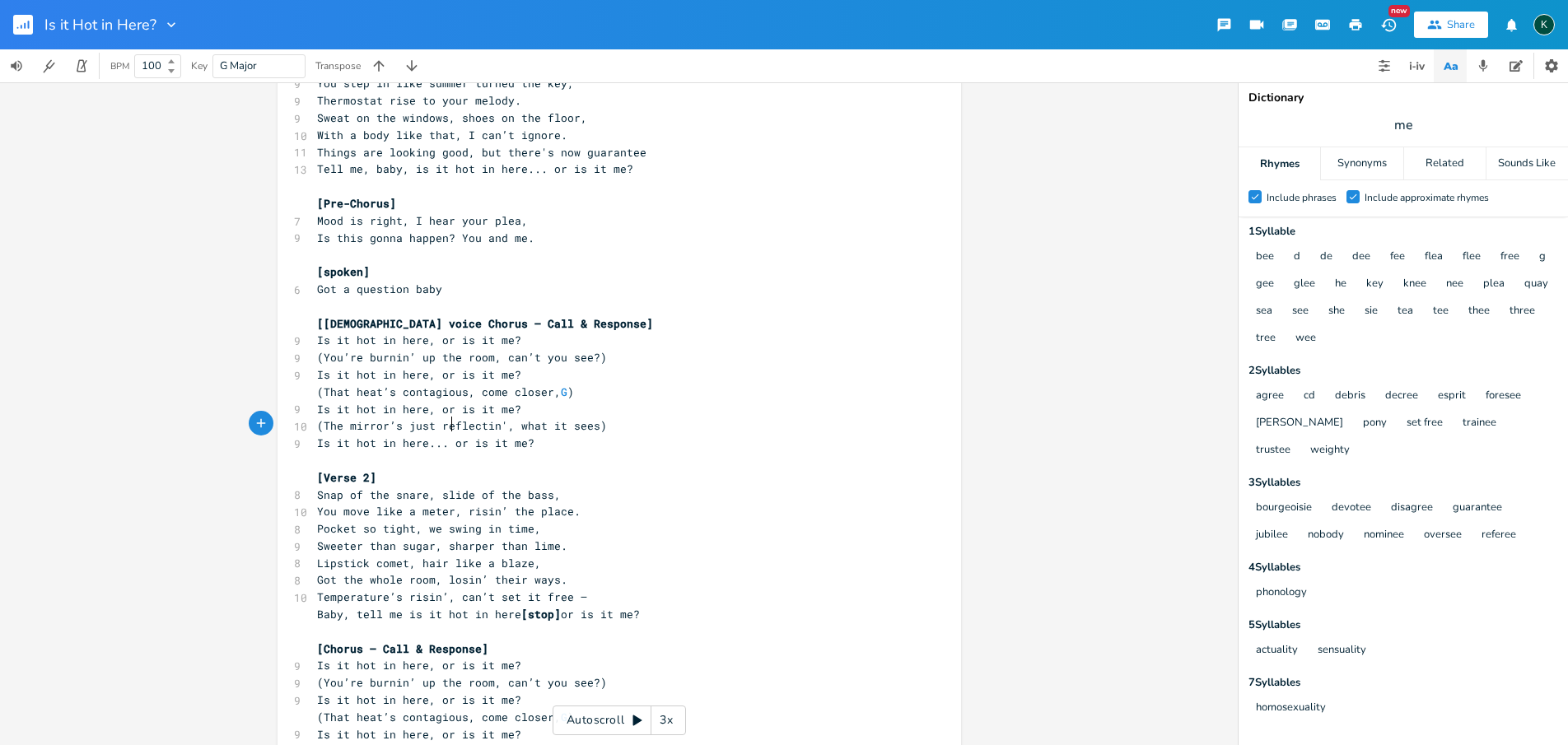
scroll to position [401, 0]
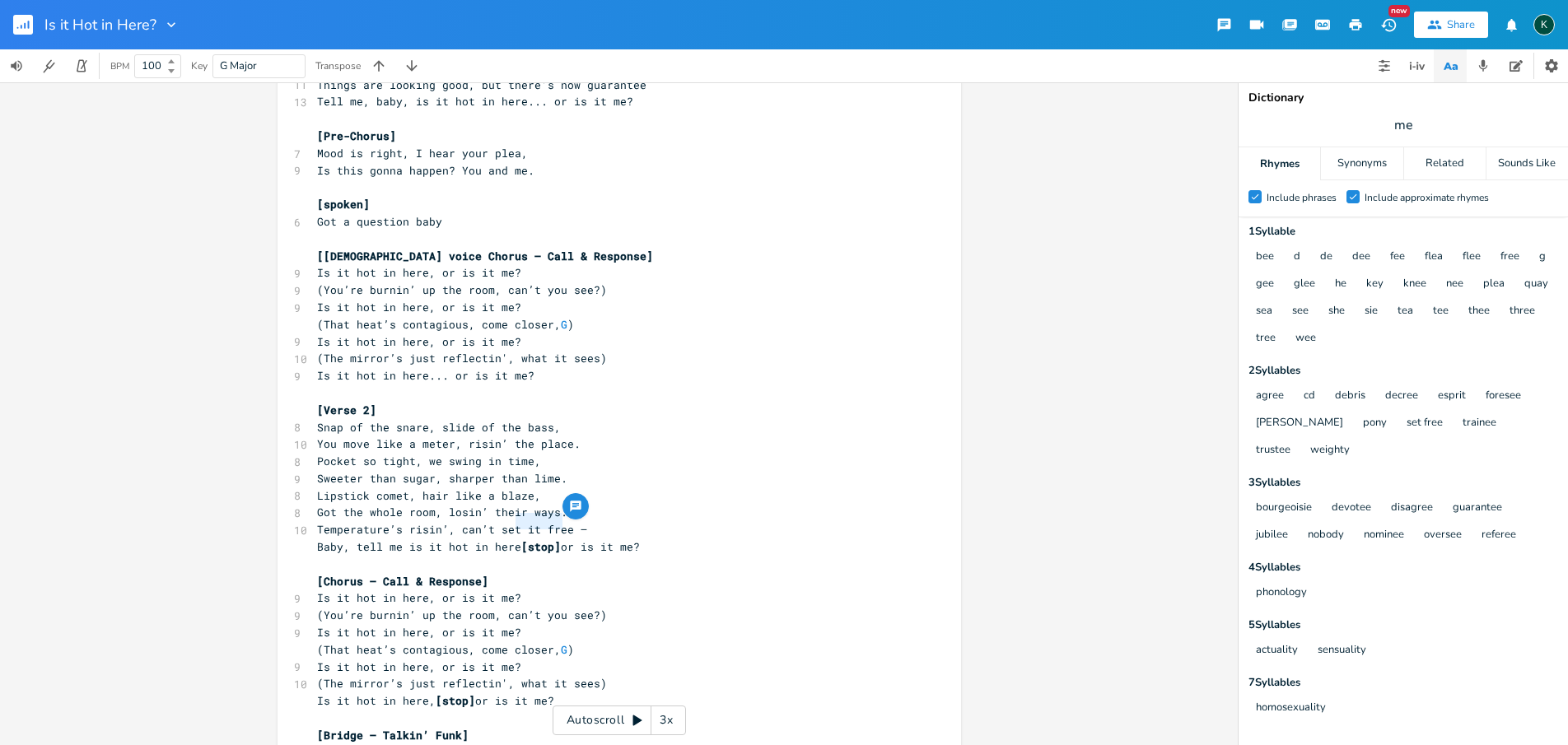
drag, startPoint x: 511, startPoint y: 525, endPoint x: 558, endPoint y: 526, distance: 47.0
click at [558, 539] on span "Baby, tell me is it hot in here [stop] or is it me?" at bounding box center [479, 546] width 323 height 15
type textarea "..."
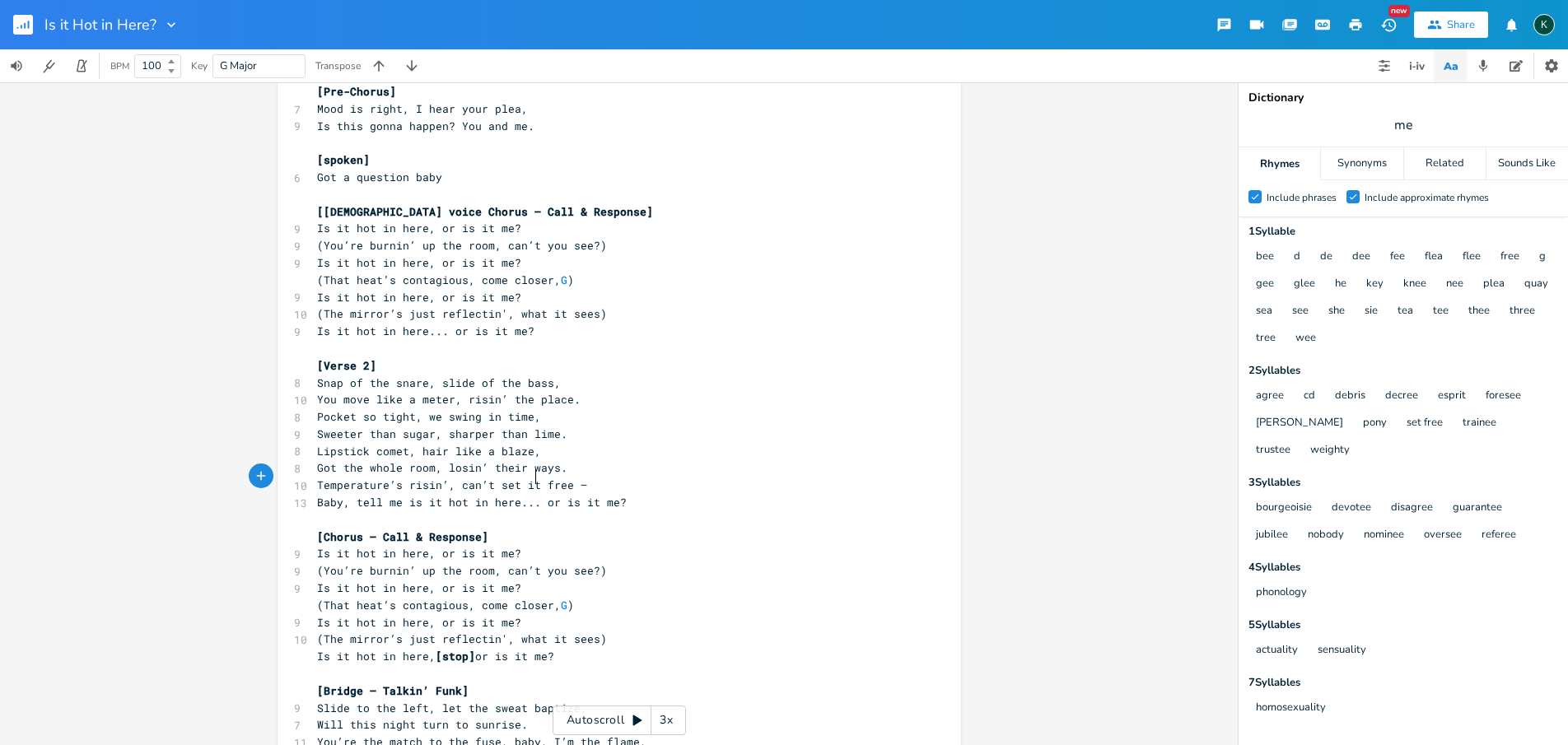
scroll to position [539, 0]
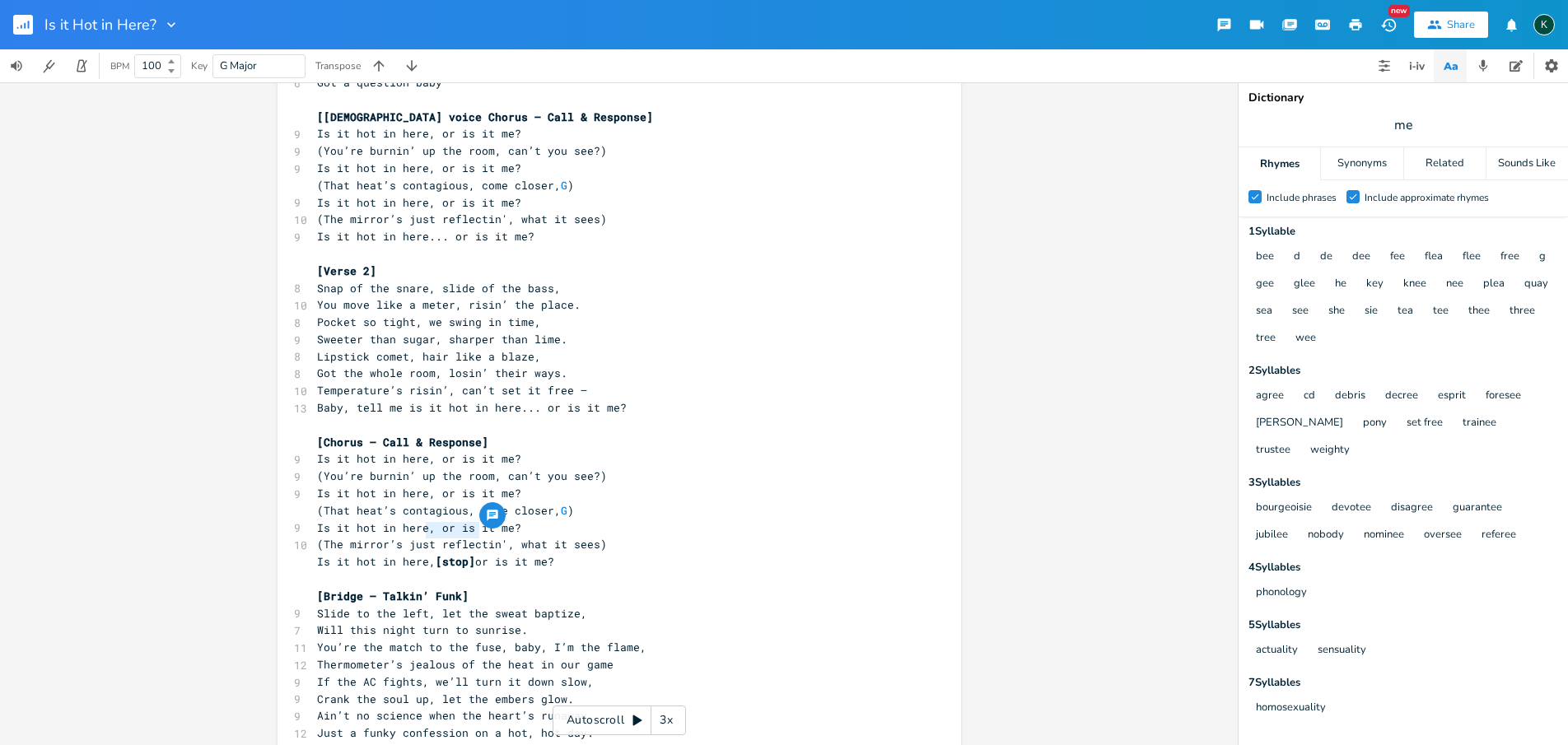
drag, startPoint x: 473, startPoint y: 533, endPoint x: 422, endPoint y: 535, distance: 51.0
click at [422, 554] on span "Is it hot in here, [stop] or is it me?" at bounding box center [436, 561] width 238 height 15
type textarea "..."
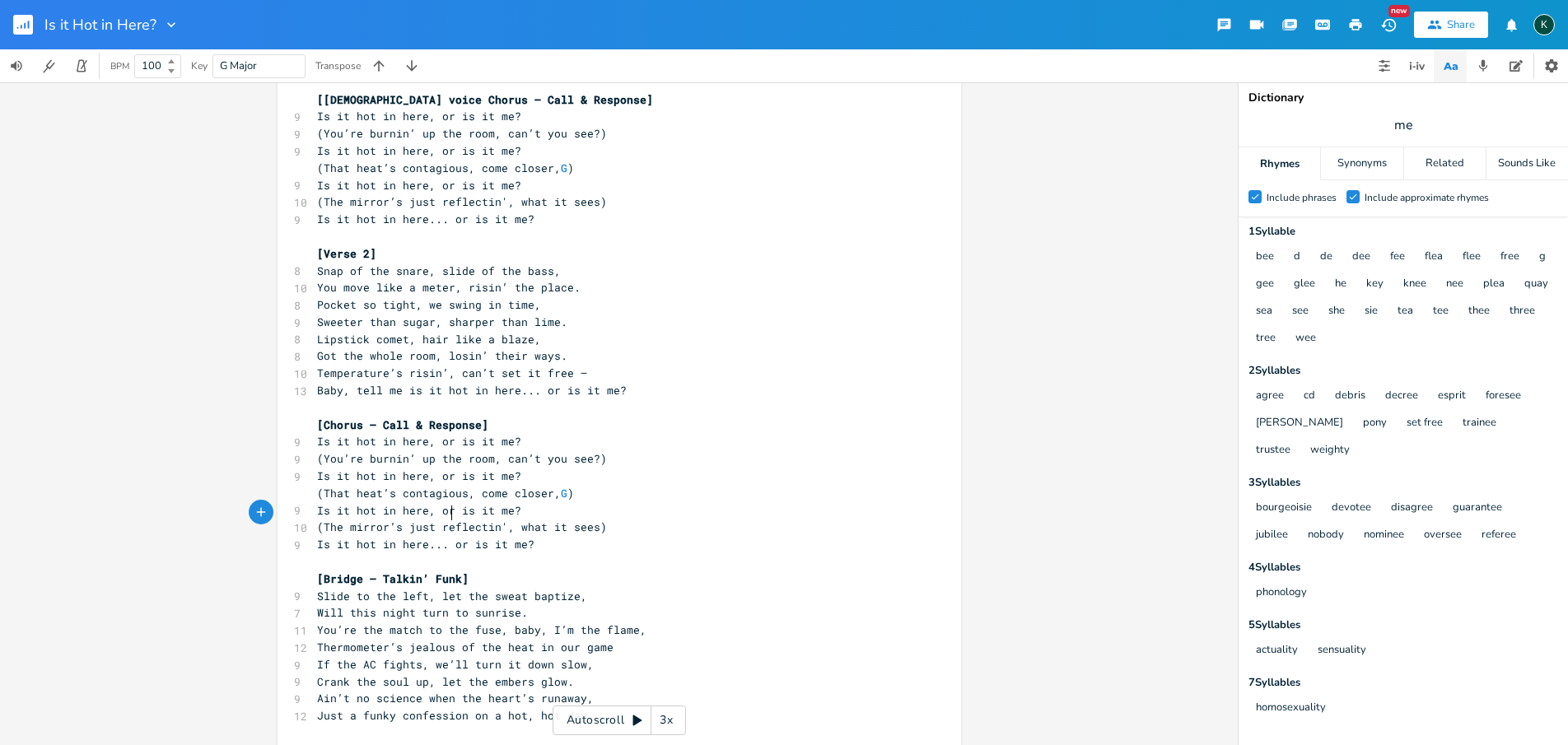
scroll to position [684, 0]
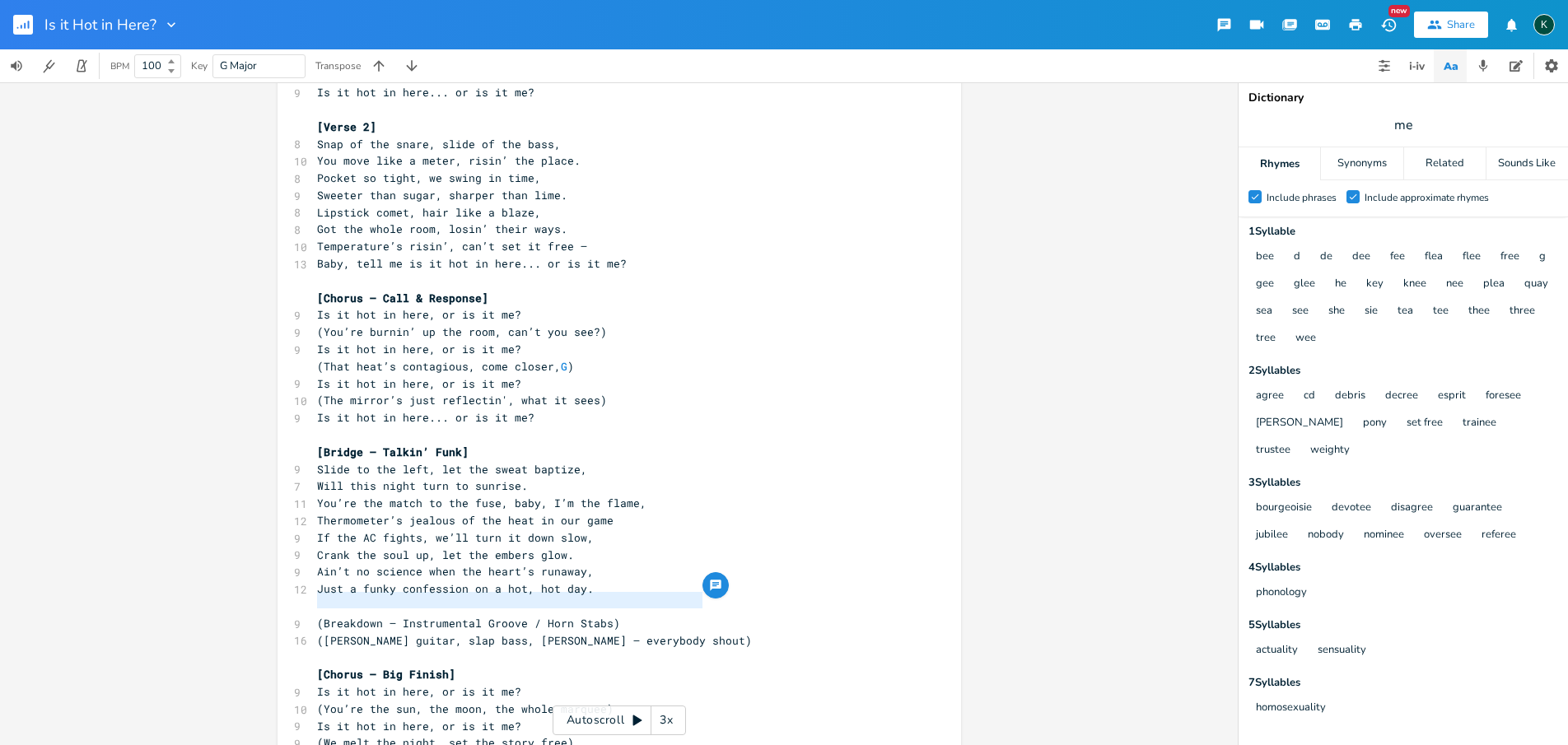
type textarea "(Breakdown — Instrumental Groove / Horn Stabs) (Chuka-chuka guitar, slap bass, …"
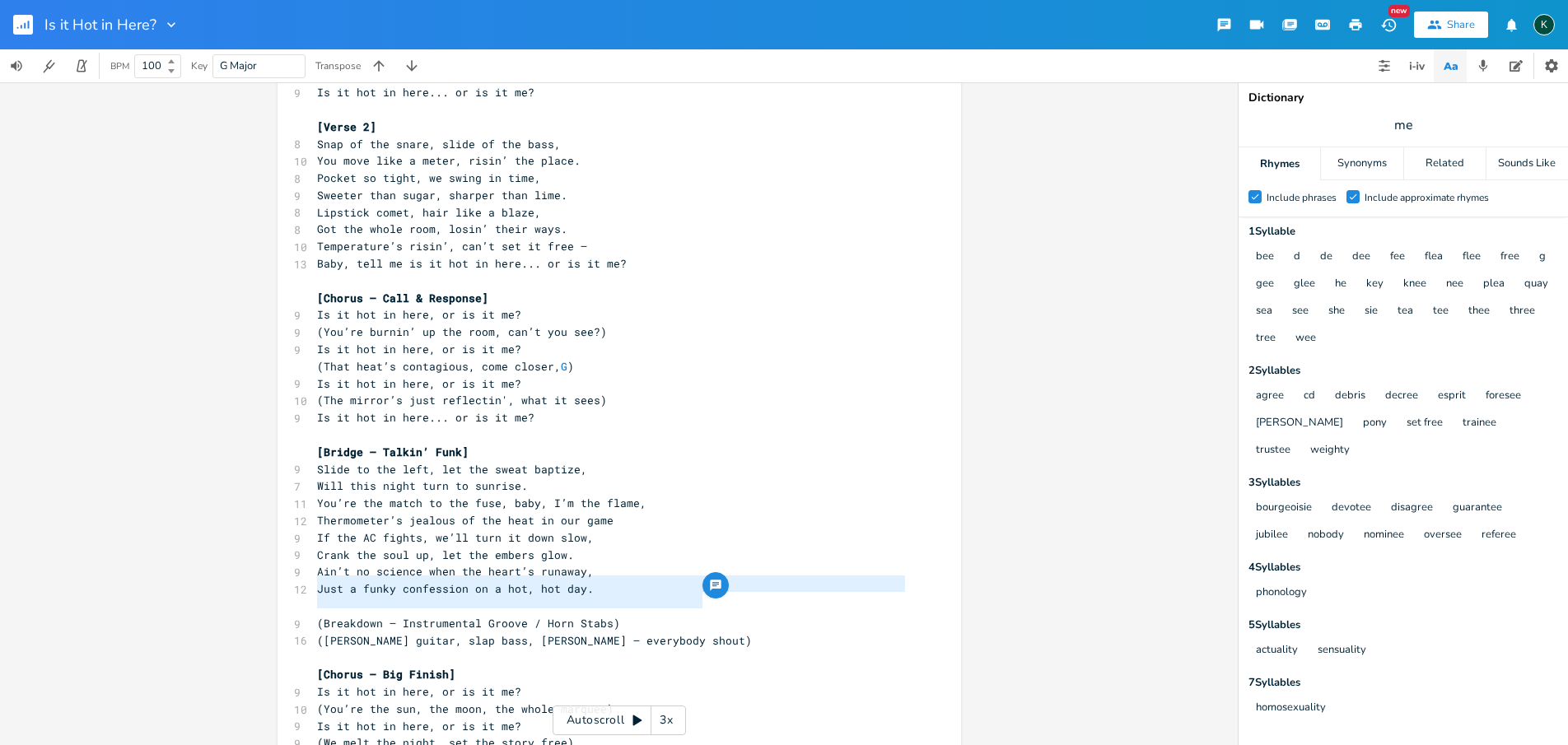
drag, startPoint x: 712, startPoint y: 600, endPoint x: 295, endPoint y: 579, distance: 417.5
click at [295, 579] on div "(Breakdown — Instrumental Groove / Horn Stabs) (Chuka-chuka guitar, slap bass, …" at bounding box center [620, 269] width 684 height 1423
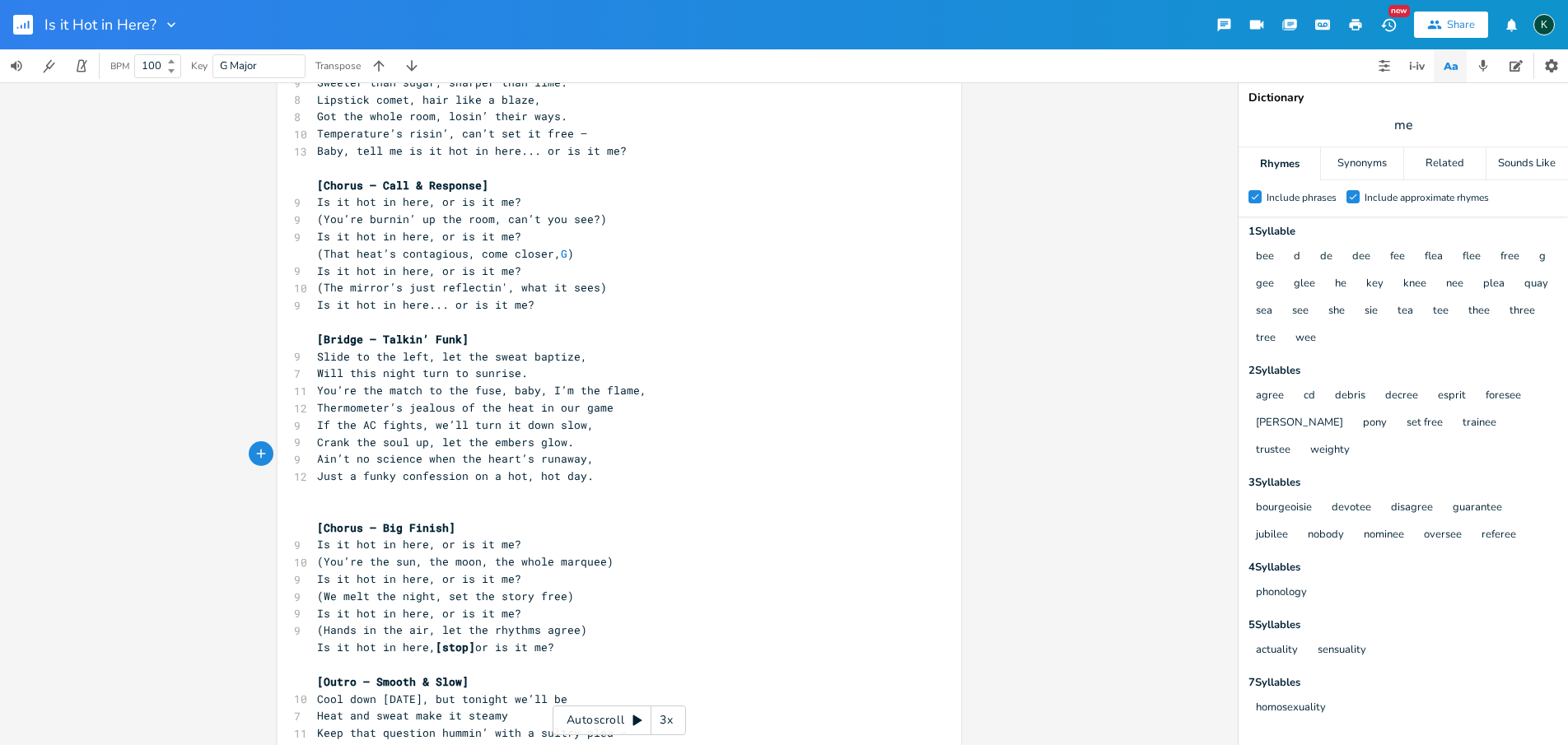
scroll to position [843, 0]
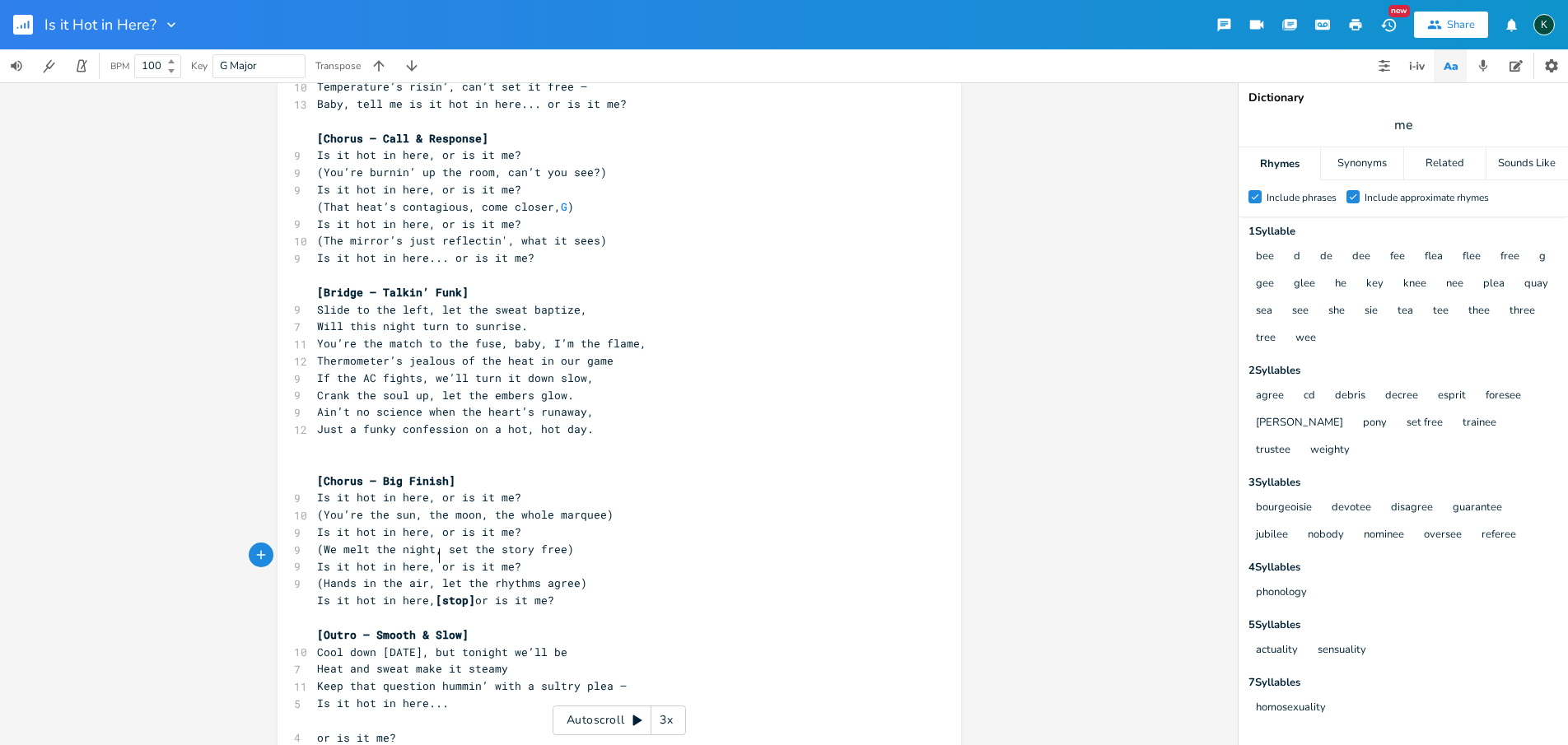
click at [436, 592] on span "[stop]" at bounding box center [455, 600] width 39 height 15
drag, startPoint x: 424, startPoint y: 559, endPoint x: 479, endPoint y: 562, distance: 55.1
click at [479, 592] on span "Is it hot in here, [stop] or is it me?" at bounding box center [436, 600] width 238 height 15
type textarea "..."
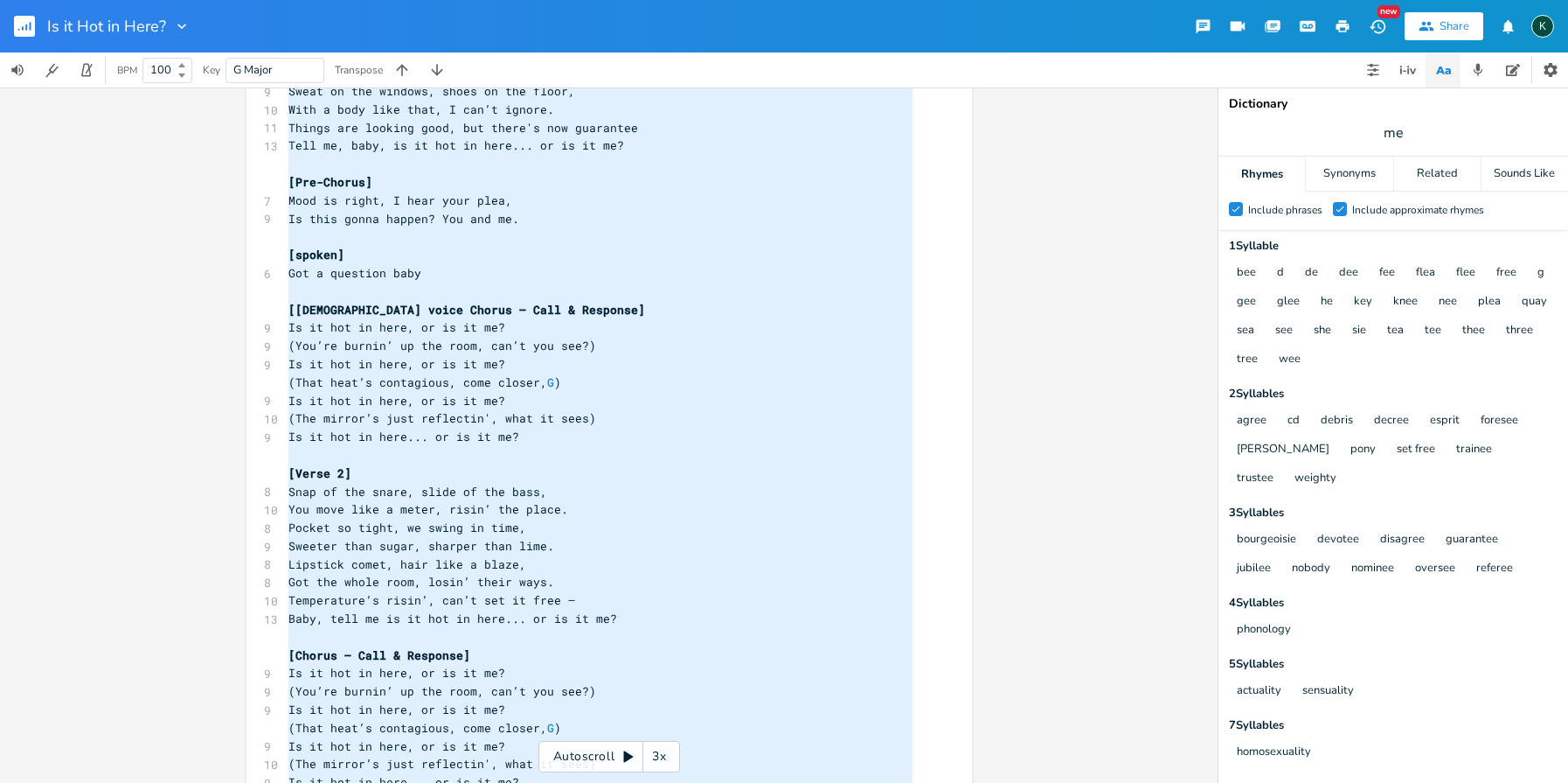
scroll to position [230, 0]
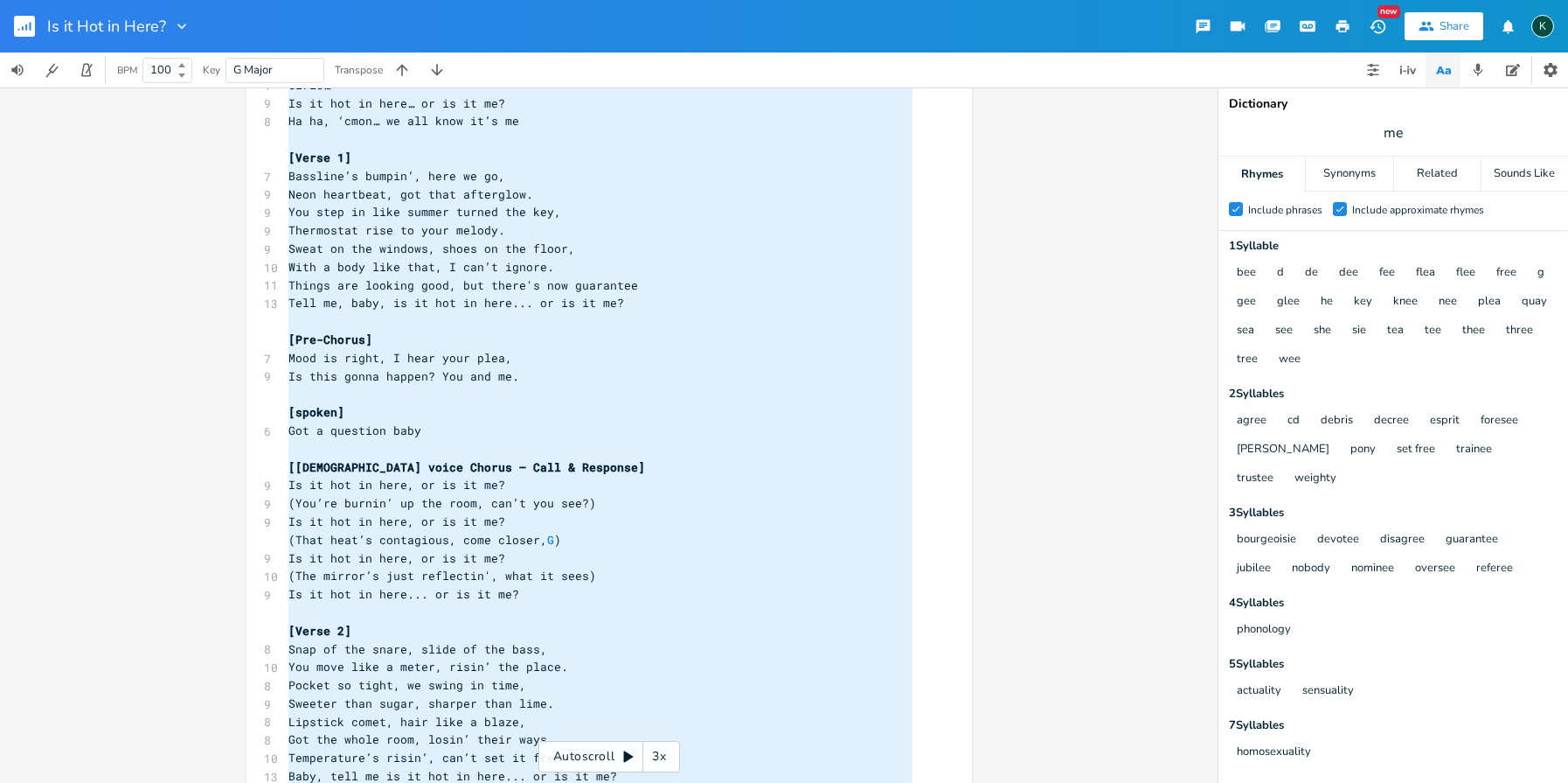
drag, startPoint x: 389, startPoint y: 726, endPoint x: 177, endPoint y: -123, distance: 875.1
click at [177, 0] on html "Is it Hot in Here? New Share K BPM 100 Key G Major Transpose G E A D G B E Prev…" at bounding box center [784, 391] width 1568 height 783
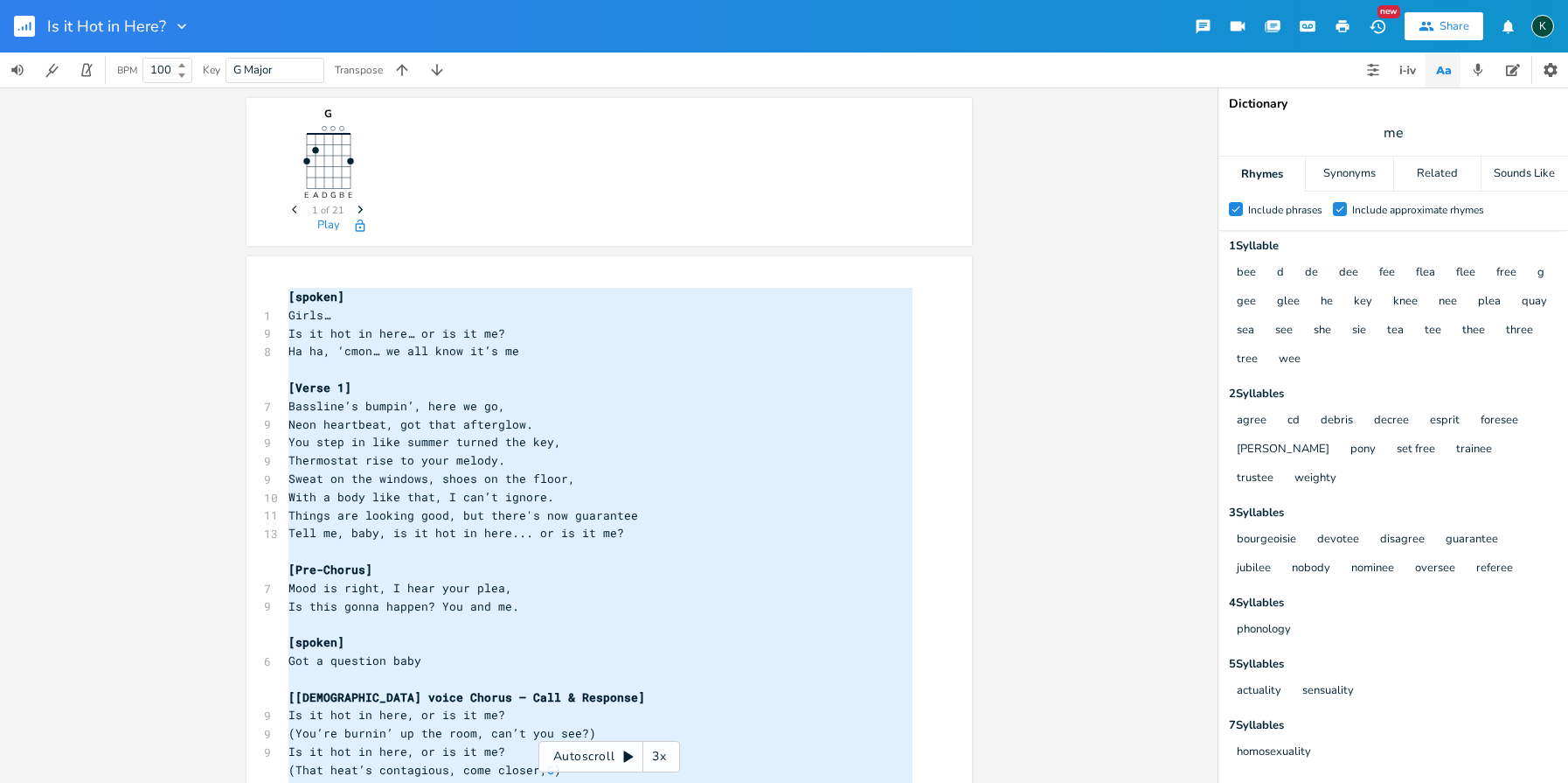
scroll to position [1001, 0]
type textarea "[loremi] Dolor… Si am con ad elit… se do ei te? In ut, ‘labo… et dol magn al’e …"
drag, startPoint x: 556, startPoint y: 509, endPoint x: 583, endPoint y: 585, distance: 80.7
click at [556, 509] on span "Things are looking good, but there's now guarantee" at bounding box center [463, 515] width 350 height 16
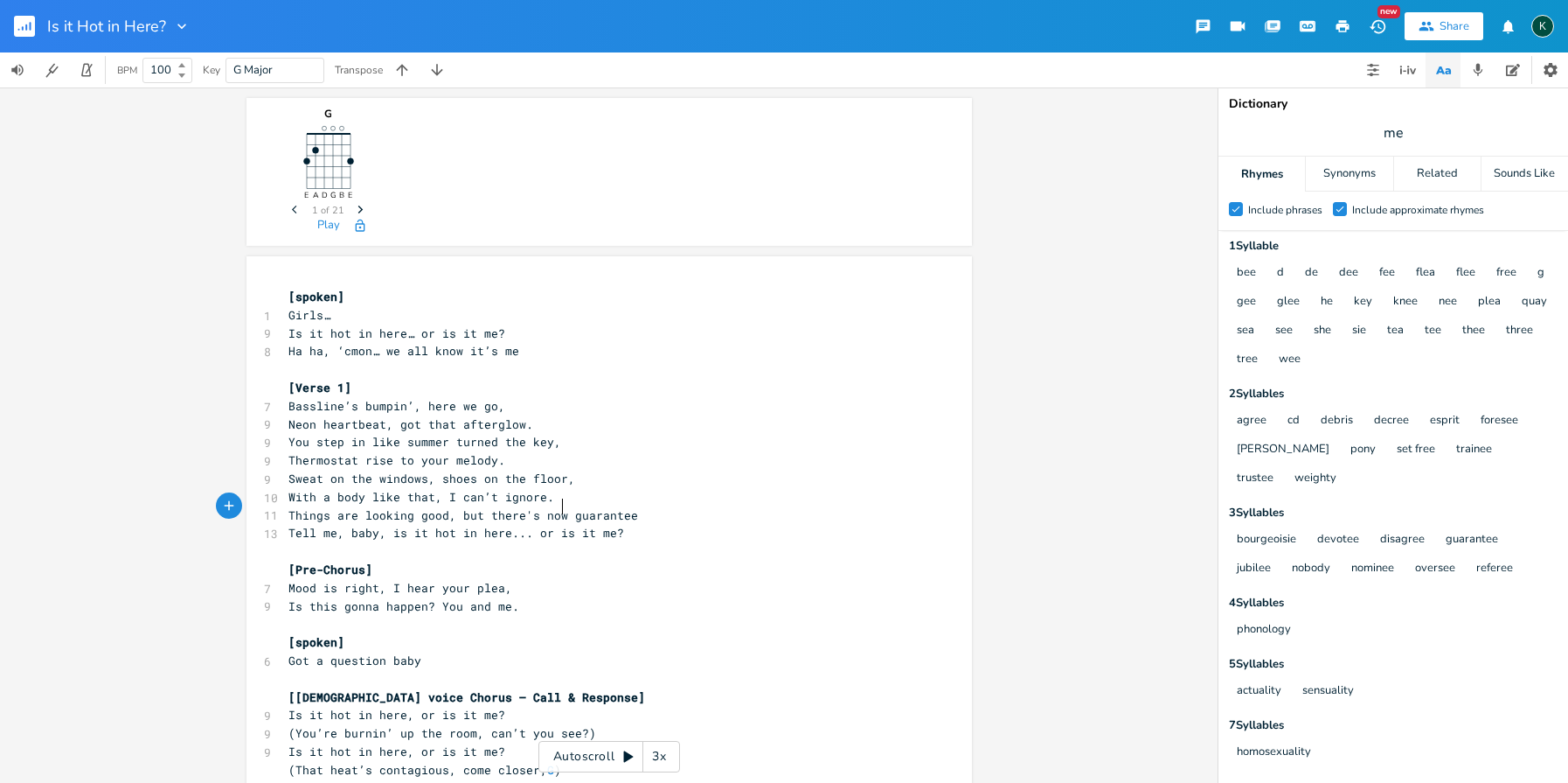
scroll to position [4, 0]
click at [575, 598] on pre "Is this gonna happen? You and me." at bounding box center [600, 607] width 631 height 19
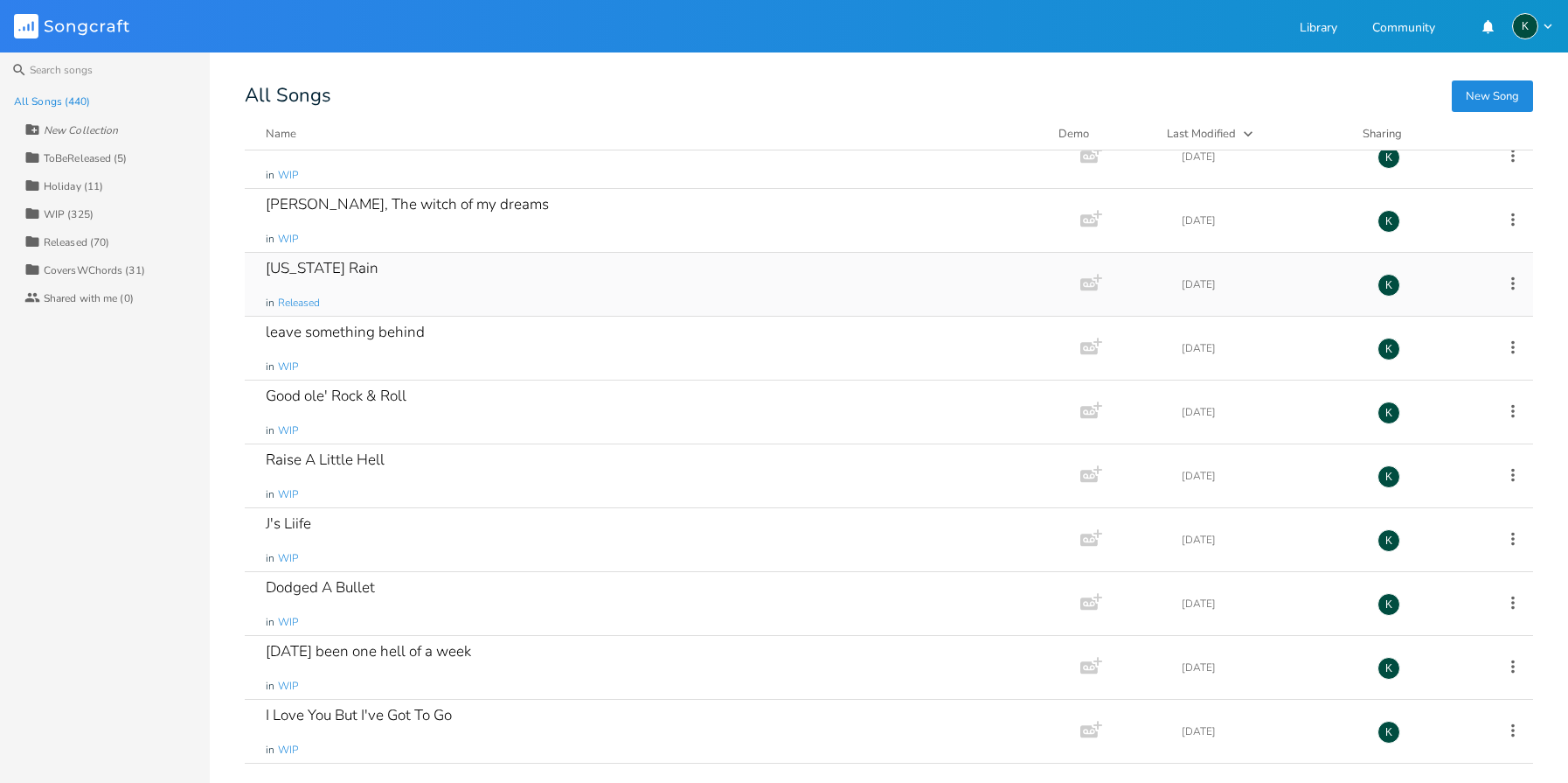
scroll to position [25373, 0]
click at [270, 455] on div "In My Little Black Dress" at bounding box center [342, 460] width 154 height 15
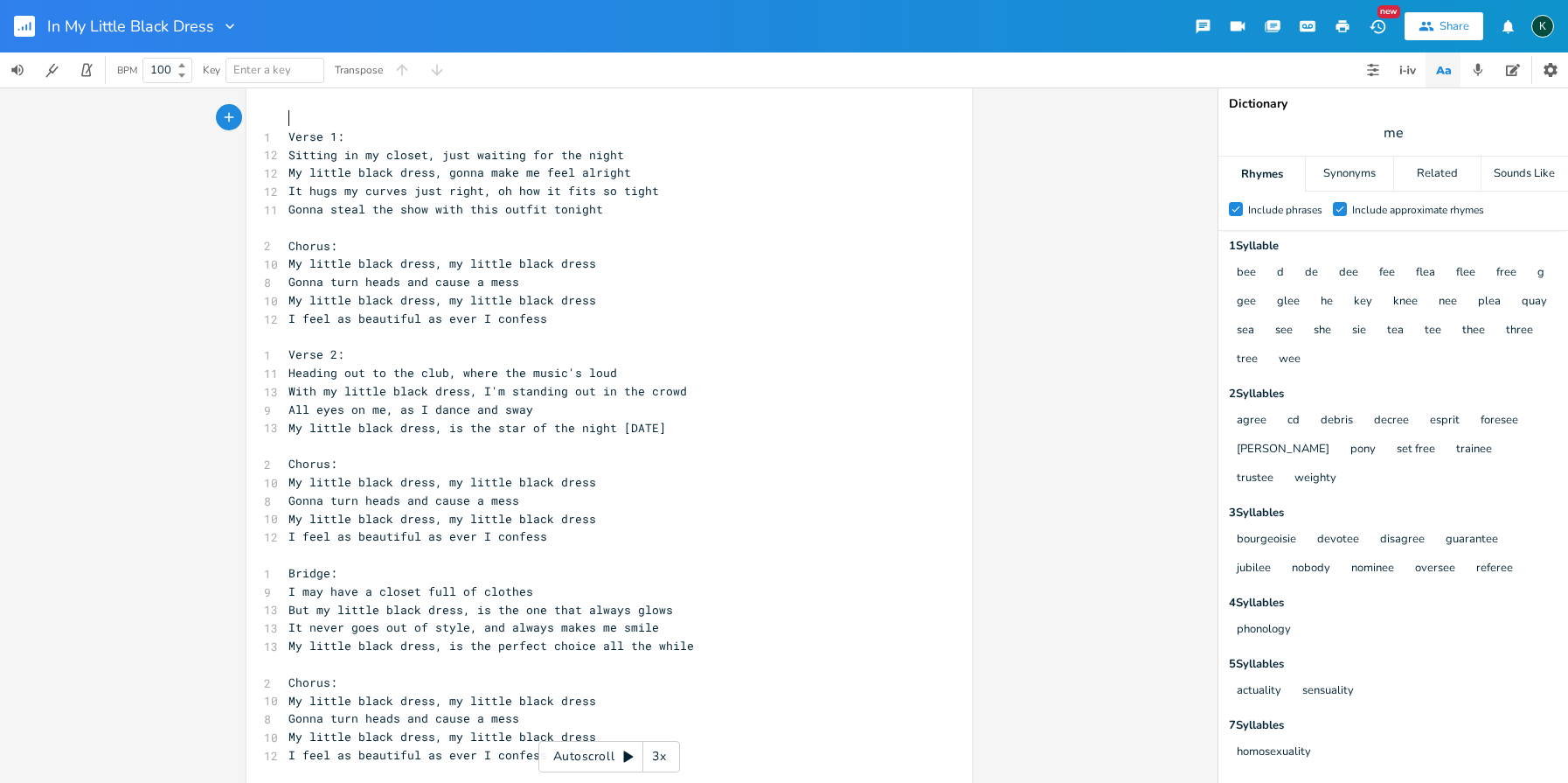
scroll to position [0, 1]
click at [25, 25] on rect "button" at bounding box center [24, 26] width 21 height 21
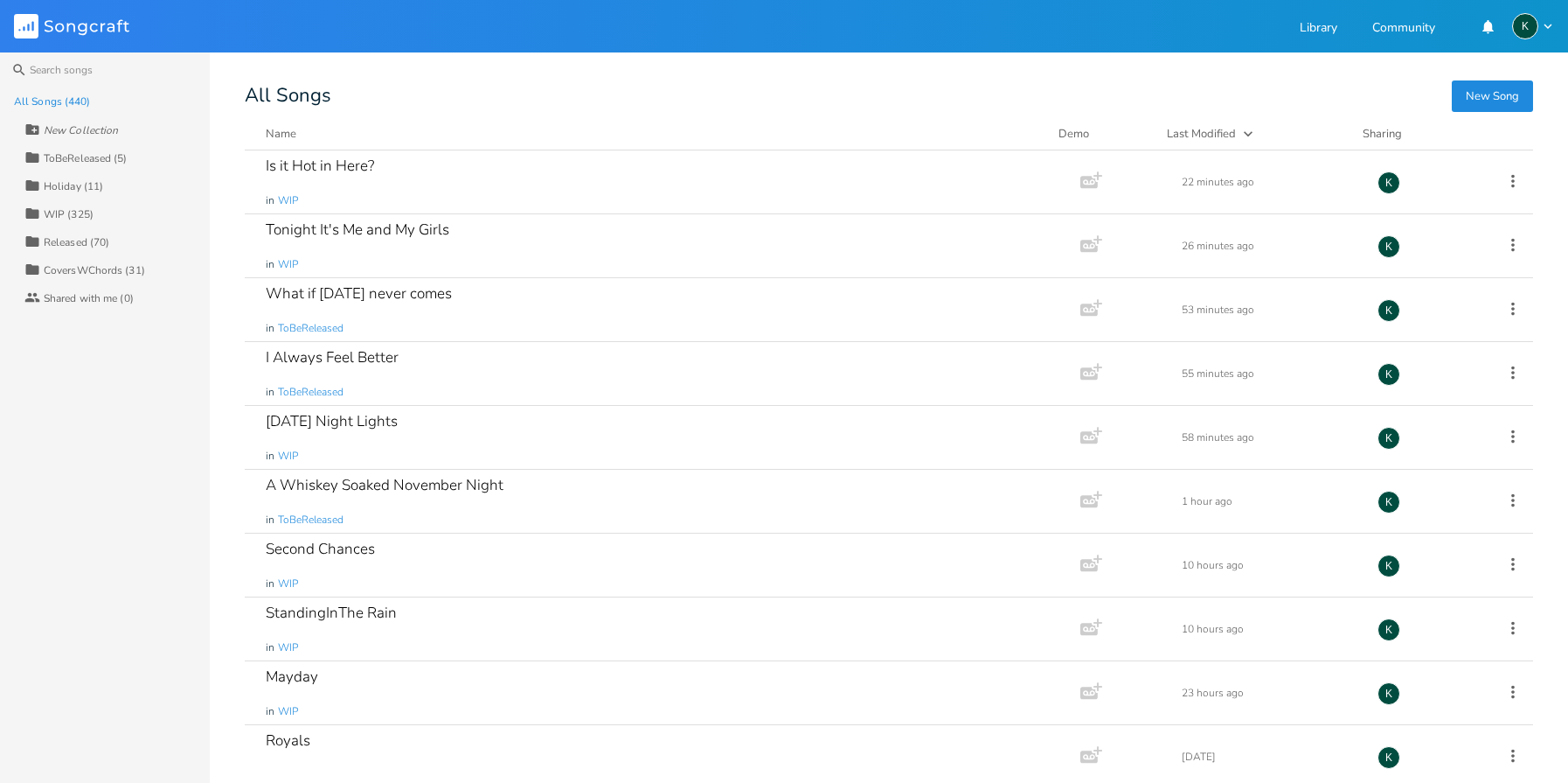
click at [75, 103] on div "All Songs (440)" at bounding box center [52, 101] width 77 height 10
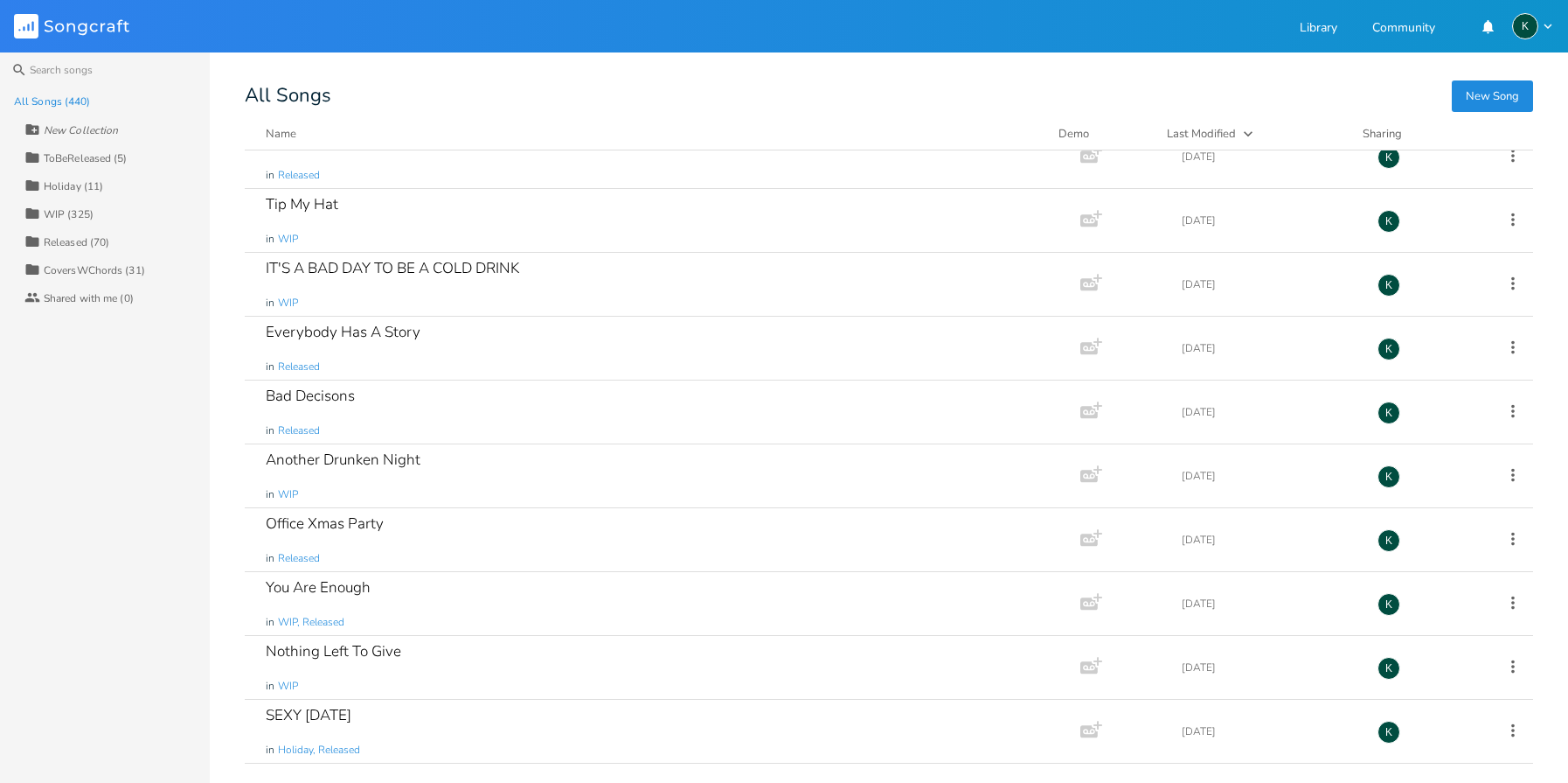
scroll to position [15923, 0]
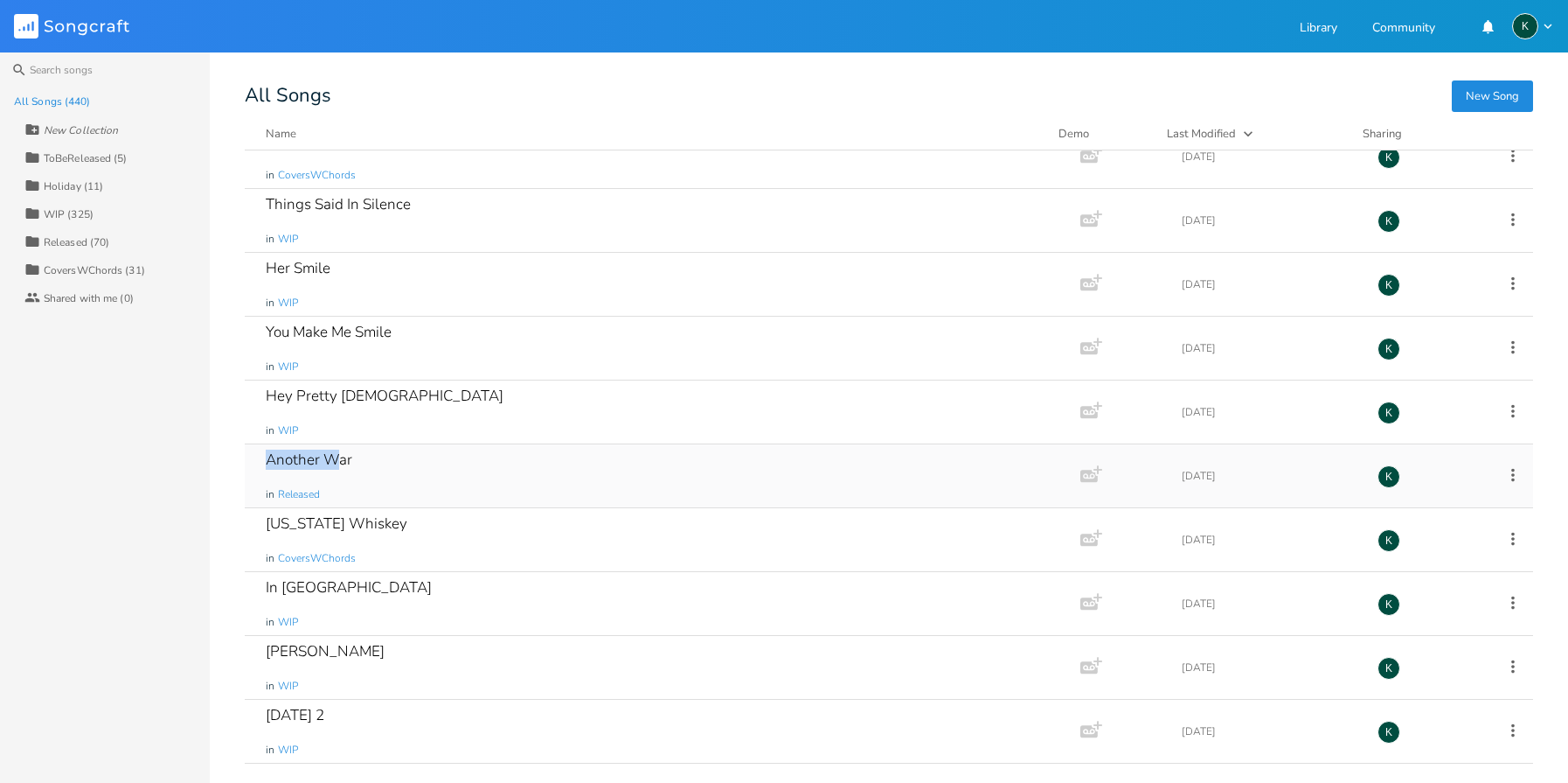
click at [328, 463] on div "Another War" at bounding box center [309, 460] width 87 height 15
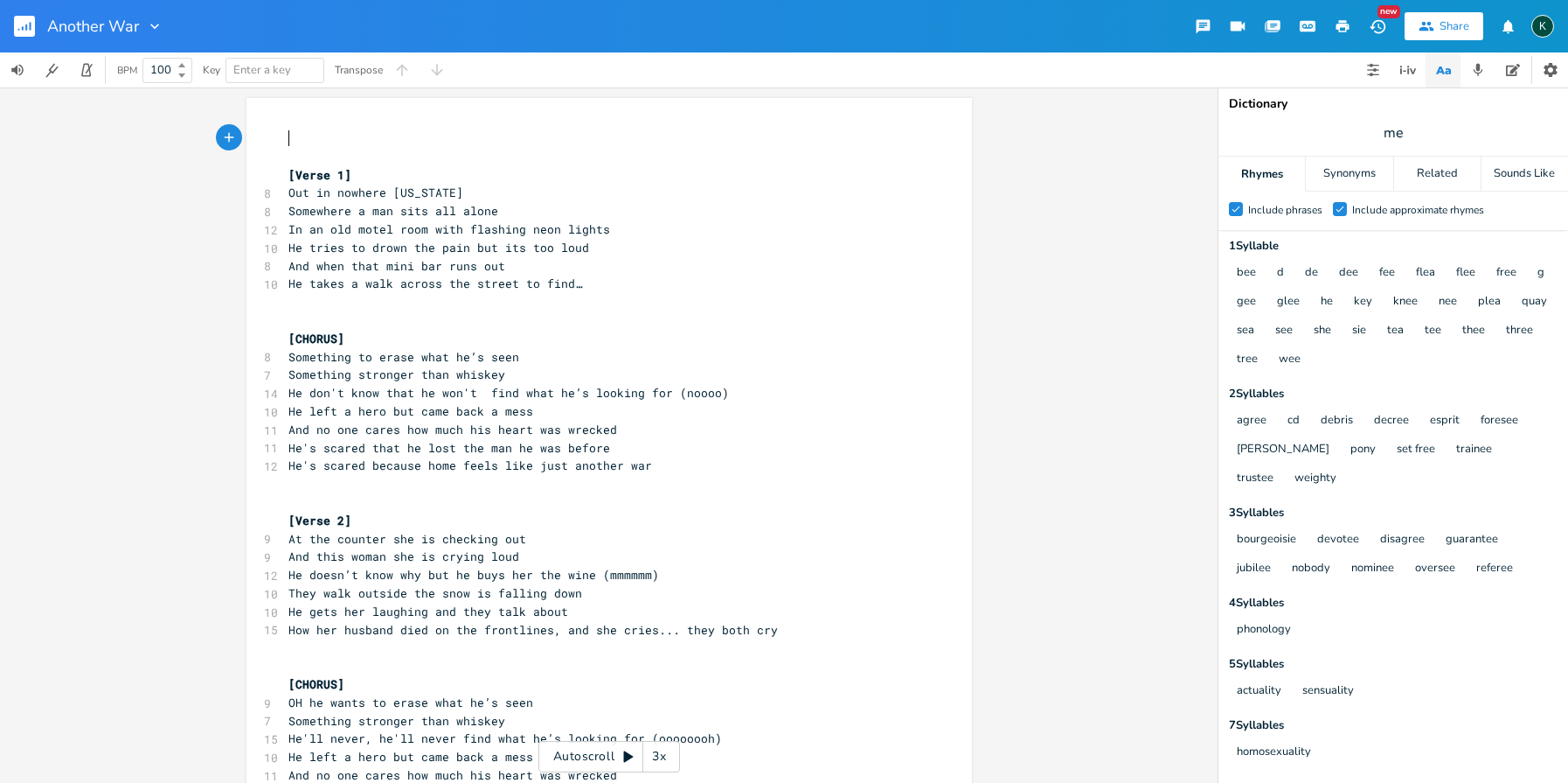
scroll to position [0, 1]
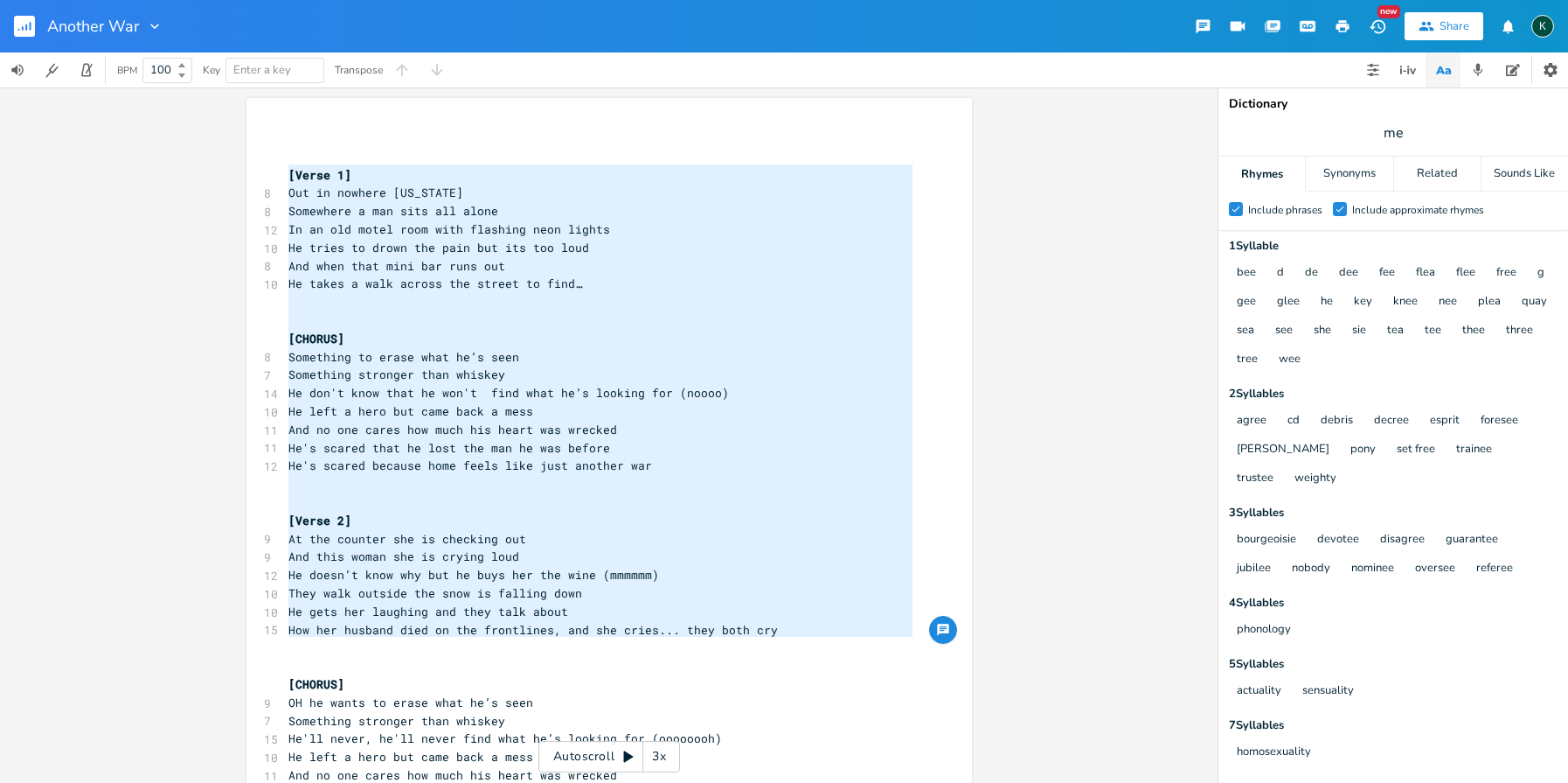
drag, startPoint x: 286, startPoint y: 169, endPoint x: 462, endPoint y: 652, distance: 514.1
click at [462, 652] on div "​ ​ [Verse 1] 8 Out in nowhere [US_STATE] 8 Somewhere a man sits all alone 12 I…" at bounding box center [600, 675] width 631 height 1091
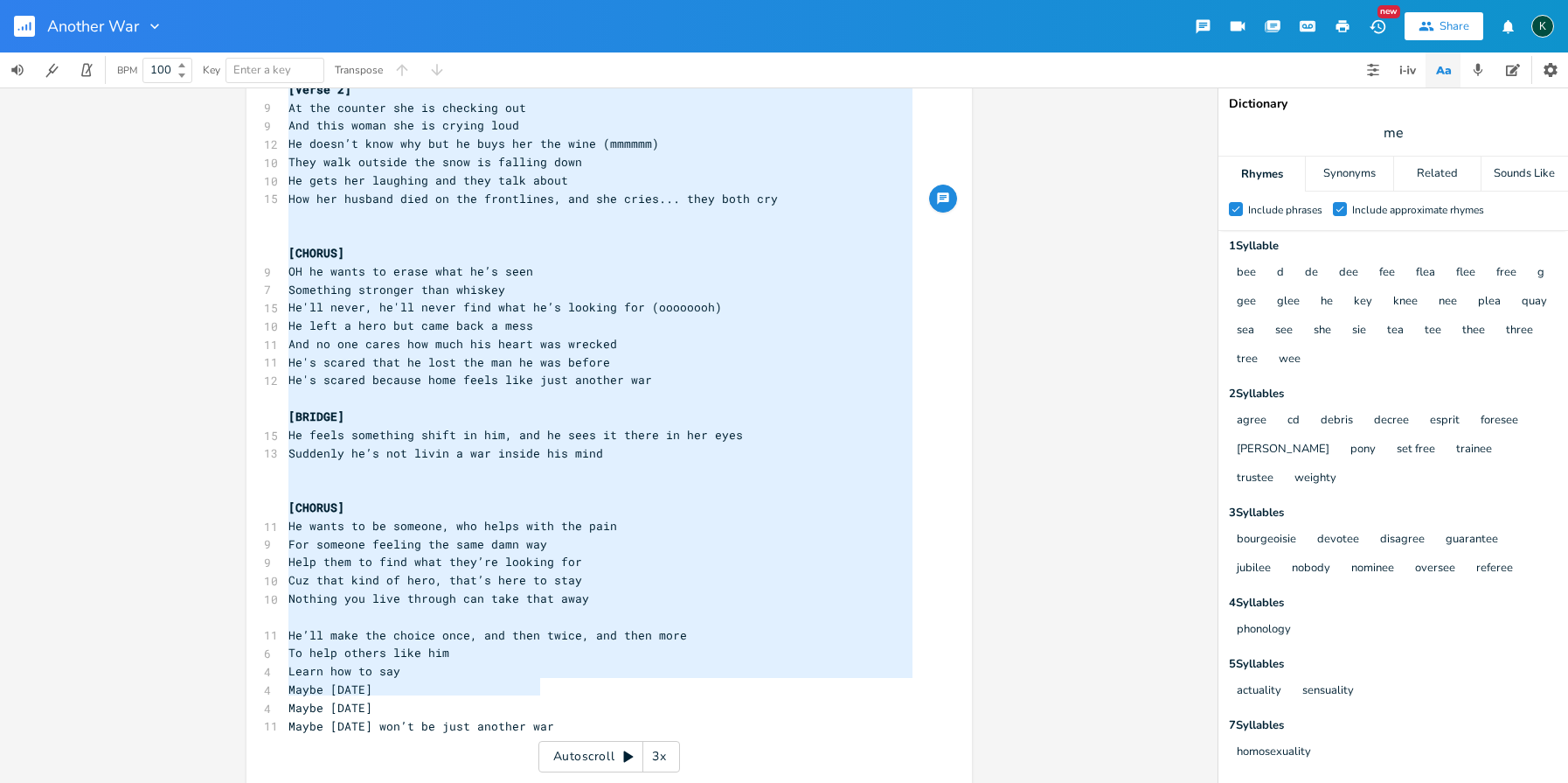
click at [541, 717] on pre "Maybe [DATE] won’t be just another war" at bounding box center [600, 726] width 631 height 19
type textarea "[Lorem 6] Ips do sitamet Con Adipis Elitseddo e tem inci utl etdol Ma al eni ad…"
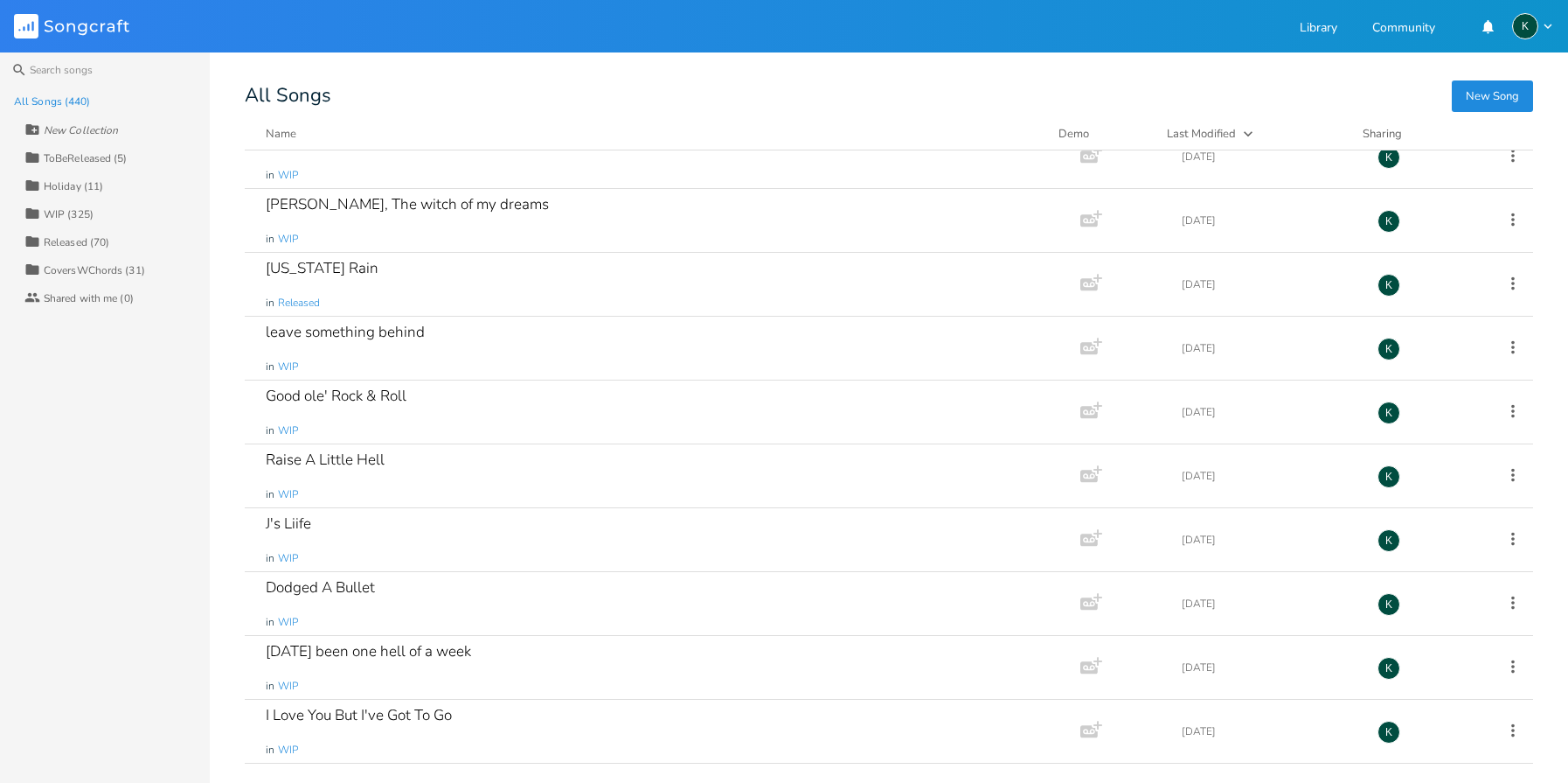
scroll to position [25373, 0]
click at [401, 460] on div "In My Little Black Dress" at bounding box center [342, 460] width 154 height 15
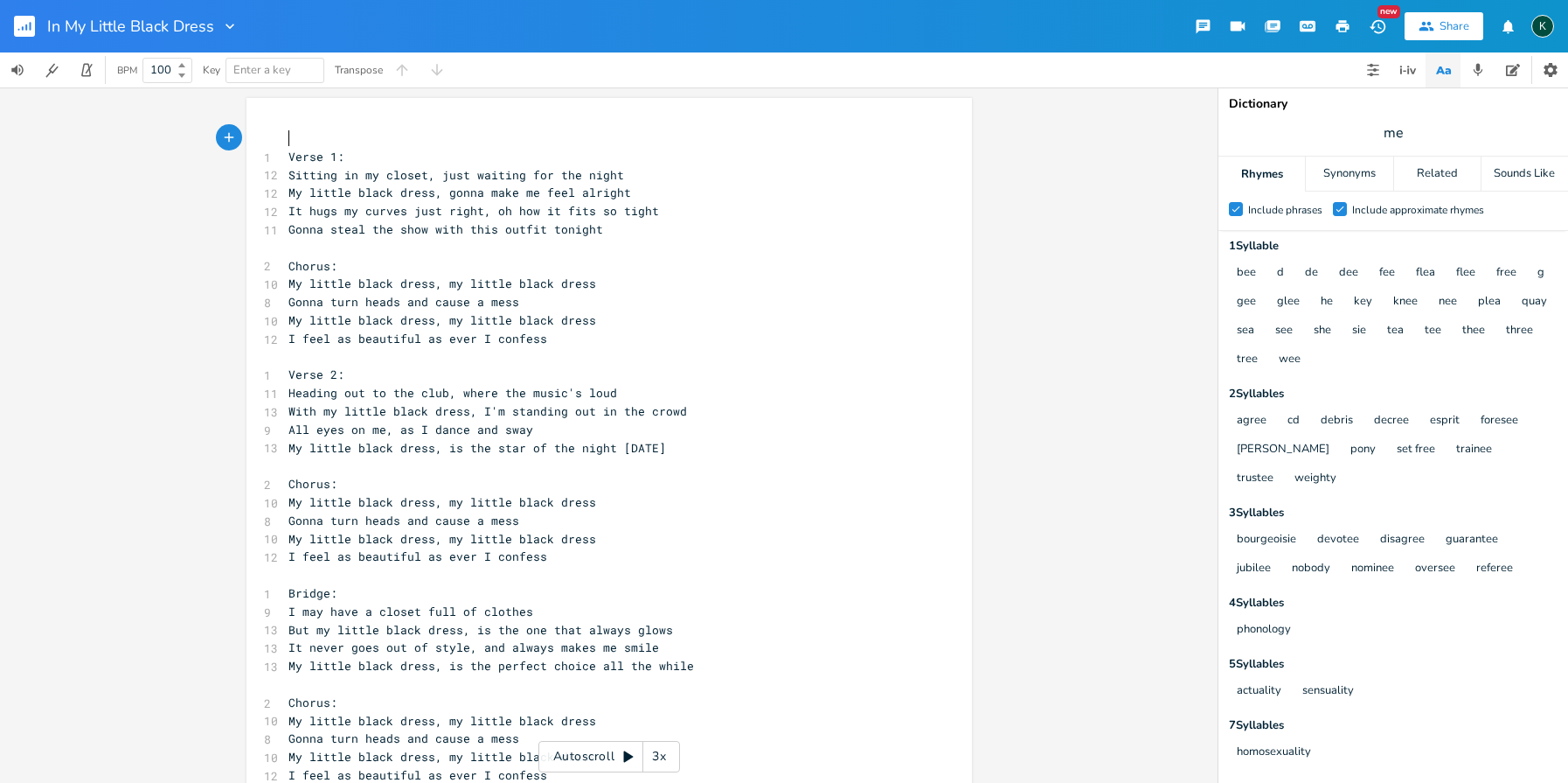
scroll to position [0, 1]
click at [32, 35] on rect "button" at bounding box center [24, 26] width 21 height 21
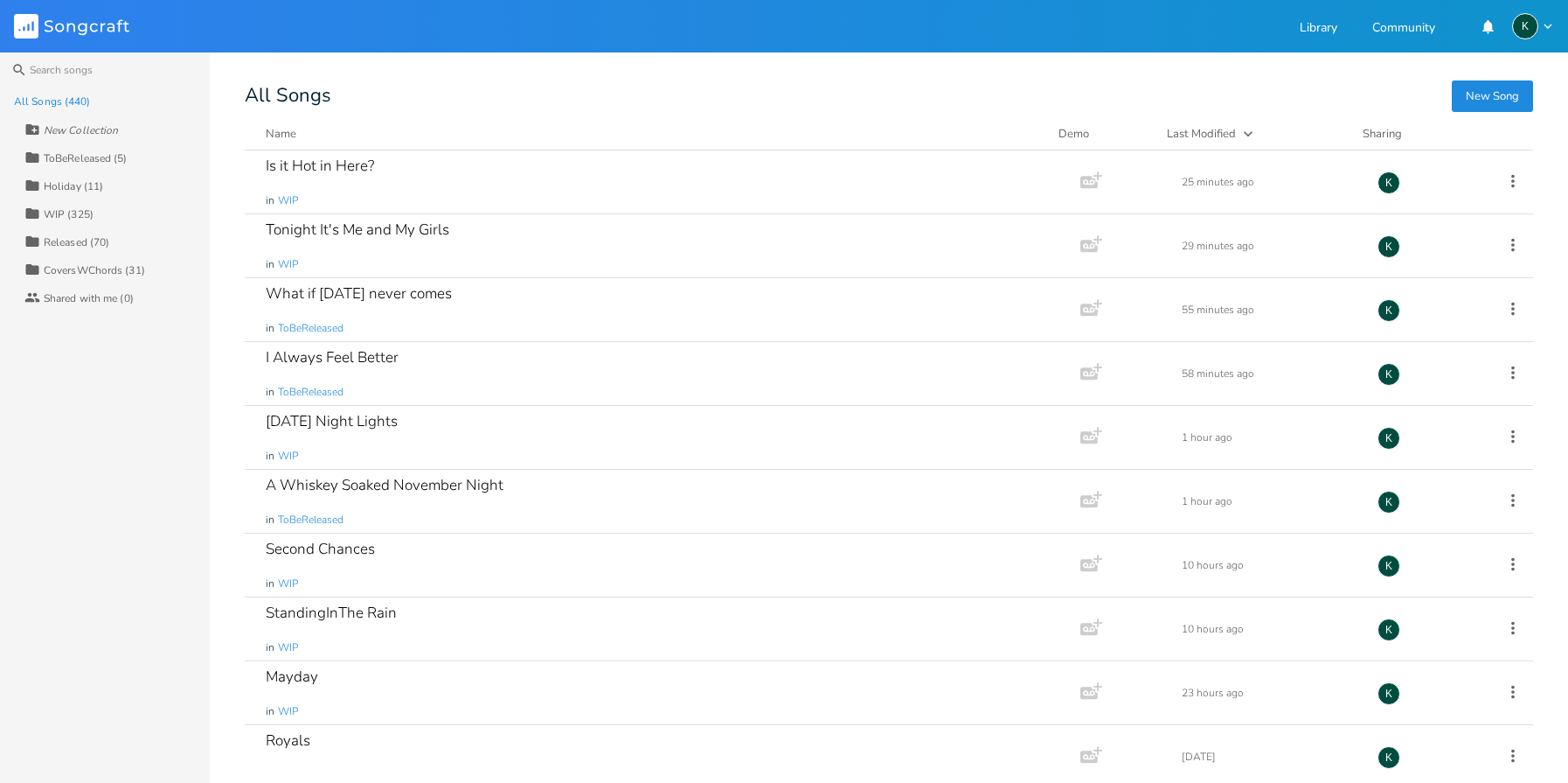
scroll to position [1111, 0]
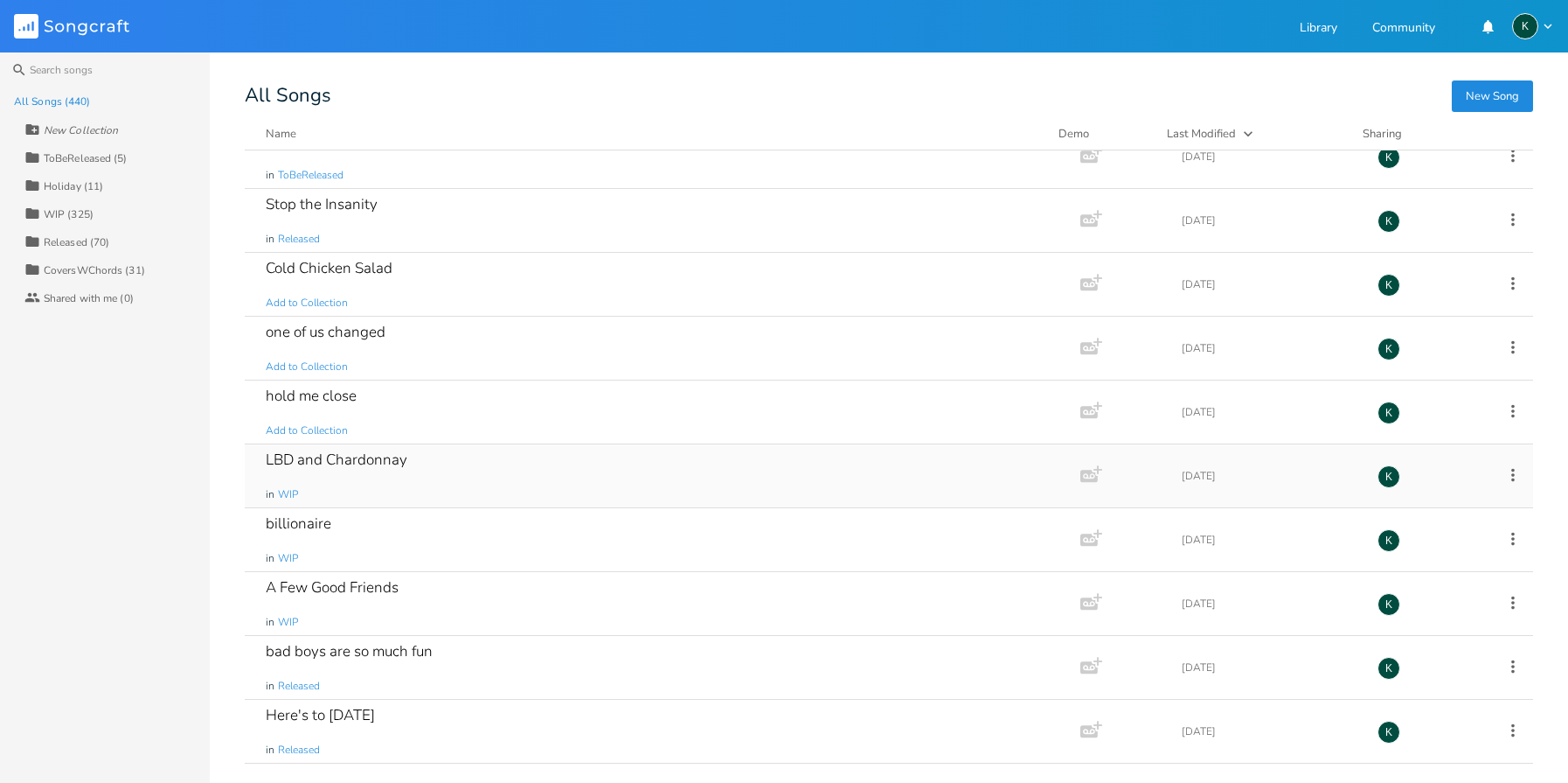
click at [404, 456] on div "LBD and Chardonnay" at bounding box center [337, 460] width 141 height 15
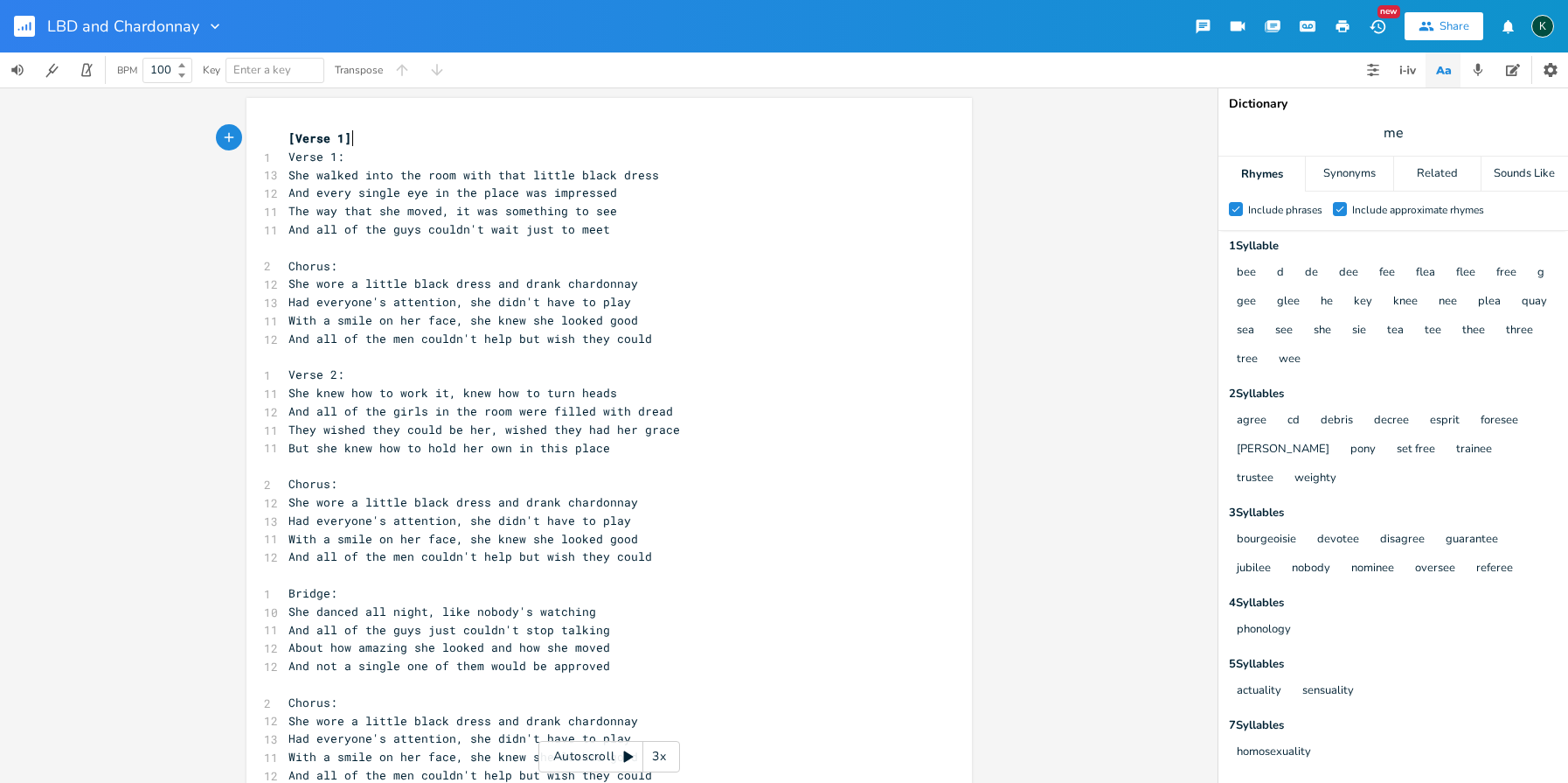
click at [288, 149] on span "Verse 1:" at bounding box center [316, 156] width 56 height 16
click at [288, 141] on span "[Verse 1]" at bounding box center [320, 138] width 63 height 16
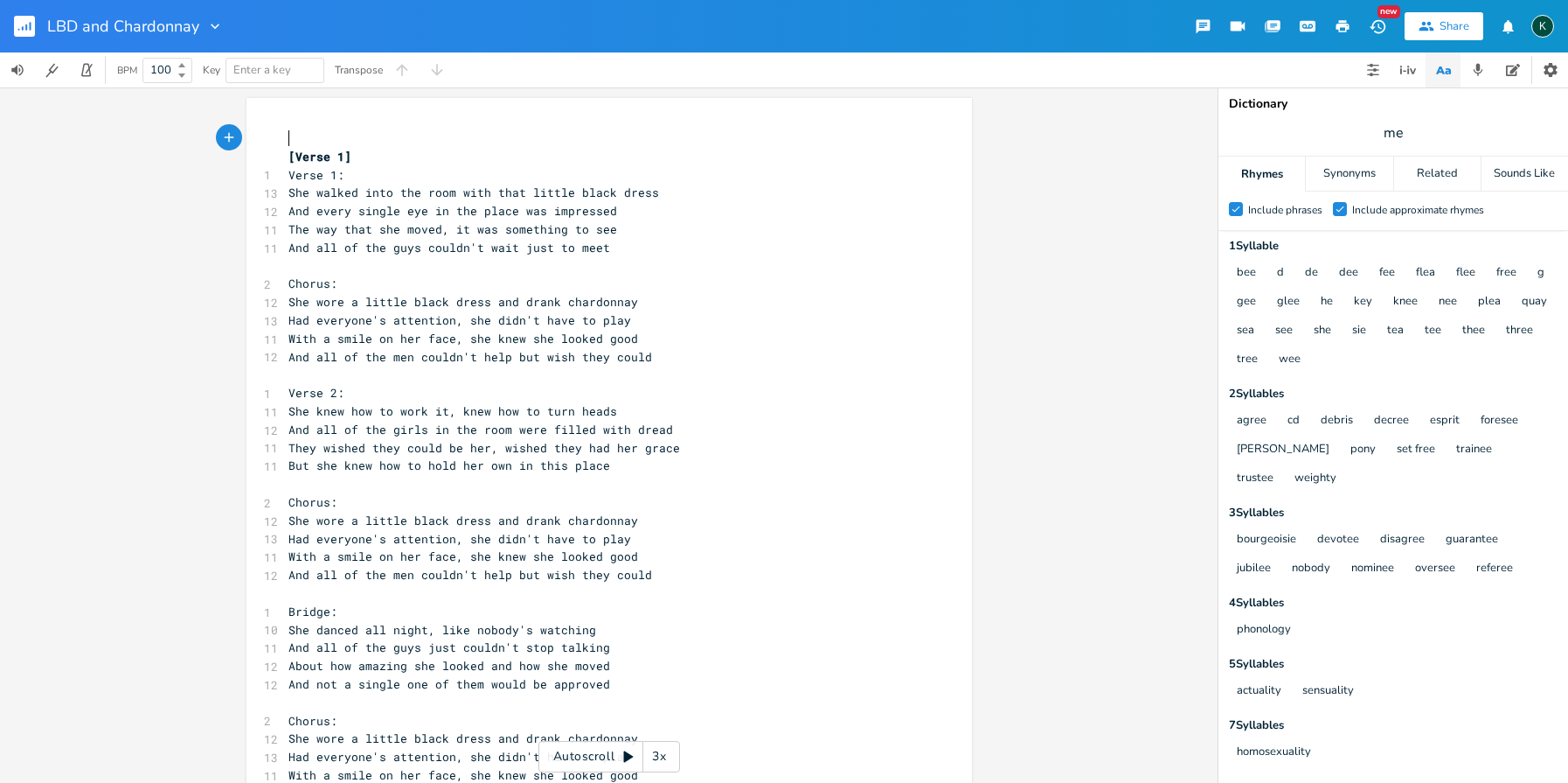
click at [310, 133] on pre "​" at bounding box center [600, 139] width 631 height 19
paste textarea ":"
click at [341, 169] on pre "Verse 1:" at bounding box center [600, 175] width 631 height 19
type textarea "Verse 1:"
drag, startPoint x: 346, startPoint y: 174, endPoint x: 205, endPoint y: 172, distance: 141.0
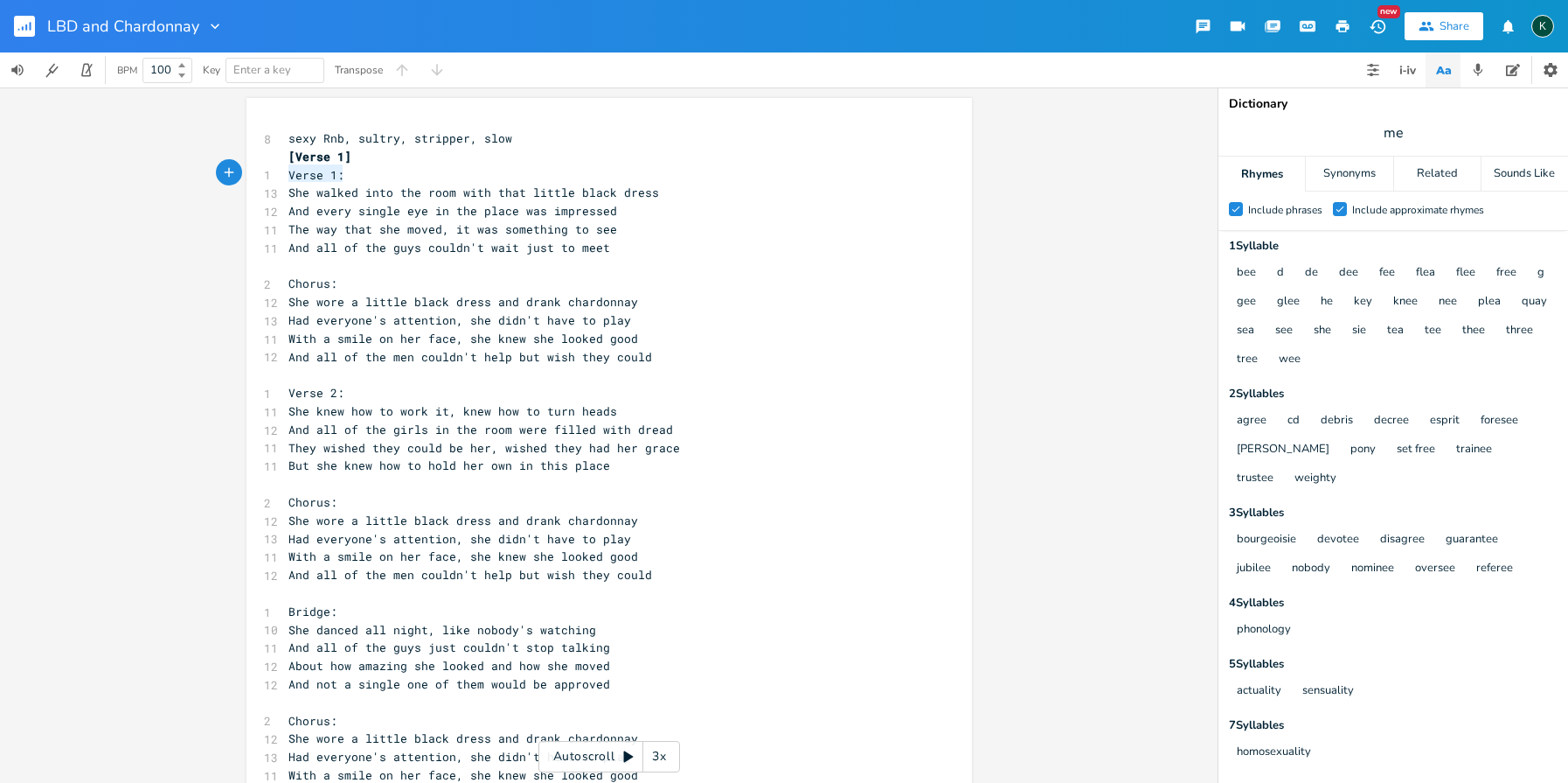
click at [205, 172] on div "Verse 1: x 8 sexy Rnb, sultry, stripper, slow [Verse 1] 1 Verse 1: 13 She walke…" at bounding box center [609, 435] width 1218 height 695
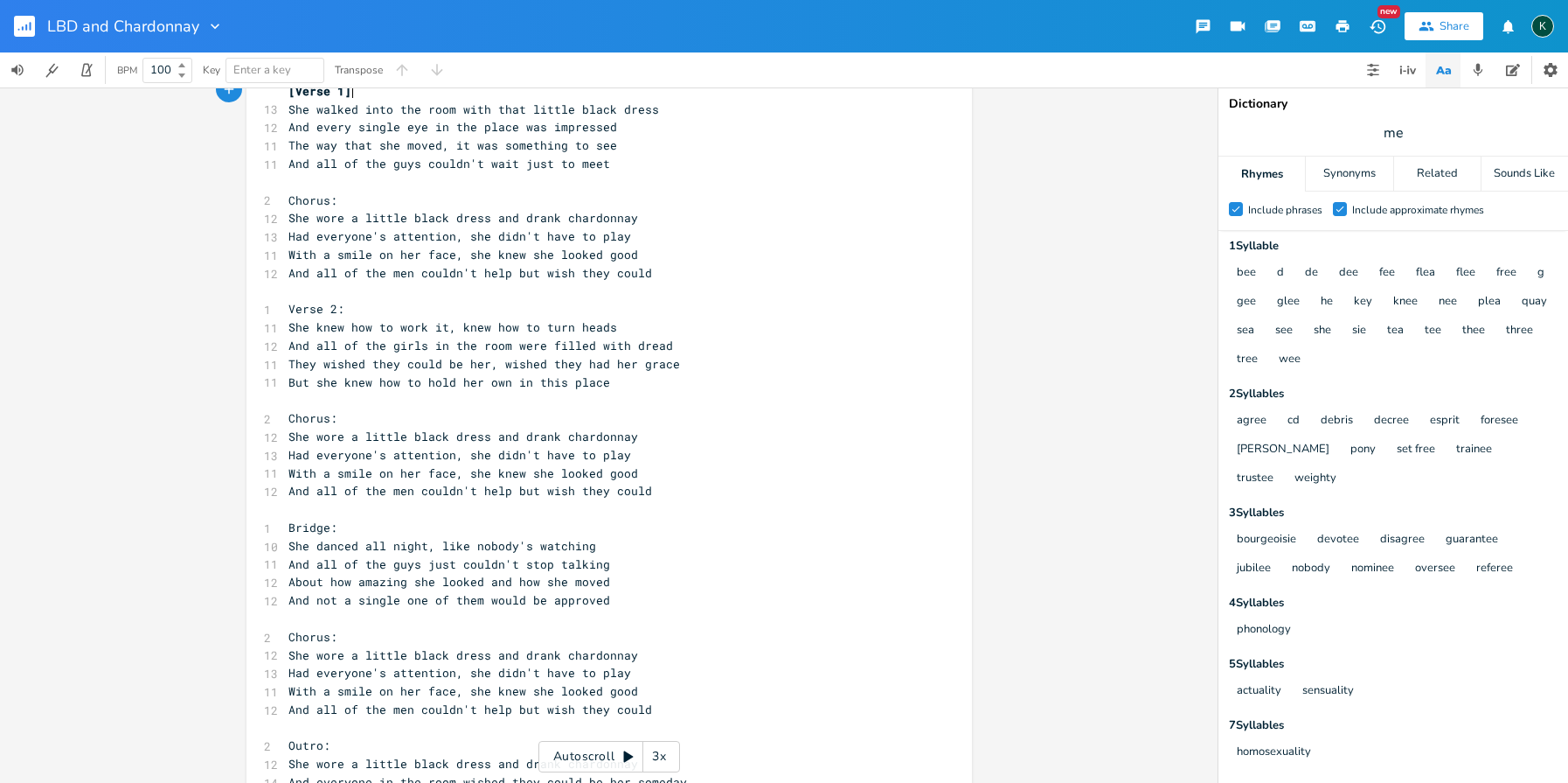
scroll to position [81, 0]
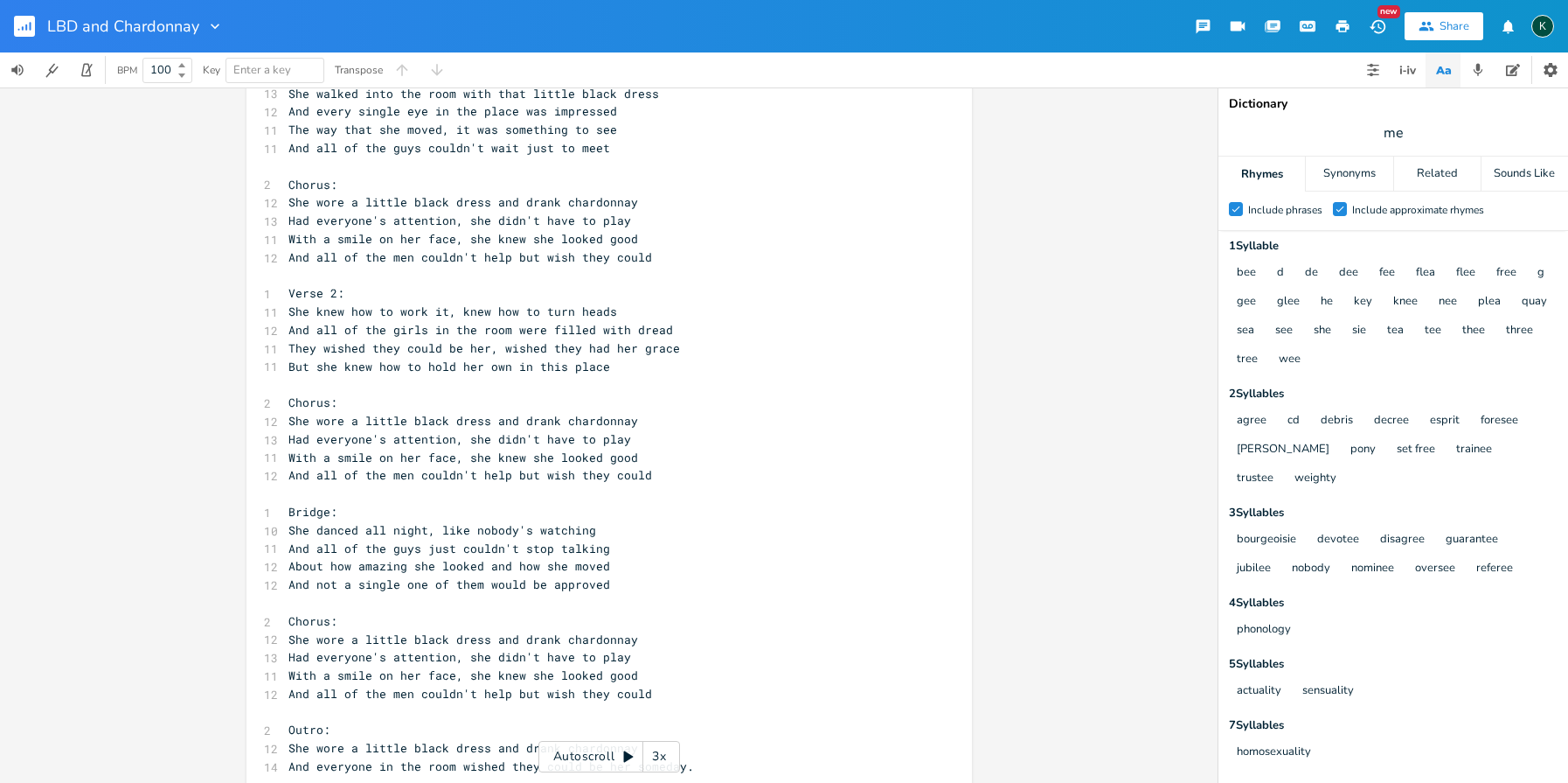
click at [213, 28] on icon "button" at bounding box center [214, 26] width 8 height 6
click at [233, 74] on span "Collection Collections" at bounding box center [239, 79] width 70 height 12
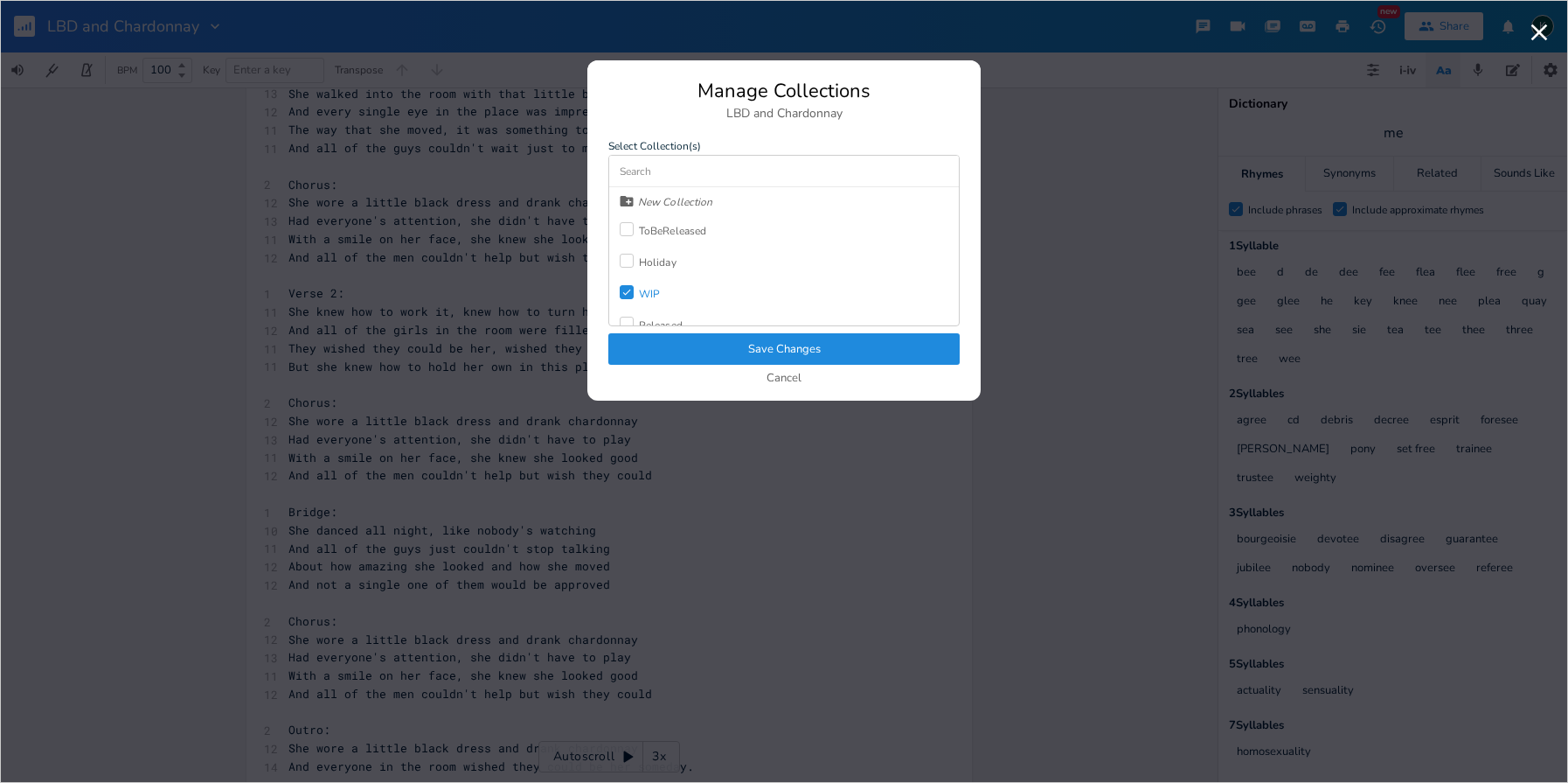
click at [626, 292] on icon "Check" at bounding box center [626, 291] width 10 height 10
click at [631, 234] on div at bounding box center [626, 229] width 14 height 14
click at [721, 344] on button "Save Changes" at bounding box center [784, 349] width 352 height 32
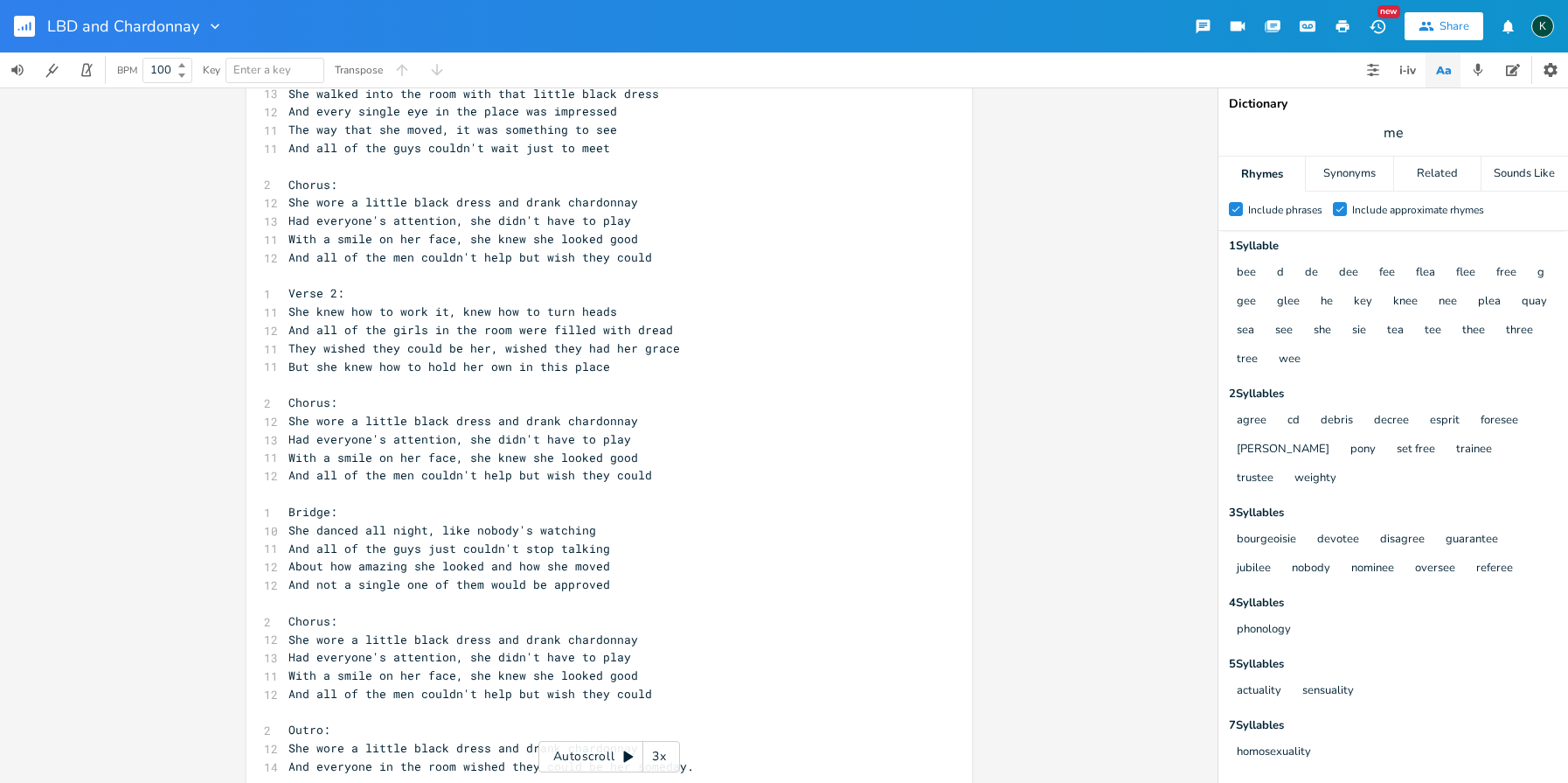
click at [217, 26] on icon "button" at bounding box center [214, 26] width 8 height 6
click at [248, 88] on li "Collection Collections" at bounding box center [249, 80] width 105 height 30
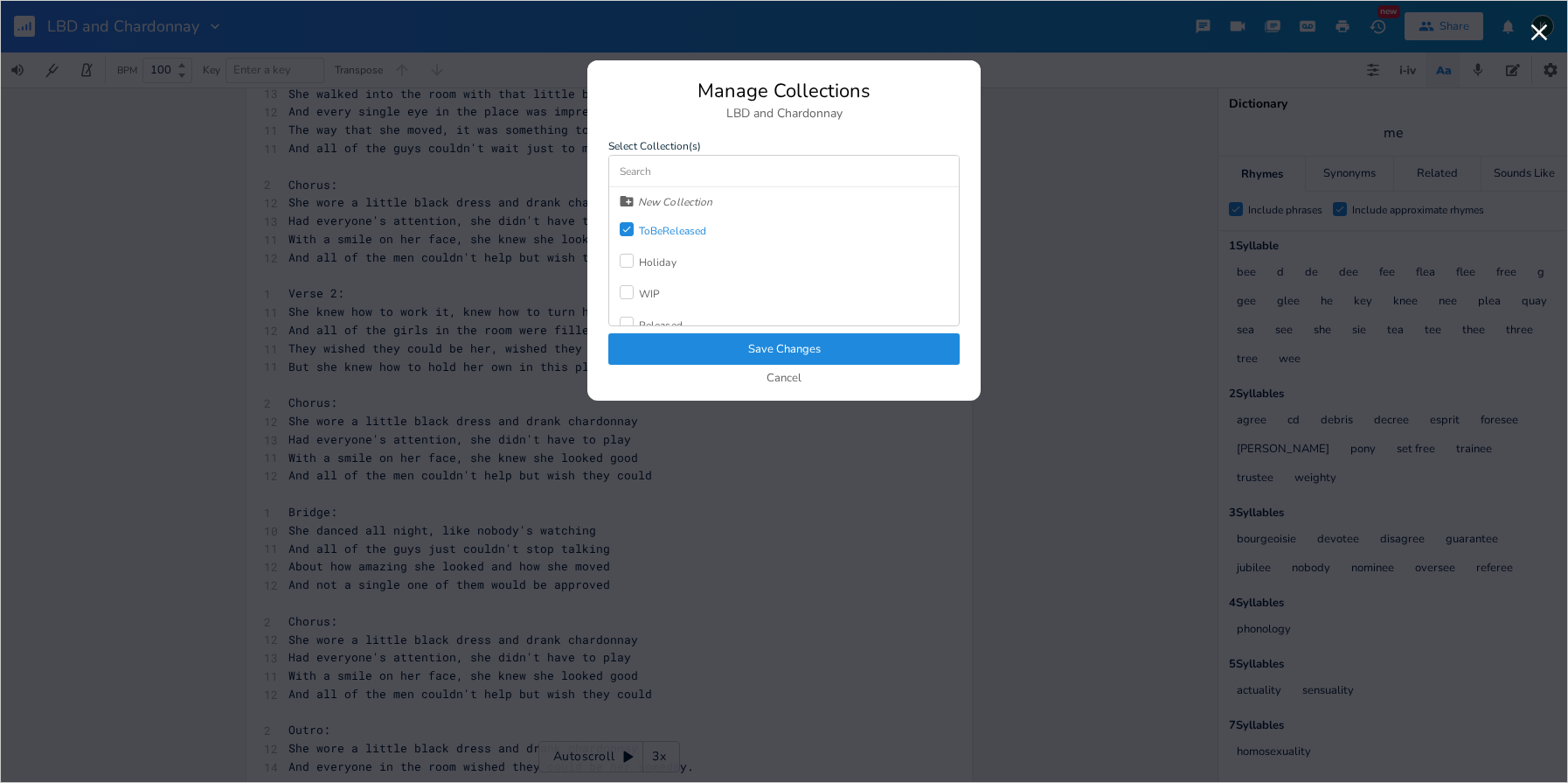
click at [771, 358] on button "Save Changes" at bounding box center [784, 349] width 352 height 32
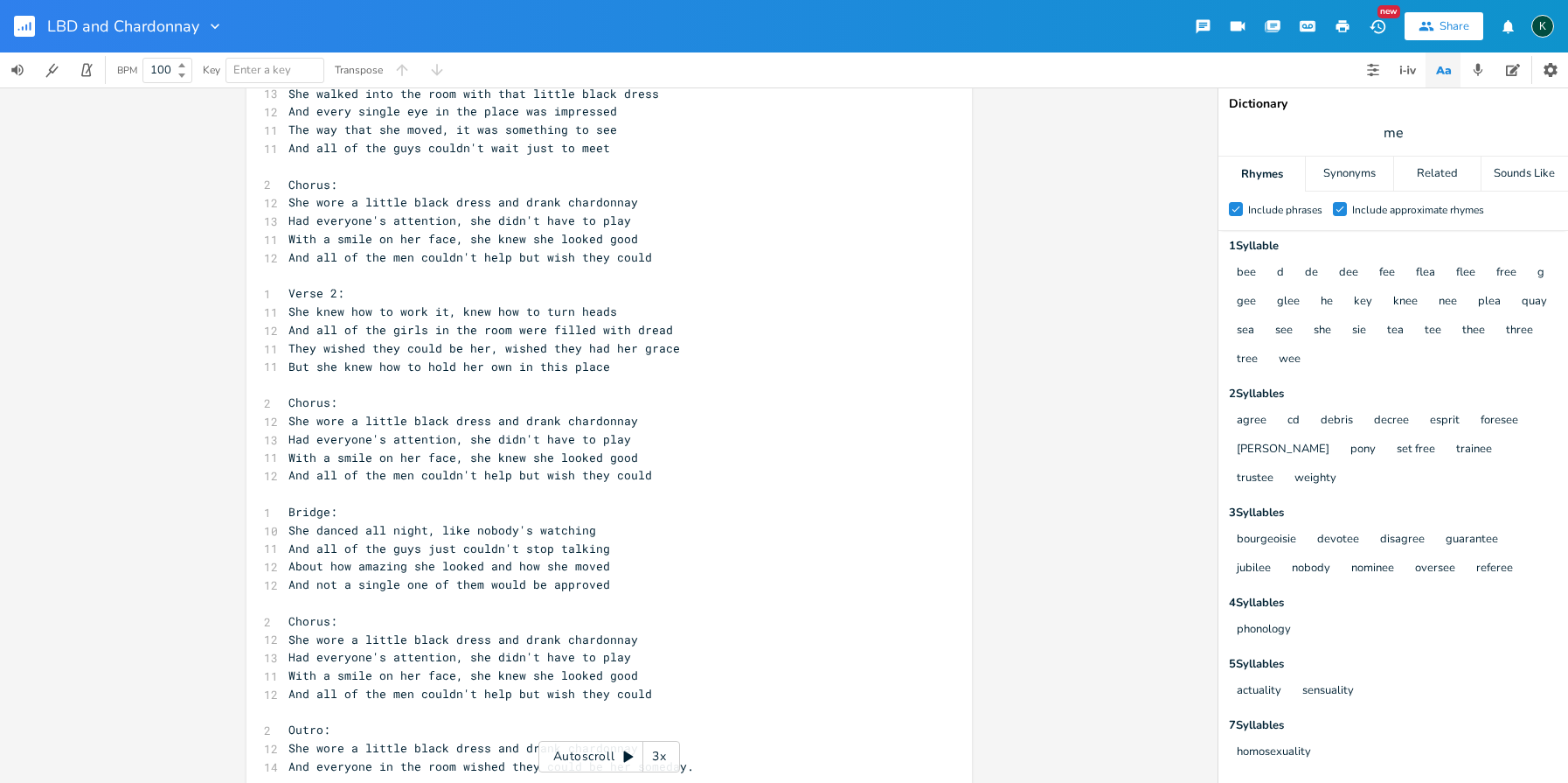
click at [36, 21] on button "button" at bounding box center [32, 26] width 35 height 42
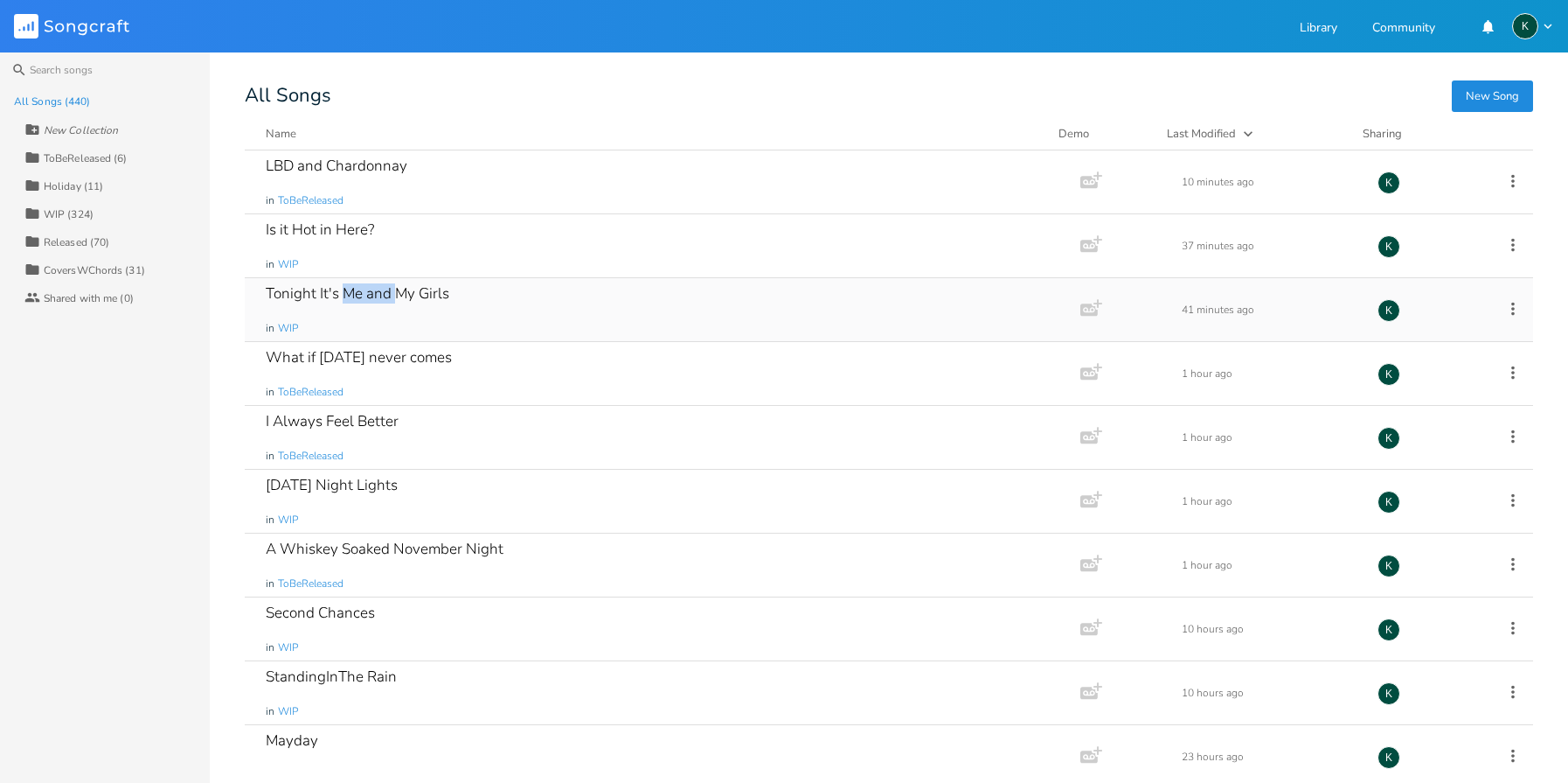
click at [421, 296] on div "Tonight It's Me and My Girls" at bounding box center [357, 293] width 183 height 15
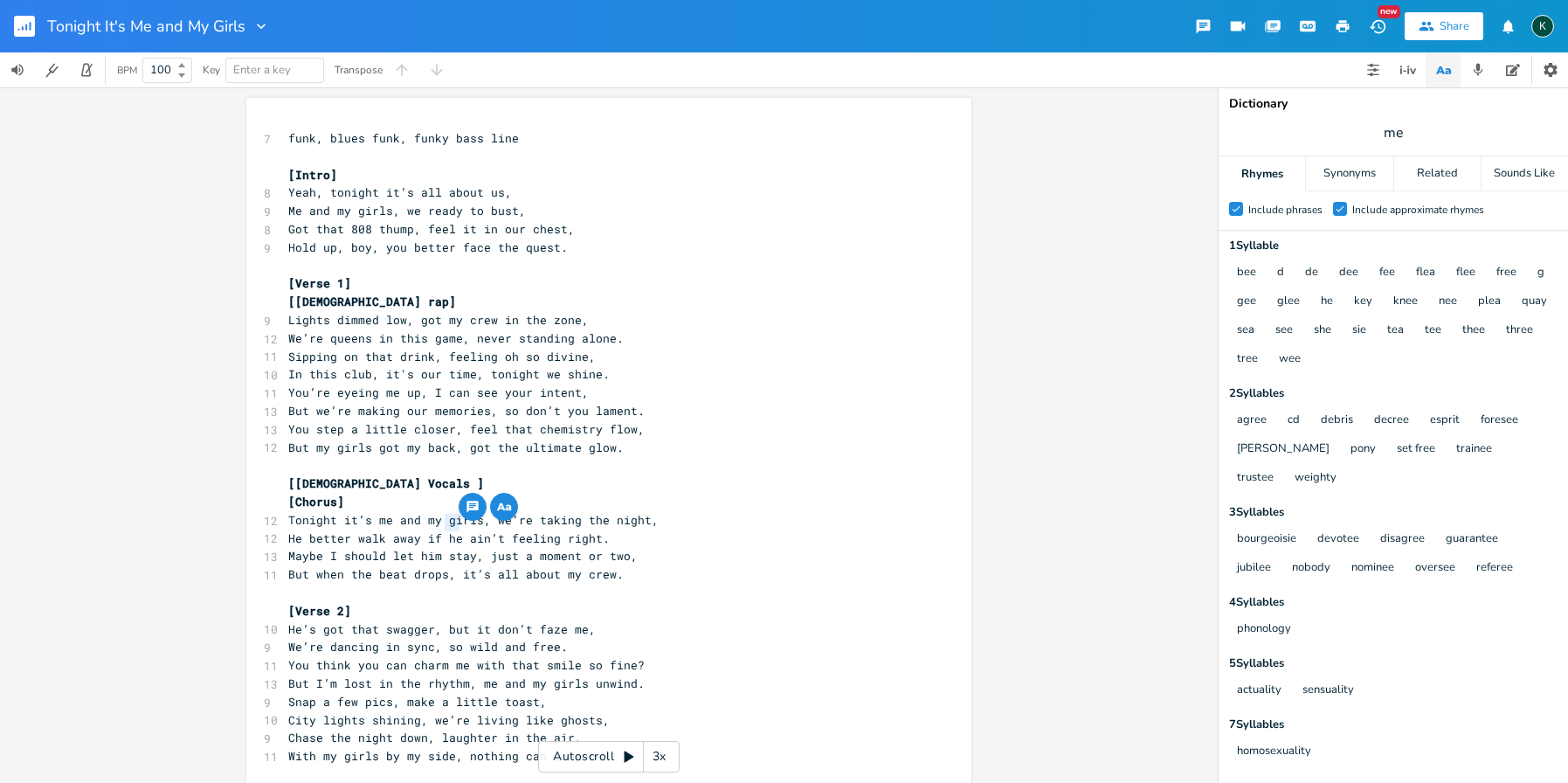
drag, startPoint x: 441, startPoint y: 526, endPoint x: 451, endPoint y: 524, distance: 10.2
click at [452, 530] on span "He better walk away if he ain’t feeling right." at bounding box center [449, 537] width 322 height 16
type textarea "it"
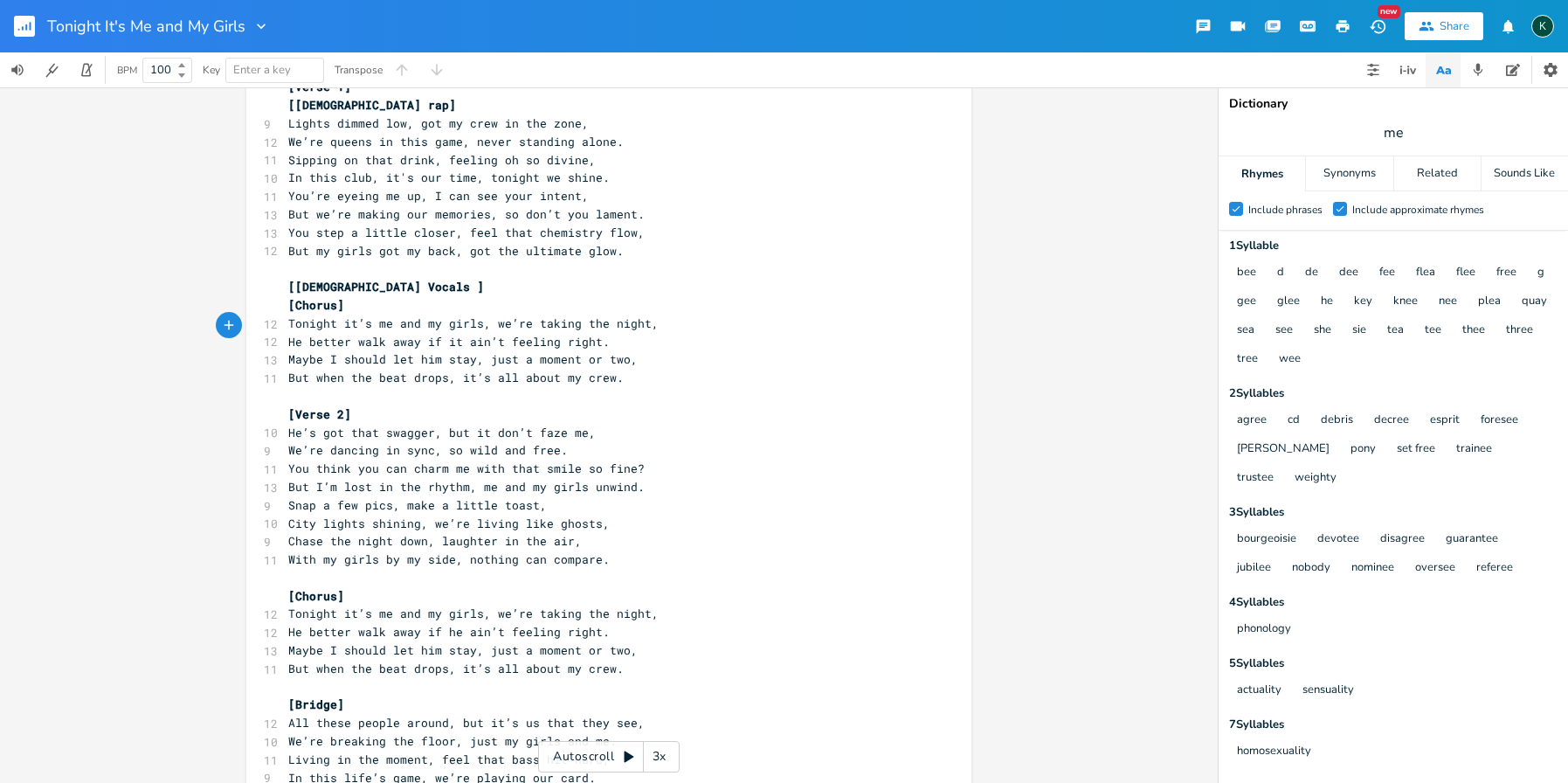
scroll to position [310, 0]
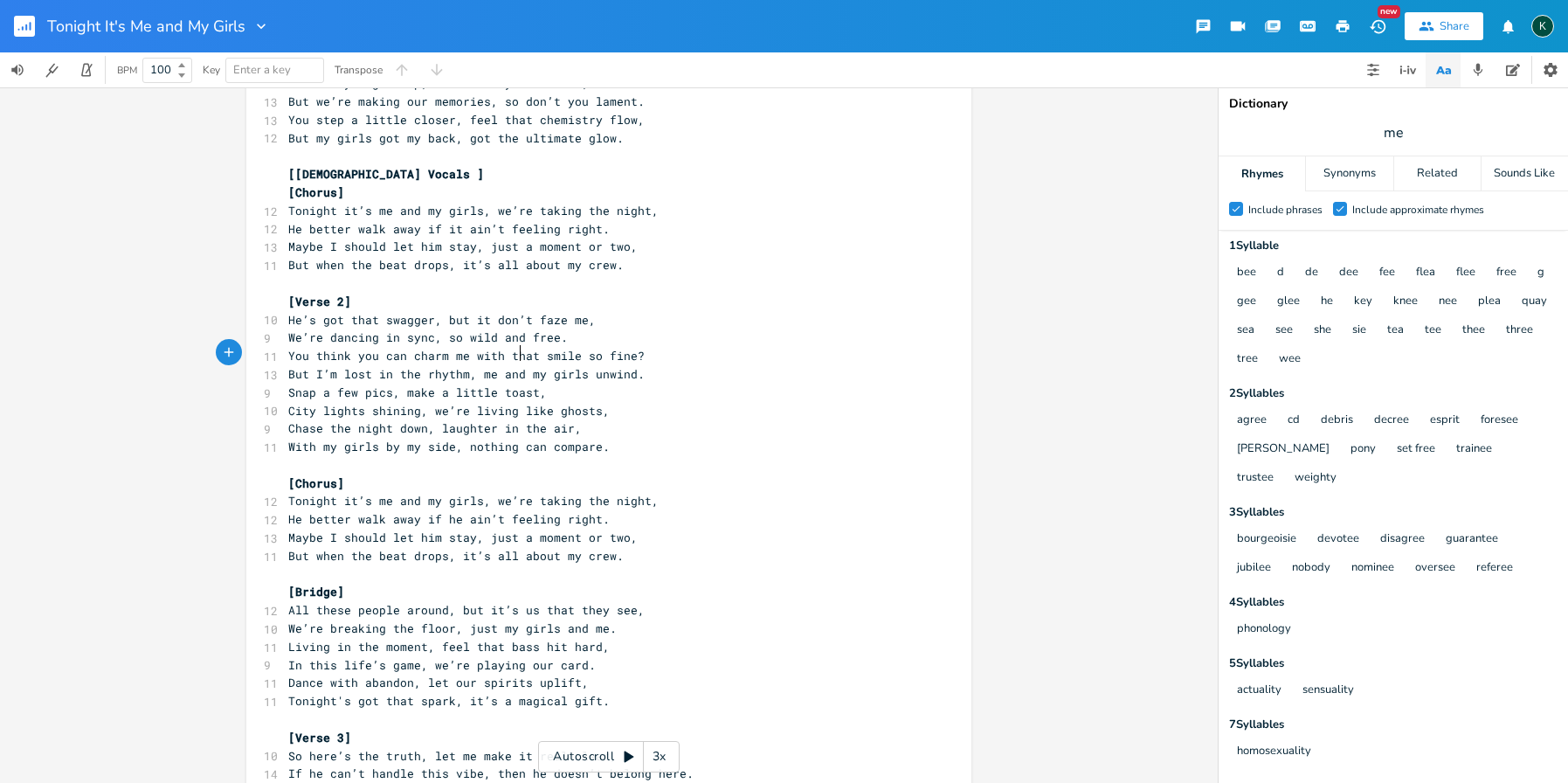
click at [516, 366] on span "But I’m lost in the rhythm, me and my girls unwind." at bounding box center [466, 374] width 356 height 16
type textarea ","
drag, startPoint x: 569, startPoint y: 352, endPoint x: 609, endPoint y: 353, distance: 40.0
click at [609, 366] on span "But I’m lost in the rhythm, me, my girls unwind." at bounding box center [459, 374] width 342 height 16
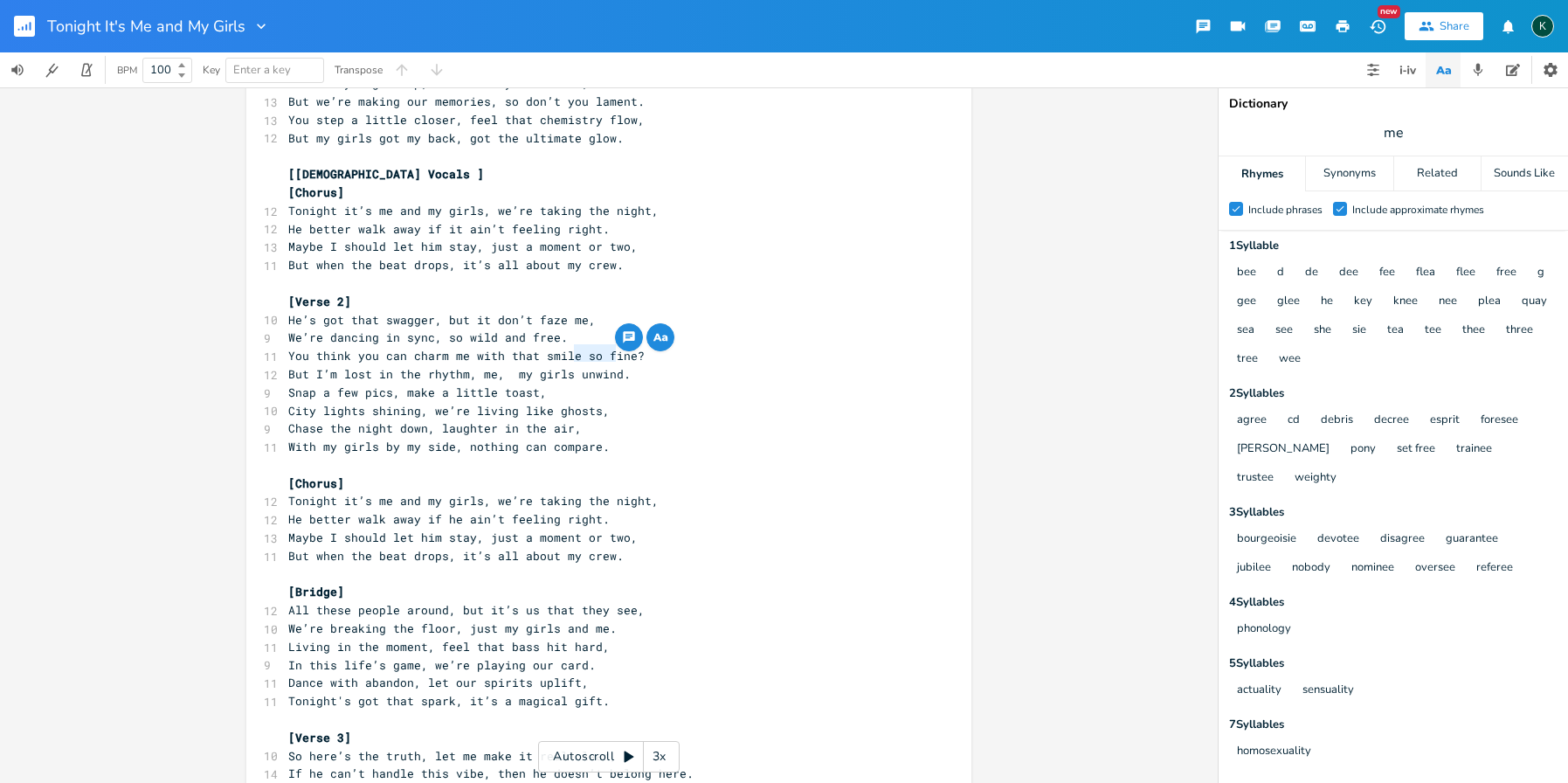
type textarea ";"
type textarea "and wine"
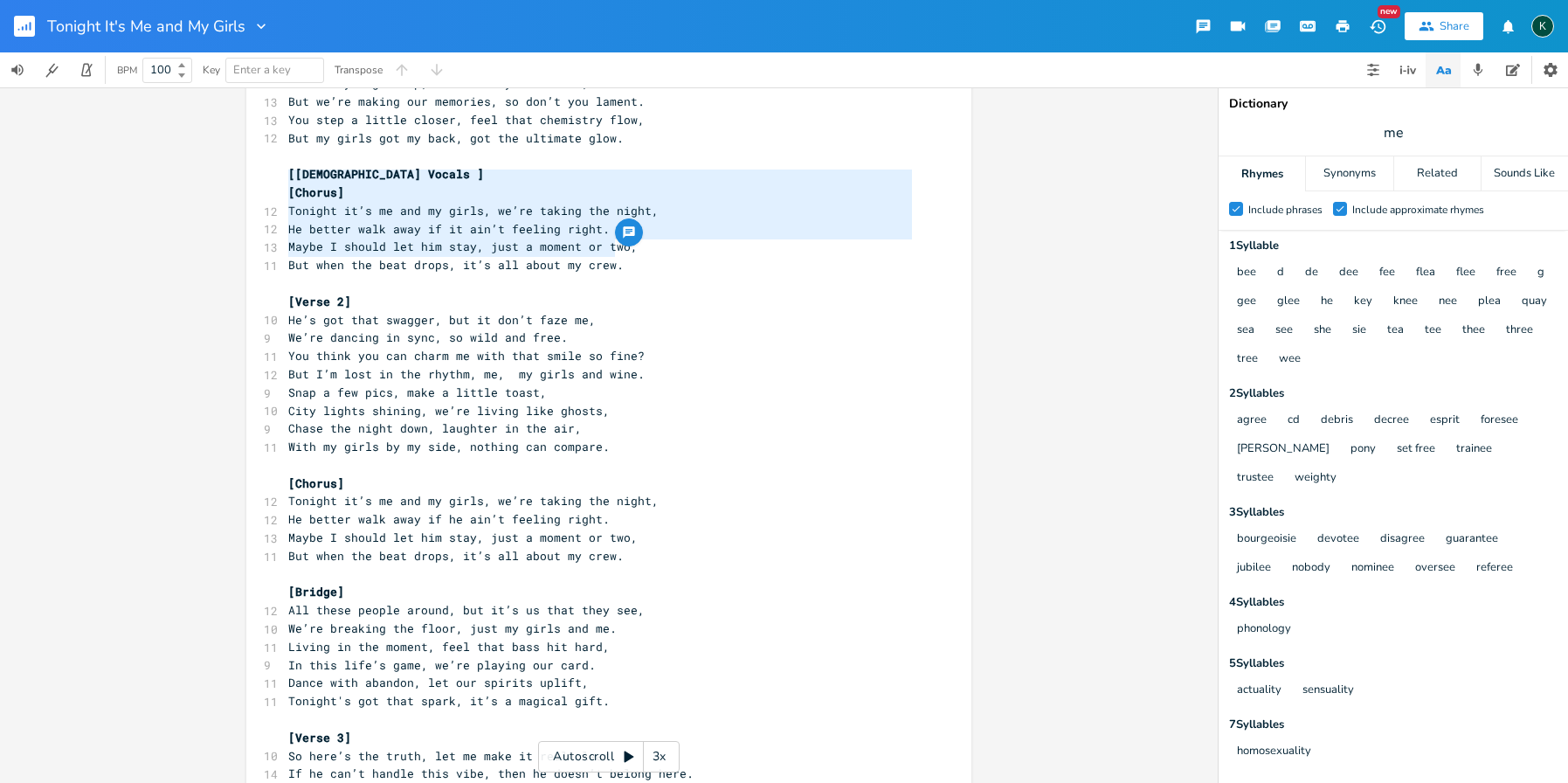
drag, startPoint x: 620, startPoint y: 245, endPoint x: 272, endPoint y: 186, distance: 353.0
click at [233, 176] on div "[Chorus] Tonight it’s me and my girls, we’re taking the night, He better walk a…" at bounding box center [609, 435] width 1218 height 696
type textarea "​[Chorus] Tonight it’s me and my girls, we’re taking the night, He better walk …"
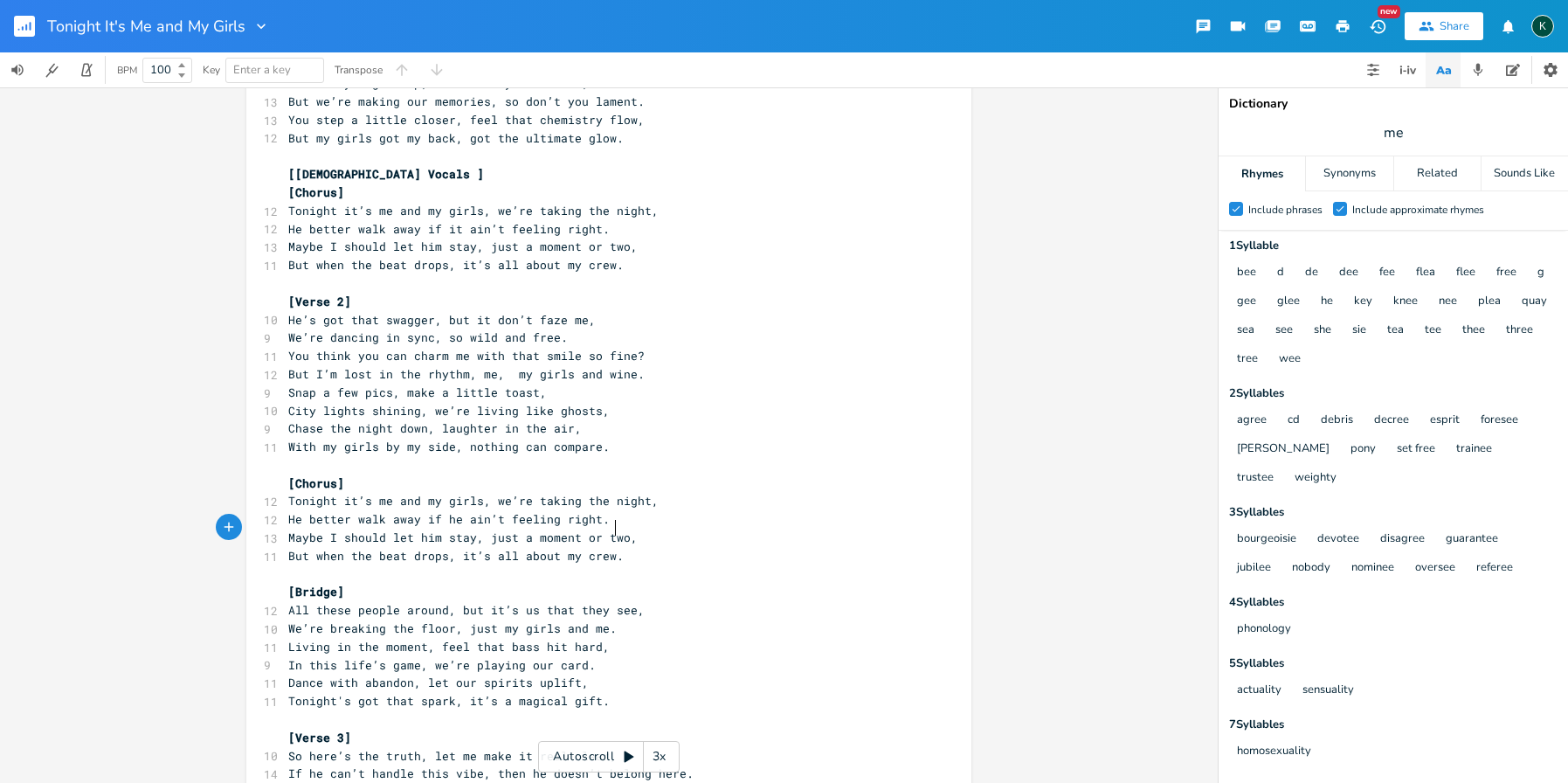
scroll to position [4, 0]
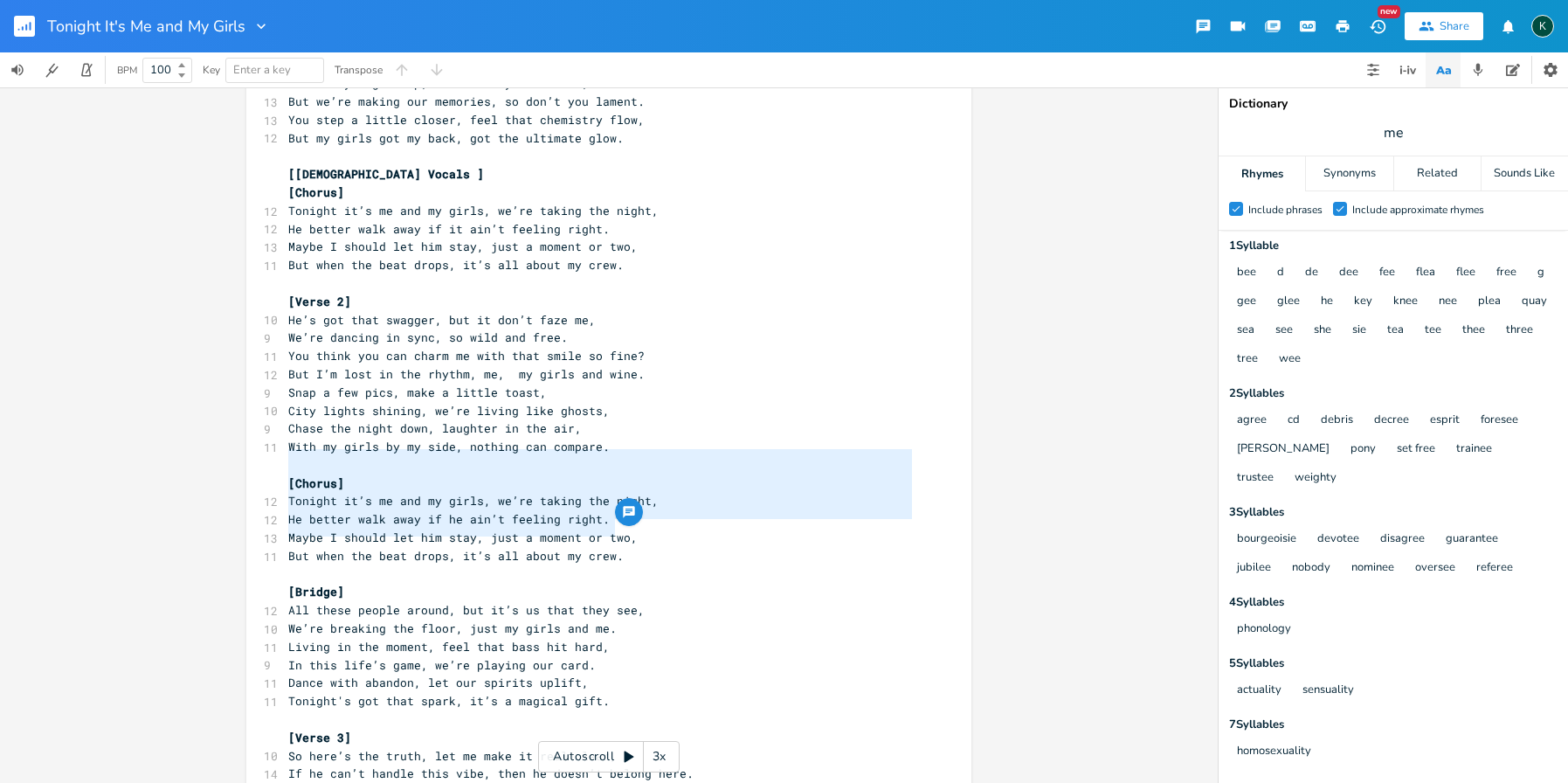
drag, startPoint x: 626, startPoint y: 528, endPoint x: 199, endPoint y: 459, distance: 432.5
click at [200, 462] on div "[Chorus] Tonight it’s me and my girls, we’re taking the night, He better walk a…" at bounding box center [609, 435] width 1218 height 696
type textarea "​[Chorus] Tonight it’s me and my girls, we’re taking the night, He better walk …"
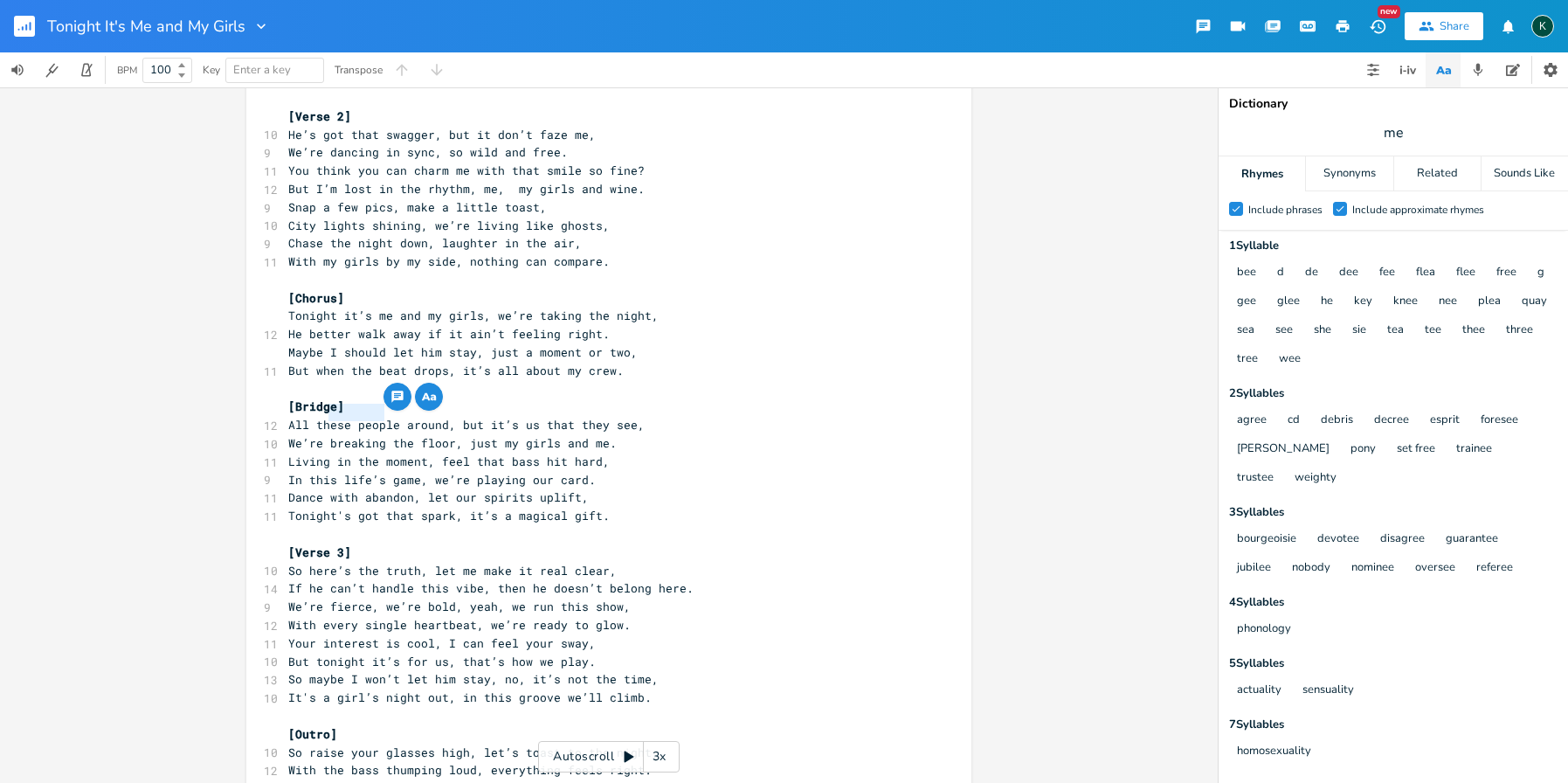
drag, startPoint x: 325, startPoint y: 412, endPoint x: 382, endPoint y: 414, distance: 57.0
click at [382, 435] on span "We’re breaking the floor, just my girls and me." at bounding box center [452, 443] width 328 height 16
type textarea "ownin'"
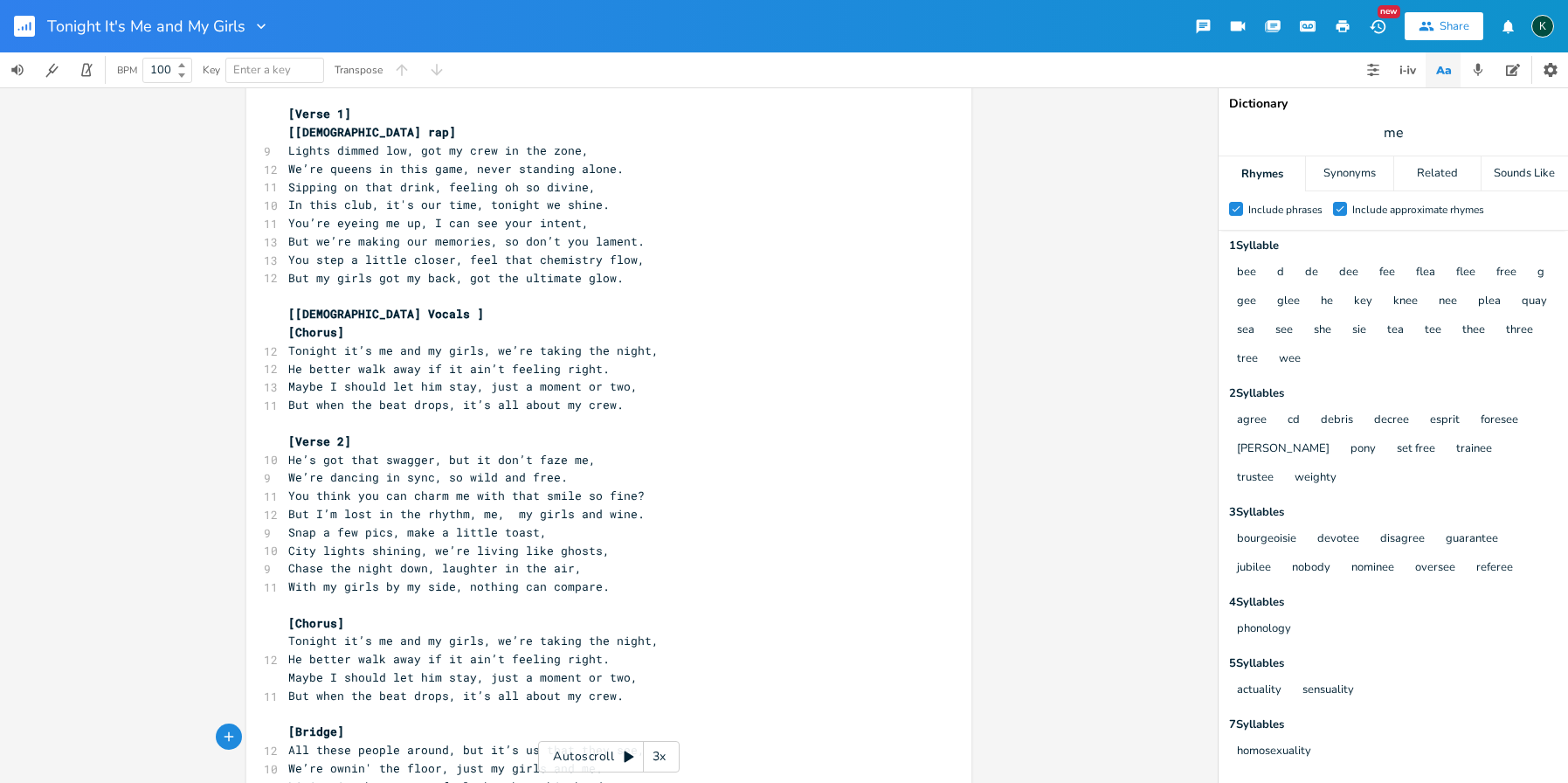
scroll to position [166, 0]
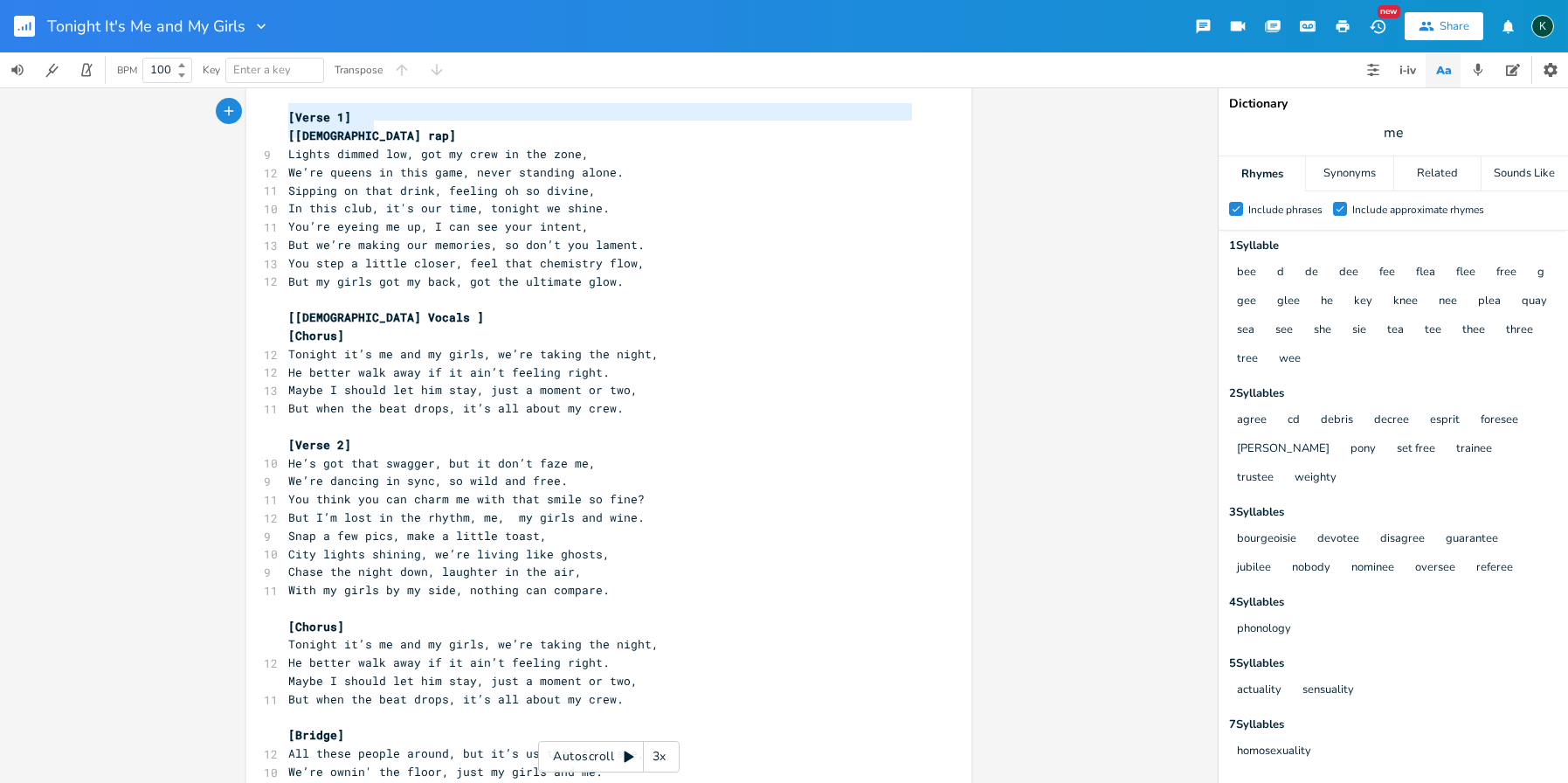
type textarea "[[DEMOGRAPHIC_DATA] rap]"
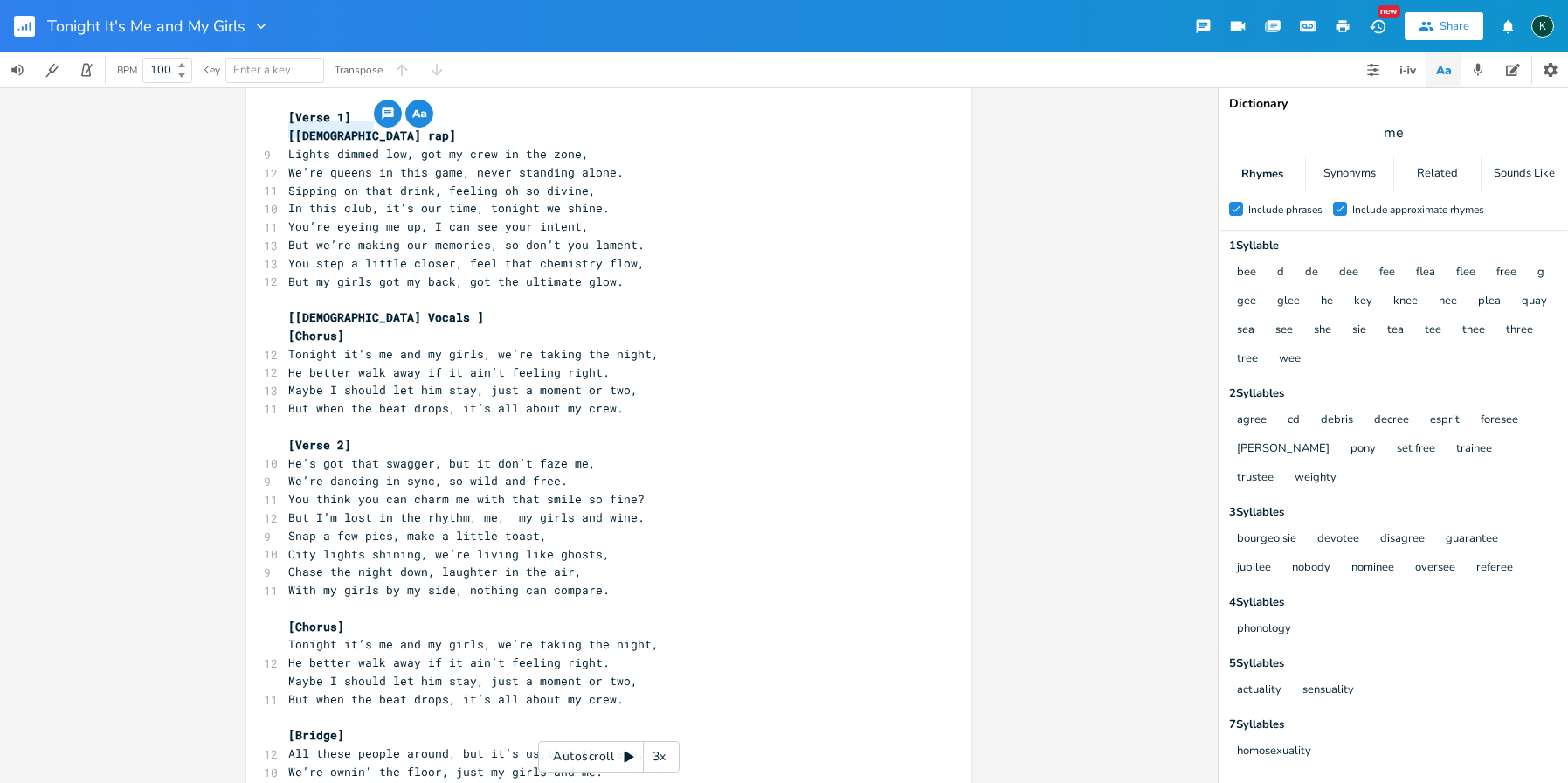
drag, startPoint x: 374, startPoint y: 129, endPoint x: 245, endPoint y: 128, distance: 129.0
click at [246, 128] on div "[[DEMOGRAPHIC_DATA] rap] xxxxxxxxxx 7 funk, blues funk, funky bass line ​ [Intr…" at bounding box center [609, 587] width 725 height 1309
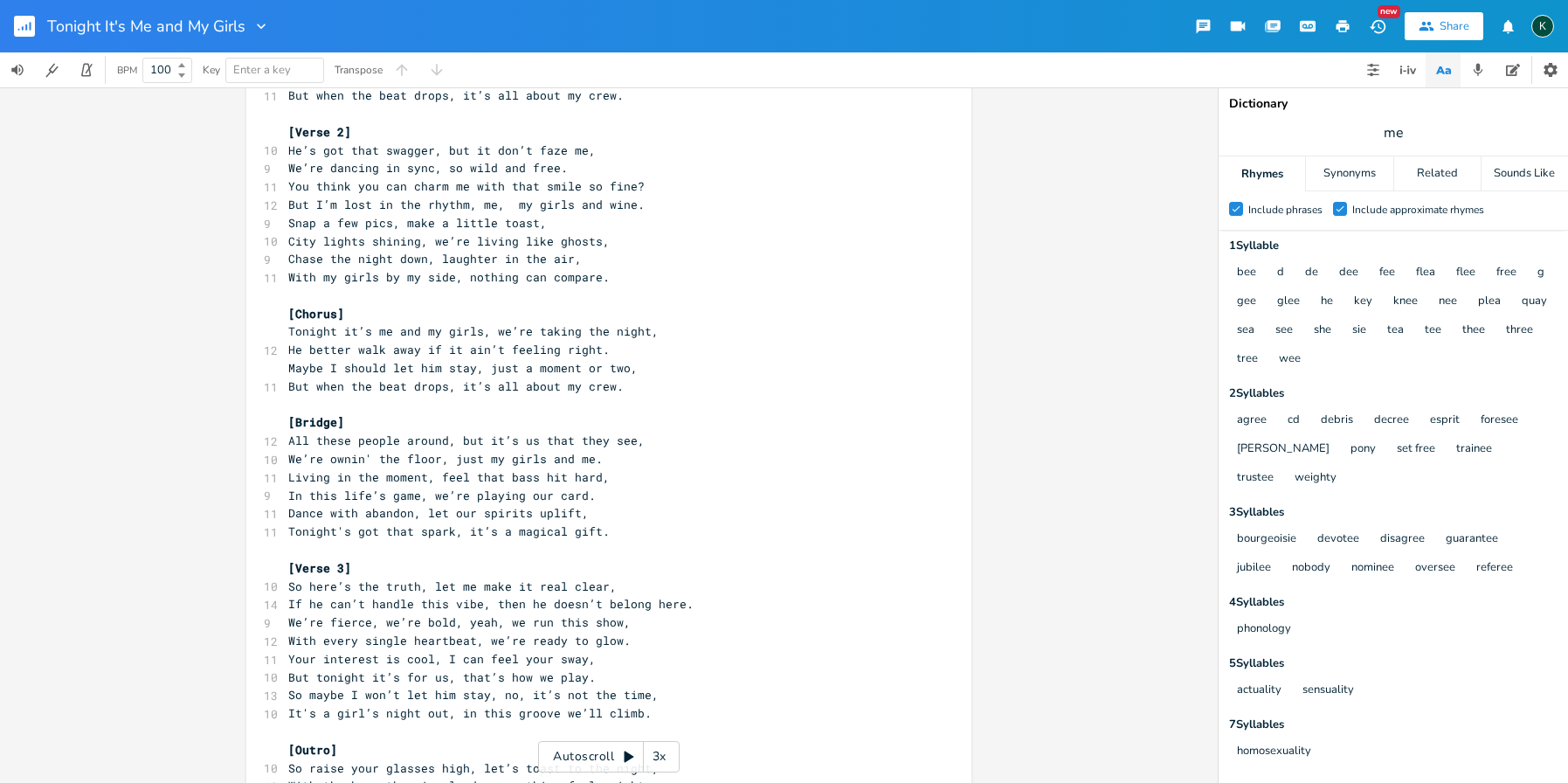
scroll to position [587, 0]
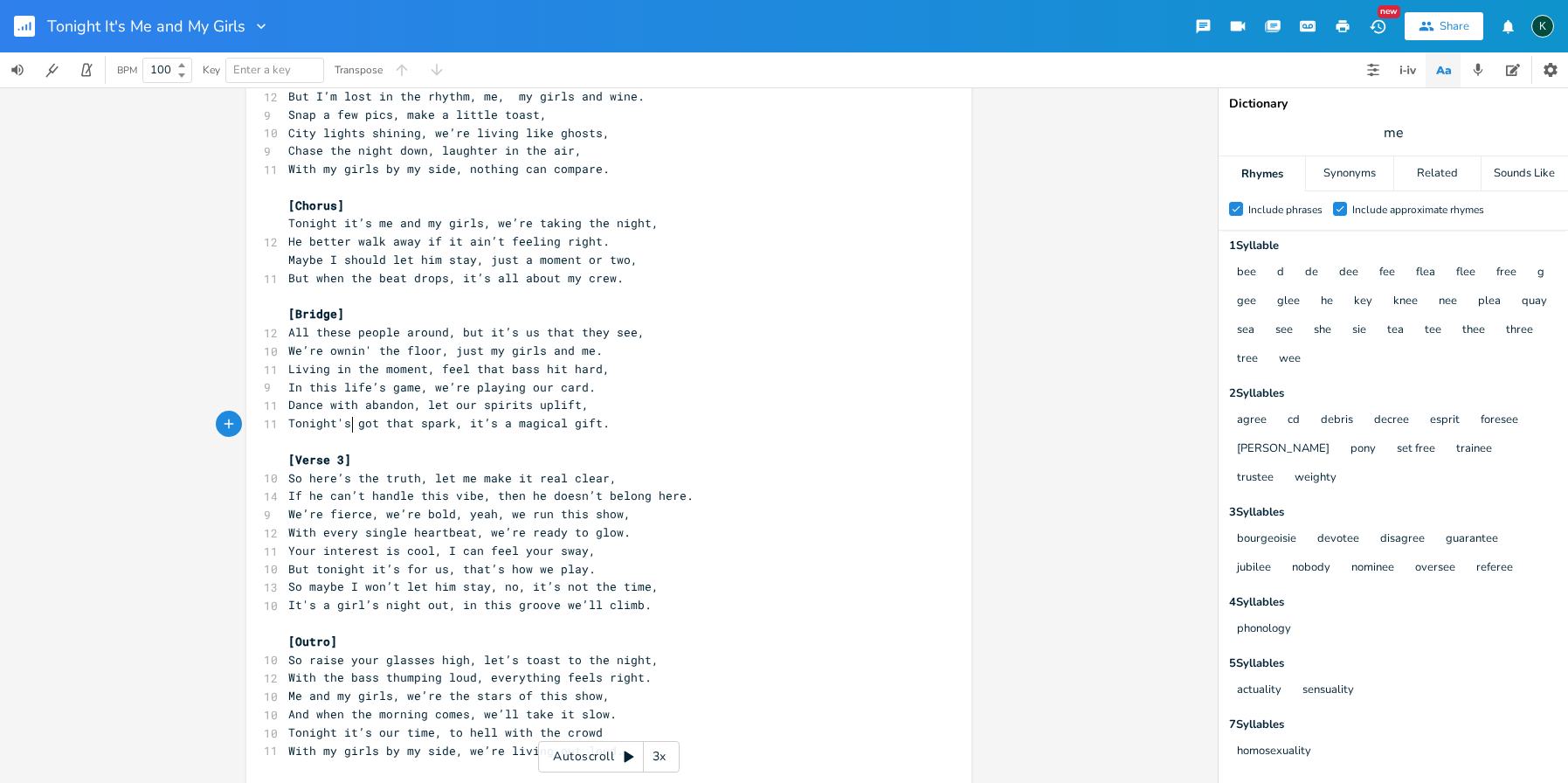
click at [369, 451] on pre "[Verse 3]" at bounding box center [600, 460] width 631 height 19
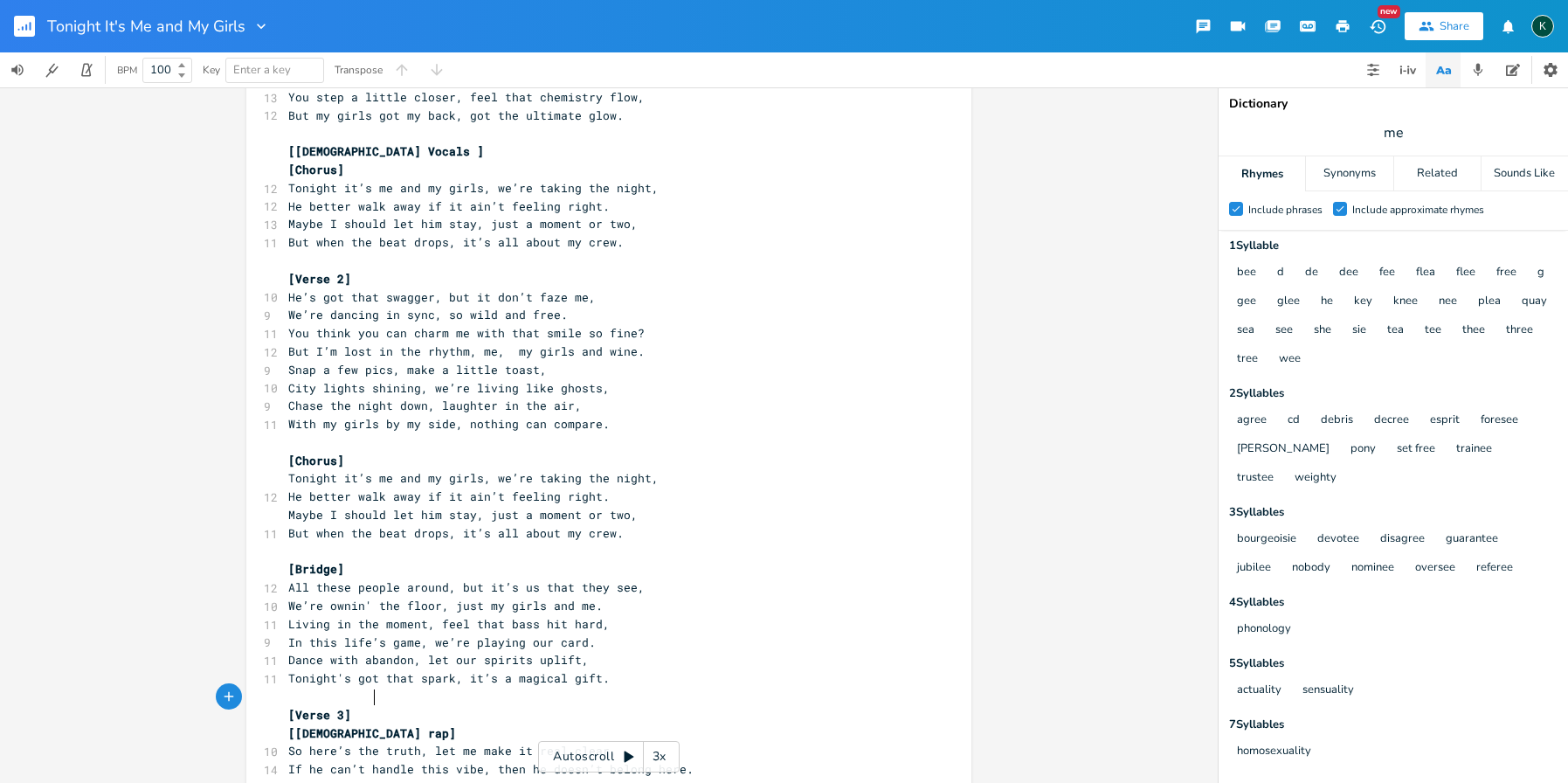
scroll to position [298, 0]
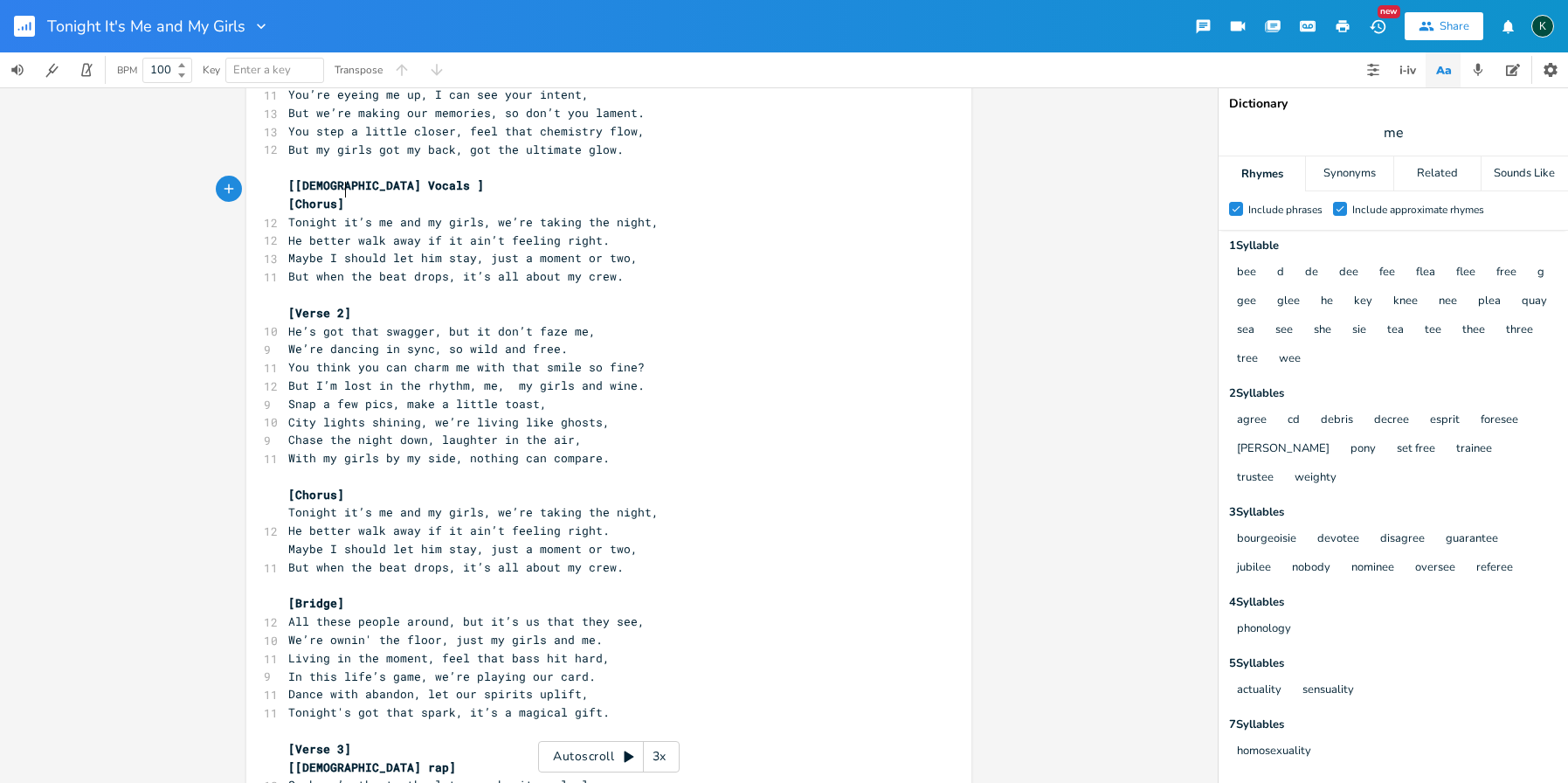
type textarea "s]"
drag, startPoint x: 342, startPoint y: 190, endPoint x: 323, endPoint y: 187, distance: 19.2
click at [323, 194] on pre "[Chorus]" at bounding box center [600, 204] width 631 height 19
type textarea "[[DEMOGRAPHIC_DATA] Vocals ]"
drag, startPoint x: 415, startPoint y: 169, endPoint x: 244, endPoint y: 167, distance: 171.0
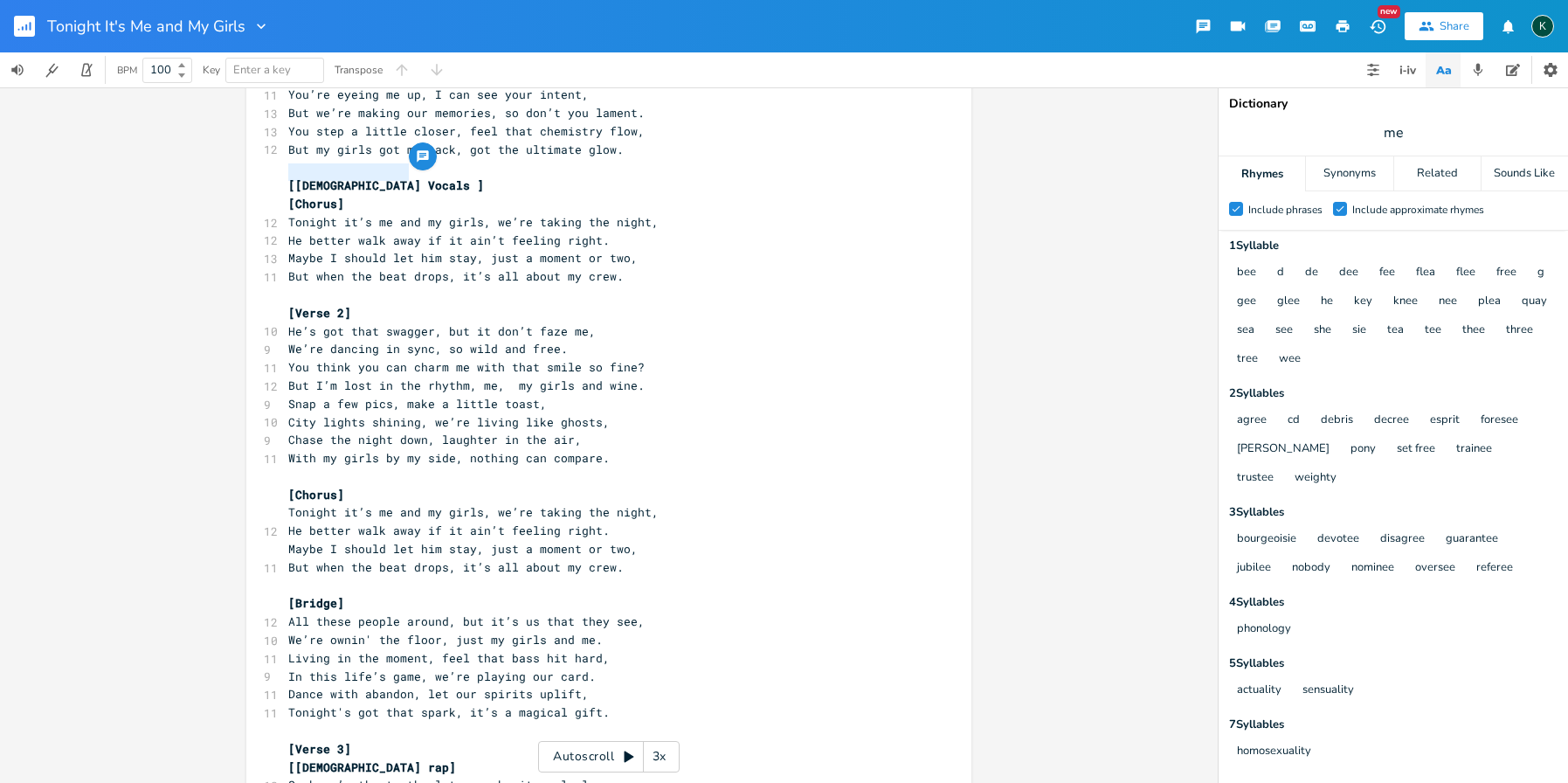
click at [246, 167] on div "[[DEMOGRAPHIC_DATA] Vocals ] xxxxxxxxxx 7 funk, blues funk, funky bass line ​ […" at bounding box center [609, 464] width 725 height 1328
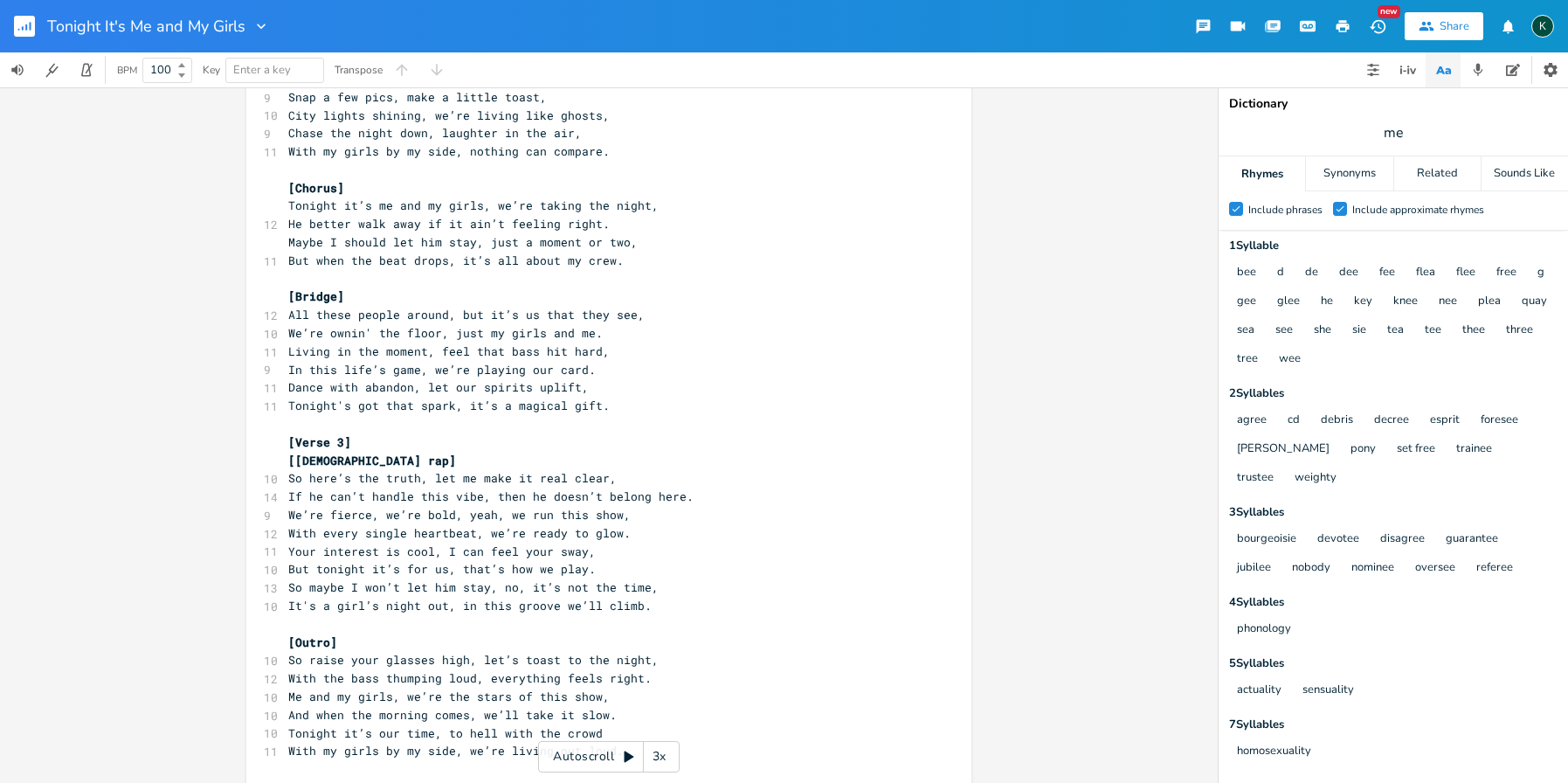
click at [285, 615] on pre "​" at bounding box center [600, 624] width 631 height 19
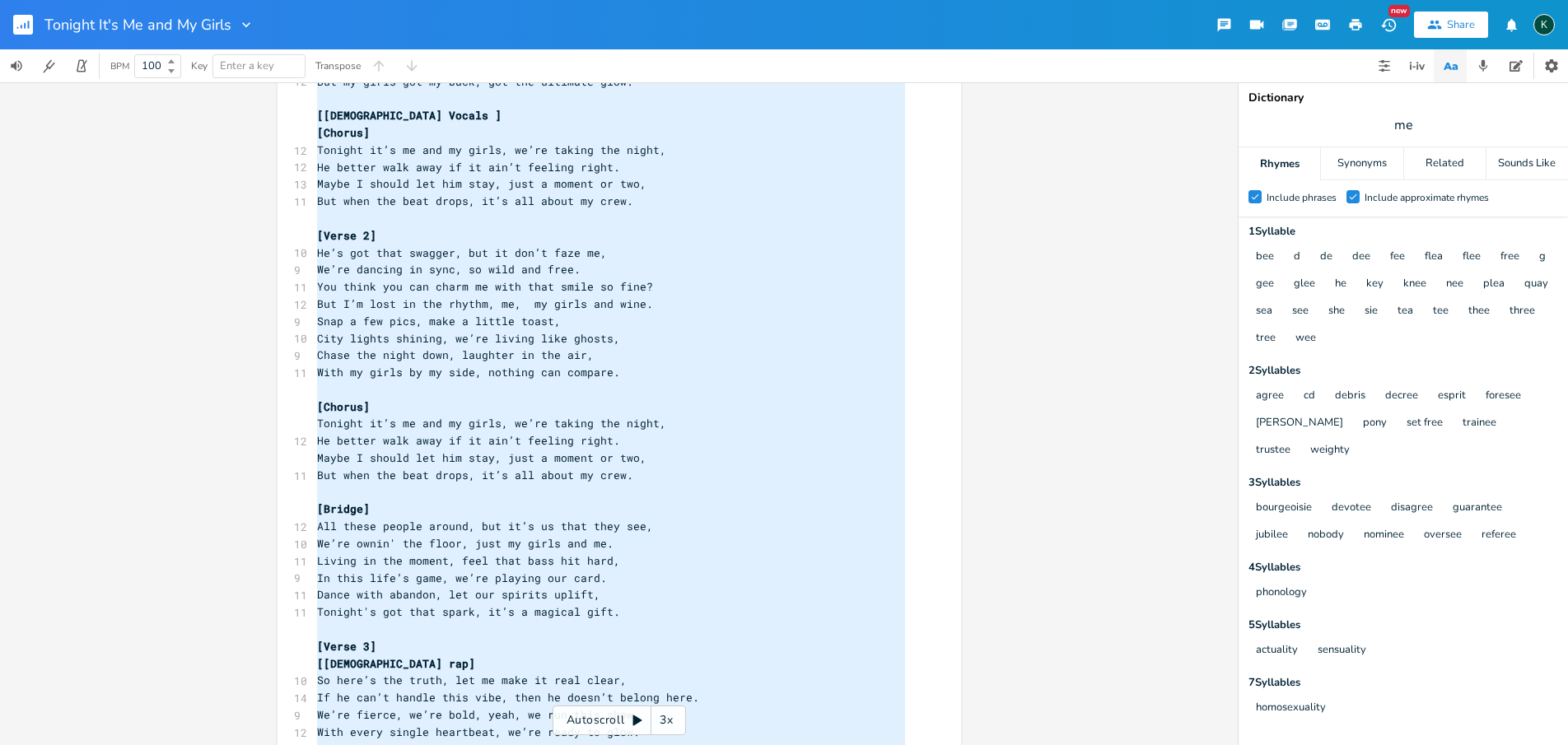
scroll to position [0, 0]
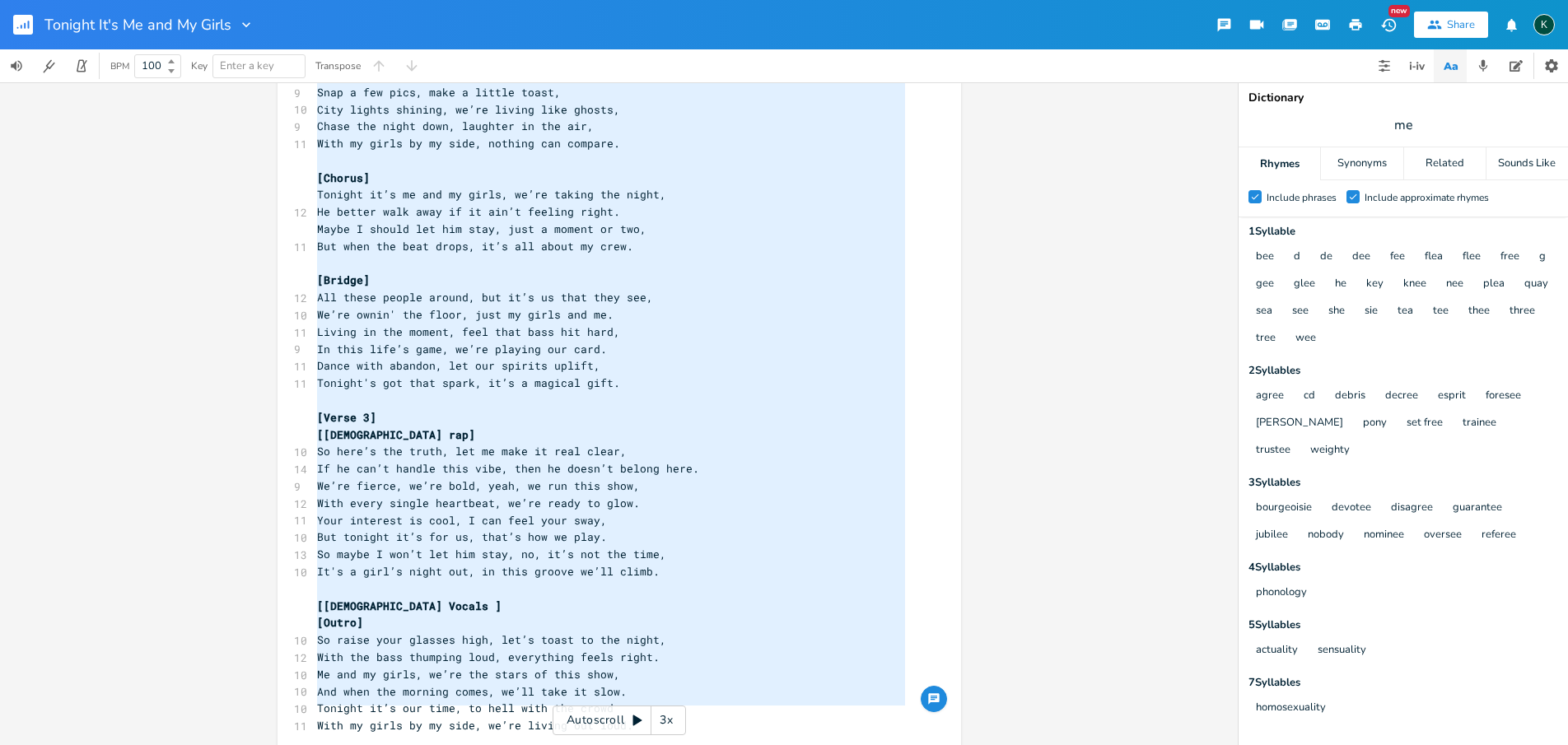
drag, startPoint x: 312, startPoint y: 163, endPoint x: 529, endPoint y: 645, distance: 528.6
click at [538, 745] on html "Tonight It's Me and My Girls New Share K BPM 100 Key Enter a key Transpose x 7 …" at bounding box center [784, 372] width 1568 height 745
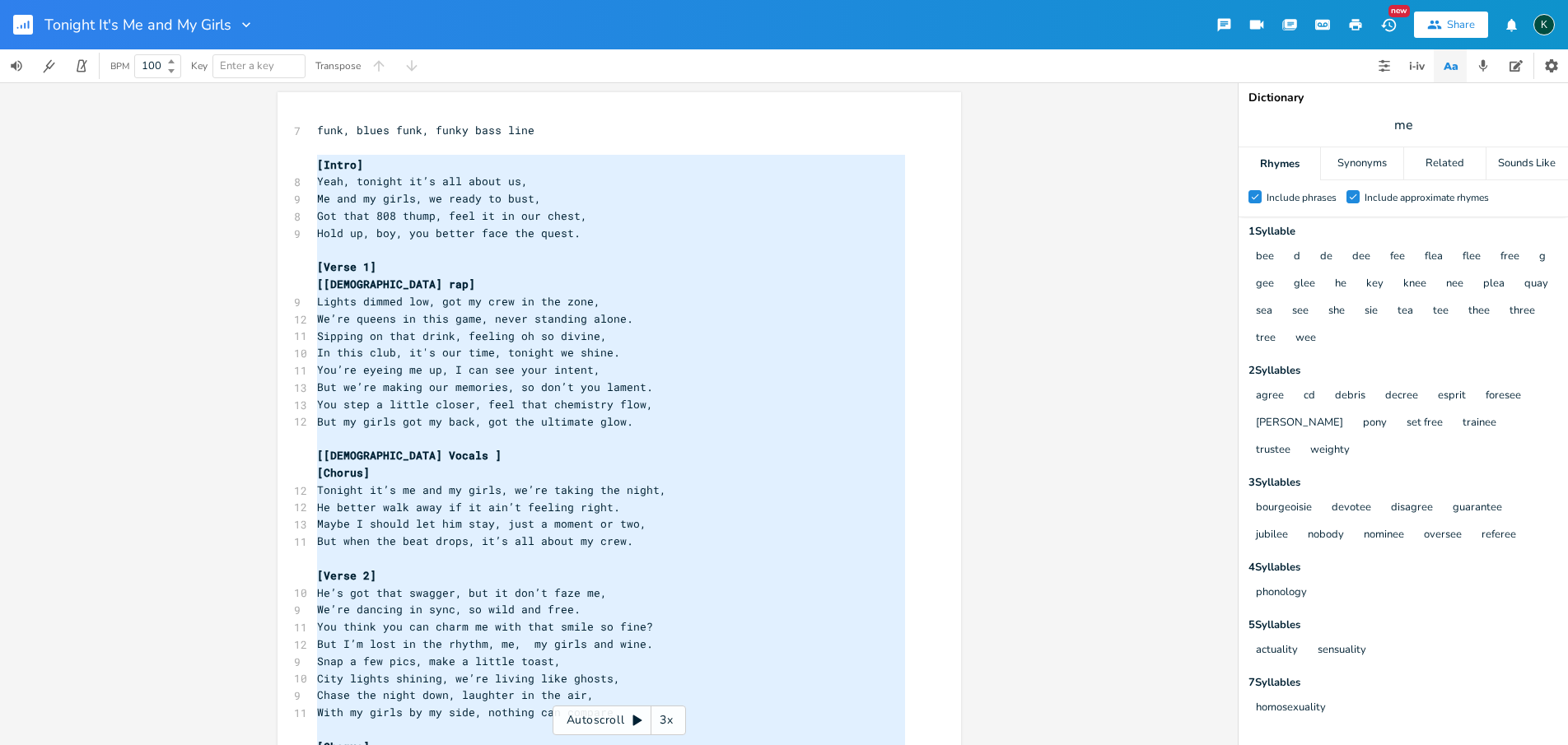
type textarea "[Lorem] Ipsu, dolorsi am’c adi elits do, Ei tem in utlab, et dolor ma aliq, Eni…"
